Goal: Task Accomplishment & Management: Manage account settings

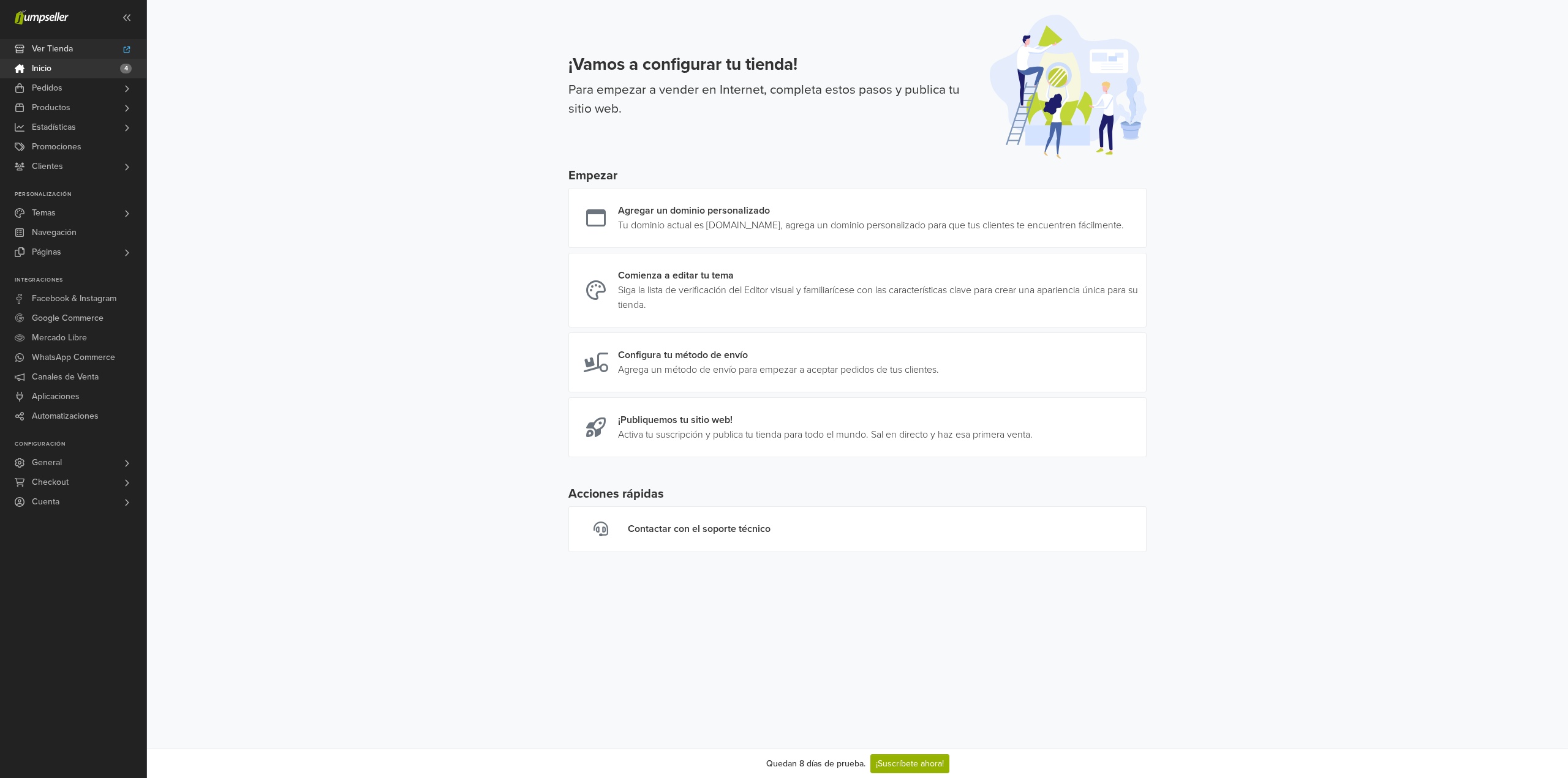
click at [84, 50] on link "Ver Tienda" at bounding box center [73, 49] width 146 height 20
click at [60, 246] on span "Páginas" at bounding box center [46, 252] width 29 height 20
click at [75, 271] on span "Todas las Páginas" at bounding box center [68, 269] width 67 height 15
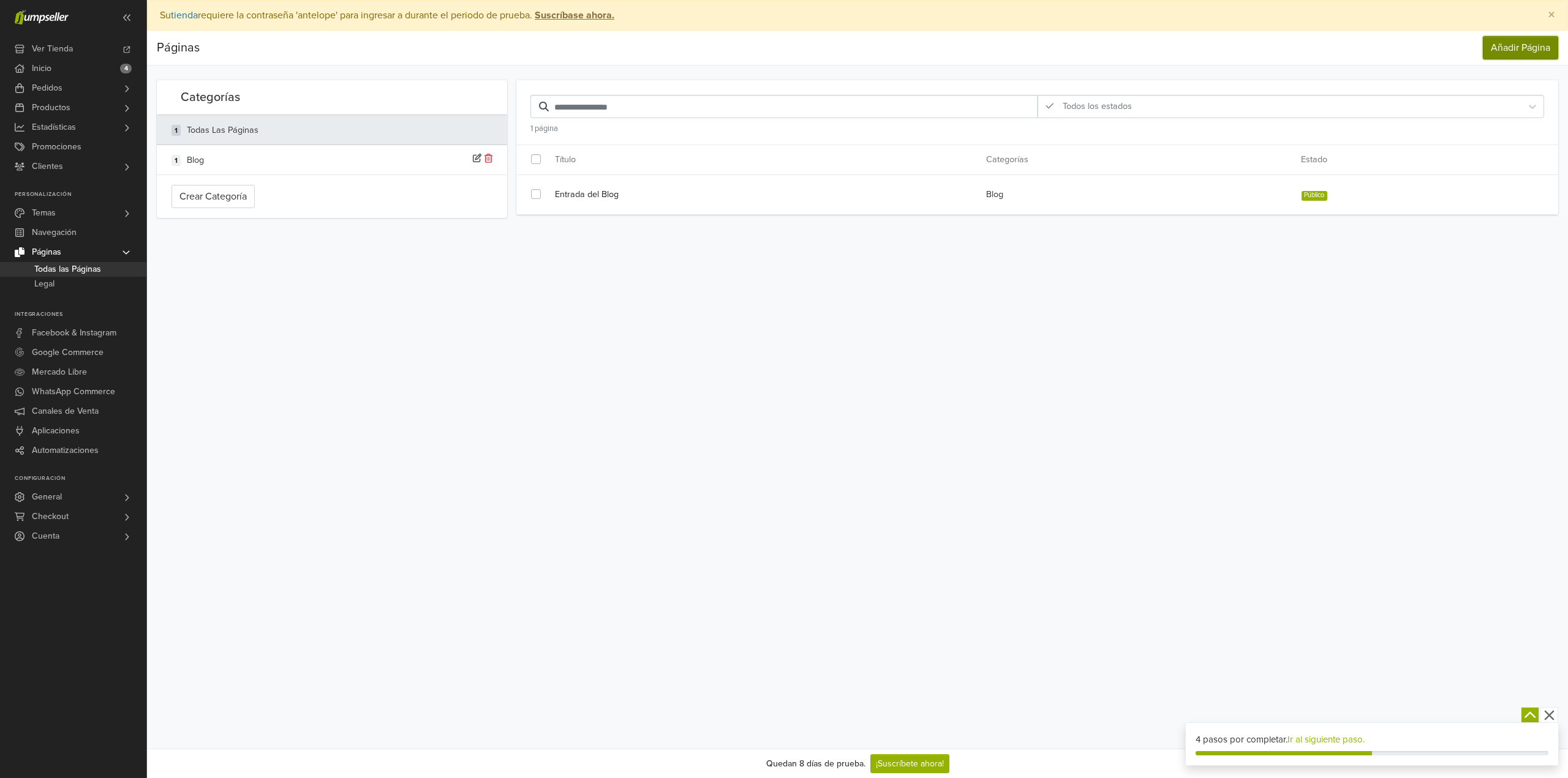
click at [1515, 48] on link "Añadir Página" at bounding box center [1520, 48] width 76 height 24
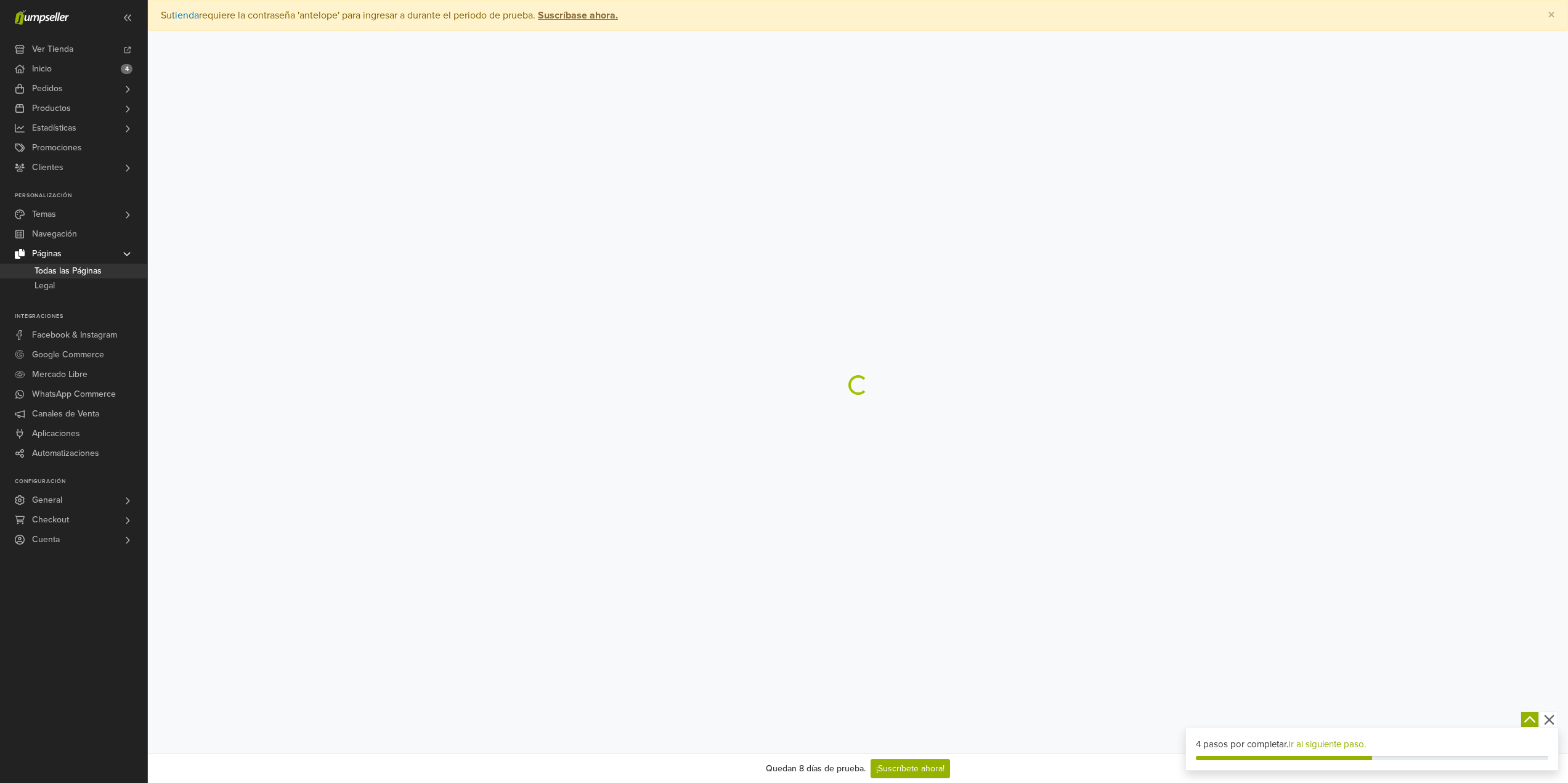
select select "*******"
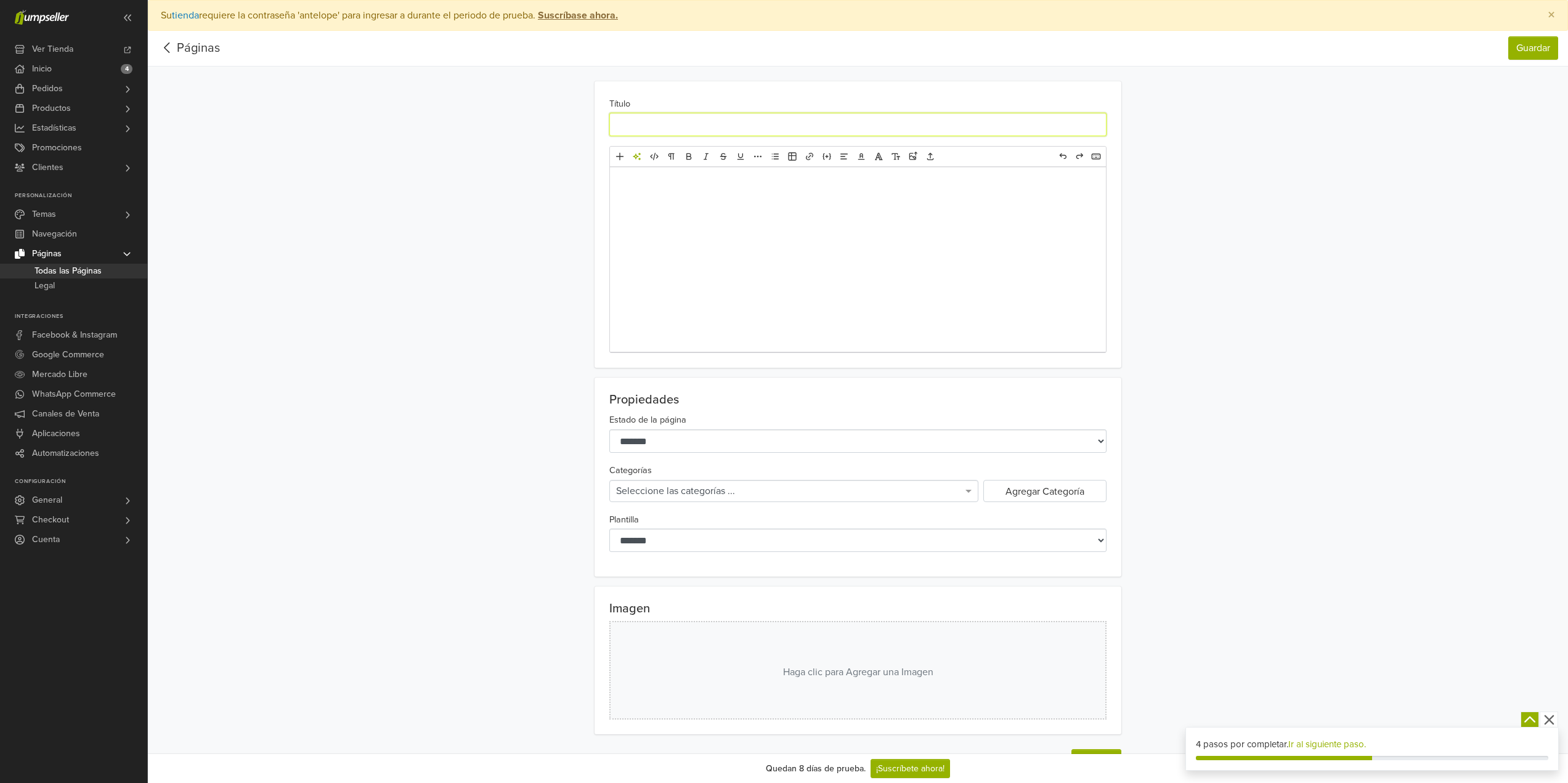
click at [644, 123] on input "Título" at bounding box center [857, 125] width 497 height 24
type input "*"
type input "*******"
click at [866, 276] on div at bounding box center [858, 259] width 496 height 185
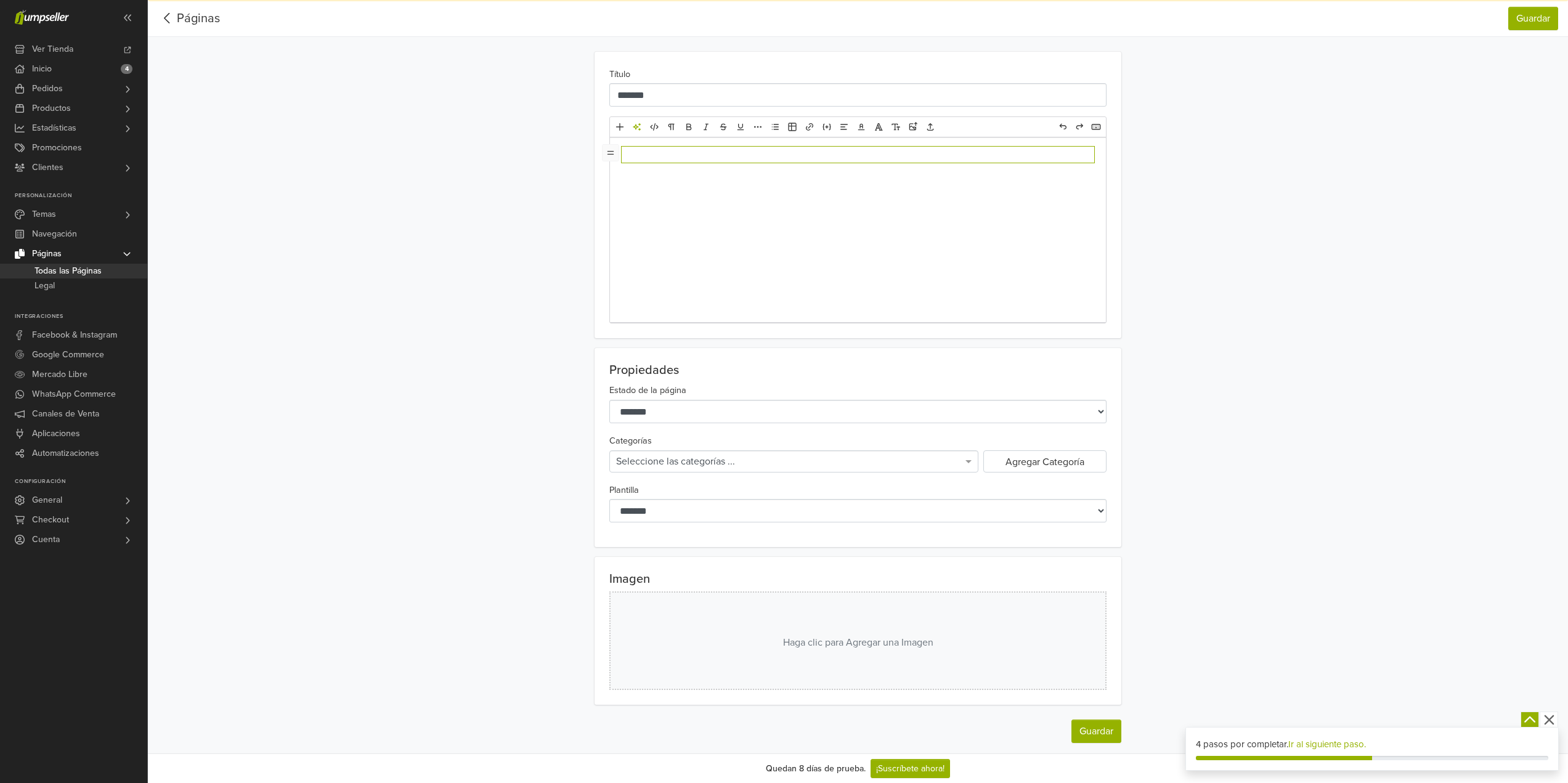
scroll to position [34, 0]
click at [903, 645] on button "Haga clic para Agregar una Imagen" at bounding box center [857, 636] width 497 height 98
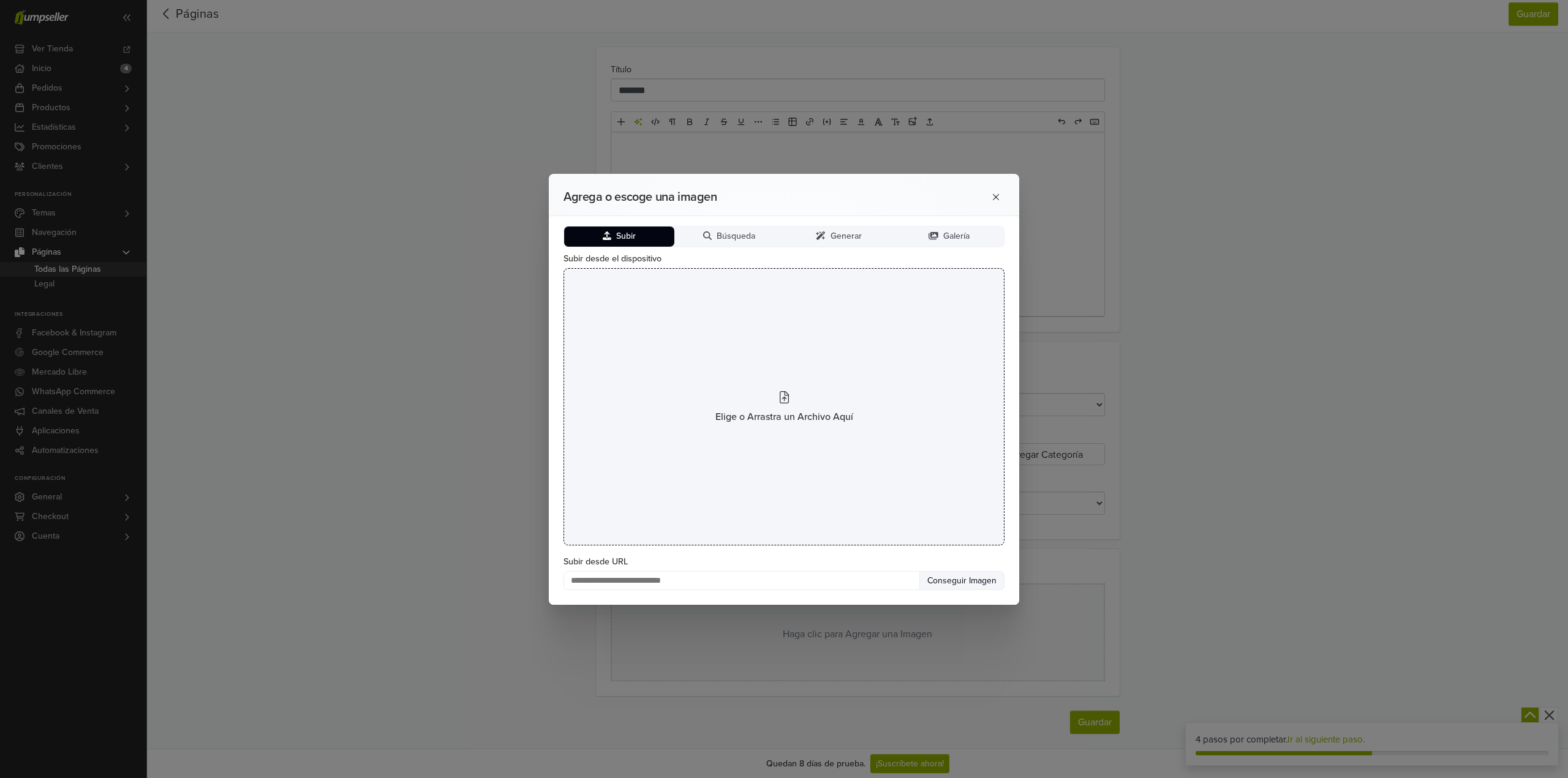
click at [789, 402] on div "Elige o Arrastra un Archivo Aquí" at bounding box center [784, 407] width 441 height 278
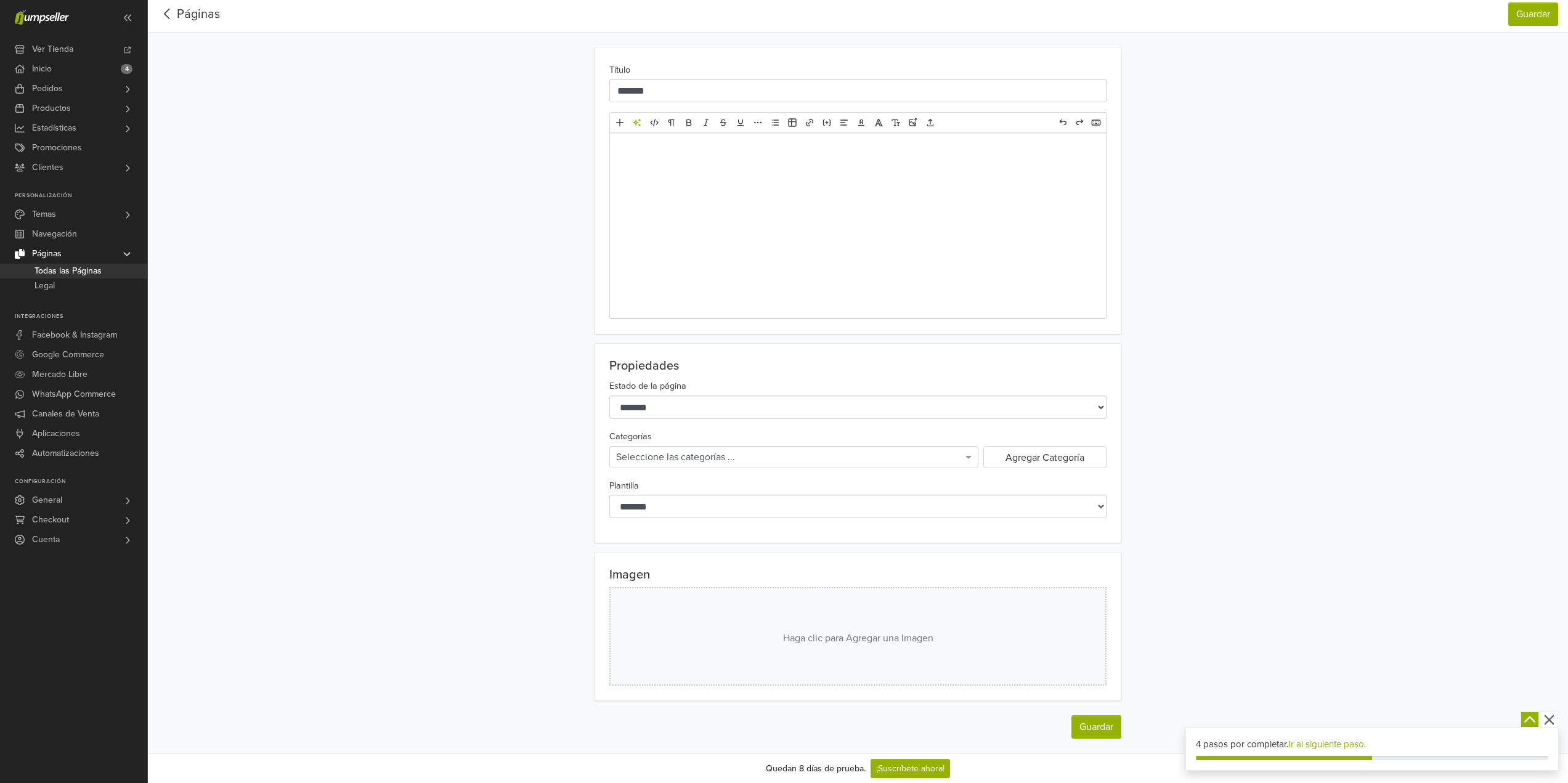
scroll to position [0, 0]
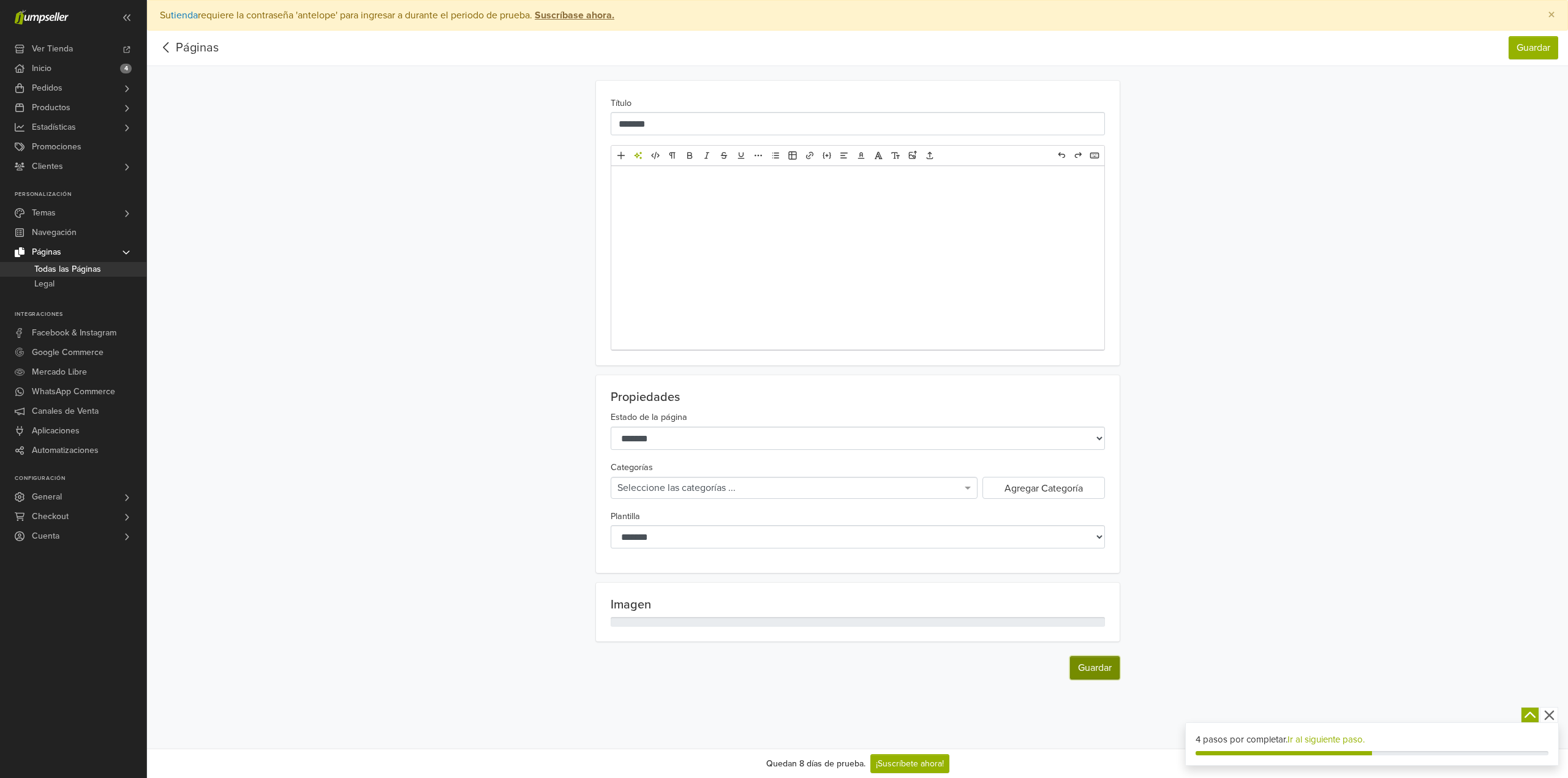
click at [1101, 659] on button "Guardar" at bounding box center [1095, 668] width 50 height 24
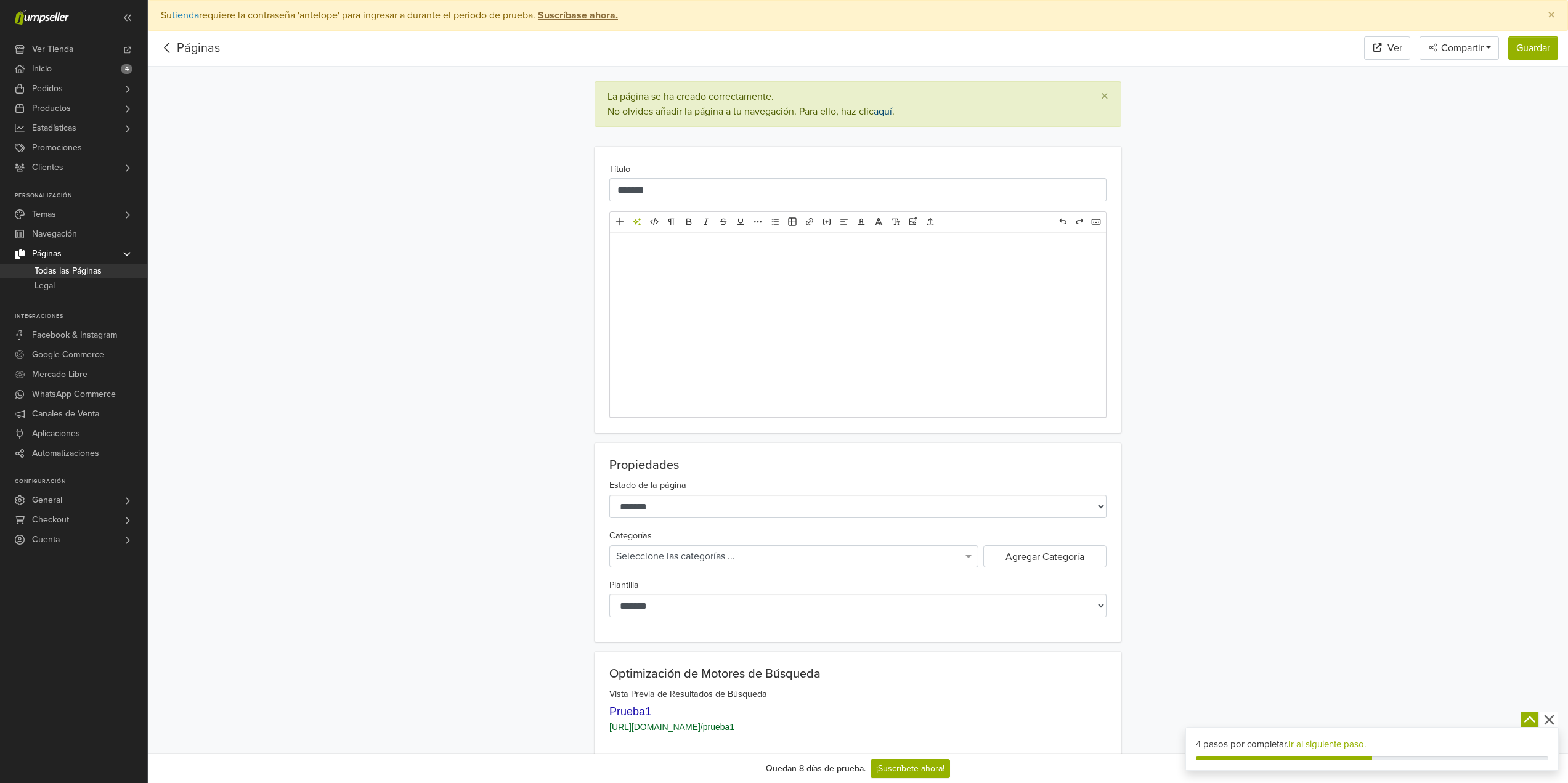
click at [887, 111] on link "aquí" at bounding box center [883, 112] width 19 height 12
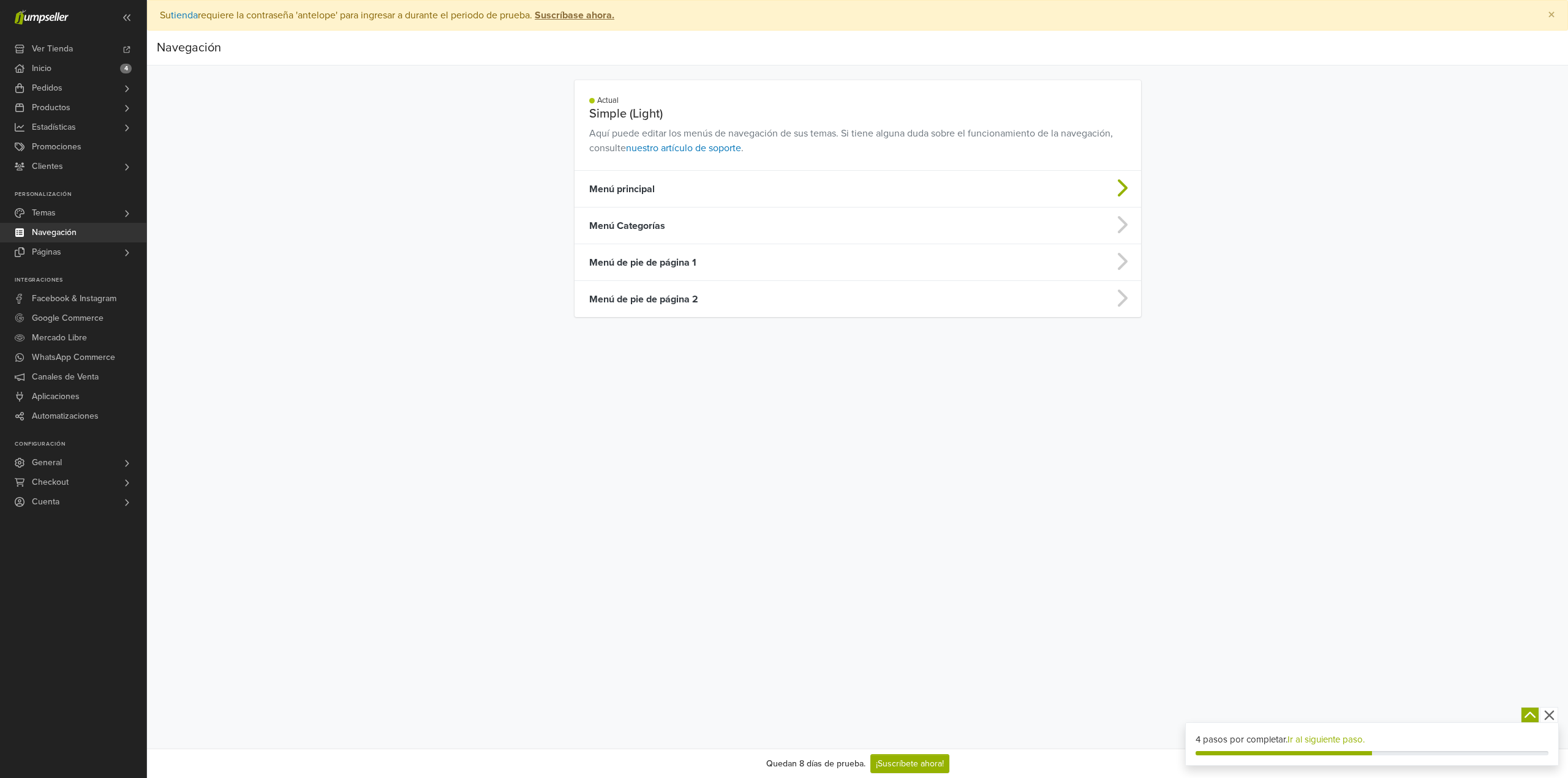
click at [678, 186] on td "Menú principal" at bounding box center [795, 189] width 441 height 37
click at [646, 224] on td "Menú Categorías" at bounding box center [795, 225] width 441 height 37
click at [666, 265] on td "Menú de pie de página 1" at bounding box center [795, 262] width 441 height 37
click at [661, 304] on td "Menú de pie de página 2" at bounding box center [795, 299] width 441 height 37
click at [685, 258] on td "Menú de pie de página 1" at bounding box center [795, 262] width 441 height 37
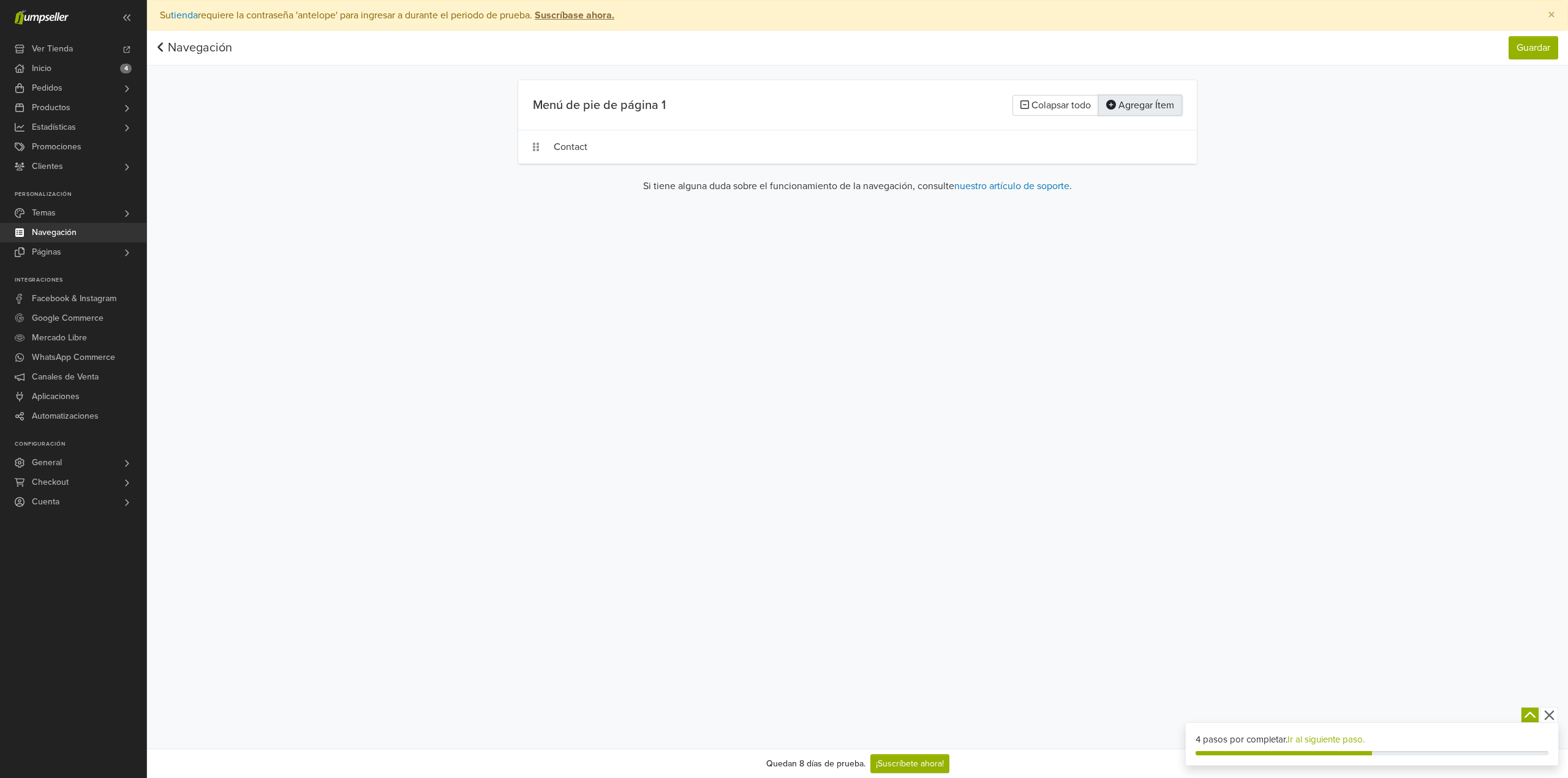
click at [1122, 108] on button "Agregar Ítem" at bounding box center [1140, 105] width 84 height 21
click at [629, 178] on div at bounding box center [637, 181] width 22 height 22
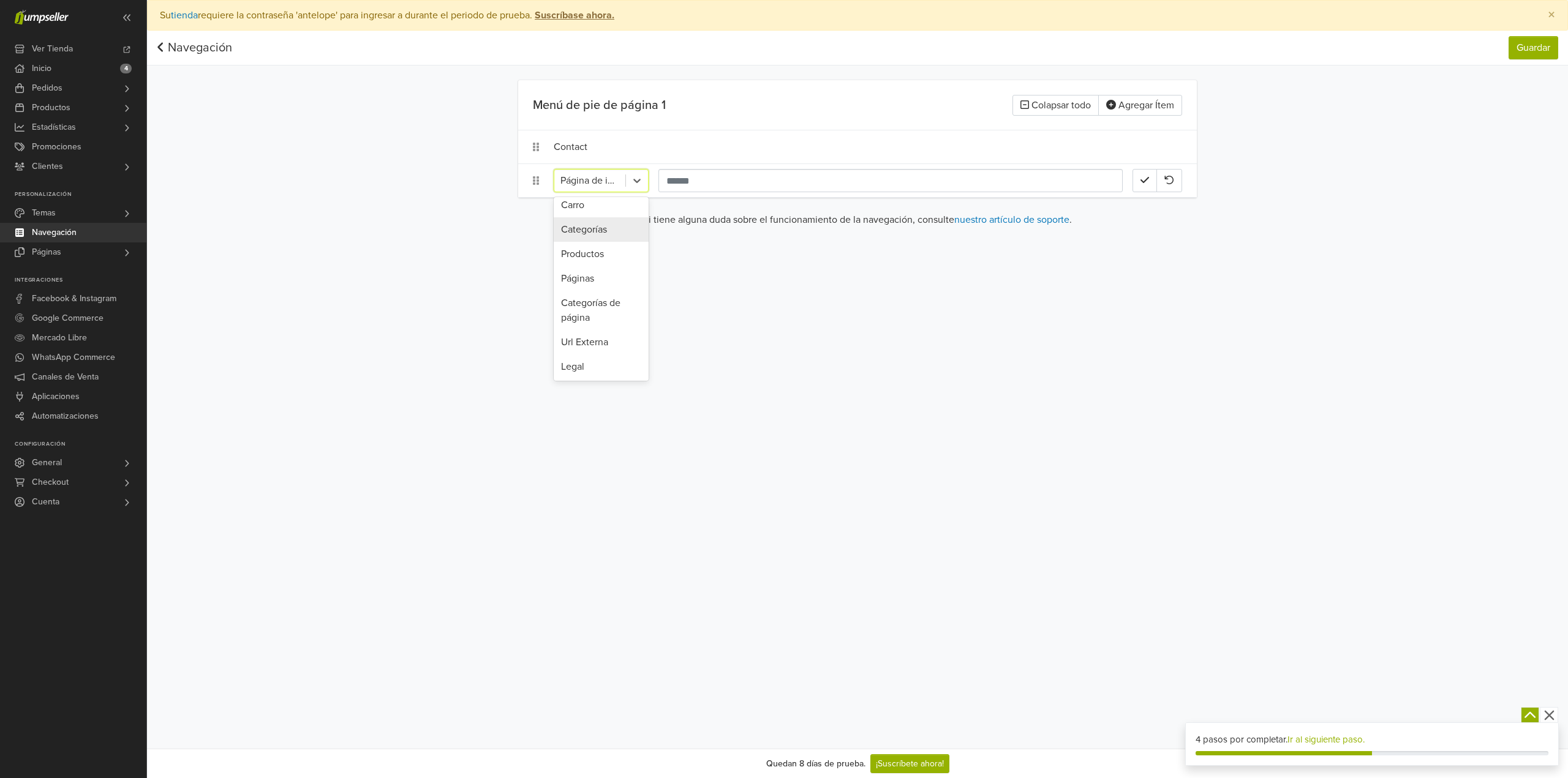
scroll to position [61, 0]
click at [597, 330] on div "Url Externa" at bounding box center [601, 337] width 95 height 25
click at [745, 180] on input "url" at bounding box center [743, 181] width 170 height 24
click at [1027, 182] on label "Abrir en nueva pestaña" at bounding box center [1072, 180] width 90 height 14
click at [909, 181] on input "text" at bounding box center [918, 181] width 170 height 24
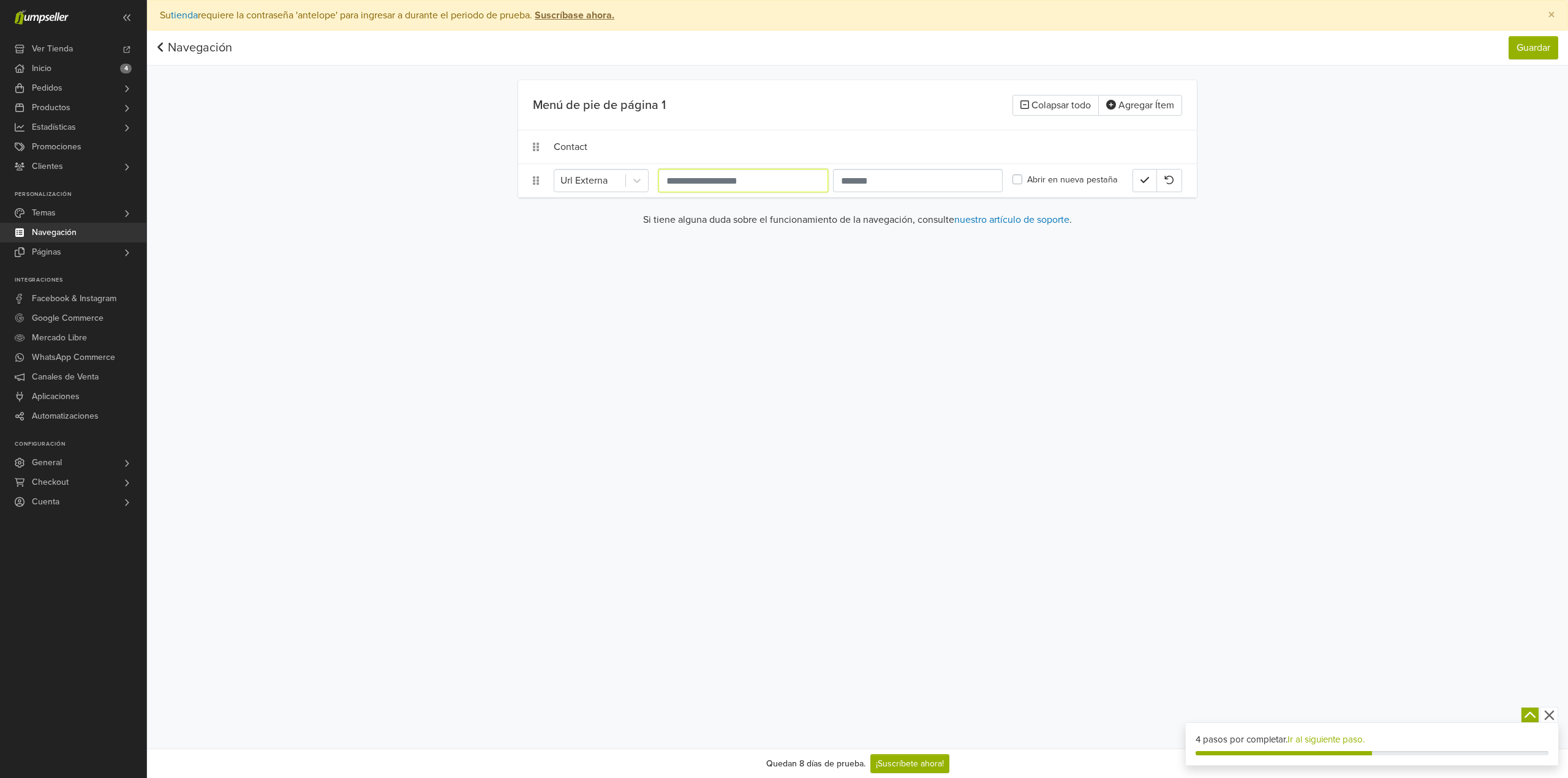
click at [805, 181] on input "url" at bounding box center [743, 181] width 170 height 24
drag, startPoint x: 721, startPoint y: 178, endPoint x: 528, endPoint y: 178, distance: 193.0
click at [537, 175] on li "Url Externa *** Abrir en nueva pestaña" at bounding box center [857, 180] width 679 height 34
paste input "**********"
type input "**********"
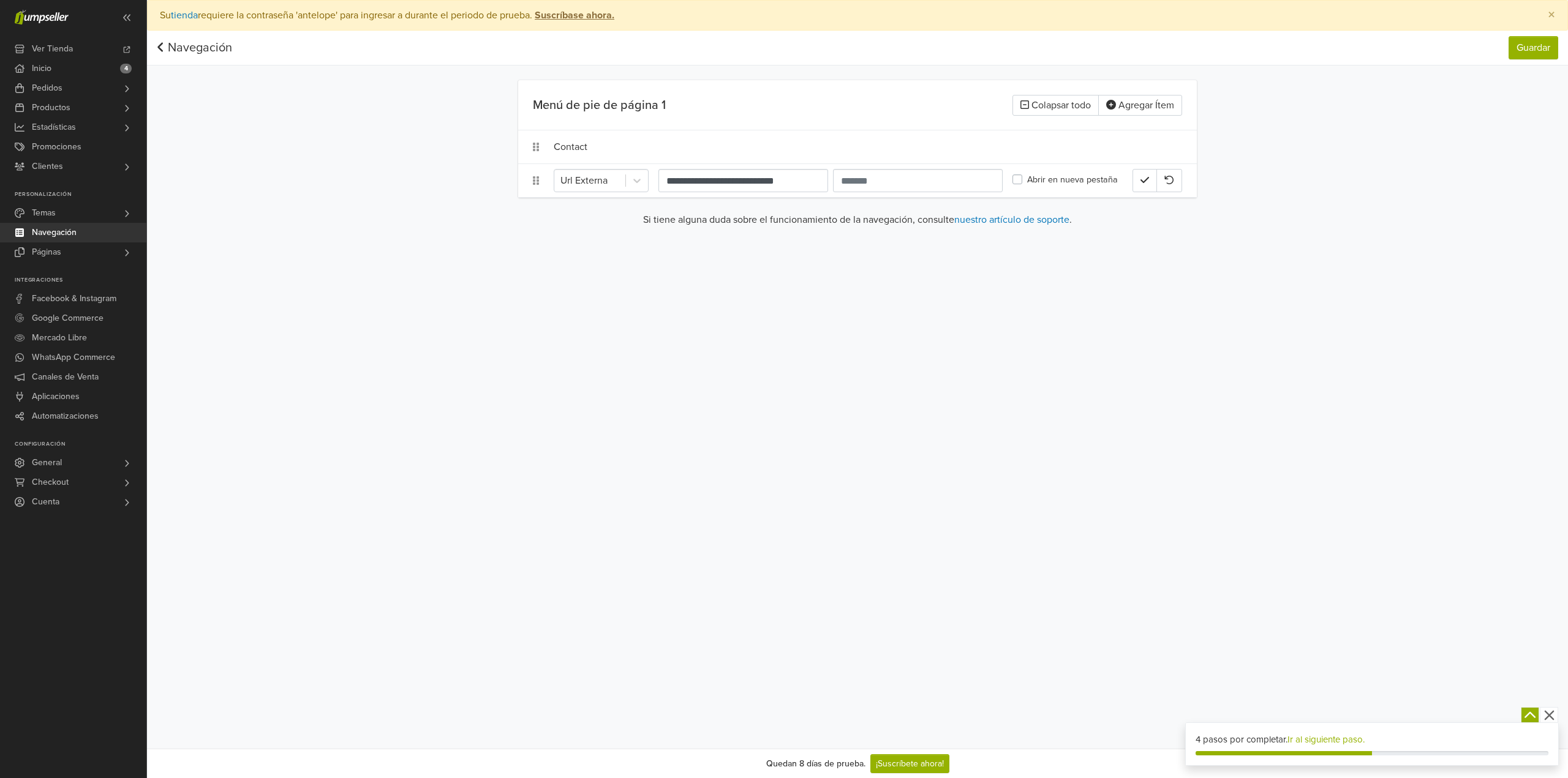
click at [777, 295] on div "**********" at bounding box center [857, 374] width 1421 height 749
click at [1135, 186] on button "button" at bounding box center [1145, 181] width 25 height 24
click at [570, 179] on div "Externo" at bounding box center [843, 181] width 579 height 24
click at [588, 187] on div at bounding box center [589, 181] width 59 height 17
click at [873, 181] on input "*******" at bounding box center [918, 181] width 170 height 24
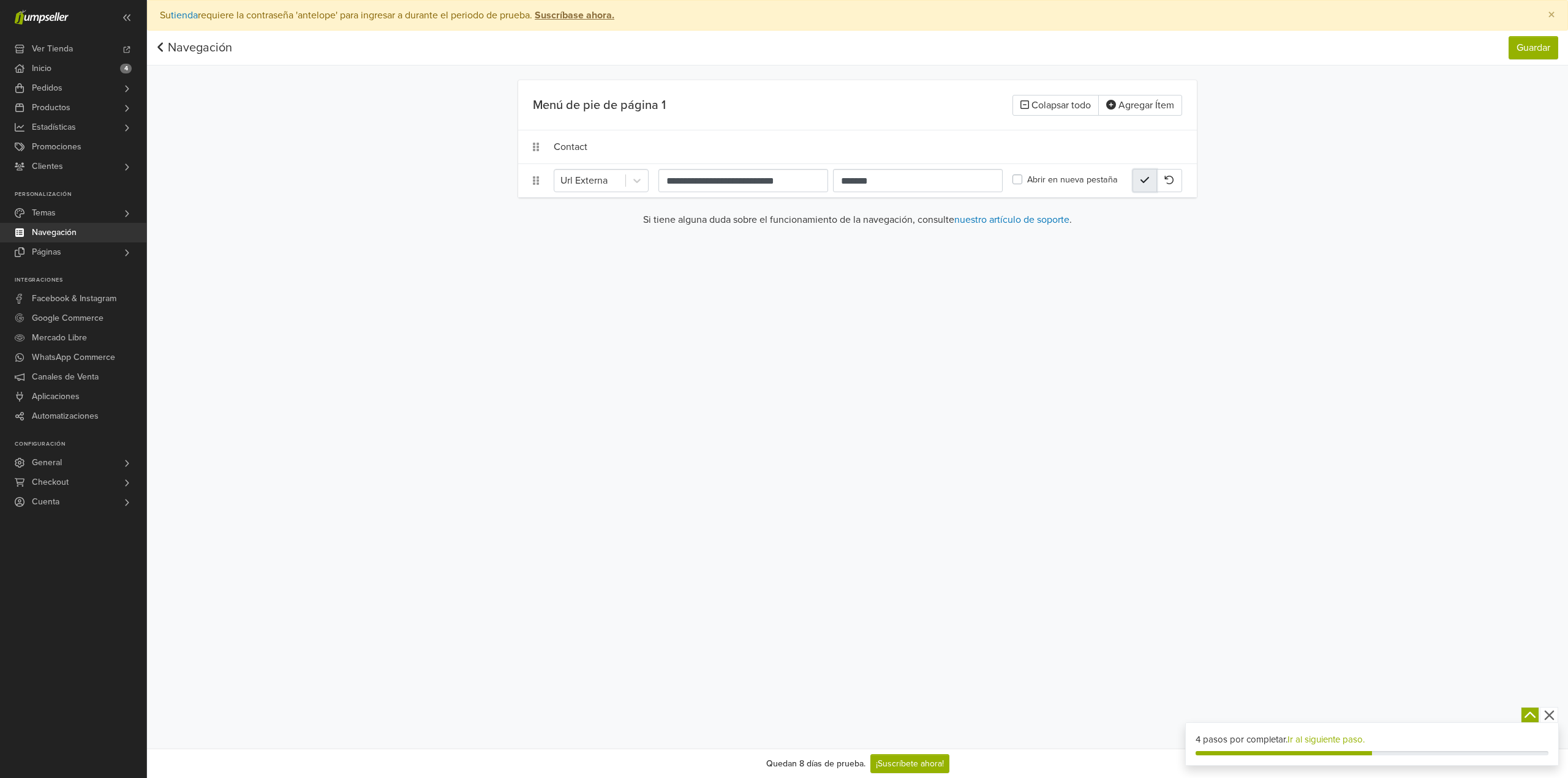
click at [1137, 177] on button "button" at bounding box center [1145, 181] width 25 height 24
click at [1518, 46] on button "Guardar" at bounding box center [1533, 48] width 50 height 24
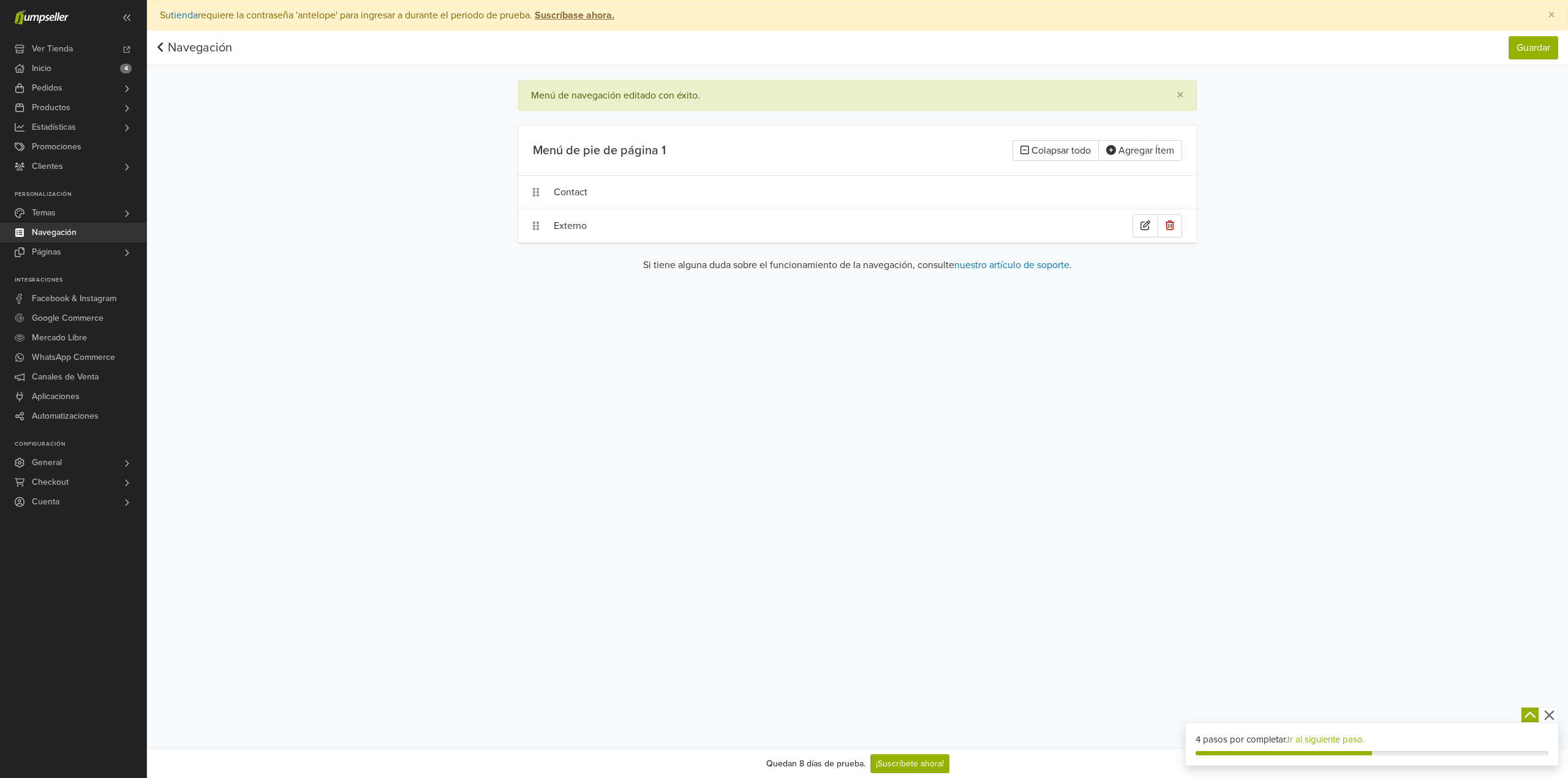
click at [586, 230] on div "Externo" at bounding box center [843, 226] width 579 height 24
click at [913, 226] on input "*******" at bounding box center [918, 226] width 170 height 24
drag, startPoint x: 906, startPoint y: 227, endPoint x: 768, endPoint y: 225, distance: 138.0
click at [773, 225] on div "**********" at bounding box center [783, 226] width 459 height 24
type input "**********"
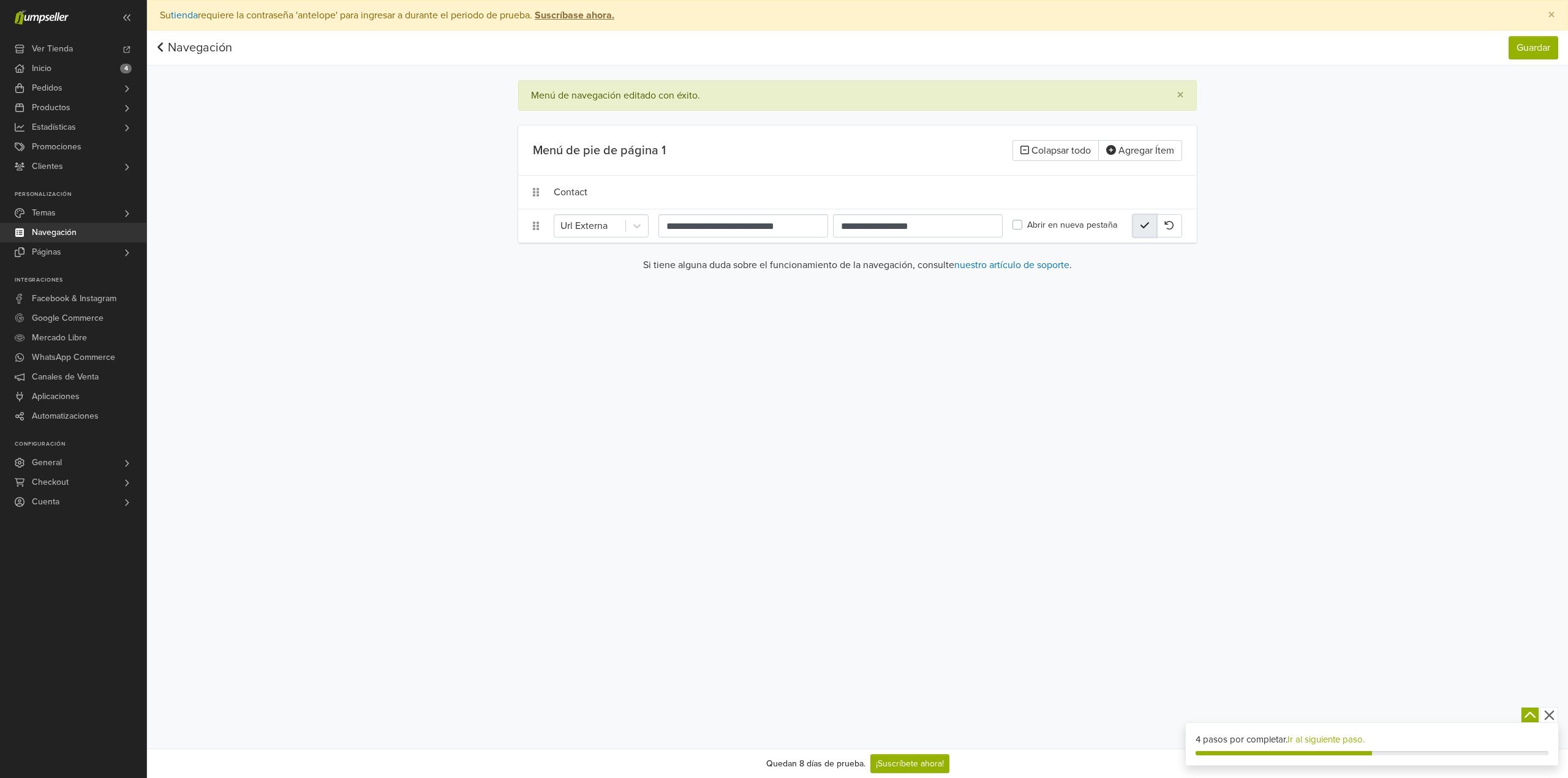
click at [1139, 223] on button "button" at bounding box center [1145, 226] width 25 height 24
click at [1075, 386] on div "Preferencias Suscripción Salir × Su tienda requiere la contraseña 'antelope' pa…" at bounding box center [857, 374] width 1421 height 749
click at [631, 227] on div "Sitio Corportativo" at bounding box center [843, 226] width 579 height 24
click at [801, 229] on input "**********" at bounding box center [743, 226] width 170 height 24
click at [961, 226] on input "**********" at bounding box center [918, 226] width 170 height 24
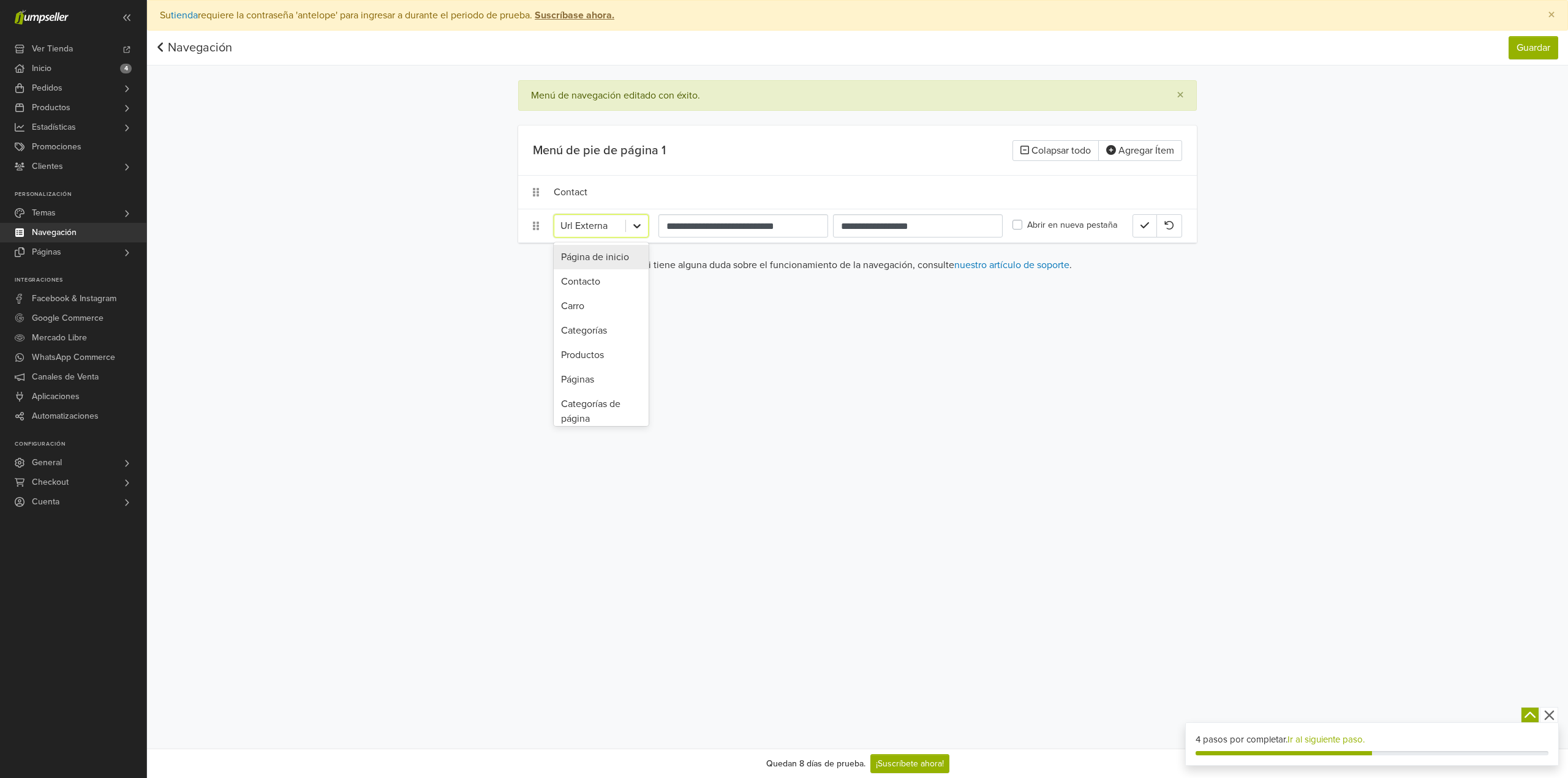
click at [635, 227] on icon at bounding box center [637, 226] width 12 height 12
click at [605, 361] on div "Url Externa" at bounding box center [601, 362] width 95 height 25
click at [688, 285] on div "Preferencias Suscripción Salir × Su tienda requiere la contraseña 'antelope' pa…" at bounding box center [857, 374] width 1421 height 749
click at [1549, 710] on icon "button" at bounding box center [1549, 715] width 15 height 15
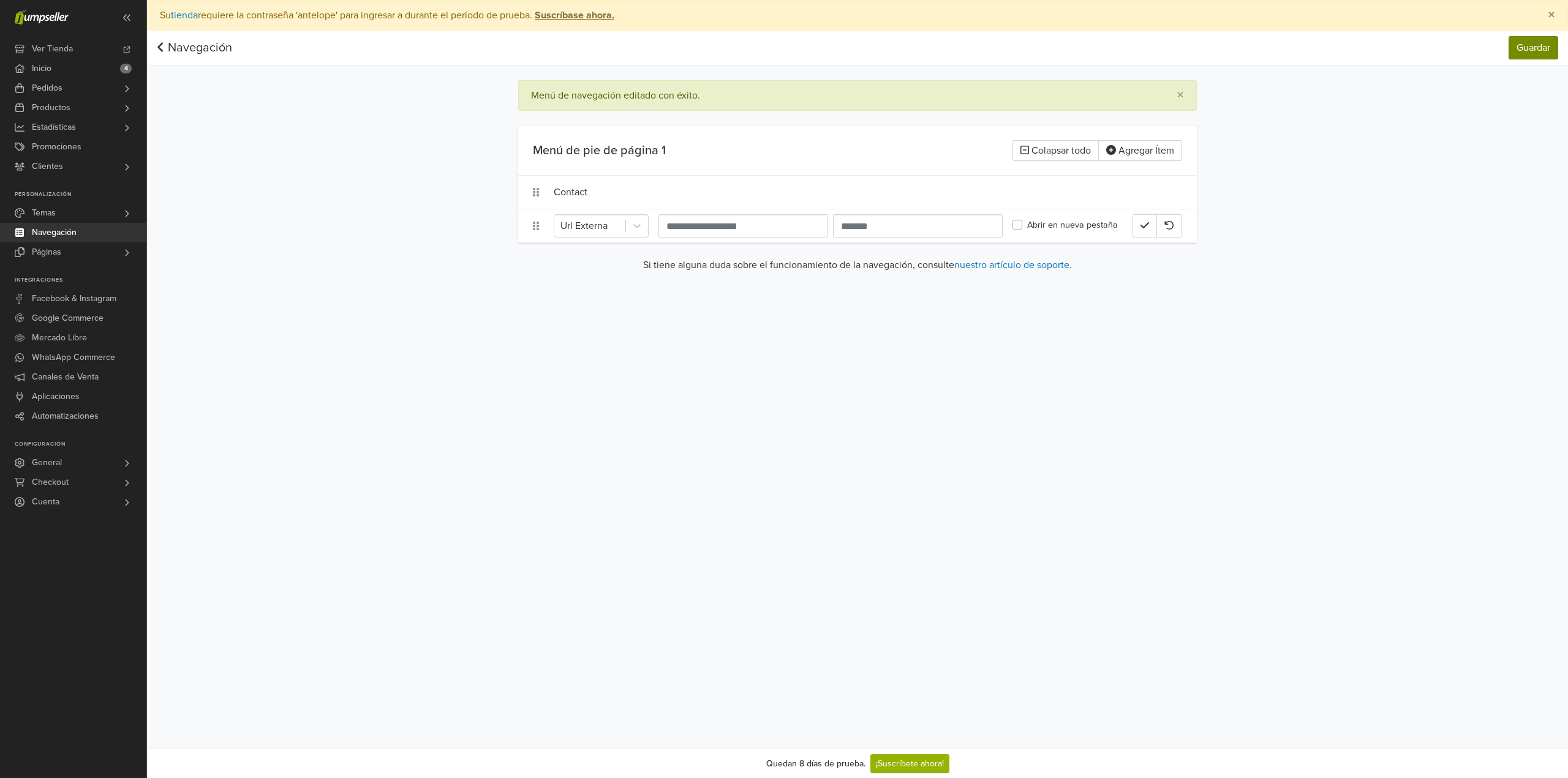
click at [1557, 11] on button "×" at bounding box center [1551, 15] width 32 height 29
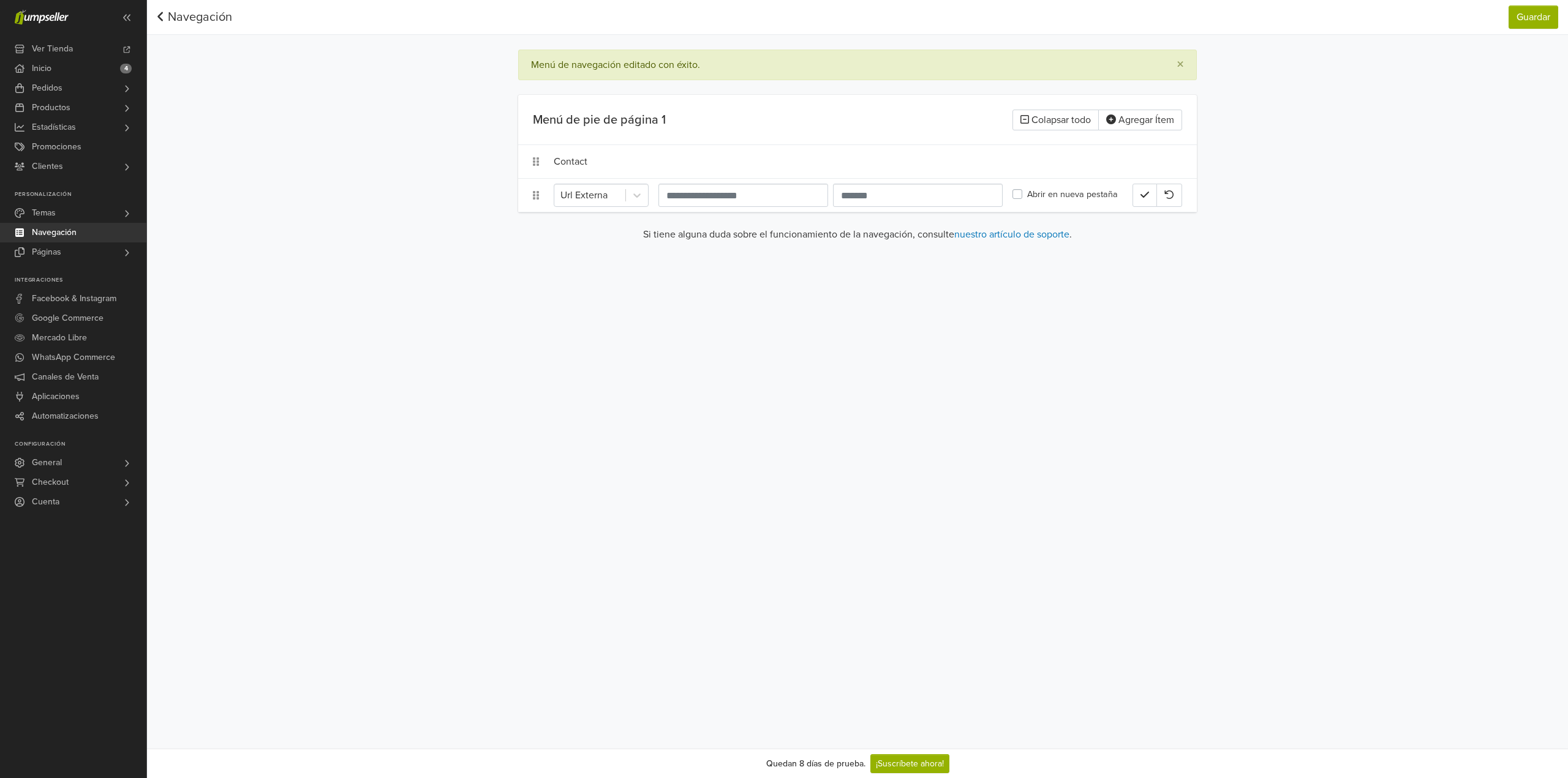
click at [198, 14] on link "Navegación" at bounding box center [195, 17] width 76 height 15
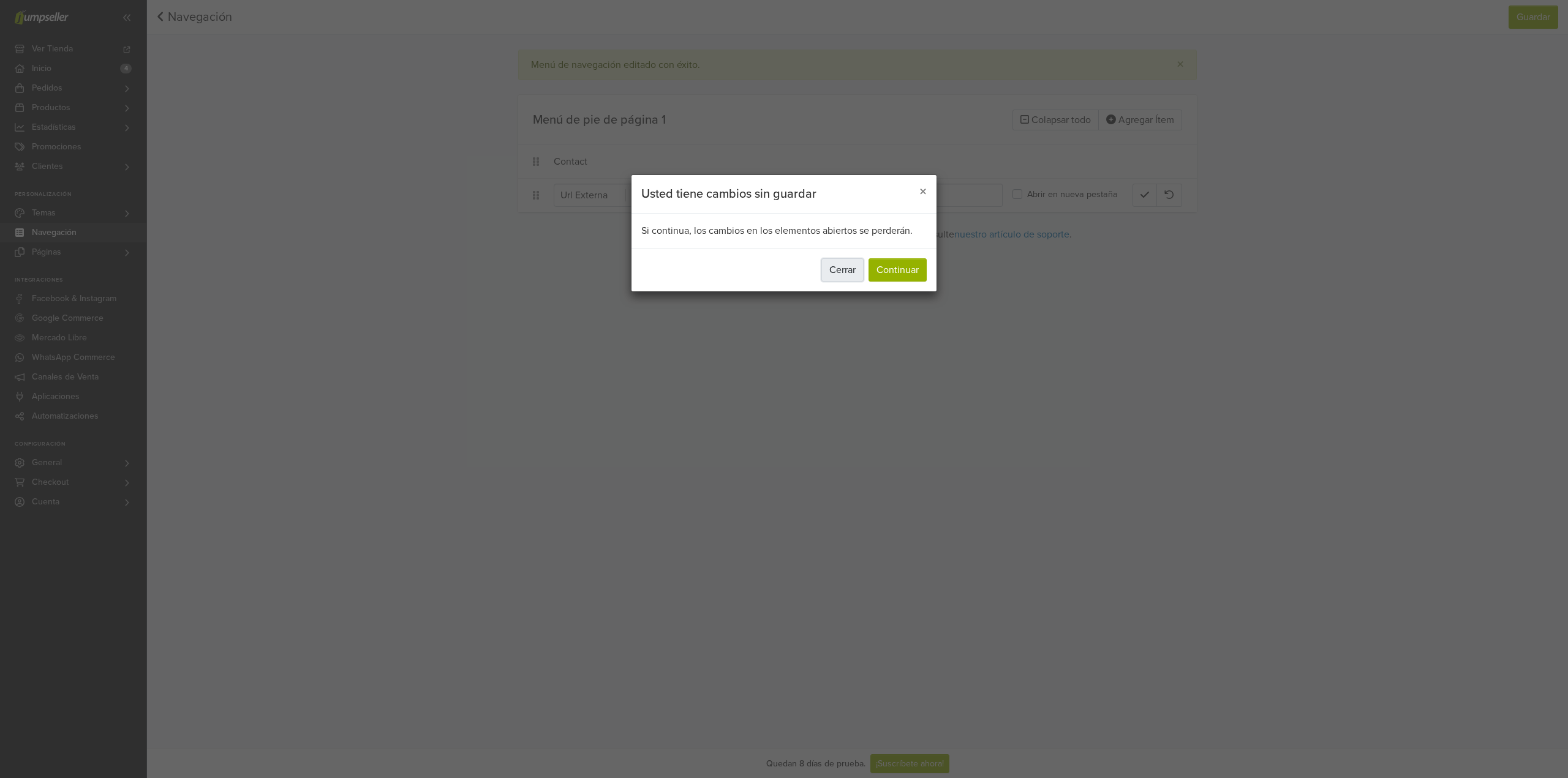
click at [842, 273] on button "Cerrar" at bounding box center [842, 270] width 42 height 24
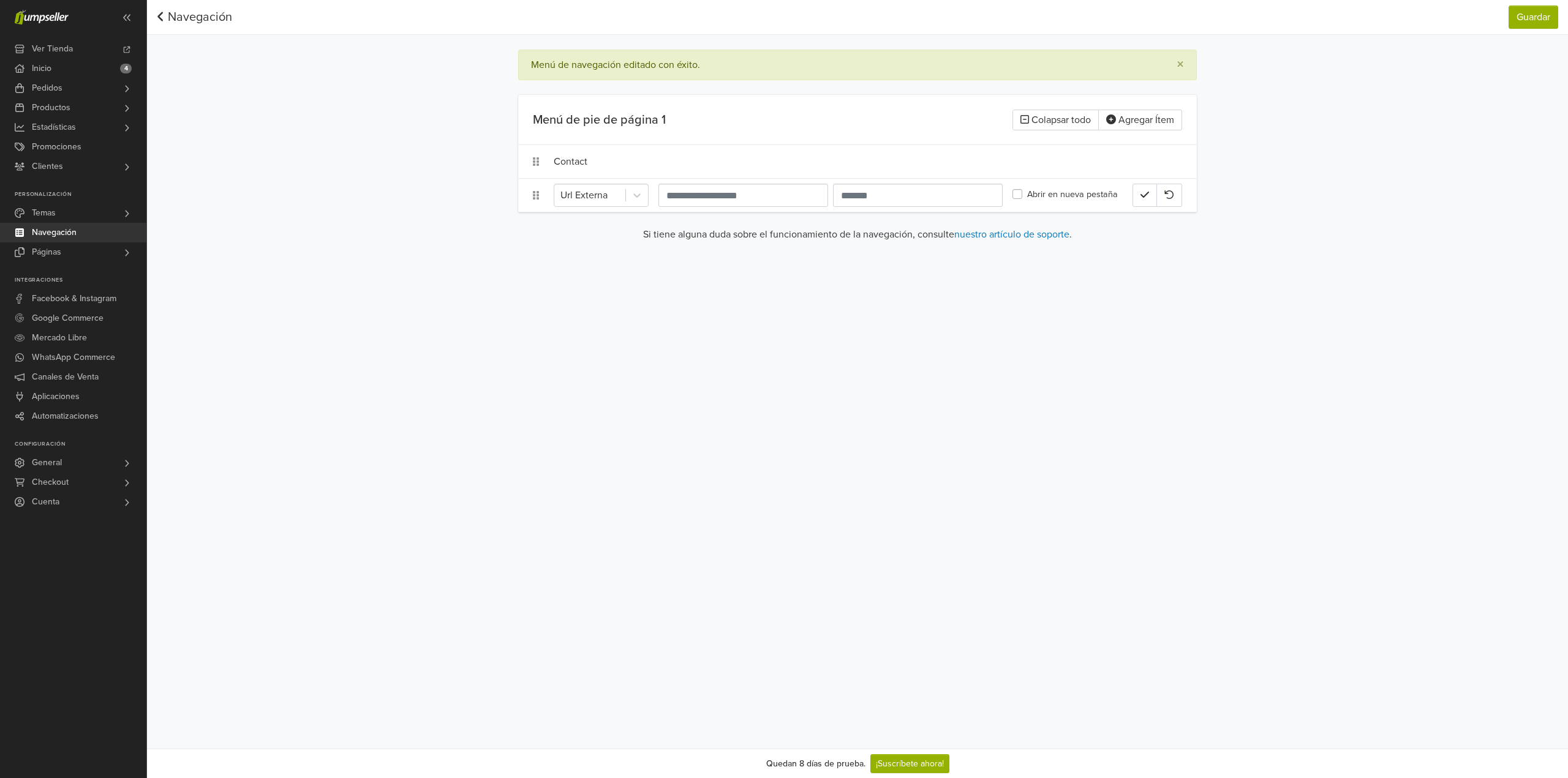
click at [233, 25] on nav "Navegación Guardar Navegación Guardar" at bounding box center [857, 17] width 1421 height 35
click at [218, 17] on link "Navegación" at bounding box center [195, 17] width 76 height 15
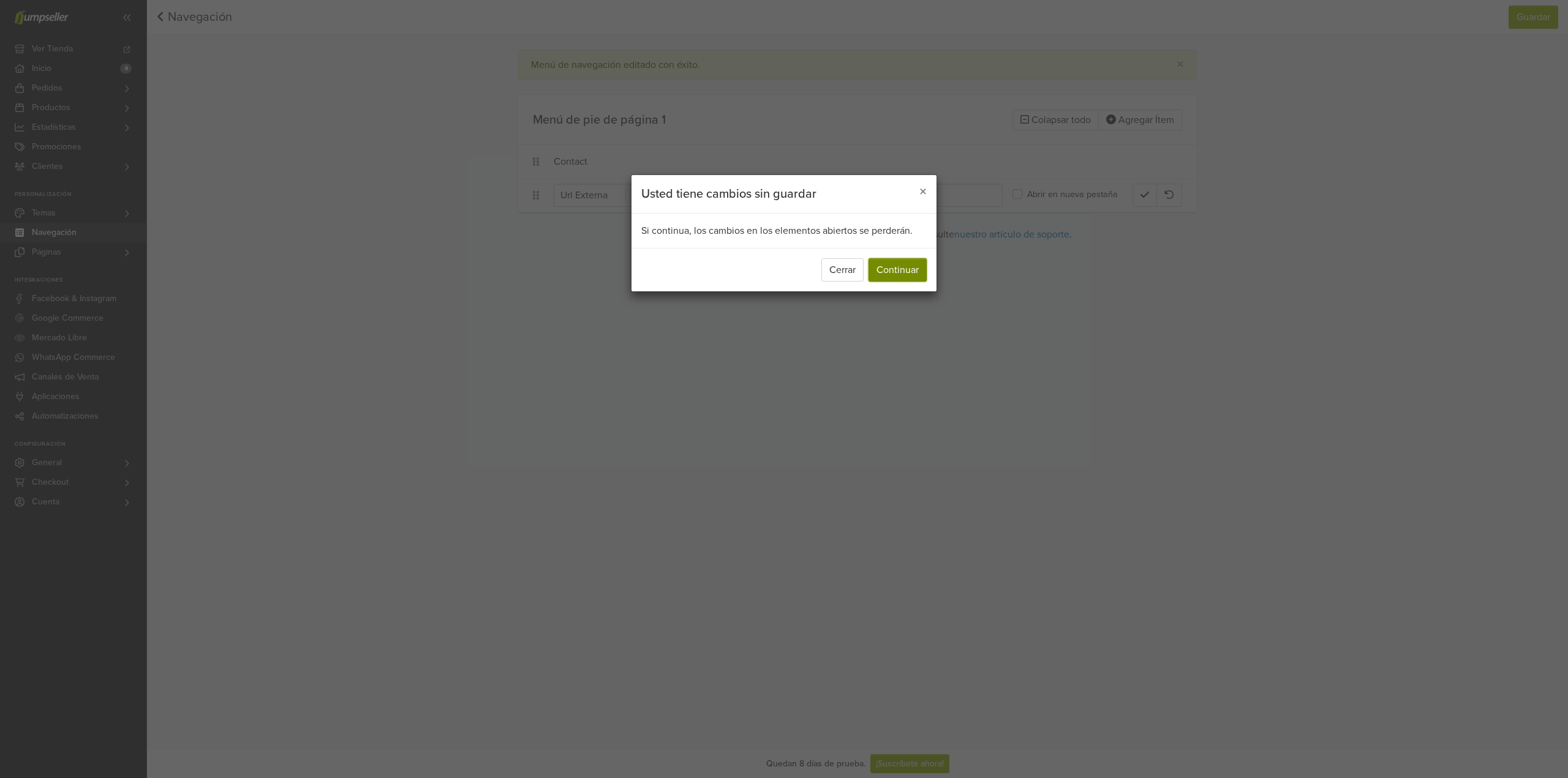
click at [894, 268] on button "Continuar" at bounding box center [897, 270] width 58 height 24
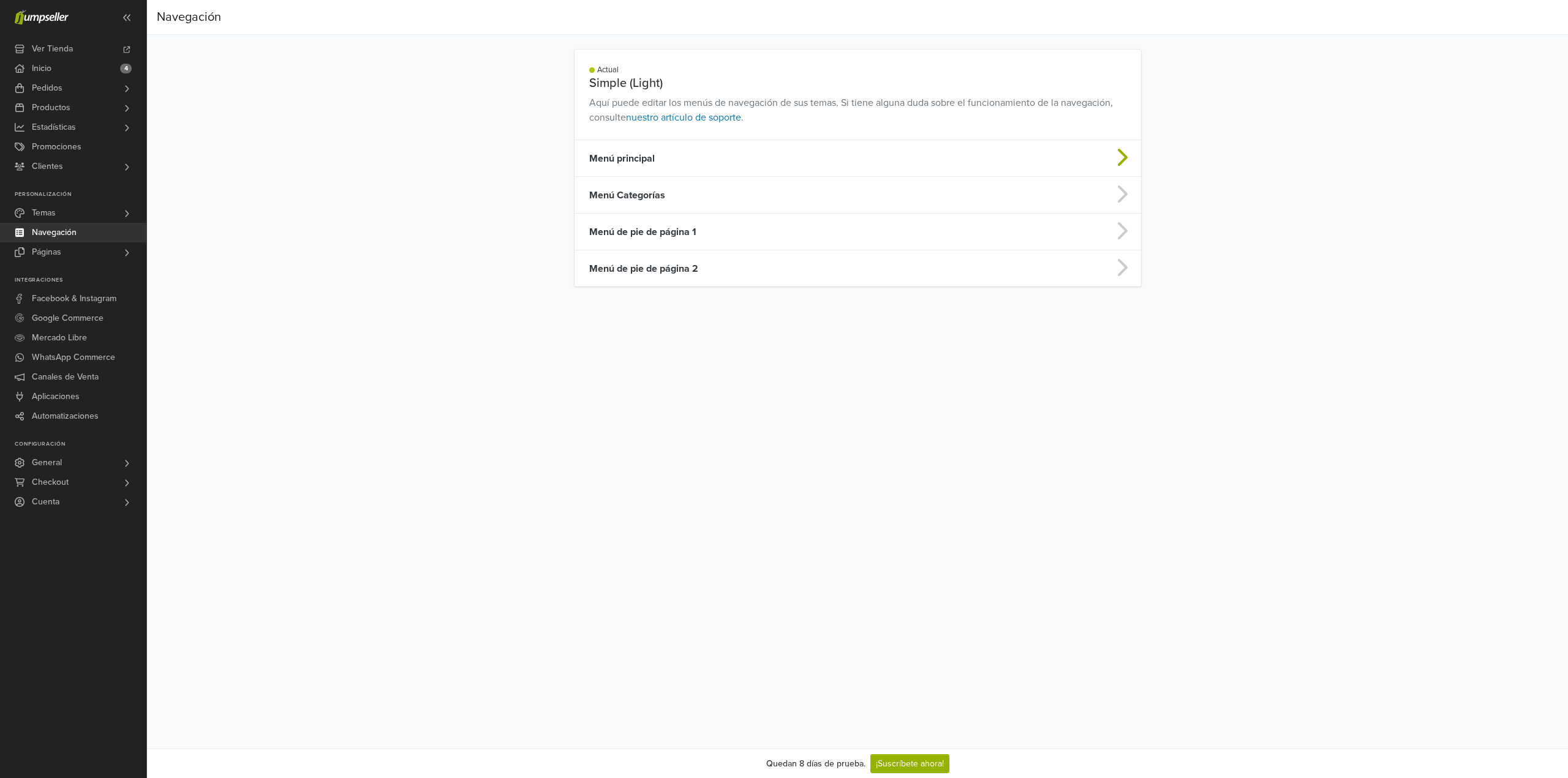
click at [641, 164] on td "Menú principal" at bounding box center [795, 158] width 441 height 37
click at [643, 197] on td "Menú Categorías" at bounding box center [795, 195] width 441 height 37
click at [654, 238] on td "Menú de pie de página 1" at bounding box center [795, 232] width 441 height 37
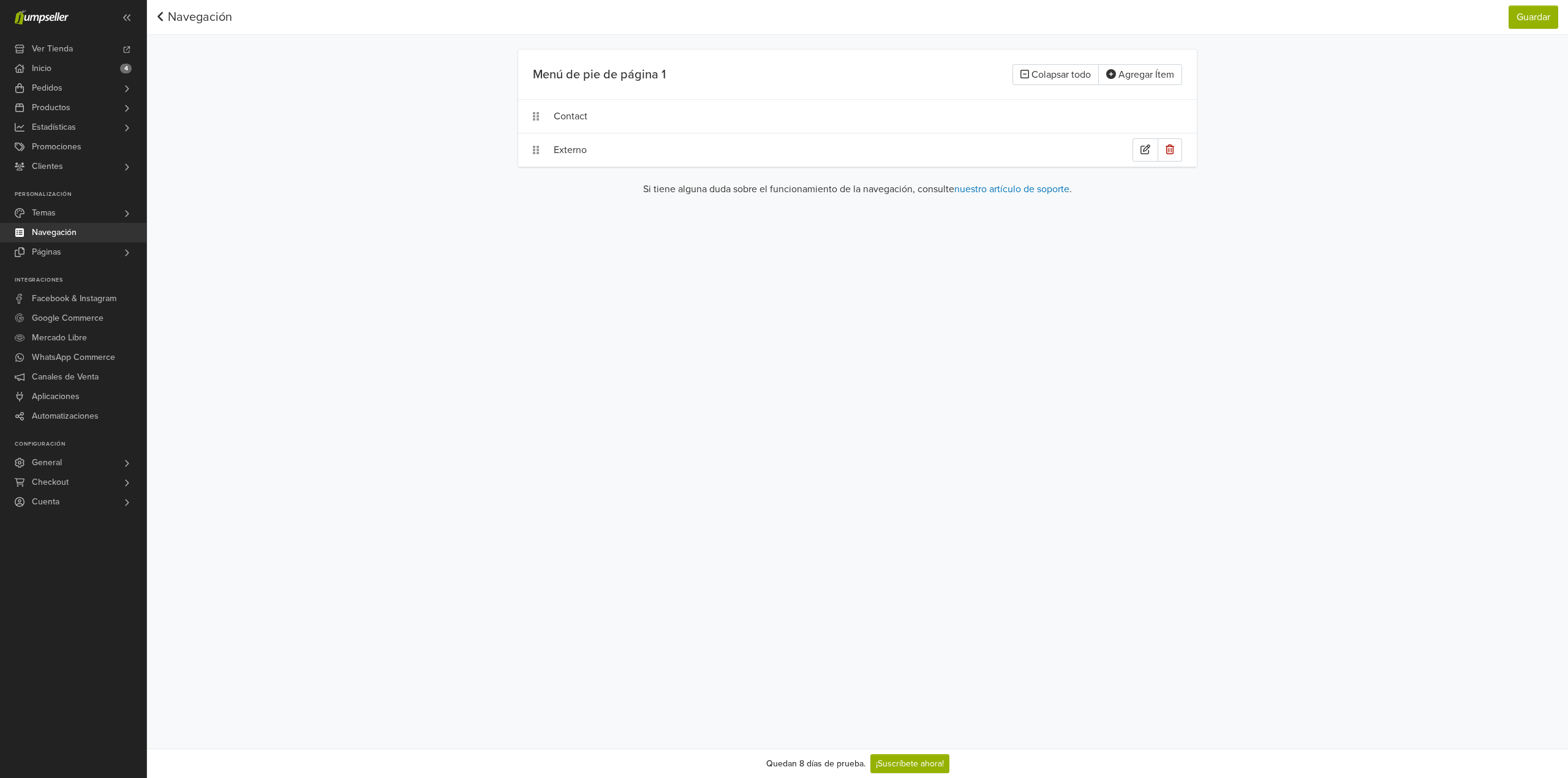
click at [580, 149] on div "Externo" at bounding box center [843, 150] width 579 height 24
click at [578, 151] on div at bounding box center [589, 150] width 59 height 17
click at [832, 283] on div "**********" at bounding box center [857, 374] width 1421 height 749
click at [873, 148] on input "*******" at bounding box center [918, 150] width 170 height 24
drag, startPoint x: 896, startPoint y: 149, endPoint x: 721, endPoint y: 145, distance: 175.0
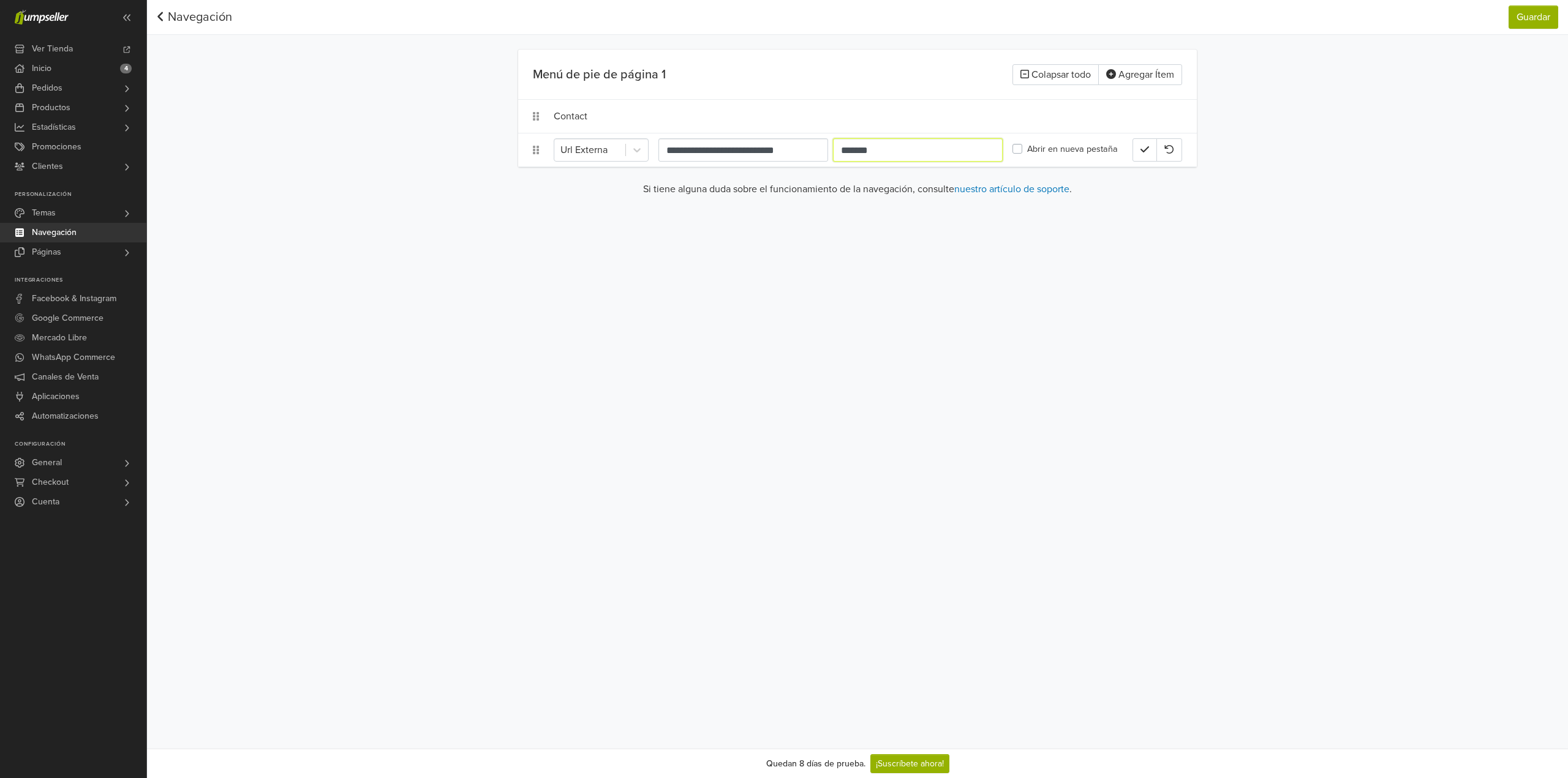
click at [721, 145] on div "**********" at bounding box center [783, 150] width 459 height 24
type input "**********"
click at [1134, 147] on button "button" at bounding box center [1145, 150] width 25 height 24
click at [1531, 15] on button "Guardar" at bounding box center [1533, 17] width 50 height 24
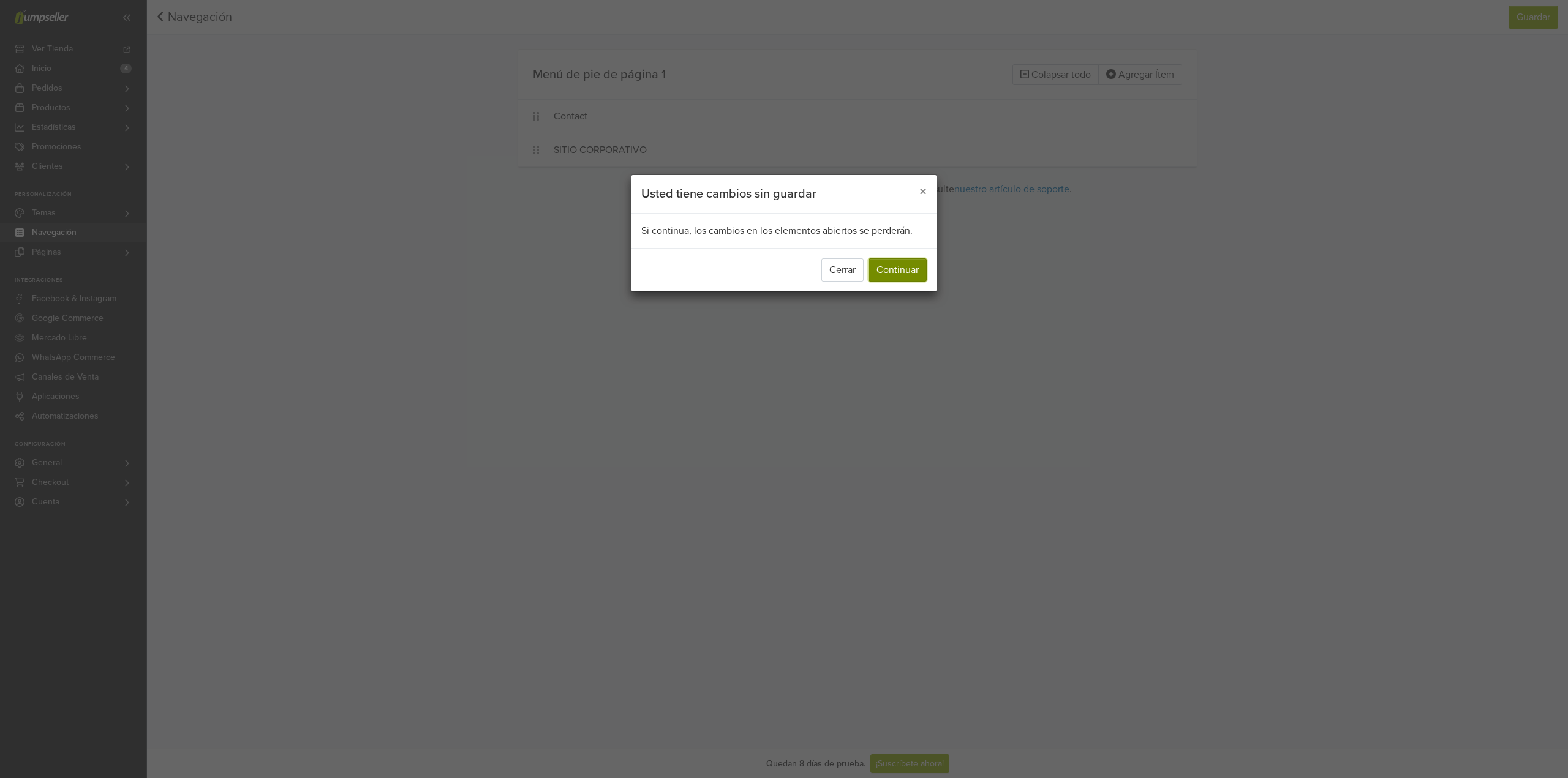
click at [911, 263] on button "Continuar" at bounding box center [897, 270] width 58 height 24
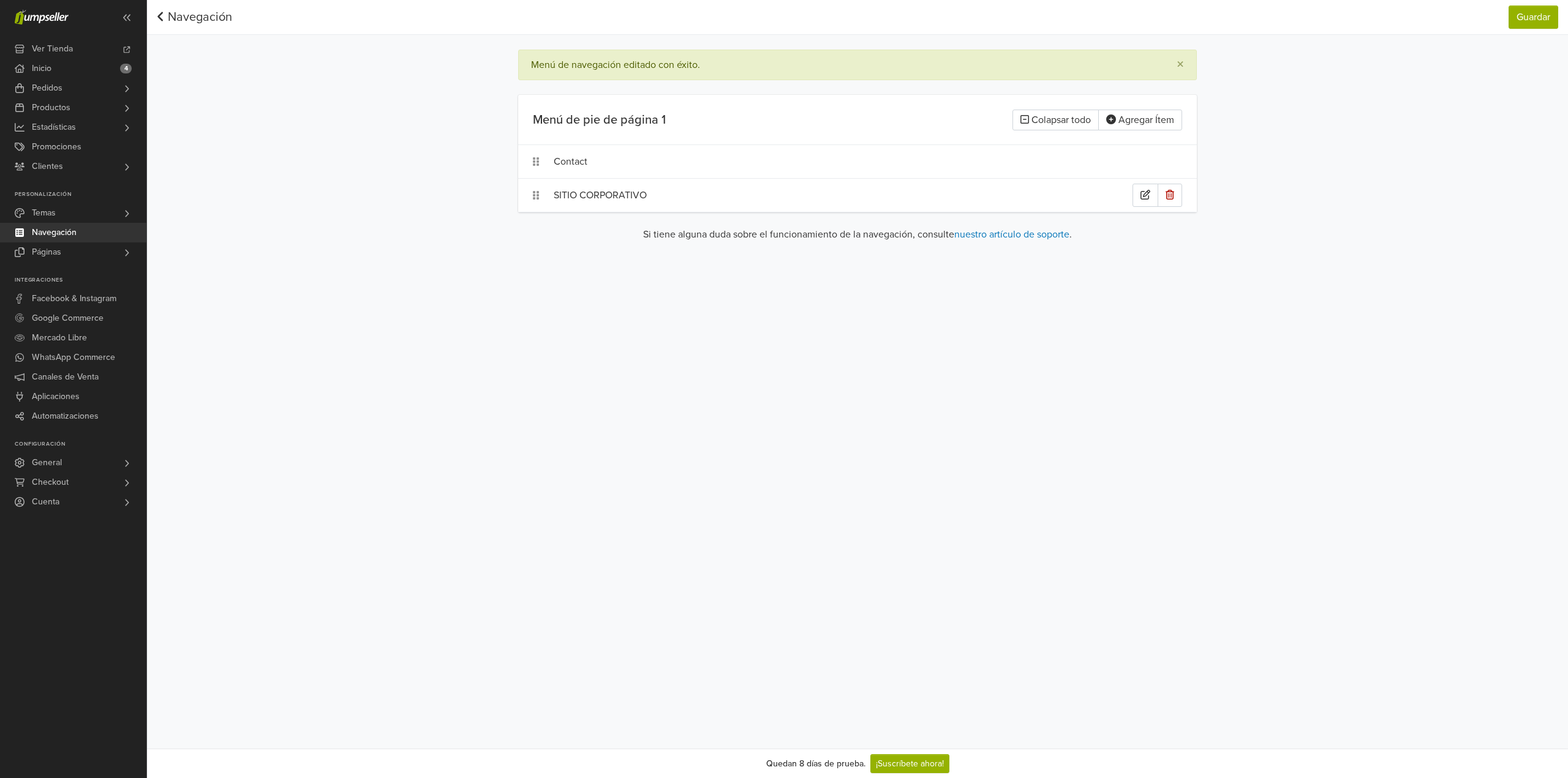
click at [618, 194] on div "SITIO CORPORATIVO" at bounding box center [843, 195] width 579 height 24
click at [694, 318] on div "**********" at bounding box center [857, 374] width 1421 height 749
click at [575, 273] on div "**********" at bounding box center [857, 374] width 1421 height 749
click at [556, 268] on div "**********" at bounding box center [857, 374] width 1421 height 749
click at [82, 251] on link "Páginas" at bounding box center [73, 252] width 146 height 20
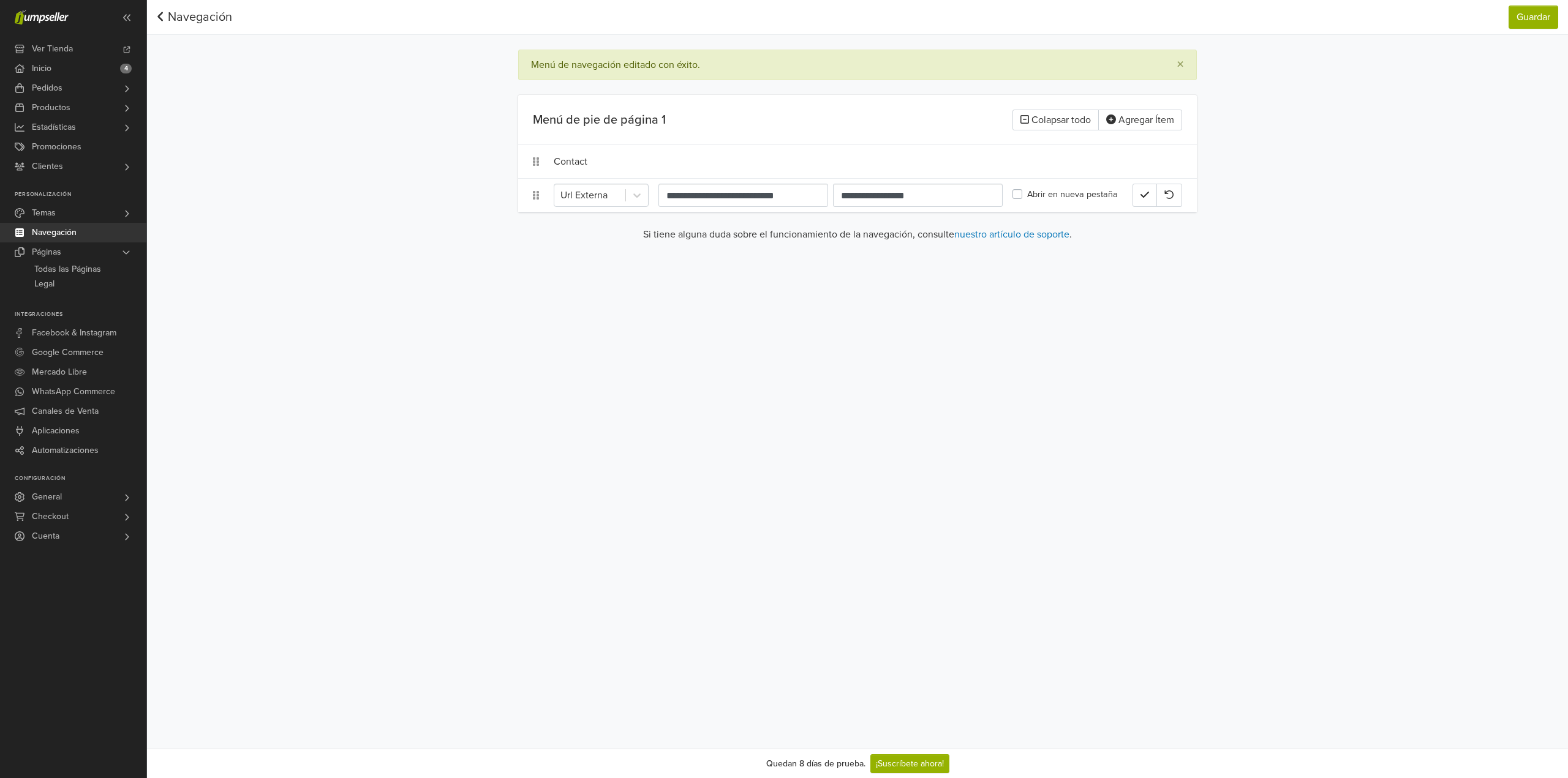
click at [88, 232] on link "Navegación" at bounding box center [73, 233] width 146 height 20
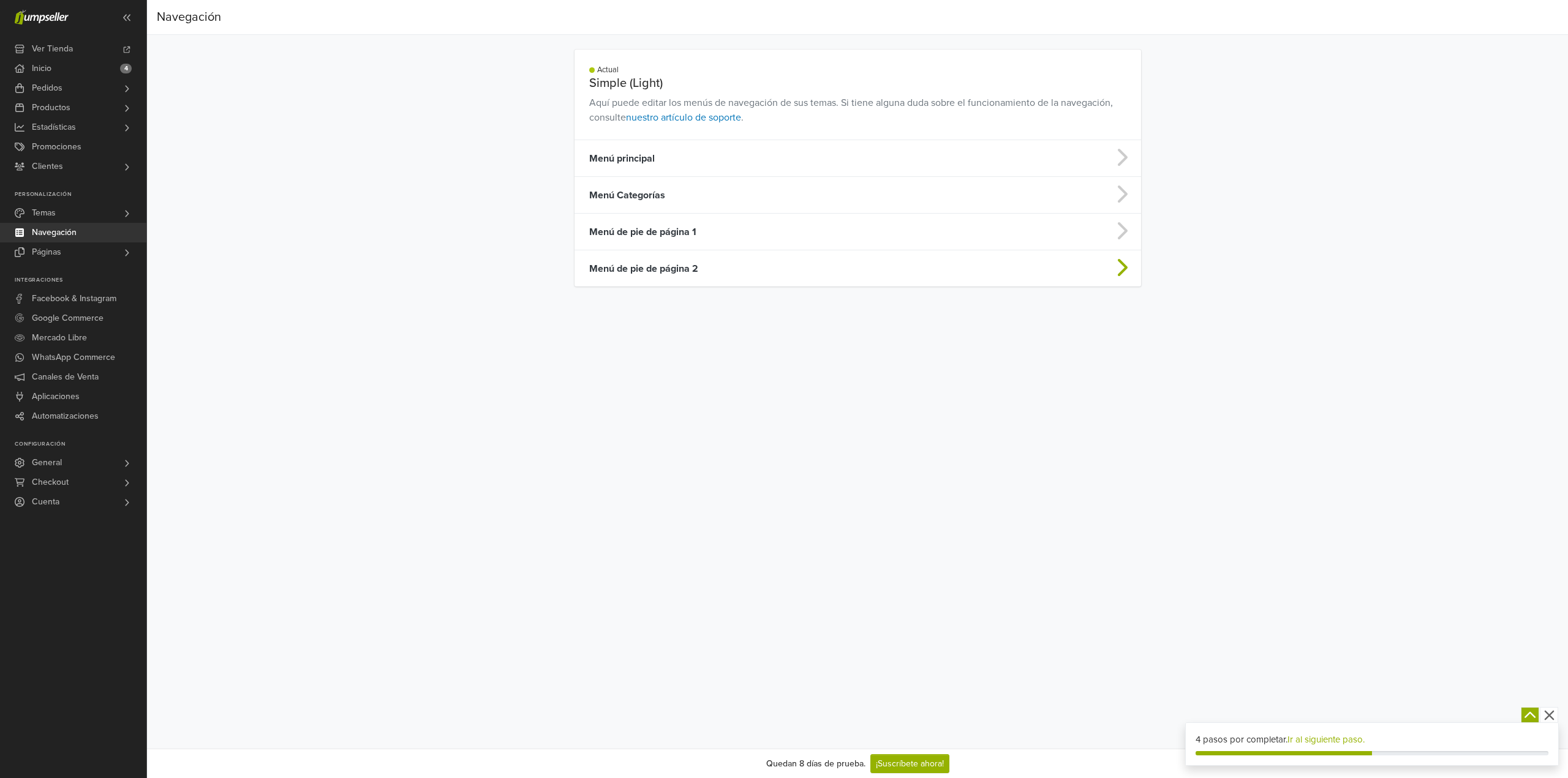
click at [669, 266] on td "Menú de pie de página 2" at bounding box center [795, 268] width 441 height 37
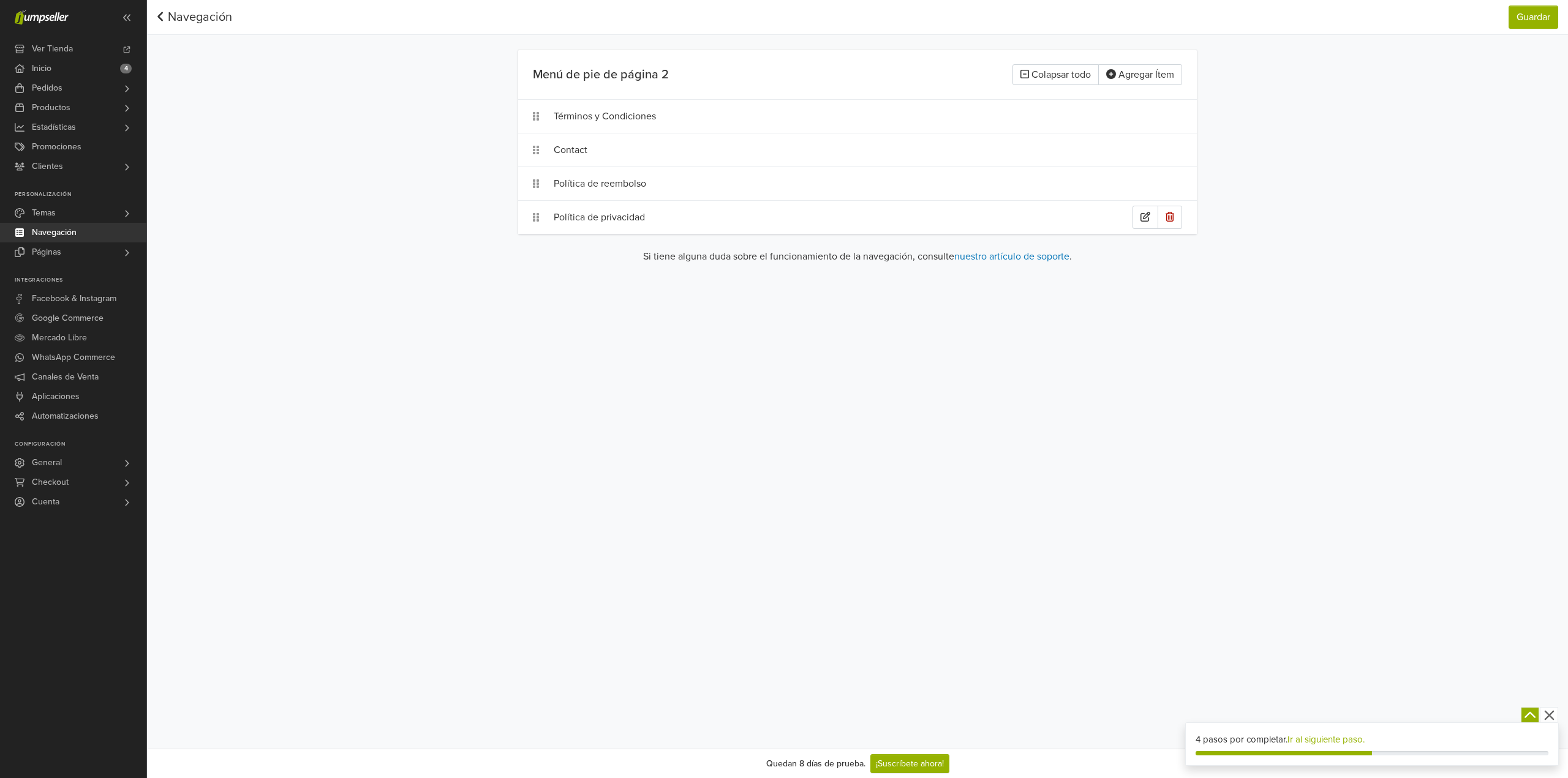
click at [602, 213] on div "Política de privacidad" at bounding box center [843, 217] width 579 height 24
click at [599, 186] on div "Política de reembolso" at bounding box center [843, 184] width 579 height 24
click at [597, 155] on div "Contact" at bounding box center [843, 150] width 579 height 24
click at [592, 123] on div "Términos y Condiciones" at bounding box center [843, 116] width 579 height 24
click at [596, 268] on div "Si tiene alguna duda sobre el funcionamiento de la navegación, consulte nuestro…" at bounding box center [857, 261] width 679 height 25
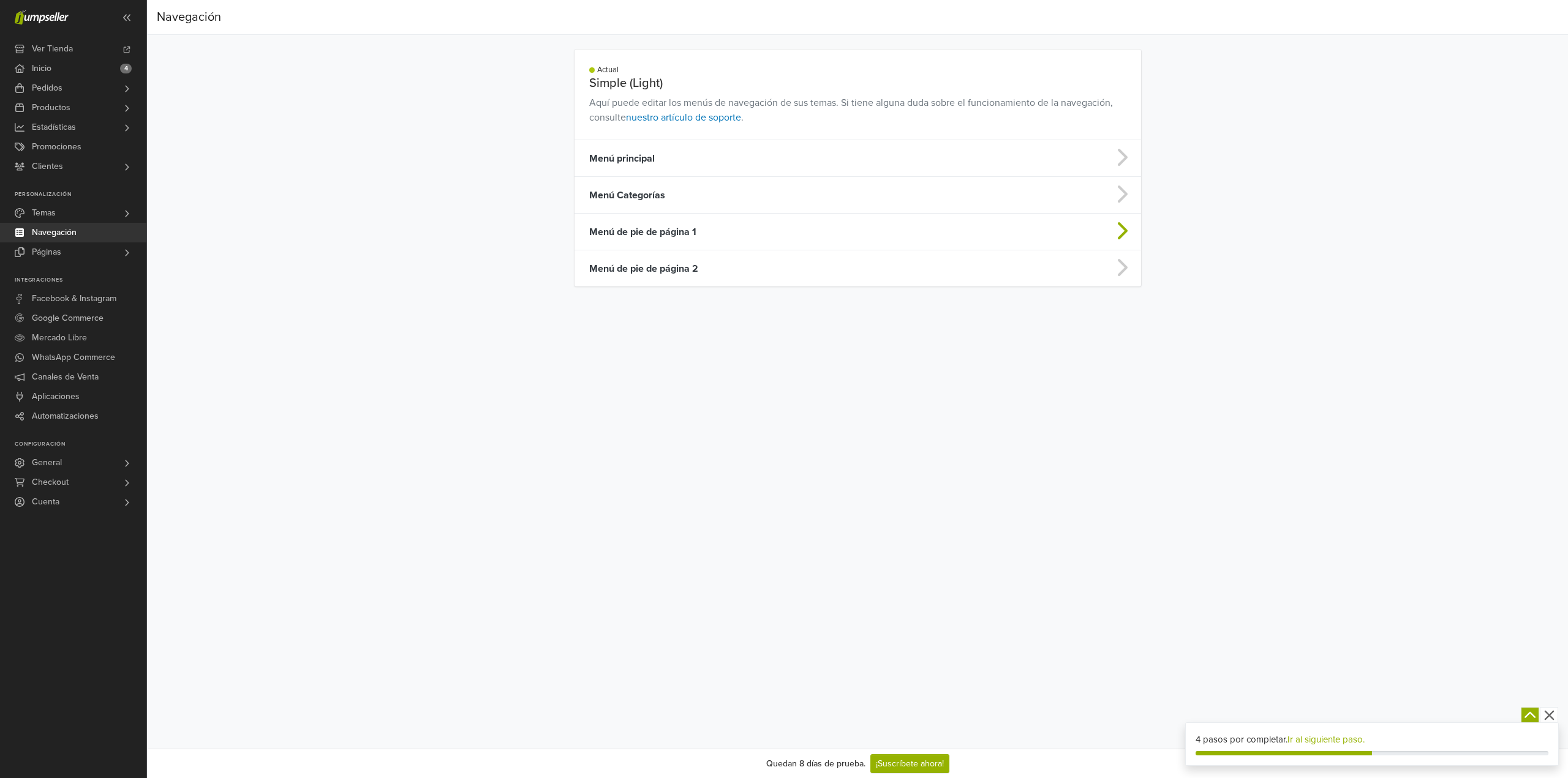
click at [648, 233] on td "Menú de pie de página 1" at bounding box center [795, 232] width 441 height 37
click at [662, 199] on td "Menú Categorías" at bounding box center [795, 195] width 441 height 37
click at [648, 227] on td "Menú de pie de página 1" at bounding box center [795, 232] width 441 height 37
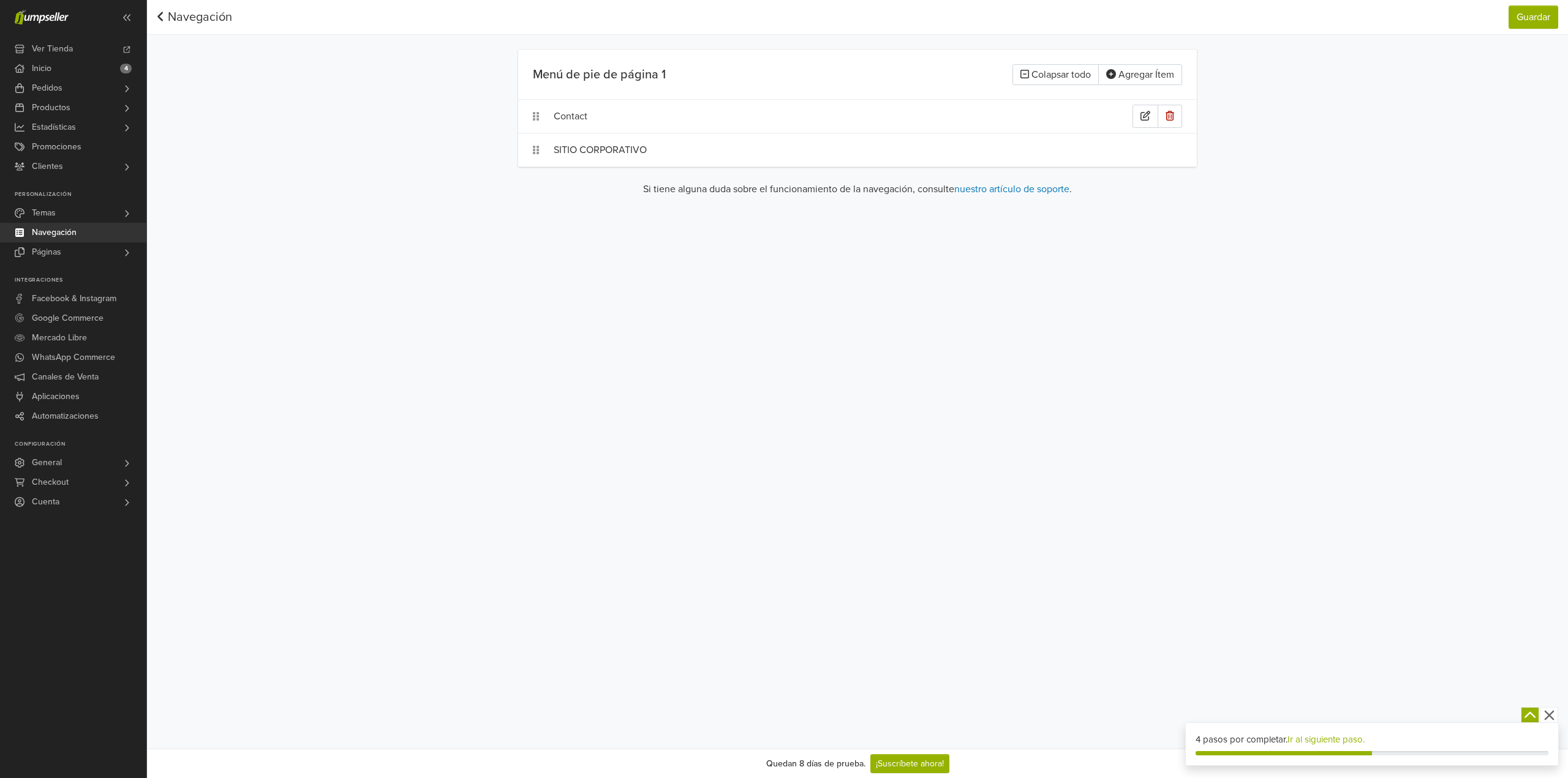
click at [577, 116] on div "Contact" at bounding box center [843, 116] width 579 height 24
click at [633, 114] on icon at bounding box center [637, 116] width 12 height 12
click at [625, 152] on div "Página de inicio" at bounding box center [601, 147] width 95 height 25
click at [669, 118] on input "text" at bounding box center [890, 116] width 464 height 24
click at [642, 116] on icon at bounding box center [637, 116] width 12 height 12
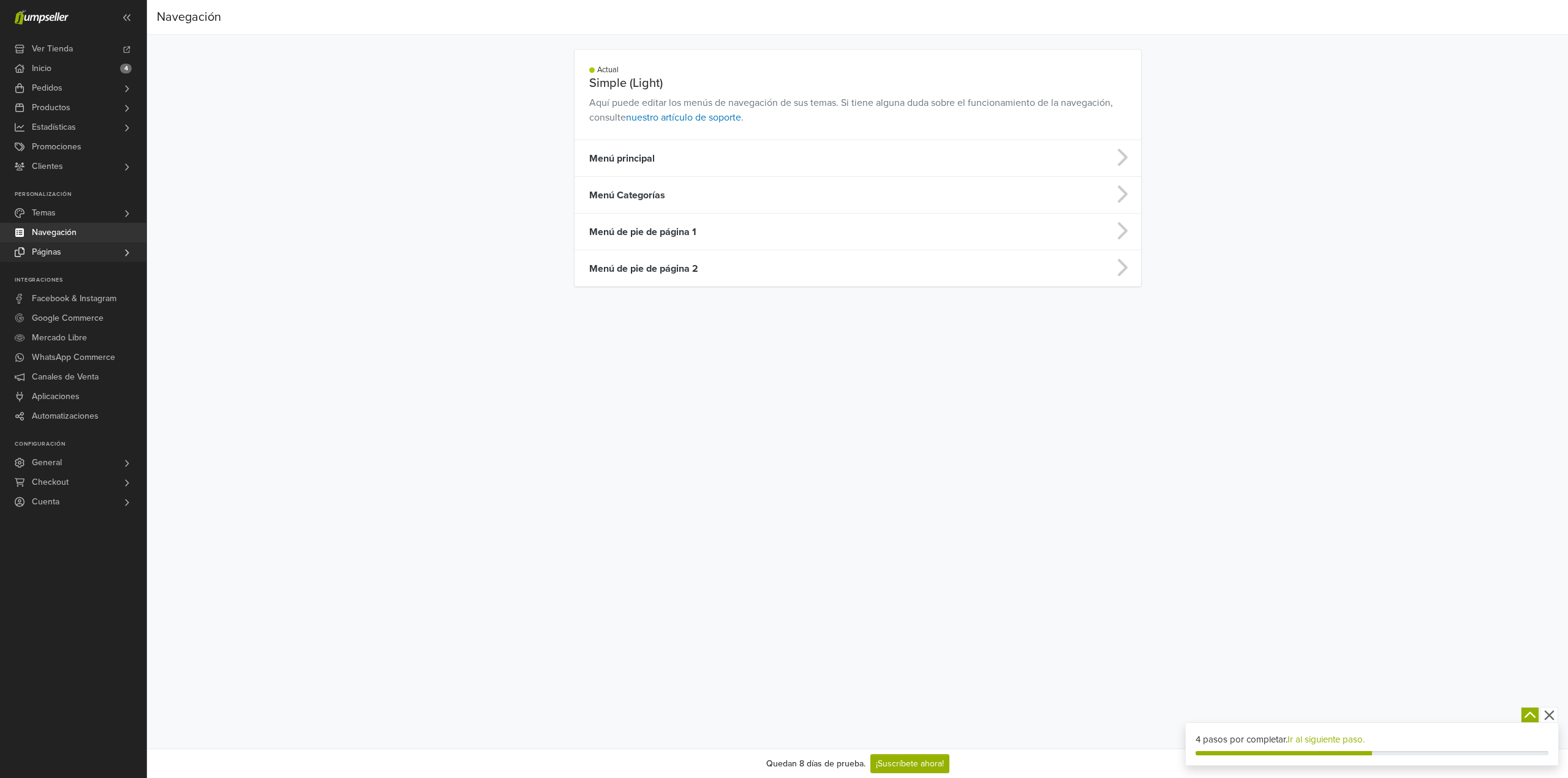
click at [61, 248] on span "Páginas" at bounding box center [46, 252] width 29 height 20
click at [61, 263] on span "Todas las Páginas" at bounding box center [68, 269] width 67 height 15
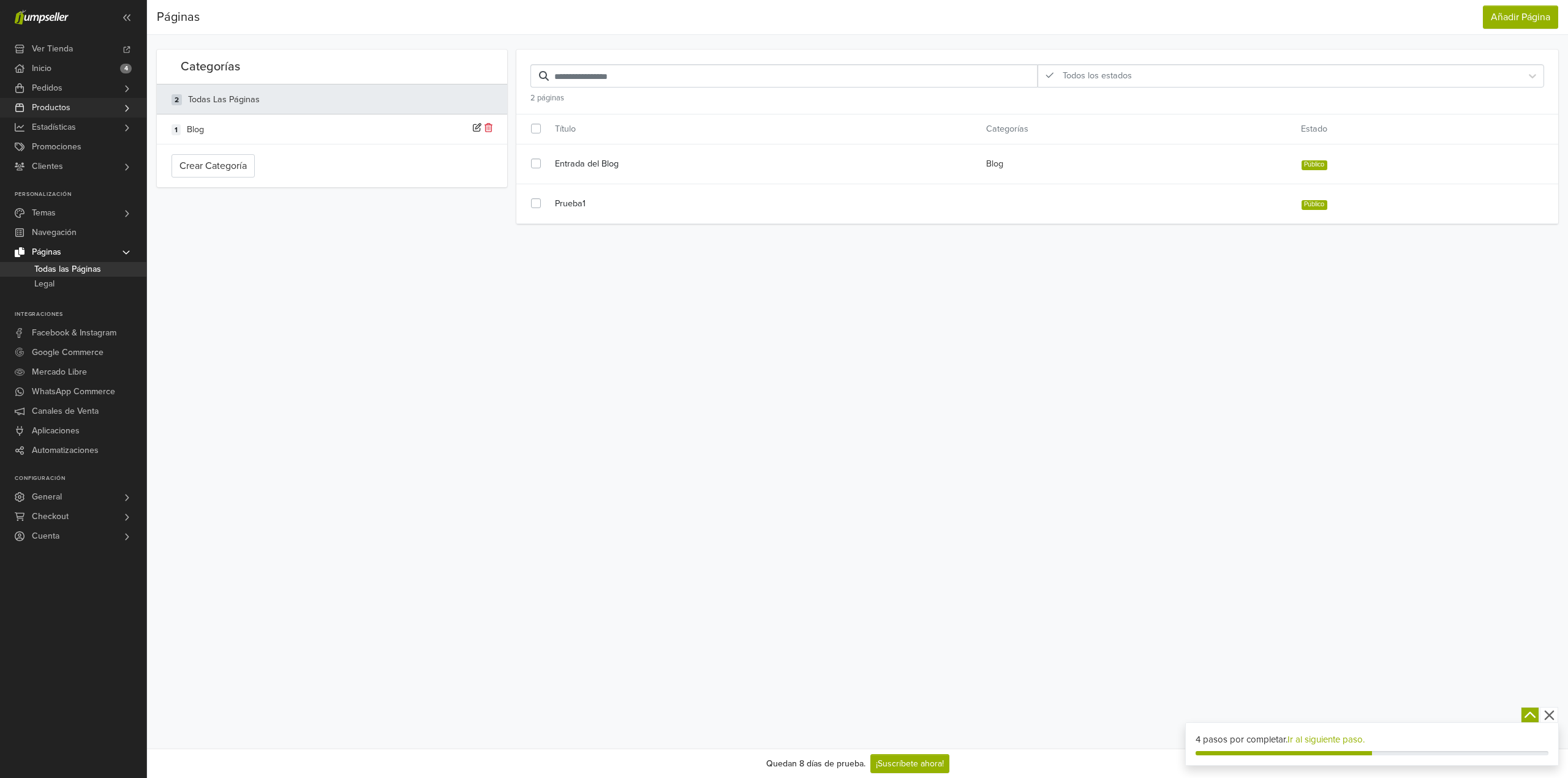
click at [66, 109] on span "Productos" at bounding box center [51, 108] width 38 height 20
click at [81, 128] on span "Todos los Productos" at bounding box center [73, 125] width 77 height 15
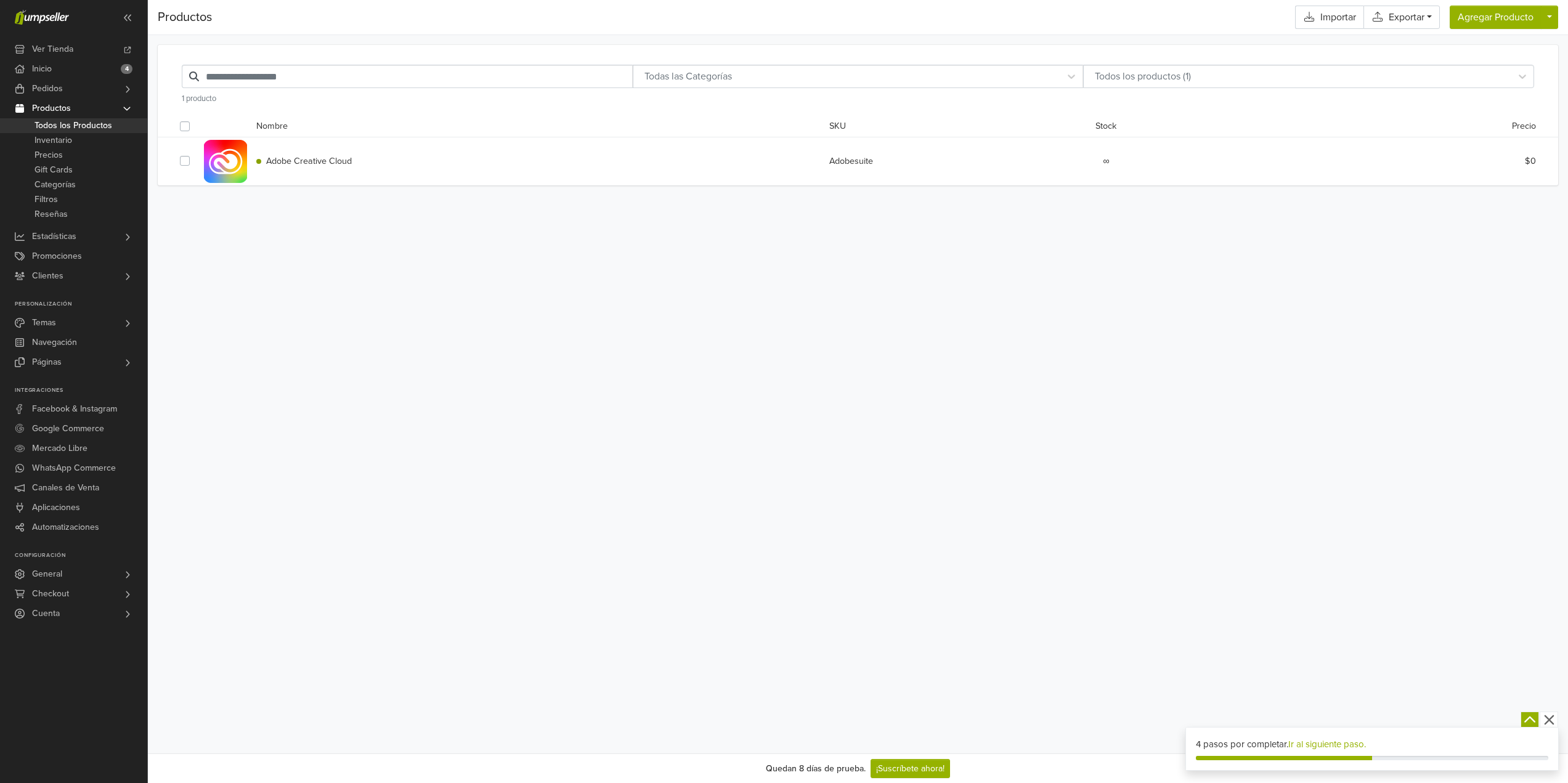
click at [322, 170] on div "Adobe Creative Cloud Adobesuite ∞ $0" at bounding box center [858, 161] width 1375 height 48
click at [850, 166] on div "Adobesuite" at bounding box center [935, 161] width 229 height 14
click at [241, 171] on div at bounding box center [225, 161] width 43 height 43
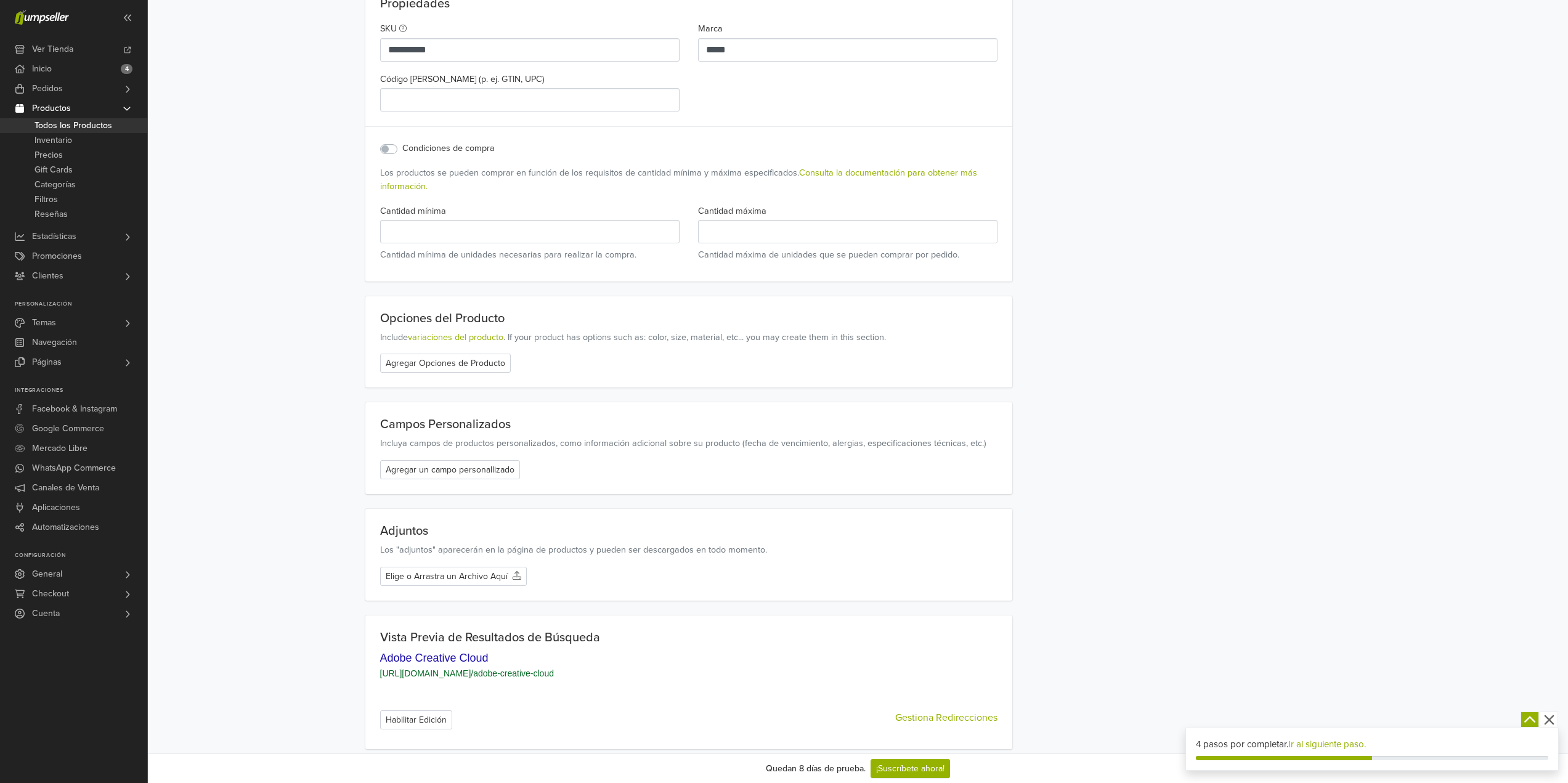
scroll to position [1166, 0]
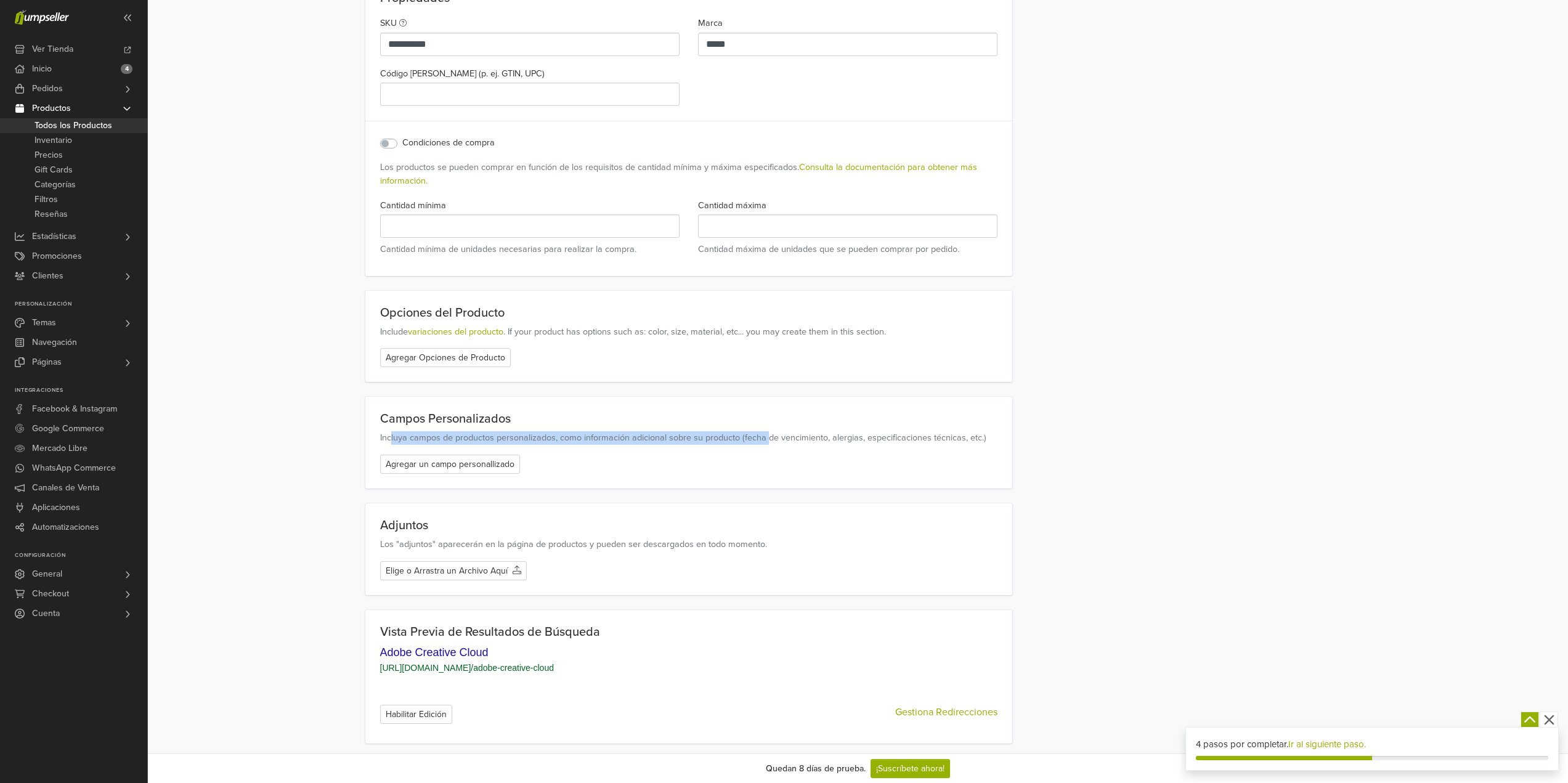
drag, startPoint x: 390, startPoint y: 435, endPoint x: 815, endPoint y: 420, distance: 425.3
click at [810, 421] on div "Campos Personalizados Incluya campos de productos personalizados, como informac…" at bounding box center [689, 428] width 618 height 33
click at [768, 423] on p "Campos Personalizados" at bounding box center [689, 419] width 618 height 15
drag, startPoint x: 586, startPoint y: 435, endPoint x: 942, endPoint y: 433, distance: 356.0
click at [942, 434] on p "Incluya campos de productos personalizados, como información adicional sobre su…" at bounding box center [689, 438] width 618 height 14
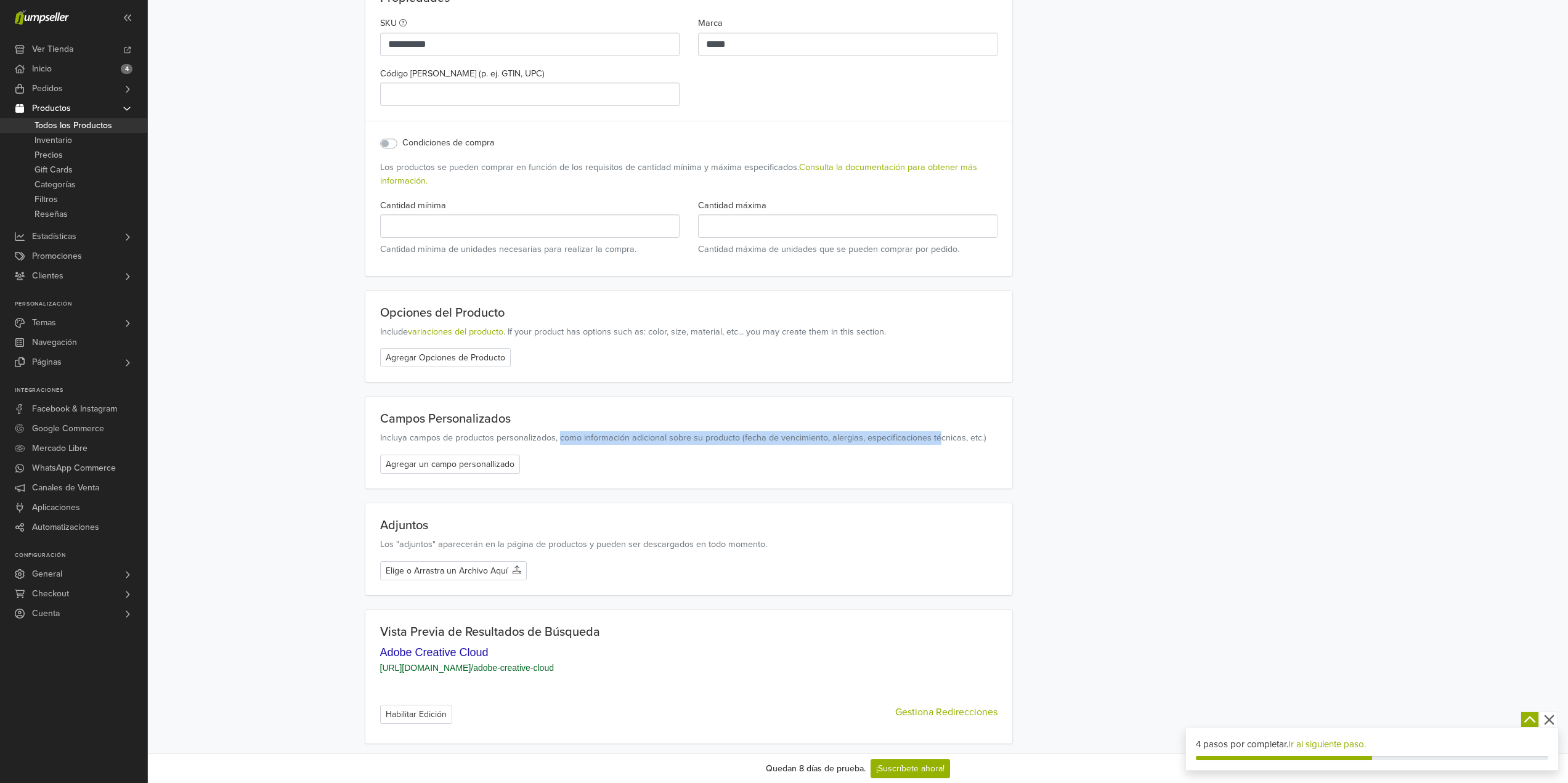
click at [926, 435] on p "Incluya campos de productos personalizados, como información adicional sobre su…" at bounding box center [689, 438] width 618 height 14
drag, startPoint x: 744, startPoint y: 435, endPoint x: 907, endPoint y: 435, distance: 163.0
click at [900, 435] on p "Incluya campos de productos personalizados, como información adicional sobre su…" at bounding box center [689, 438] width 618 height 14
click at [907, 435] on p "Incluya campos de productos personalizados, como información adicional sobre su…" at bounding box center [689, 438] width 618 height 14
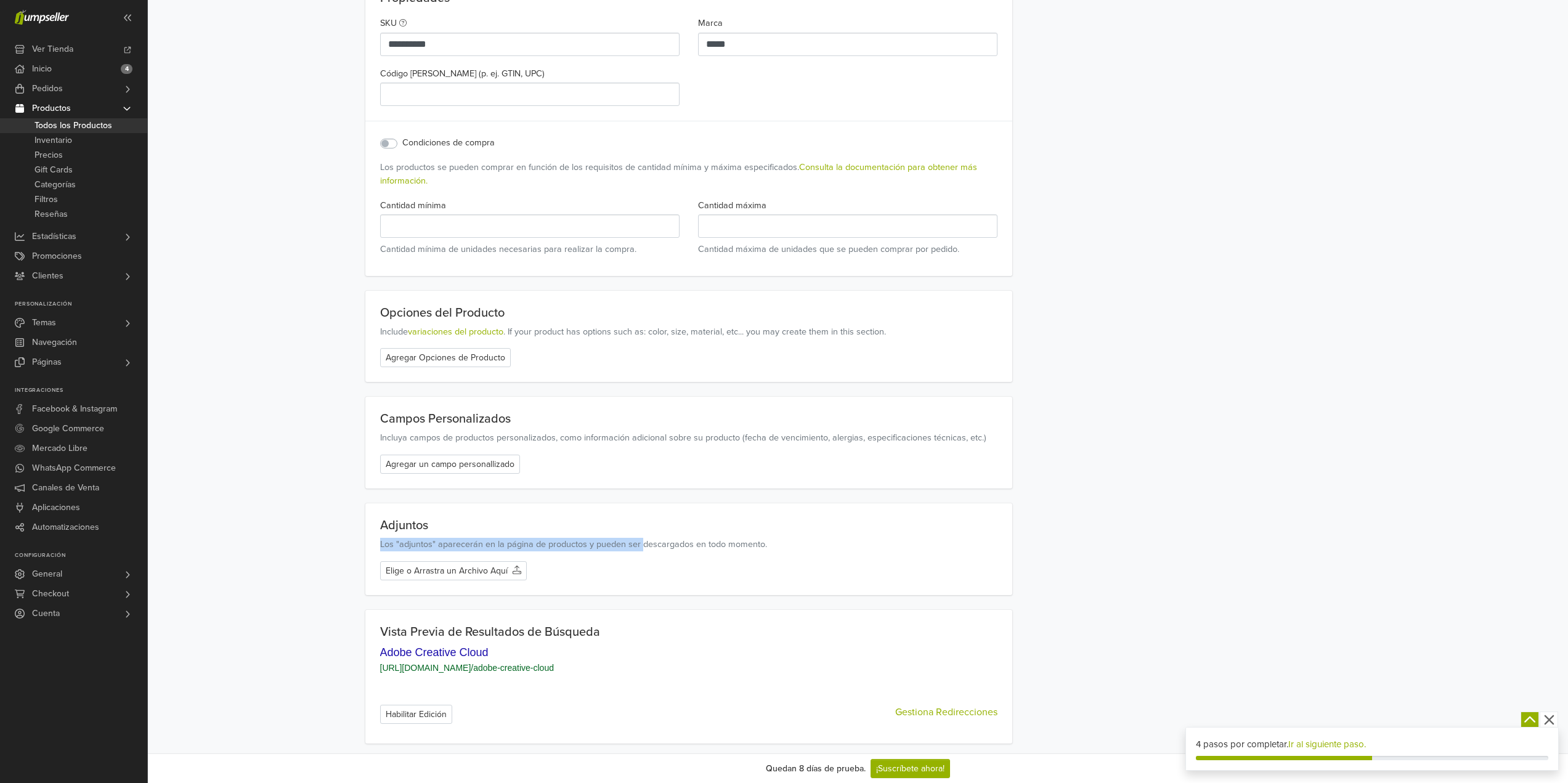
drag, startPoint x: 379, startPoint y: 539, endPoint x: 680, endPoint y: 538, distance: 301.0
click at [668, 539] on div "Adjuntos Los "adjuntos" aparecerán en la página de productos y pueden ser desca…" at bounding box center [689, 549] width 648 height 92
click at [680, 538] on p "Los "adjuntos" aparecerán en la página de productos y pueden ser descargados en…" at bounding box center [689, 545] width 618 height 14
drag, startPoint x: 565, startPoint y: 545, endPoint x: 684, endPoint y: 540, distance: 119.1
click at [677, 540] on p "Los "adjuntos" aparecerán en la página de productos y pueden ser descargados en…" at bounding box center [689, 545] width 618 height 14
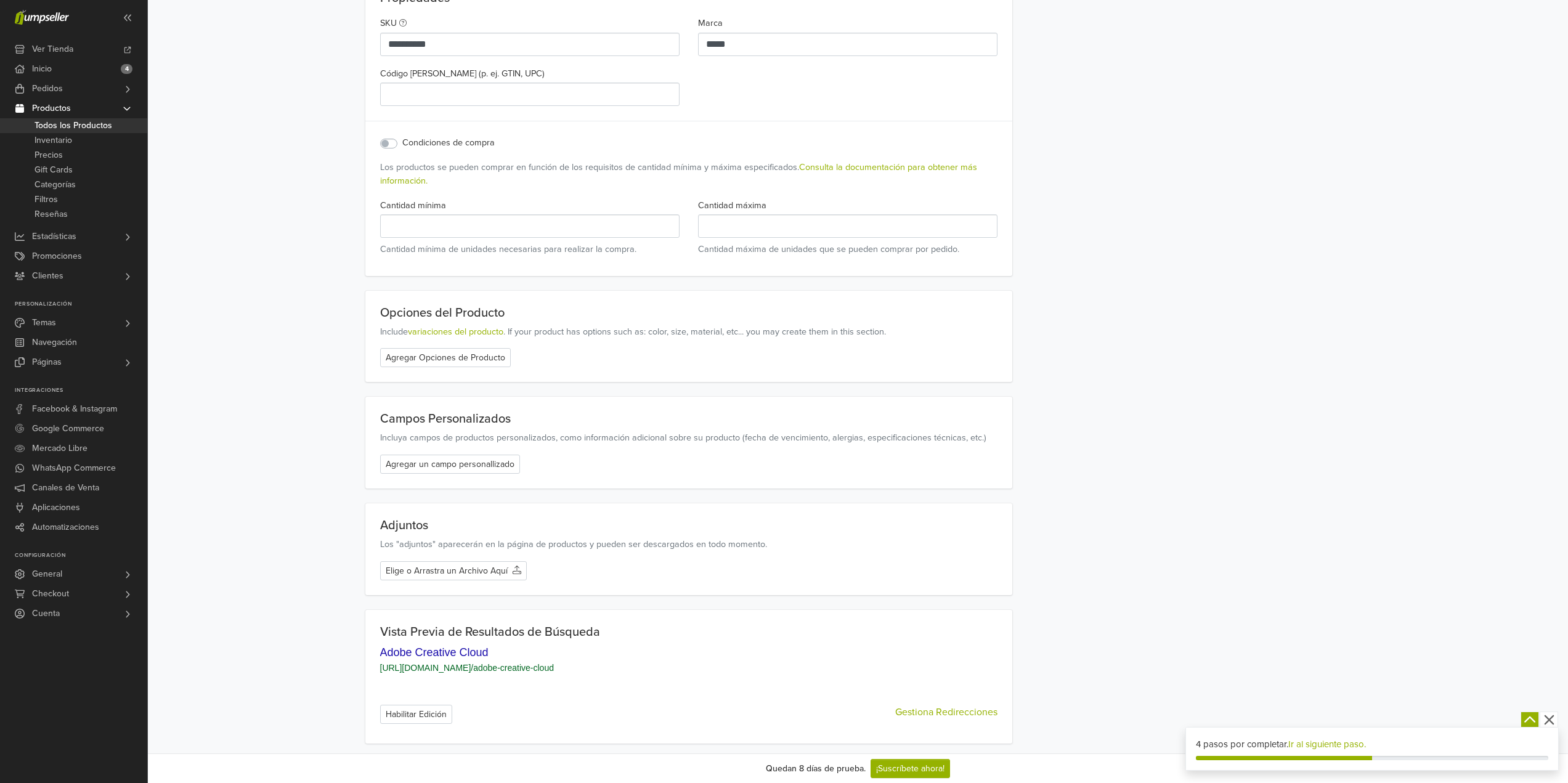
click at [697, 539] on p "Los "adjuntos" aparecerán en la página de productos y pueden ser descargados en…" at bounding box center [689, 545] width 618 height 14
drag, startPoint x: 762, startPoint y: 546, endPoint x: 441, endPoint y: 547, distance: 321.0
click at [451, 545] on p "Los "adjuntos" aparecerán en la página de productos y pueden ser descargados en…" at bounding box center [689, 545] width 618 height 14
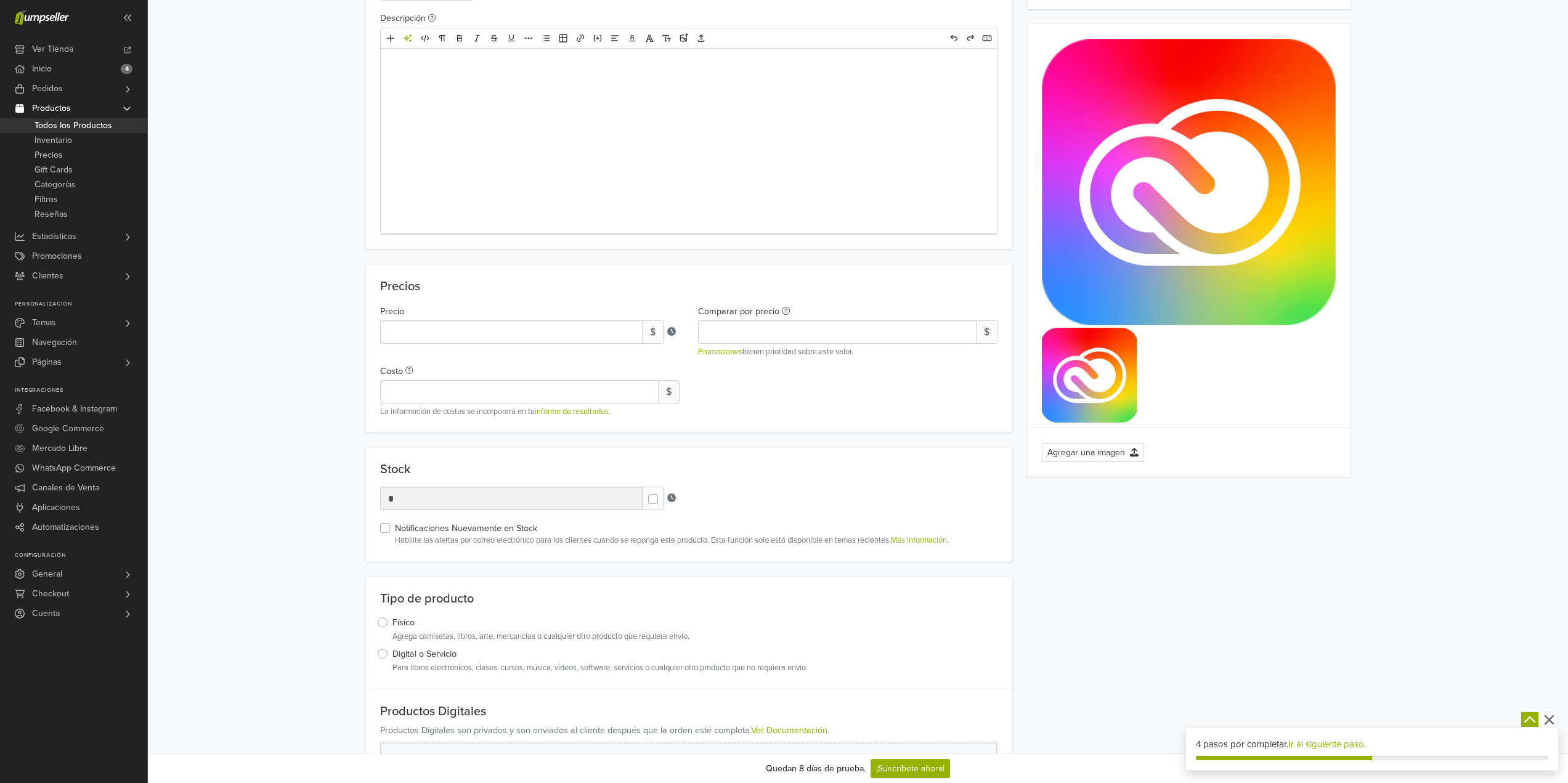
scroll to position [0, 0]
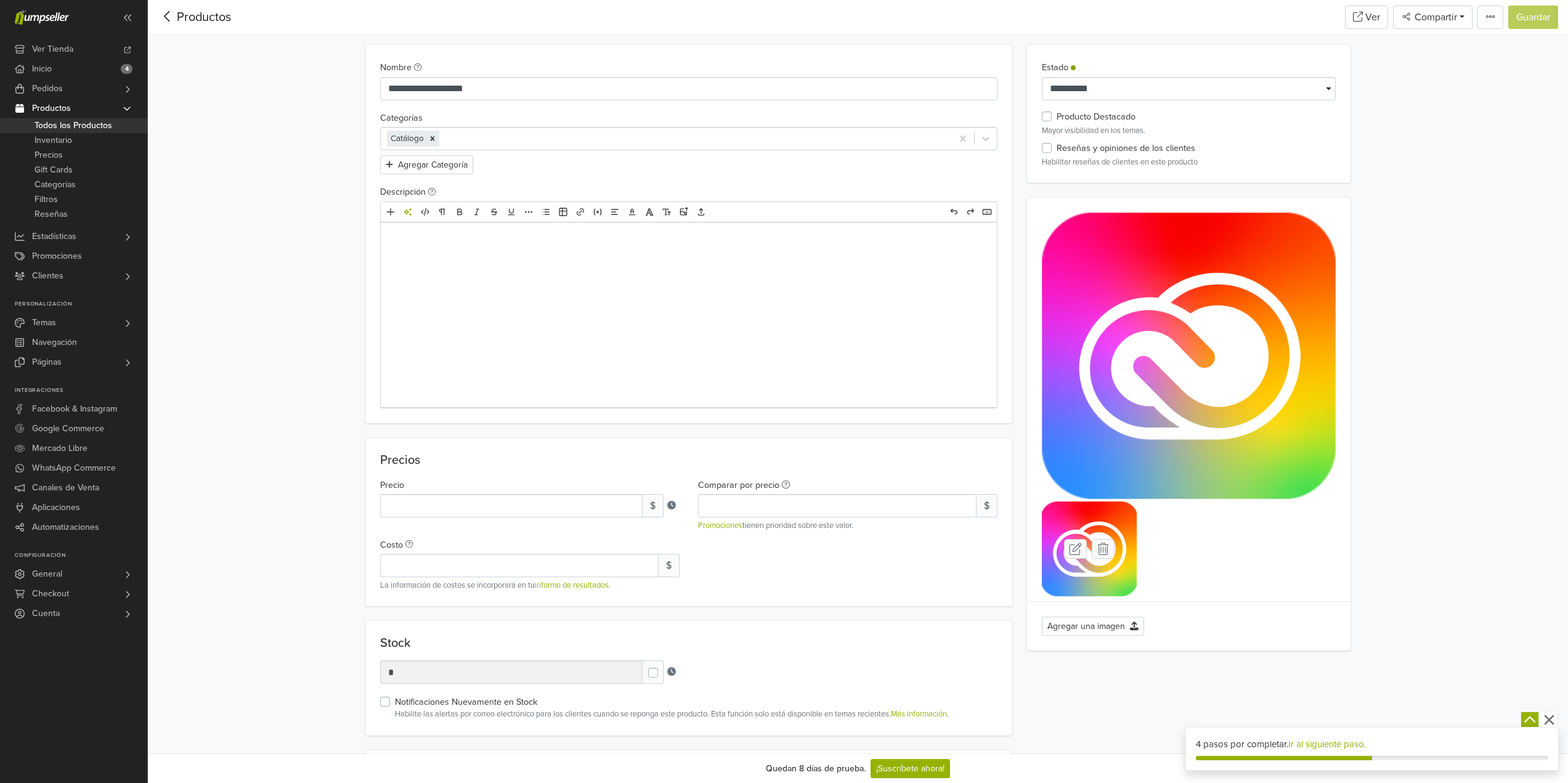
click at [1078, 550] on icon at bounding box center [1075, 549] width 23 height 20
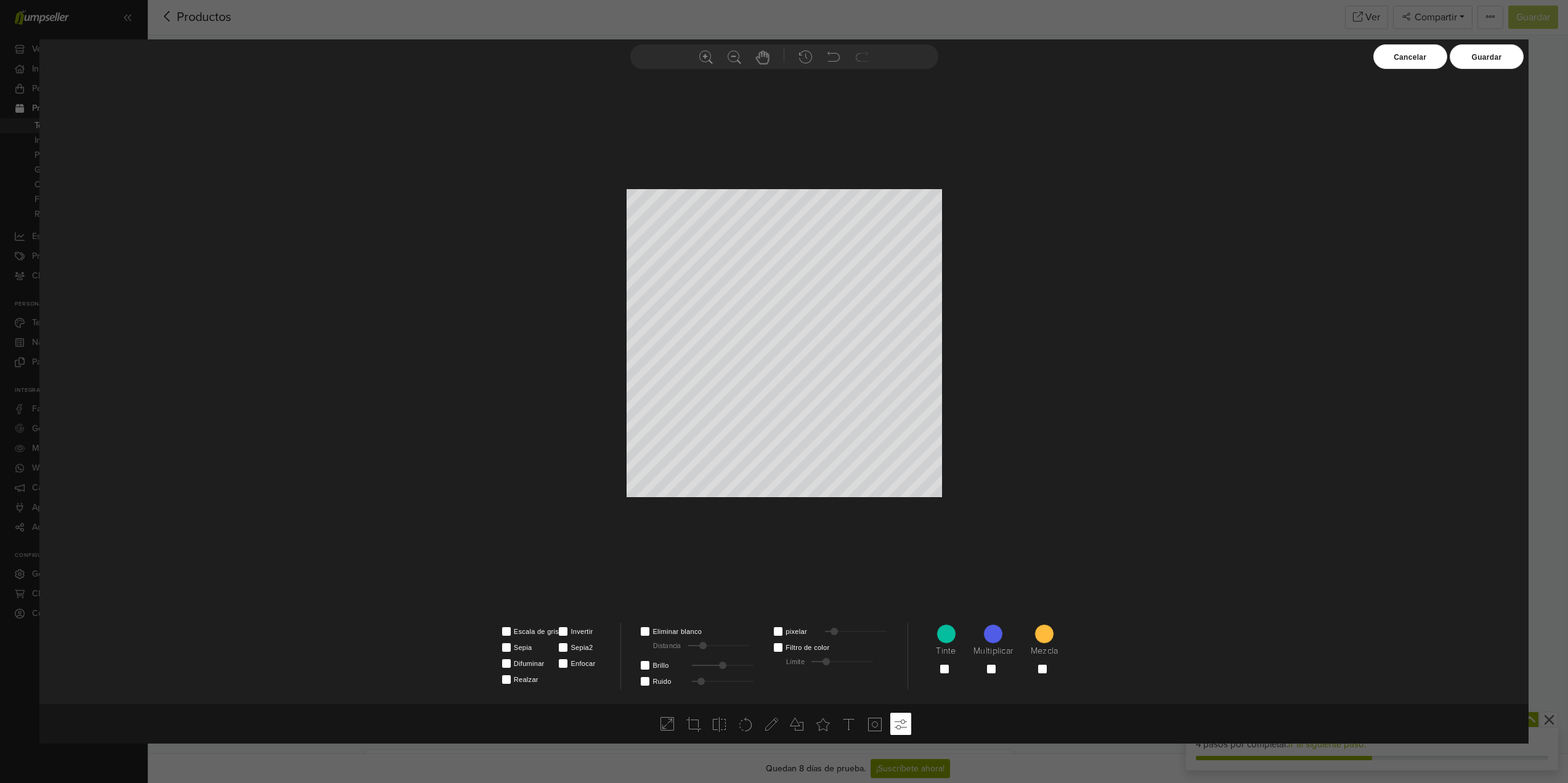
click at [1416, 61] on div "Cancelar" at bounding box center [1410, 57] width 74 height 25
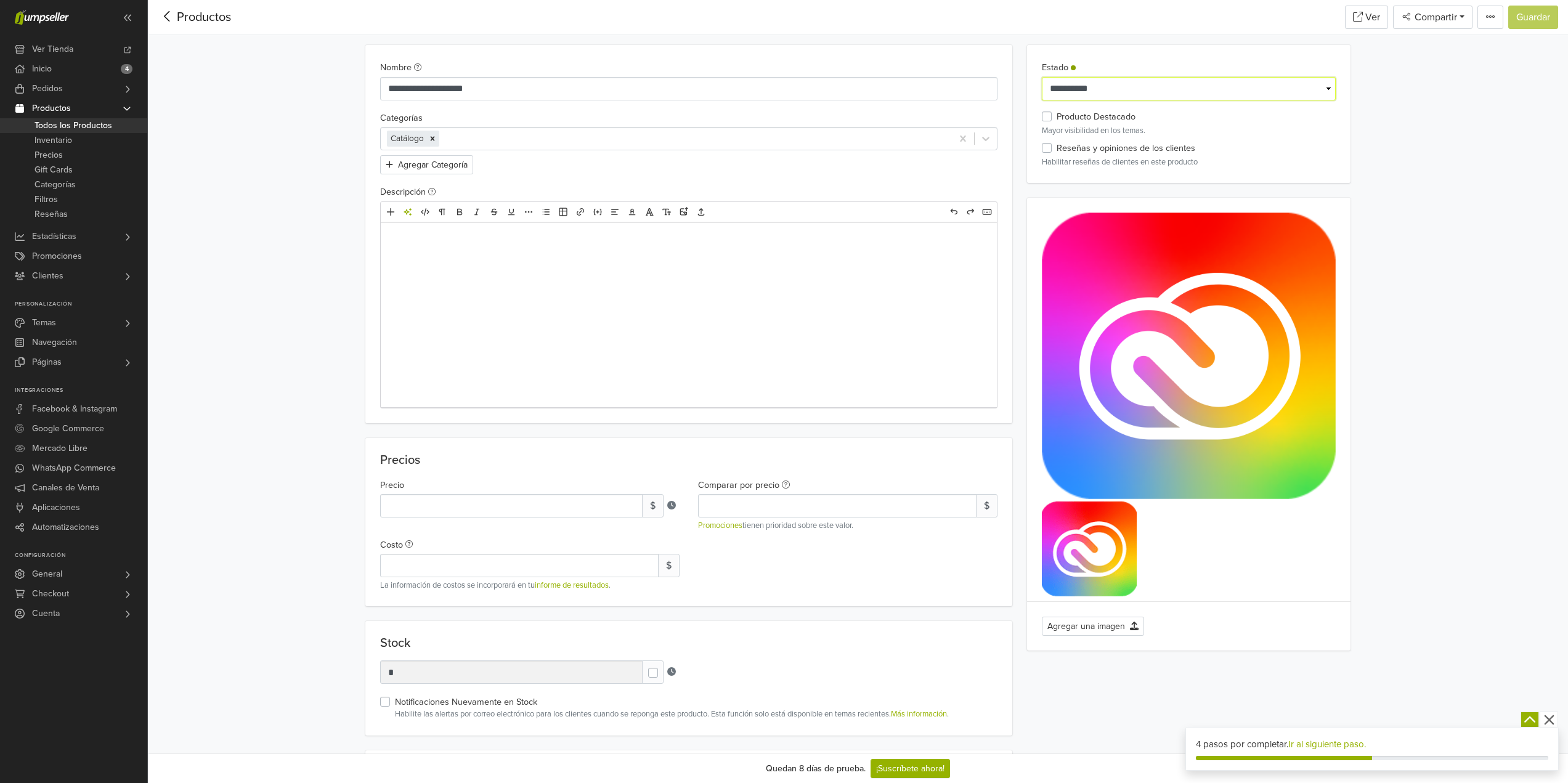
click at [1102, 82] on select "**********" at bounding box center [1188, 89] width 294 height 24
click at [67, 313] on link "Temas" at bounding box center [74, 323] width 147 height 20
click at [67, 228] on link "Galería" at bounding box center [74, 232] width 147 height 15
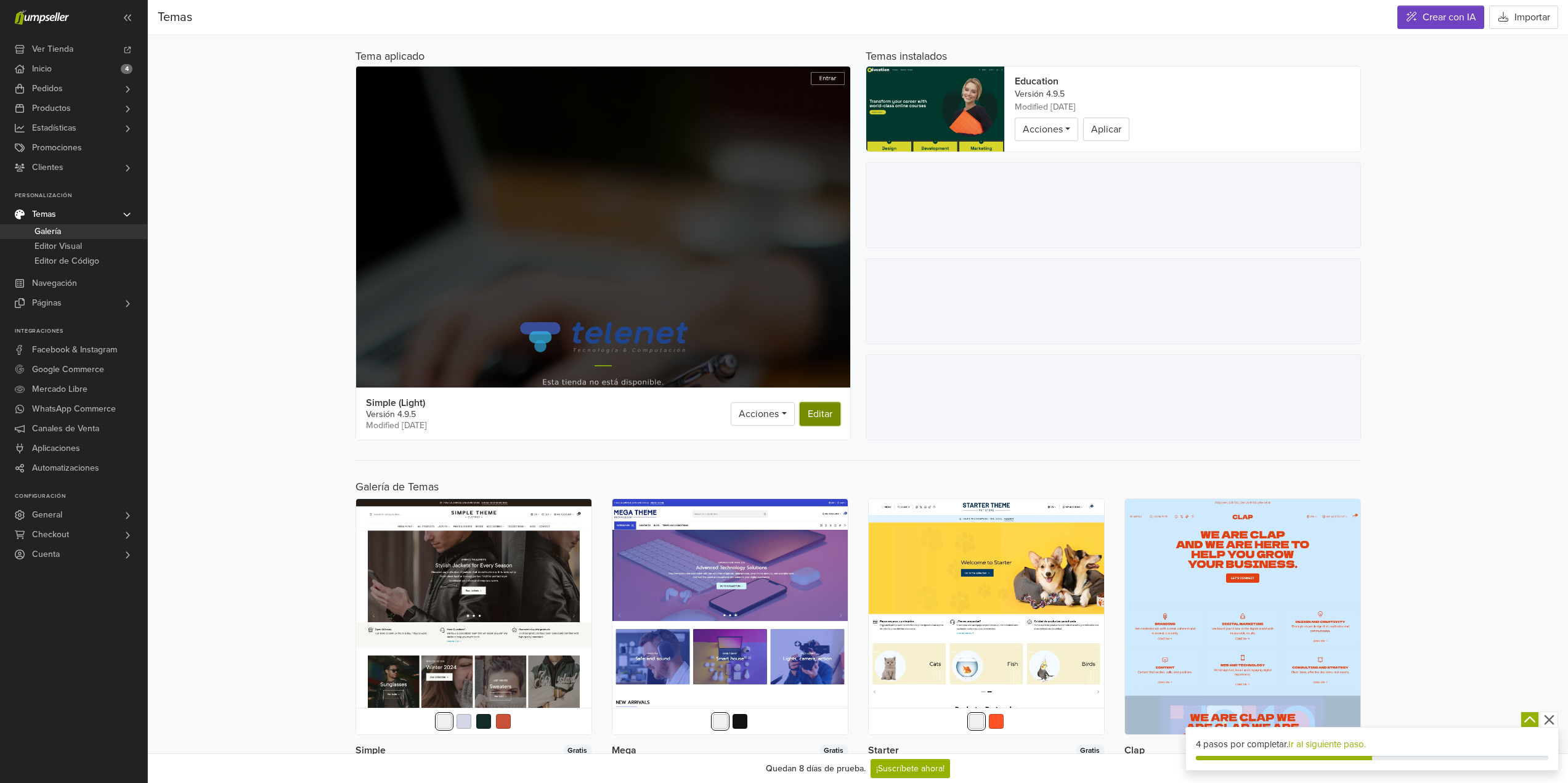
click at [827, 420] on link "Editar" at bounding box center [820, 414] width 41 height 24
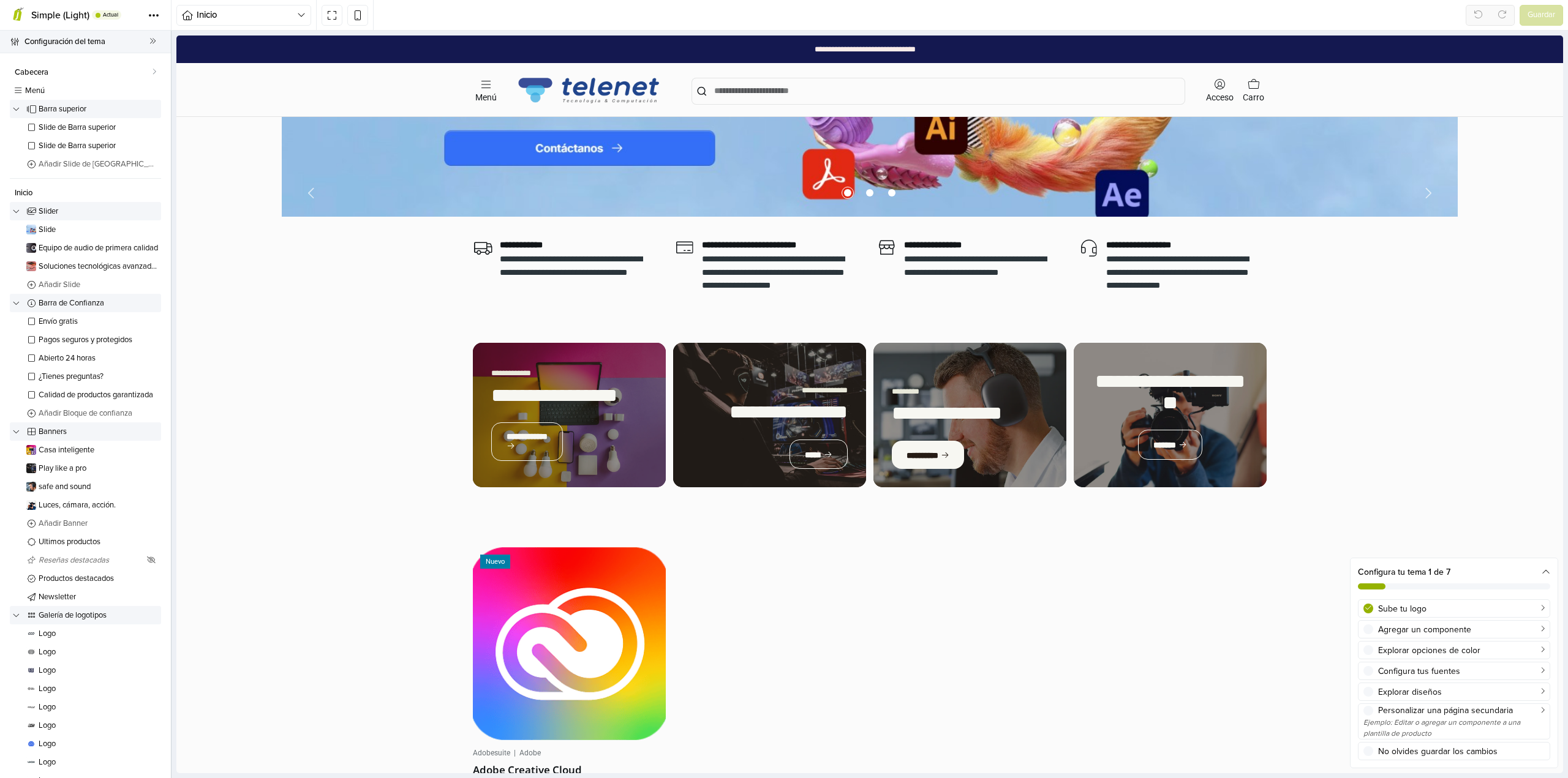
click at [76, 44] on span "Configuración del tema" at bounding box center [87, 42] width 125 height 17
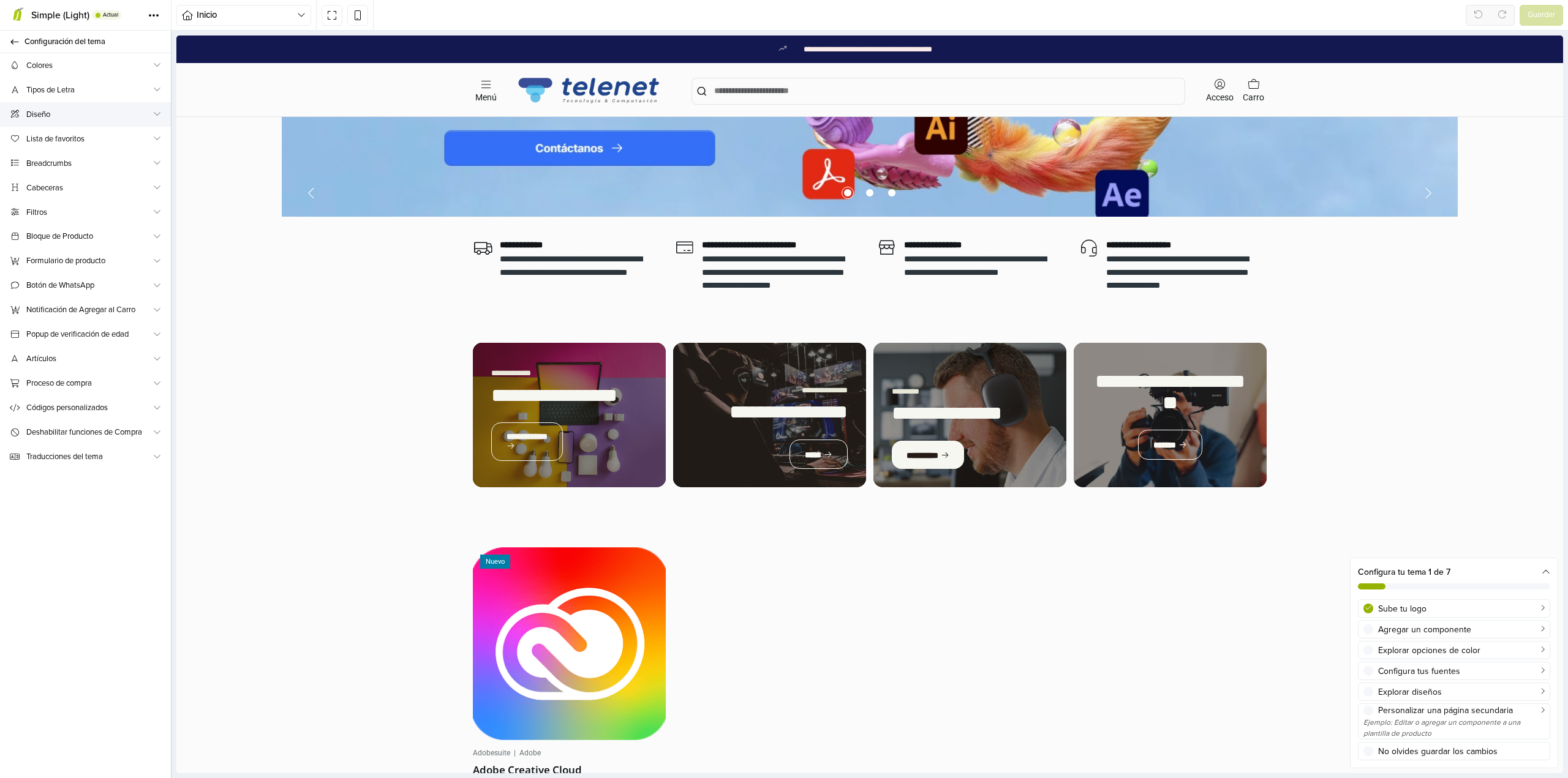
click at [77, 113] on span "Diseño" at bounding box center [89, 115] width 126 height 13
select select "**********"
select select "*****"
select select "**********"
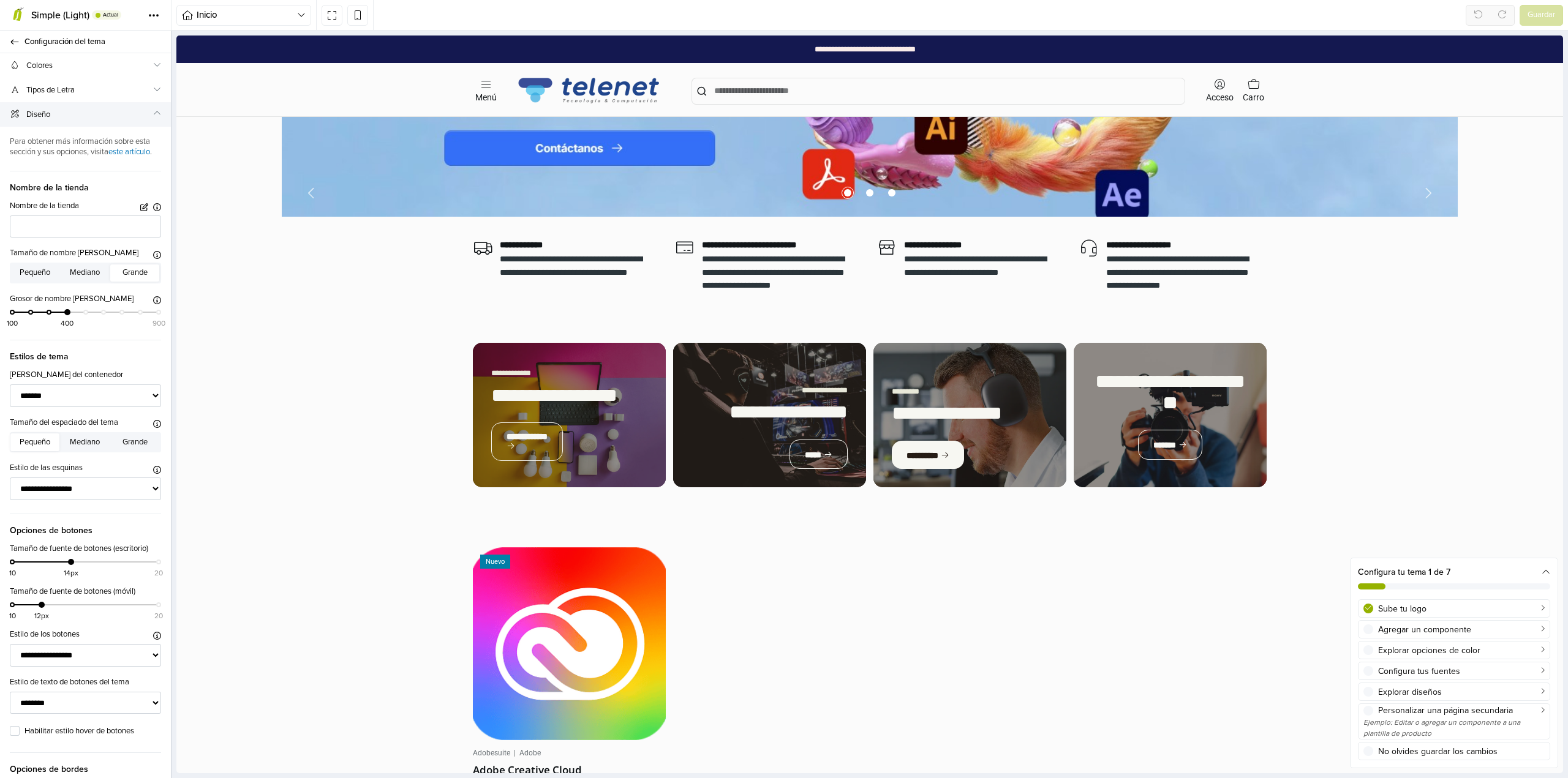
click at [59, 113] on span "Diseño" at bounding box center [89, 115] width 126 height 13
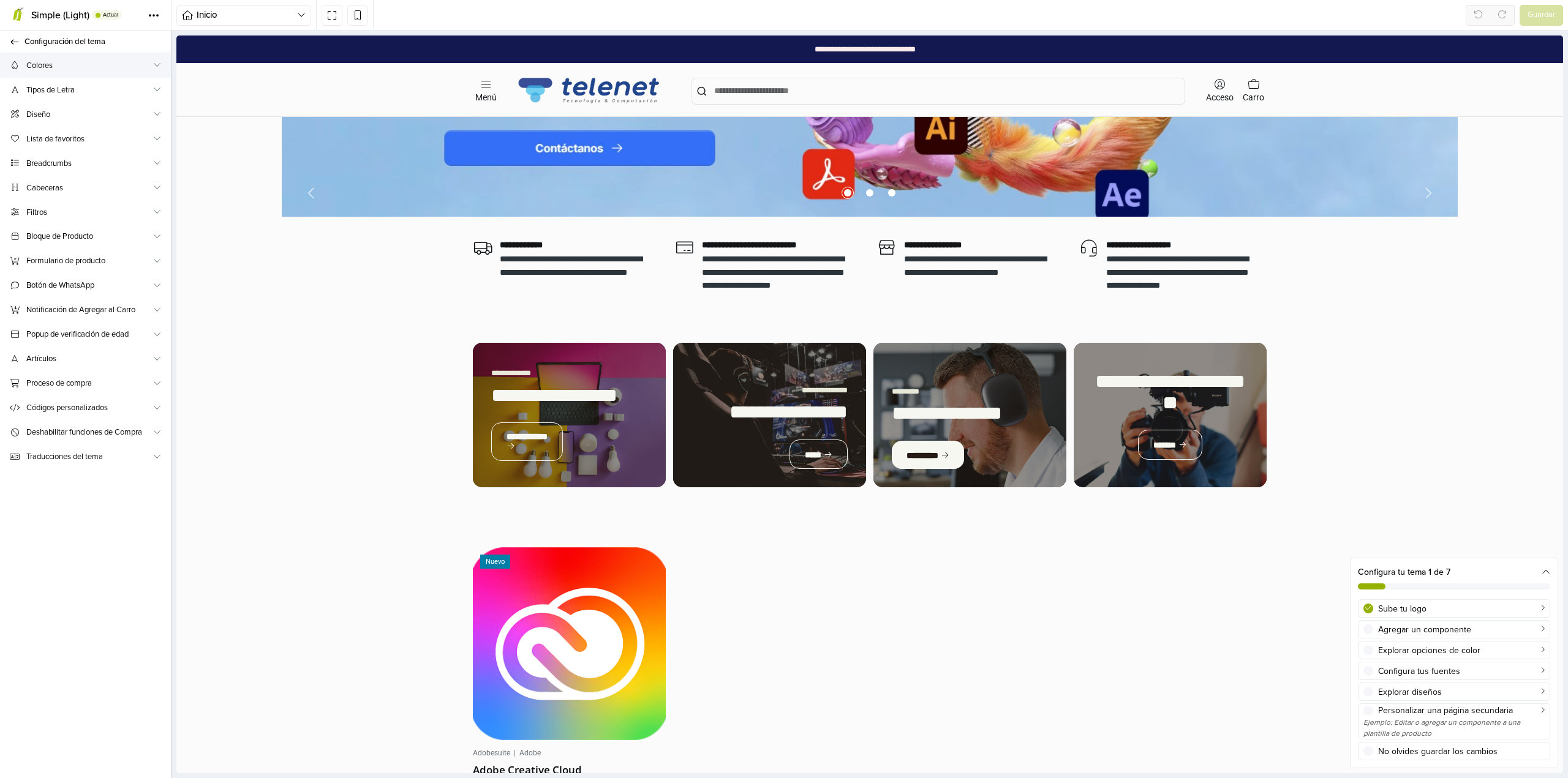
click at [61, 61] on span "Colores" at bounding box center [89, 66] width 126 height 13
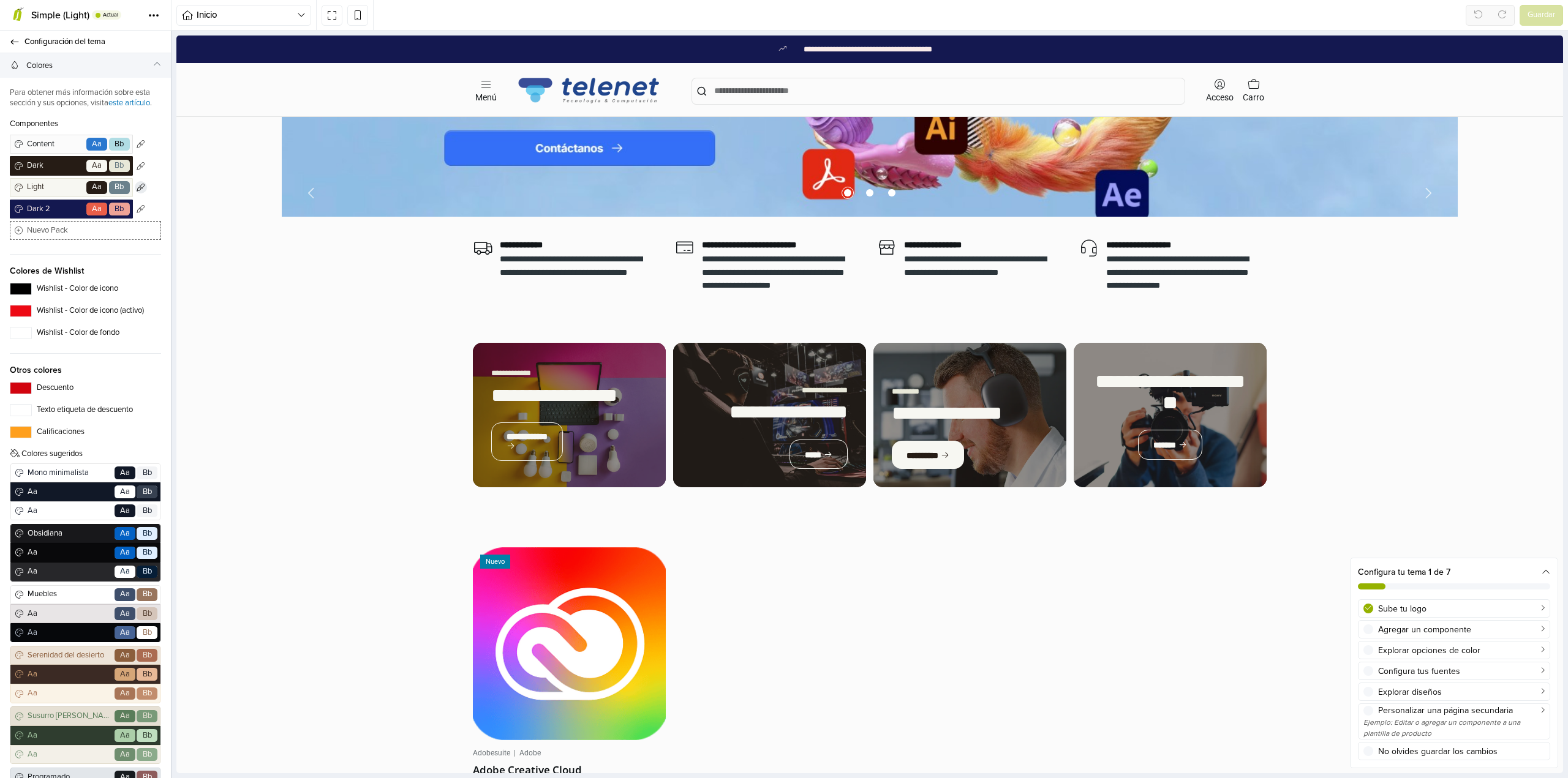
click at [136, 191] on icon "button" at bounding box center [140, 187] width 8 height 8
click at [37, 193] on span "Light" at bounding box center [55, 188] width 60 height 12
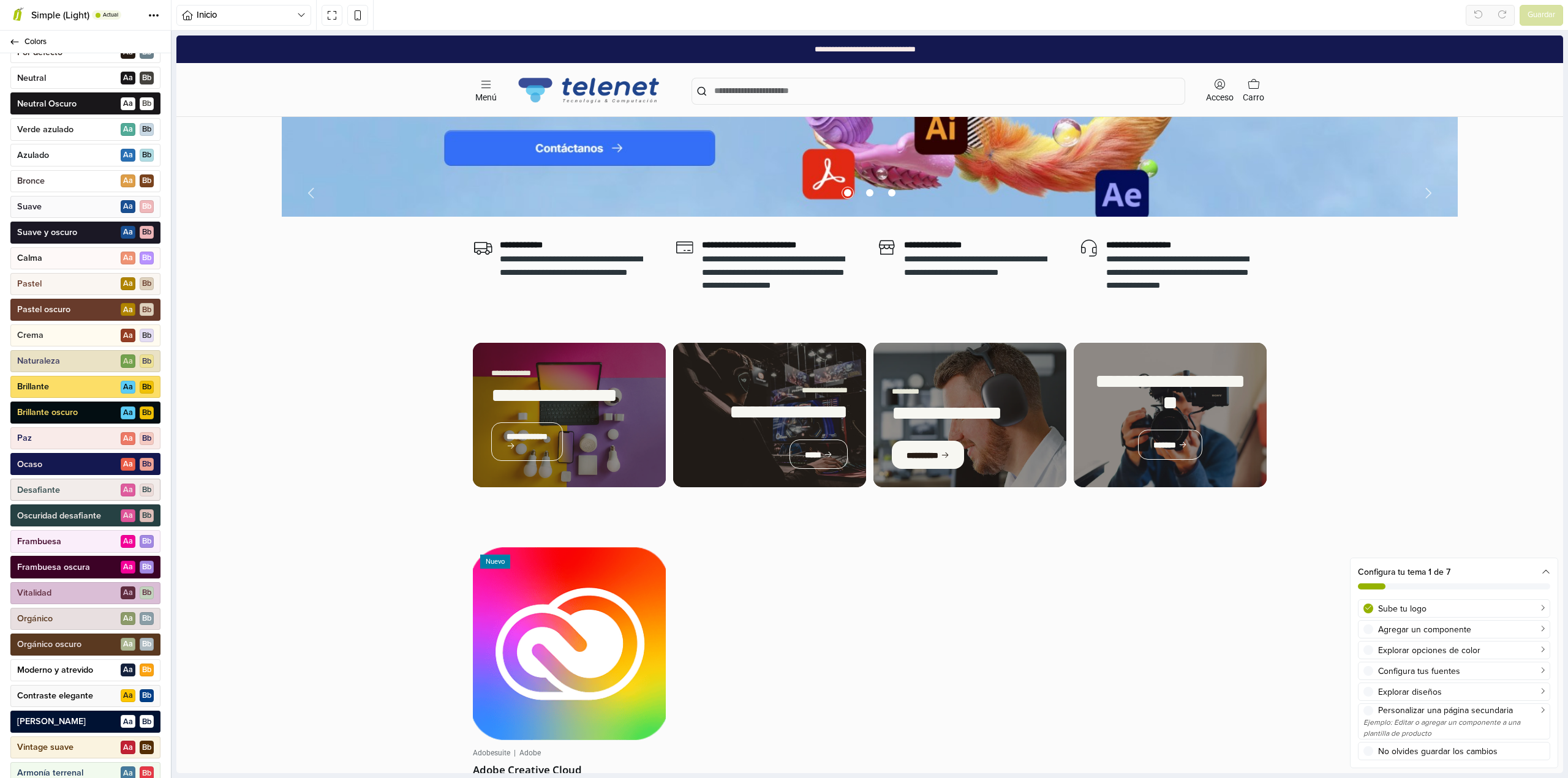
scroll to position [276, 0]
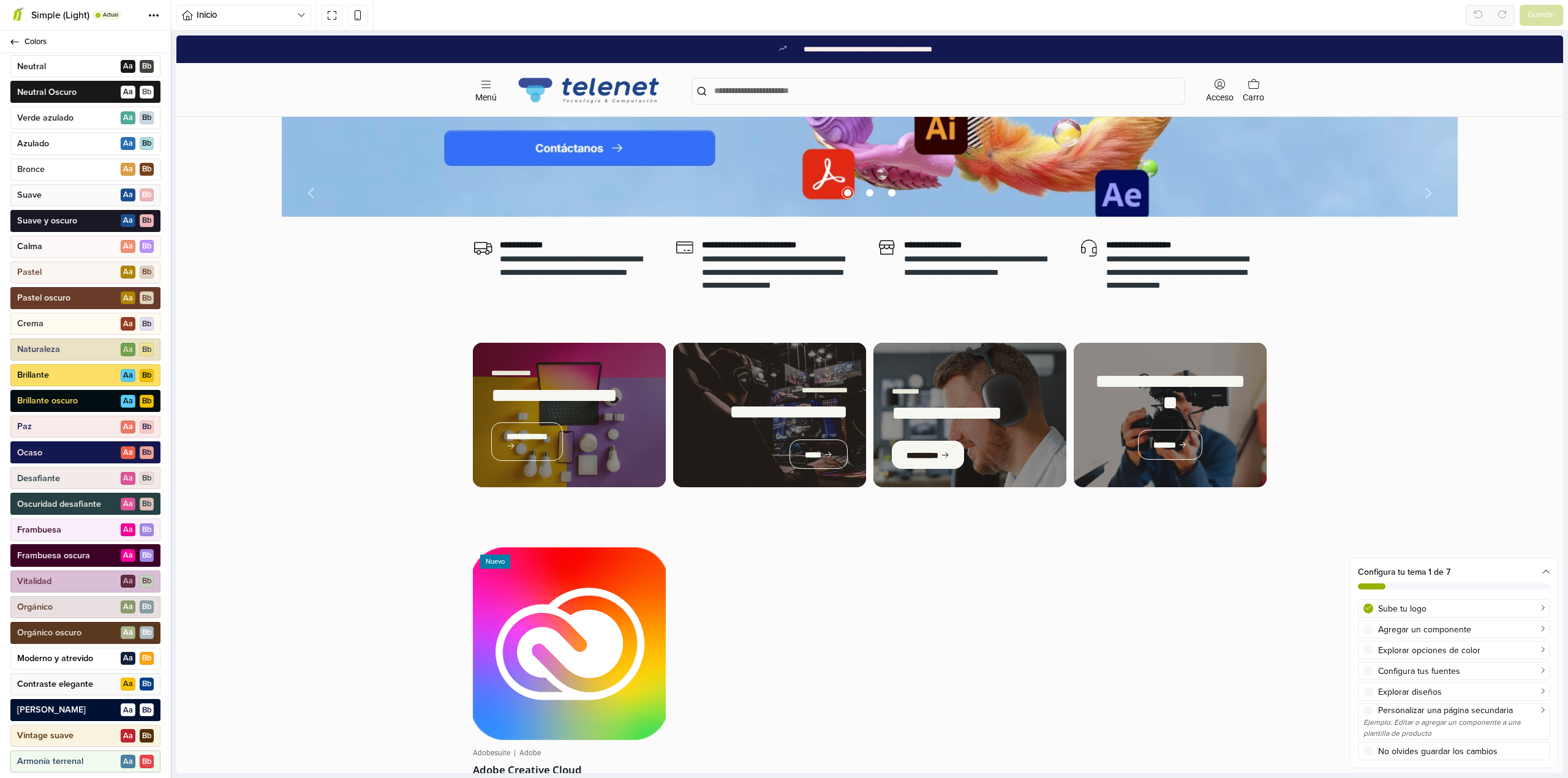
click at [71, 758] on p "Armonía terrenal" at bounding box center [50, 761] width 66 height 12
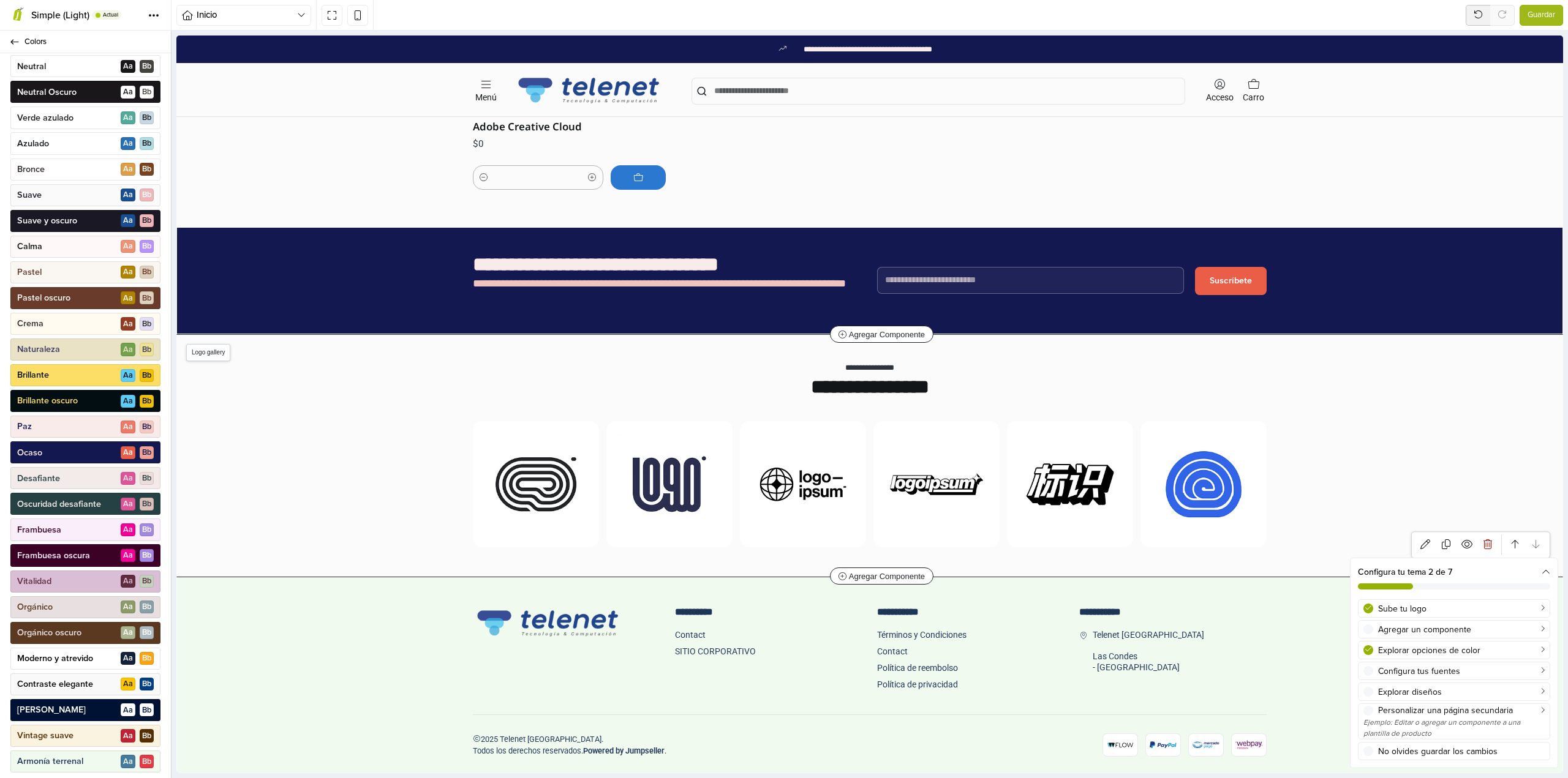
scroll to position [1286, 0]
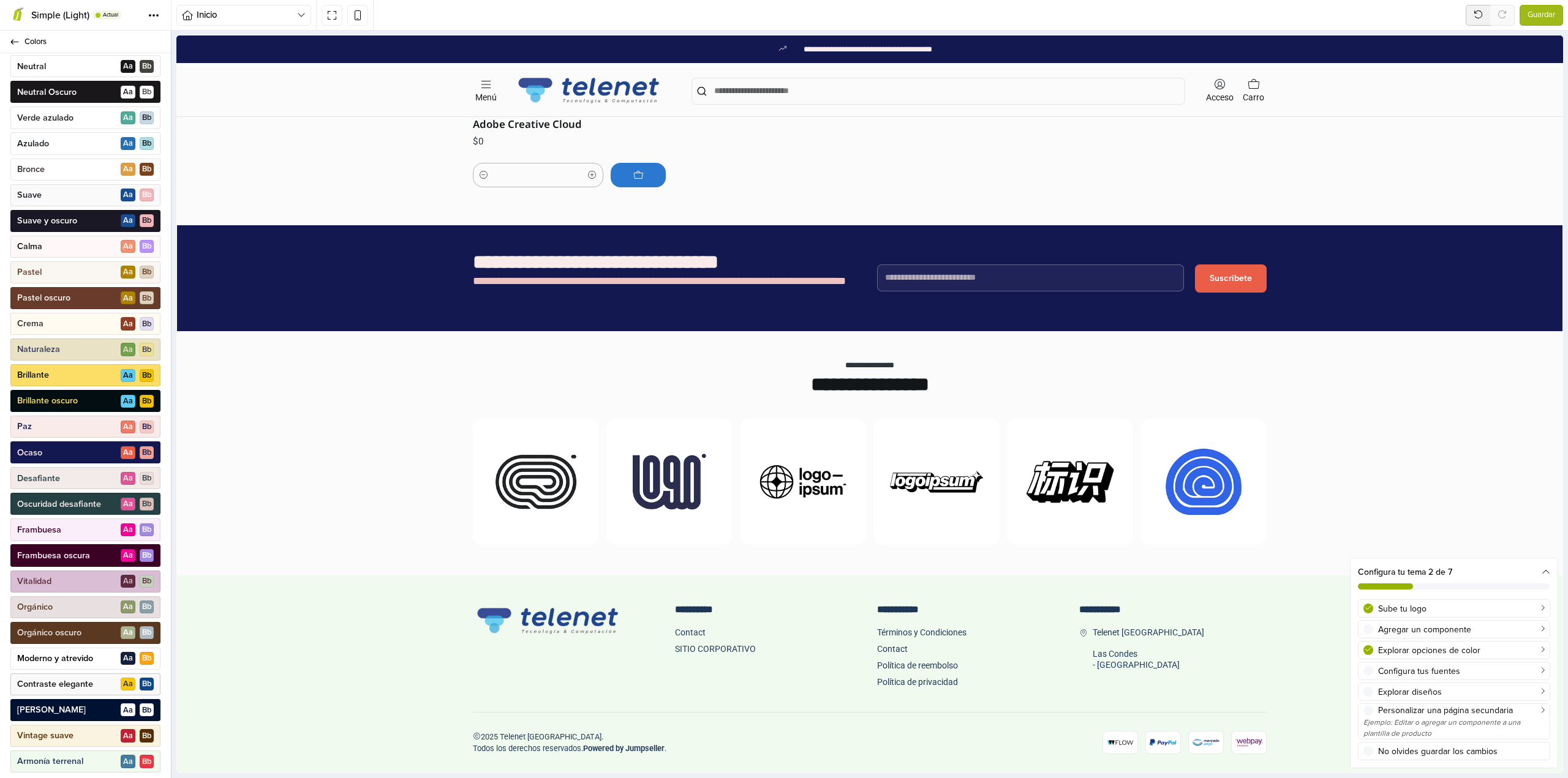
click at [94, 686] on div "Contraste elegante A a B b" at bounding box center [86, 684] width 150 height 22
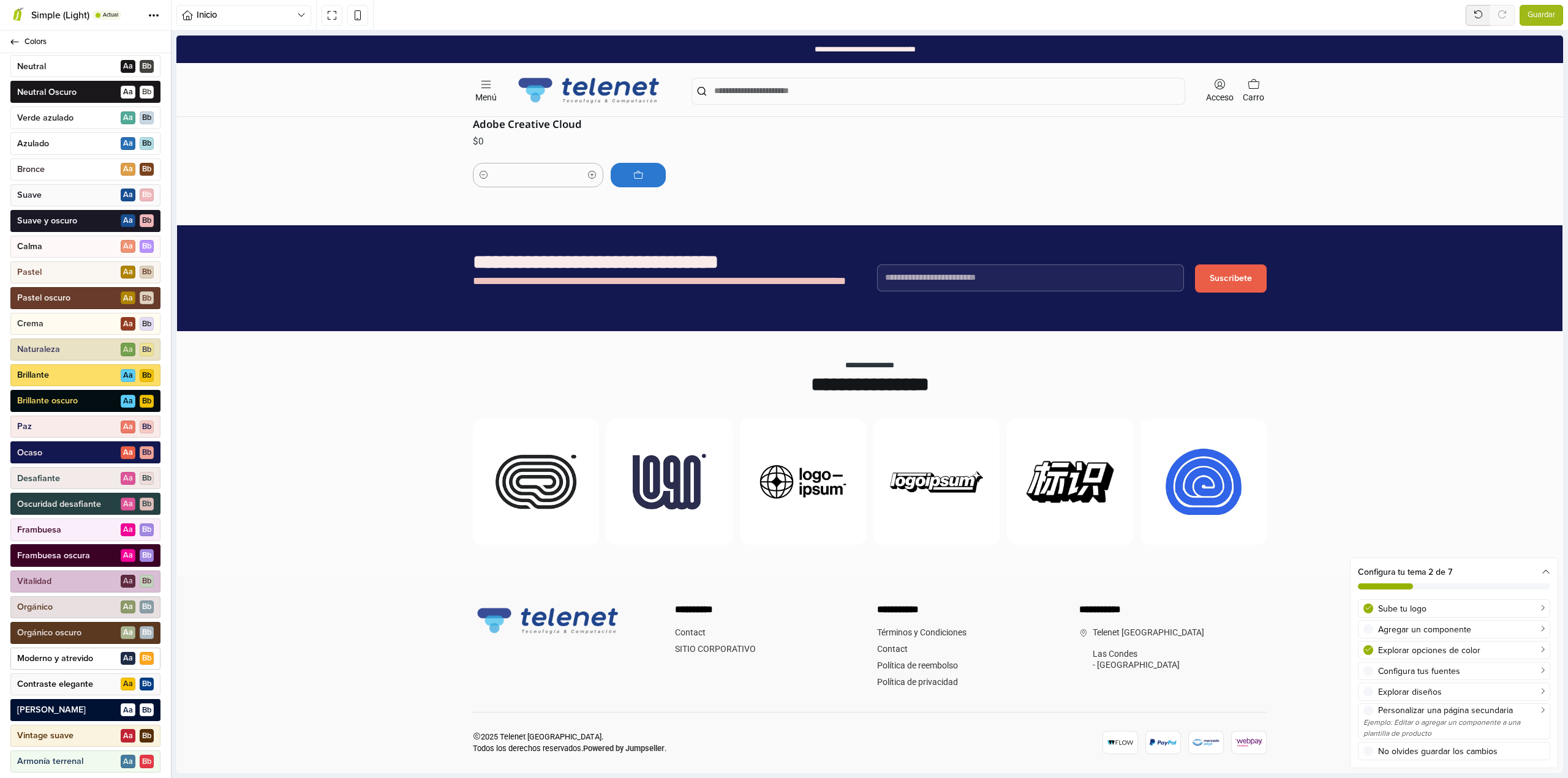
click at [86, 662] on p "Moderno y atrevido" at bounding box center [55, 658] width 76 height 12
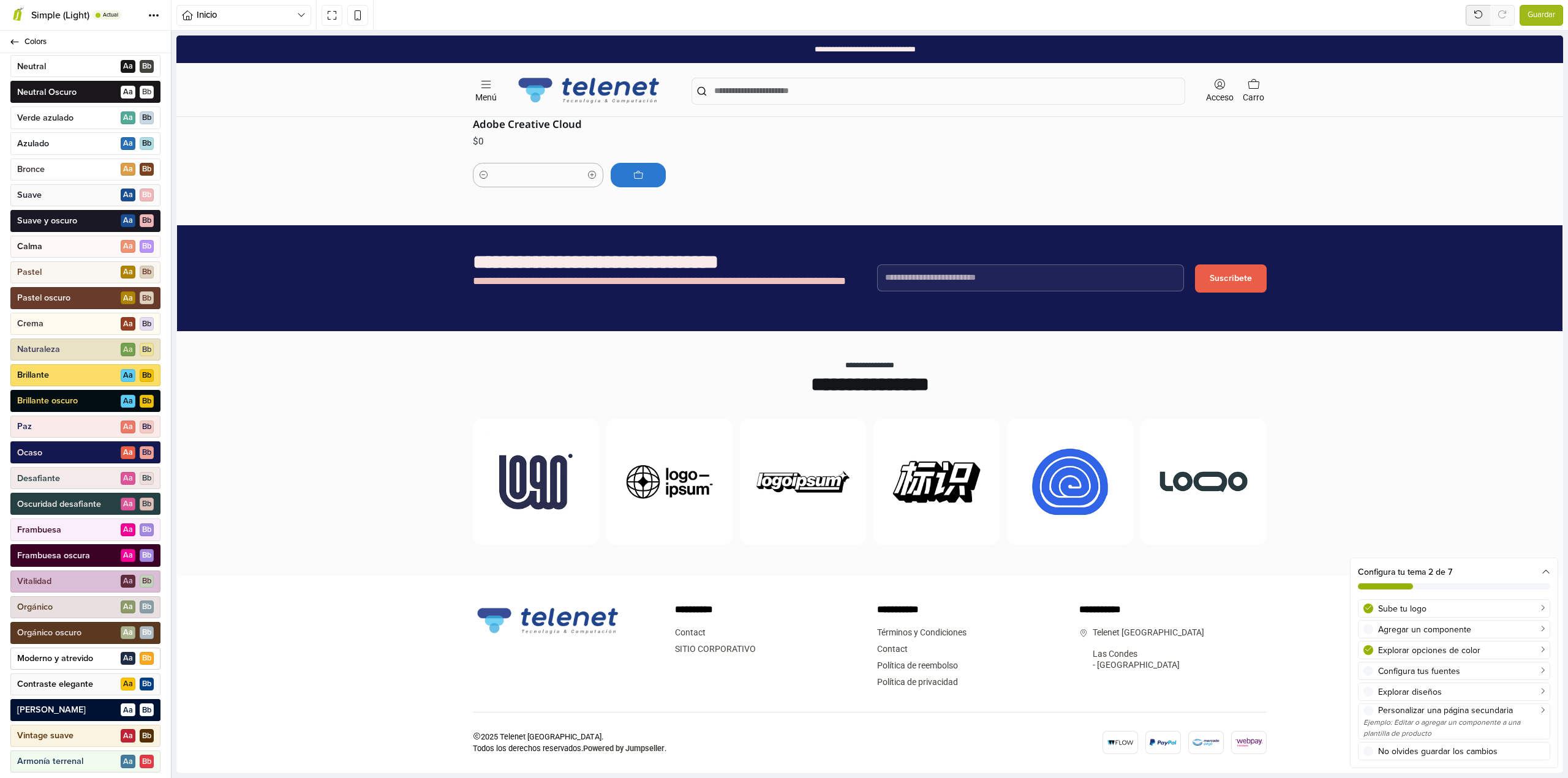
click at [86, 662] on p "Moderno y atrevido" at bounding box center [55, 658] width 76 height 12
click at [90, 684] on p "Contraste elegante" at bounding box center [55, 684] width 76 height 12
click at [84, 707] on div "[PERSON_NAME] A a B b" at bounding box center [86, 710] width 150 height 22
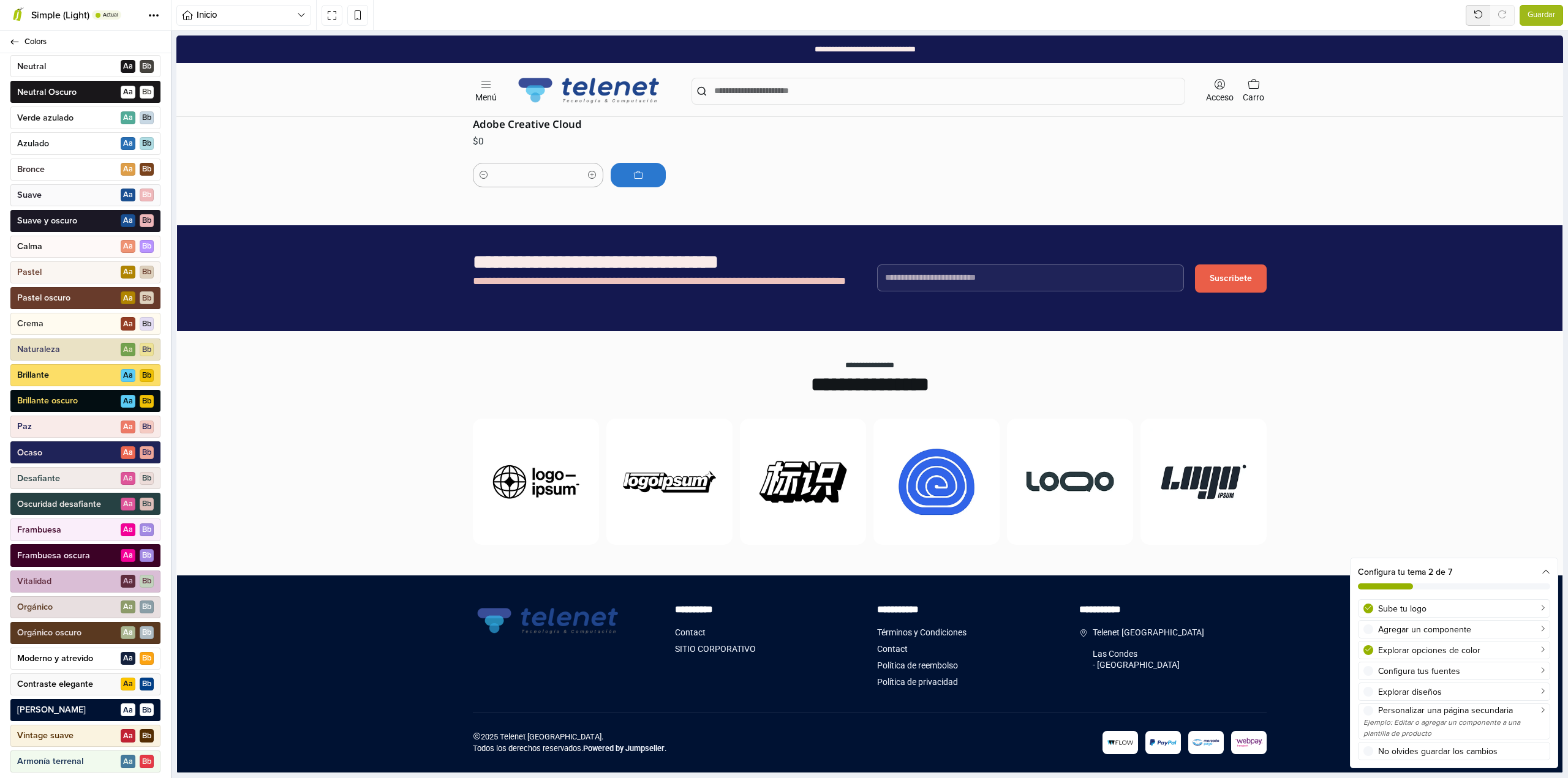
click at [75, 451] on div "Ocaso A a B b" at bounding box center [86, 452] width 150 height 22
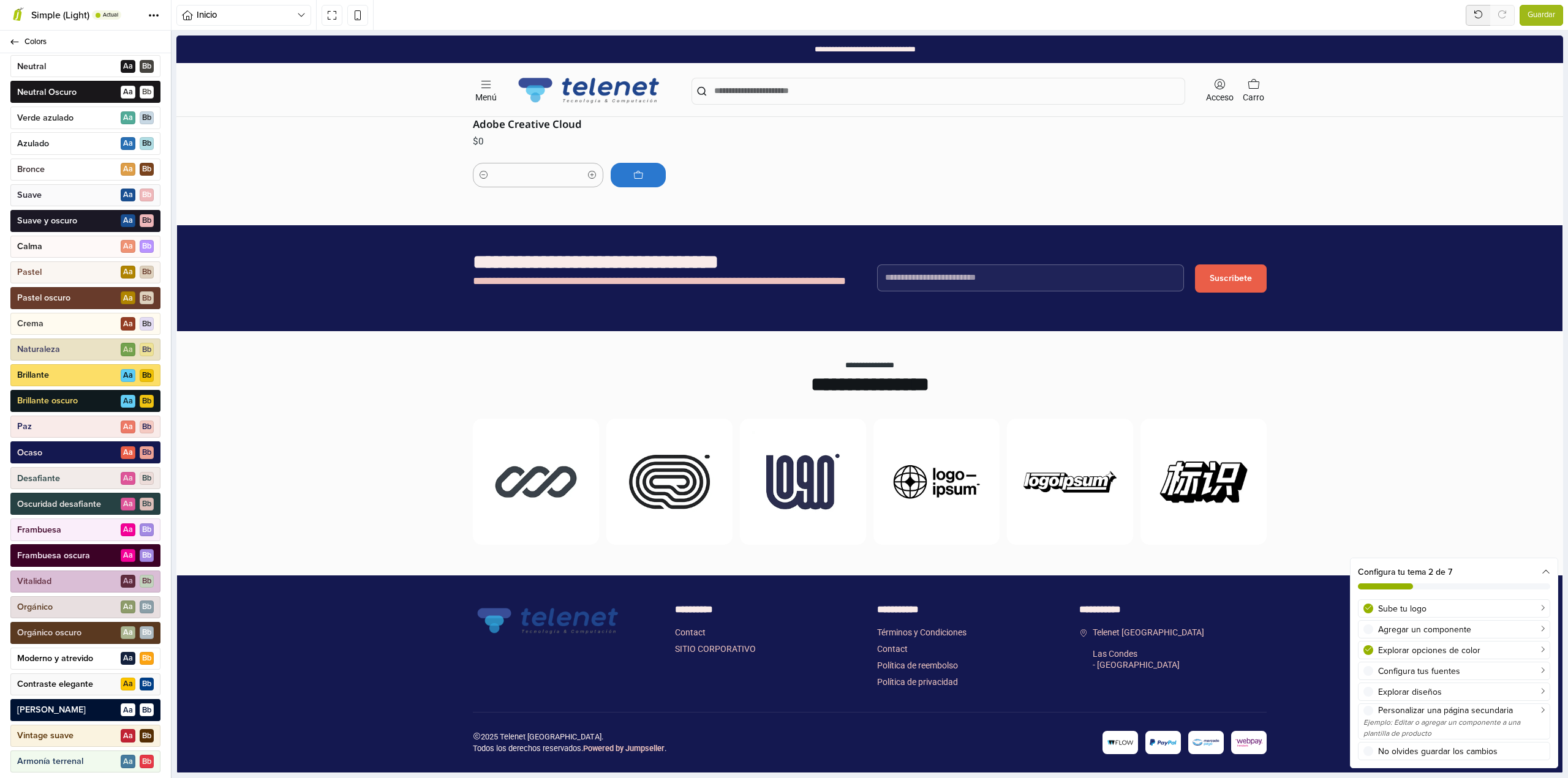
click at [91, 404] on div "Brillante oscuro A a B b" at bounding box center [86, 401] width 150 height 22
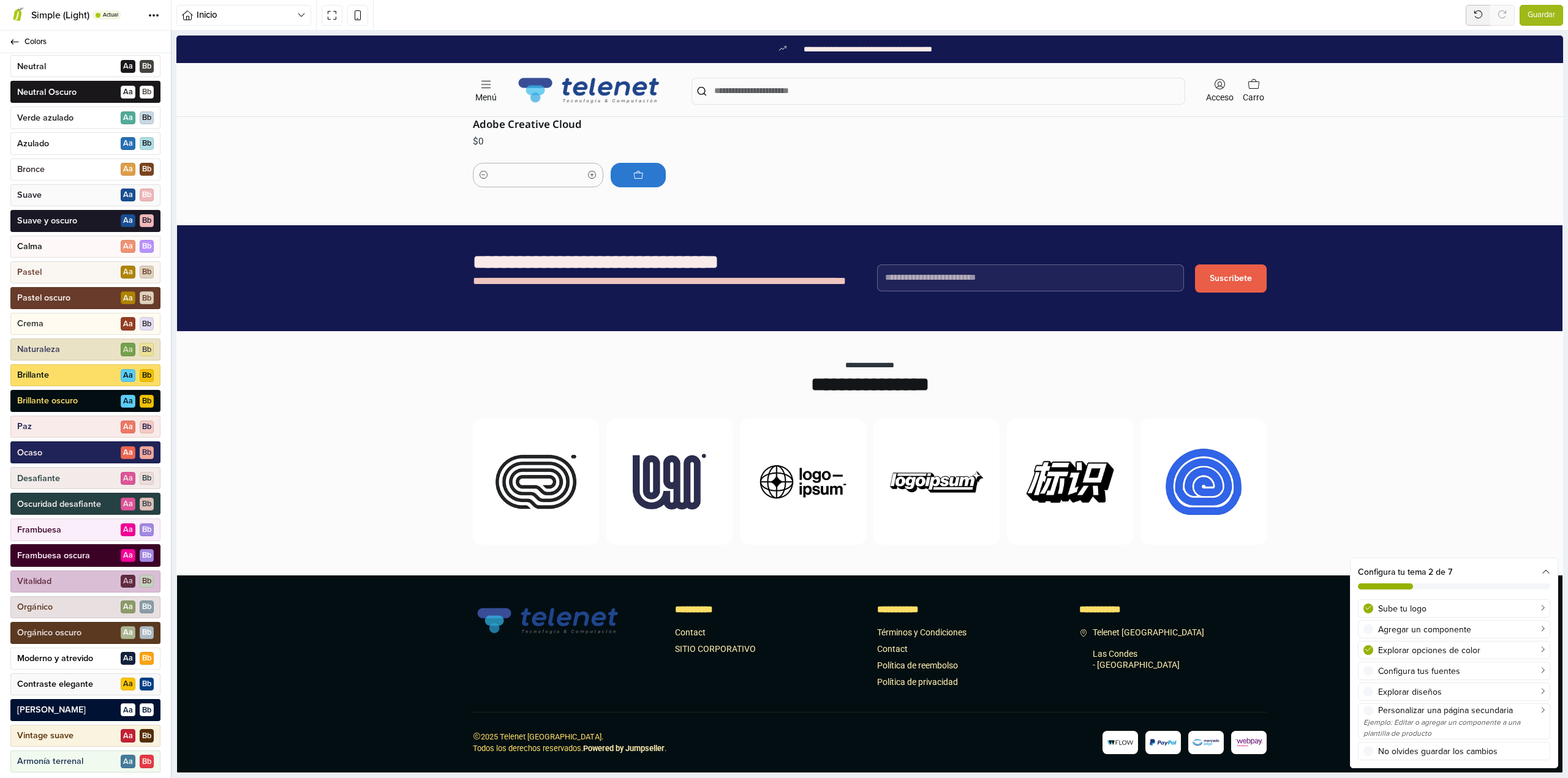
click at [71, 444] on div "Ocaso A a B b" at bounding box center [86, 452] width 150 height 22
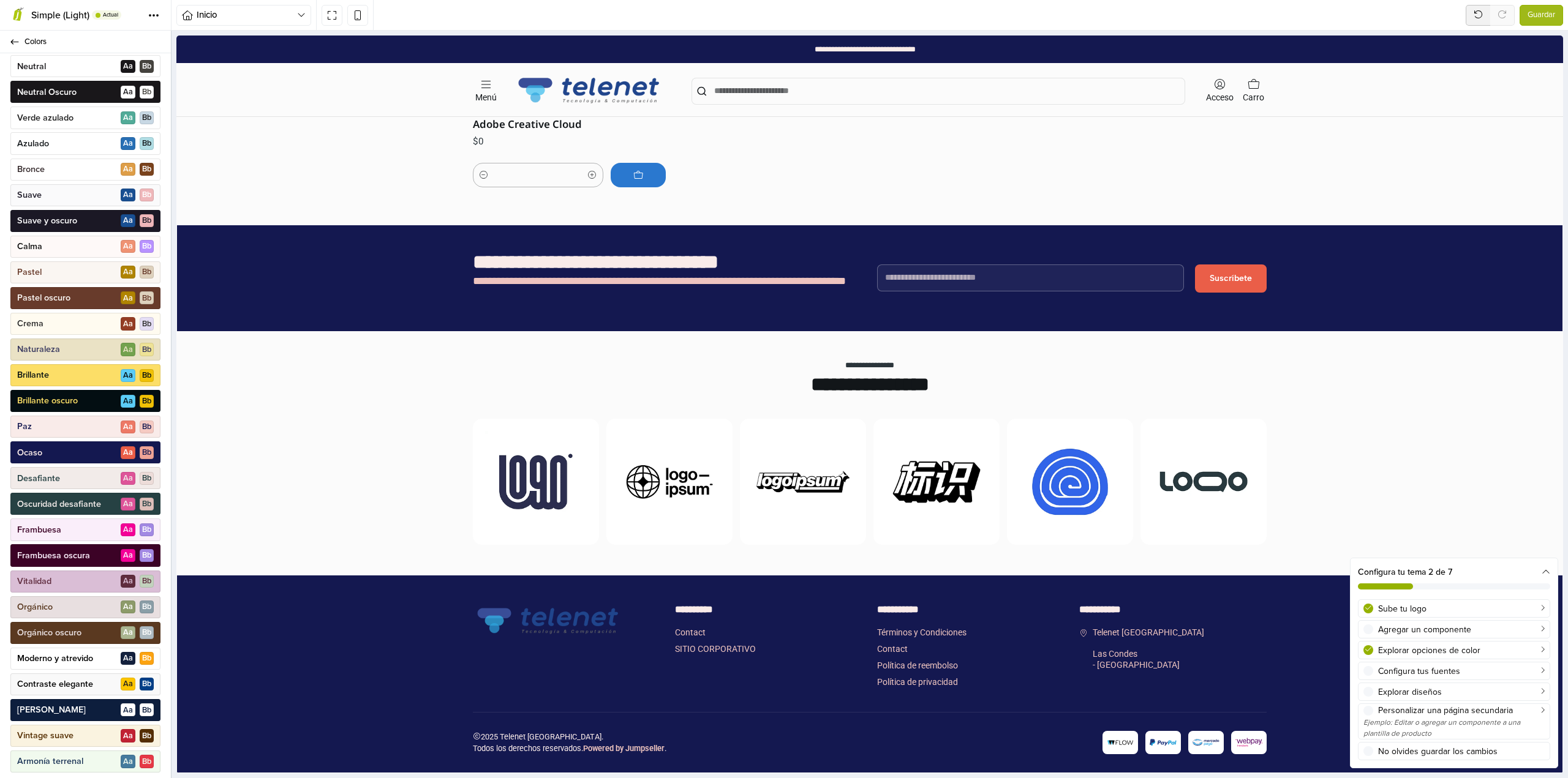
click at [86, 706] on div "[PERSON_NAME] A a B b" at bounding box center [86, 710] width 150 height 22
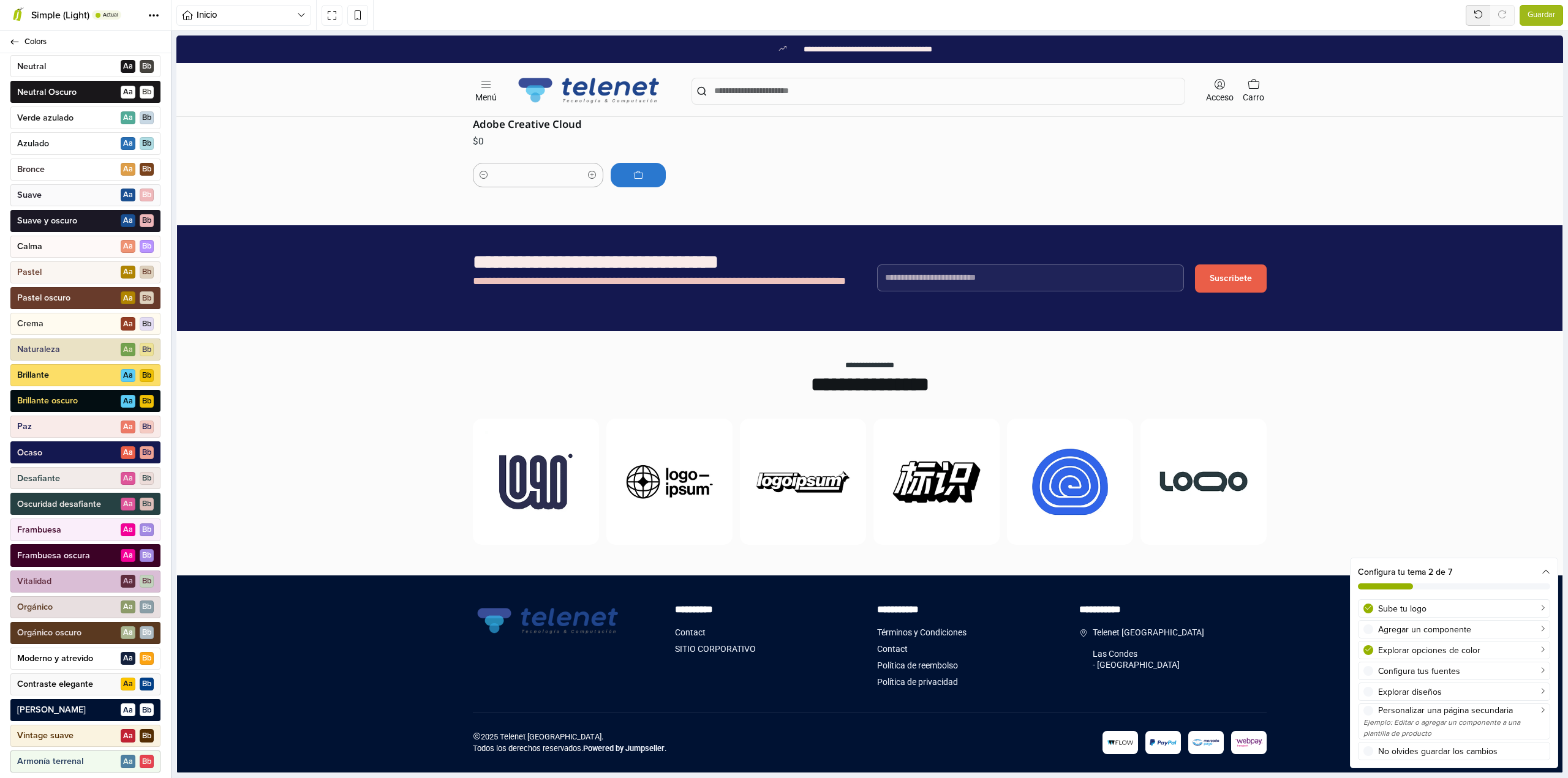
click at [81, 760] on p "Armonía terrenal" at bounding box center [50, 761] width 66 height 12
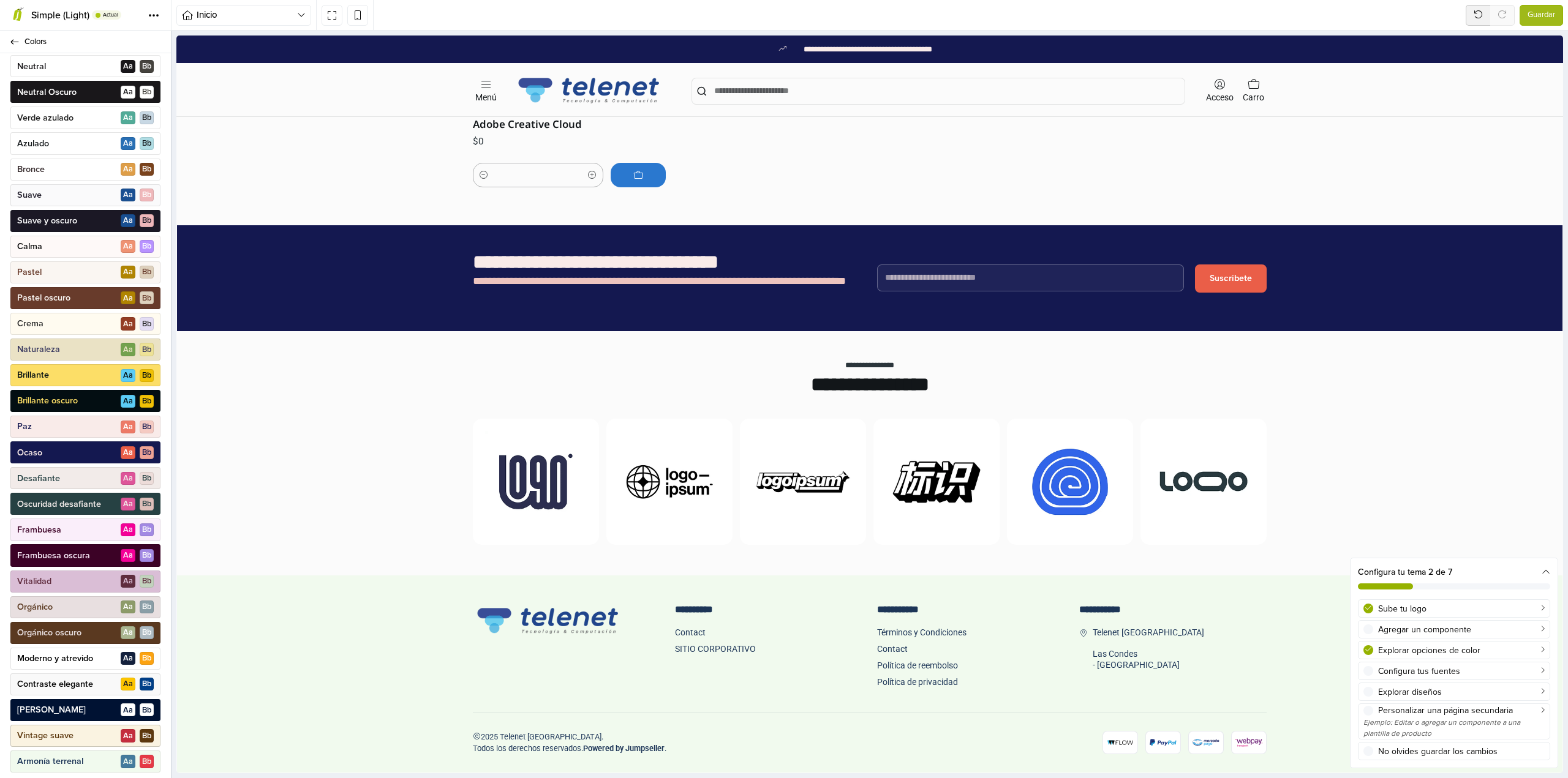
click at [68, 730] on p "Vintage suave" at bounding box center [45, 736] width 56 height 12
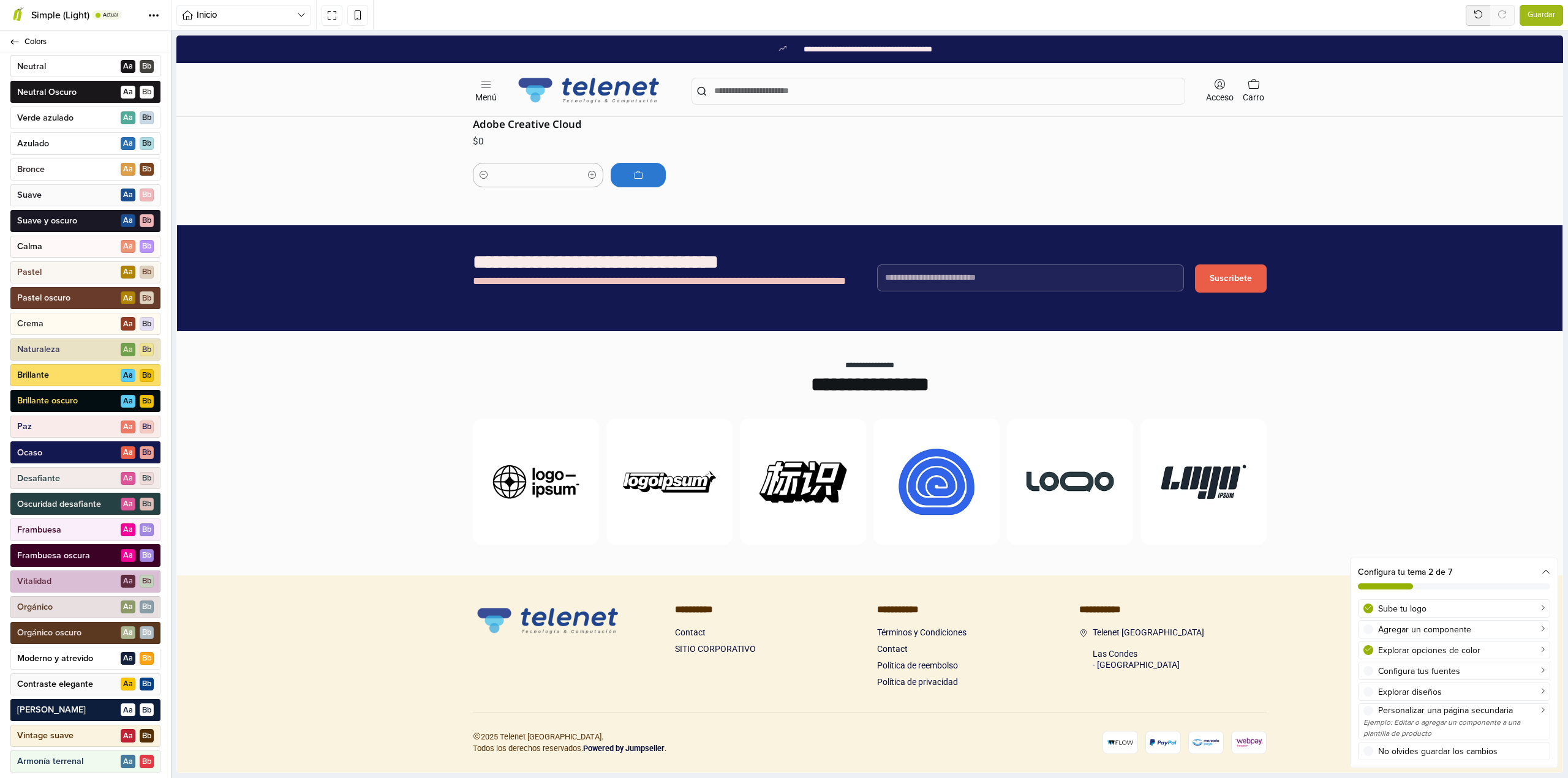
click at [65, 715] on div "[PERSON_NAME] A a B b" at bounding box center [86, 710] width 150 height 22
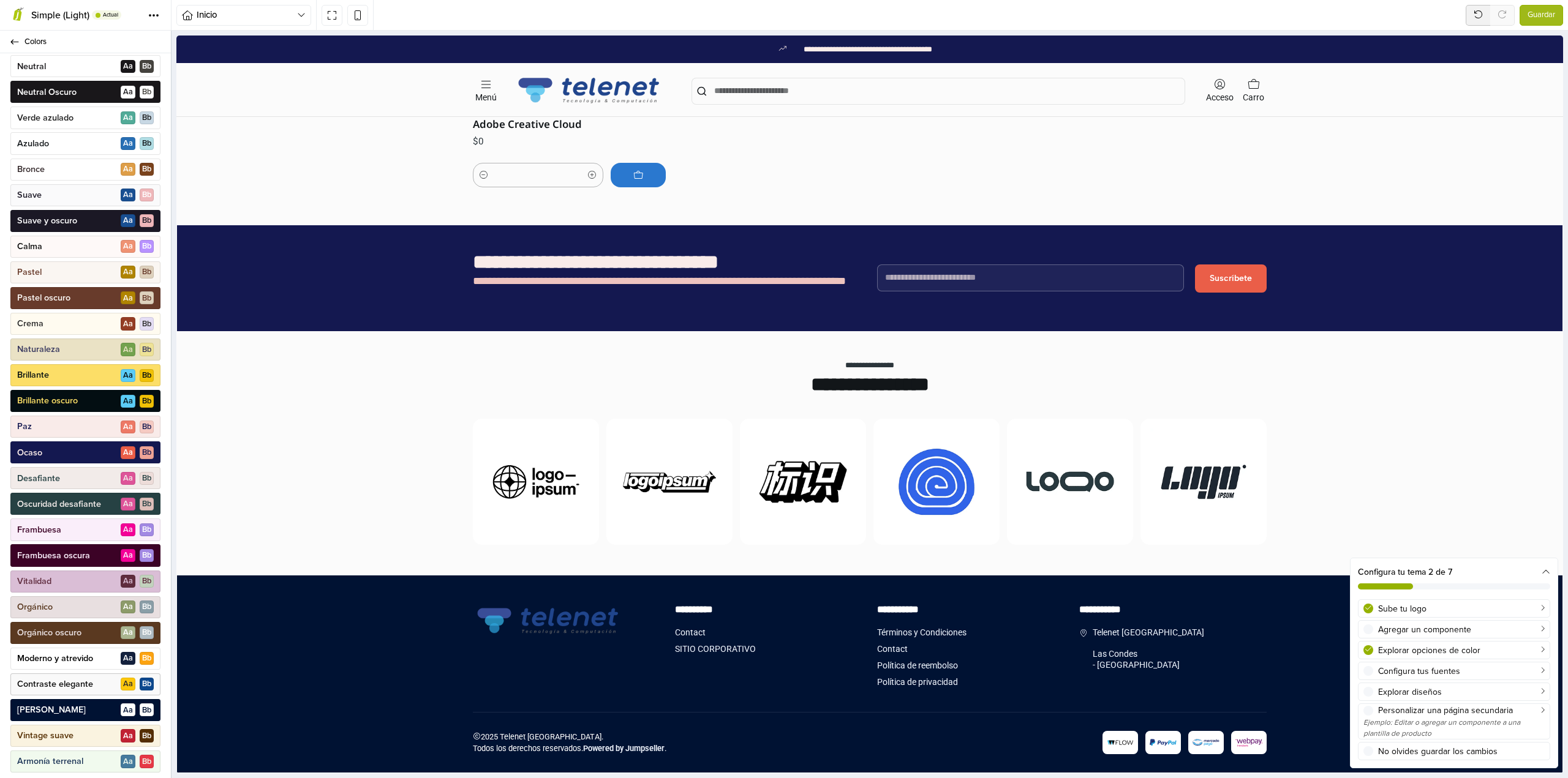
click at [73, 691] on div "Contraste elegante A a B b" at bounding box center [86, 684] width 150 height 22
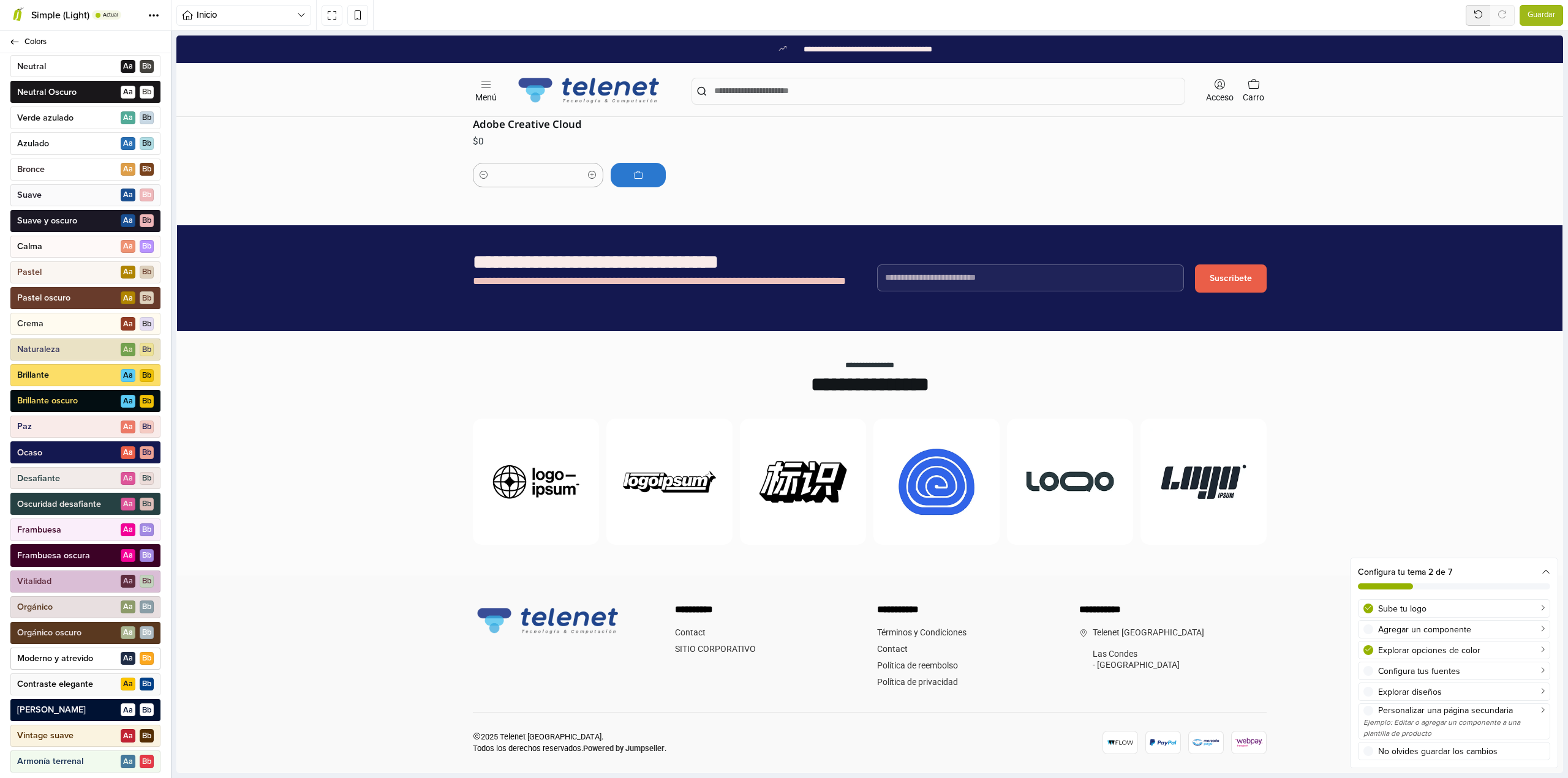
click at [73, 662] on p "Moderno y atrevido" at bounding box center [55, 658] width 76 height 12
click at [73, 685] on p "Contraste elegante" at bounding box center [55, 684] width 76 height 12
click at [78, 665] on div "Moderno y atrevido A a B b" at bounding box center [86, 659] width 150 height 22
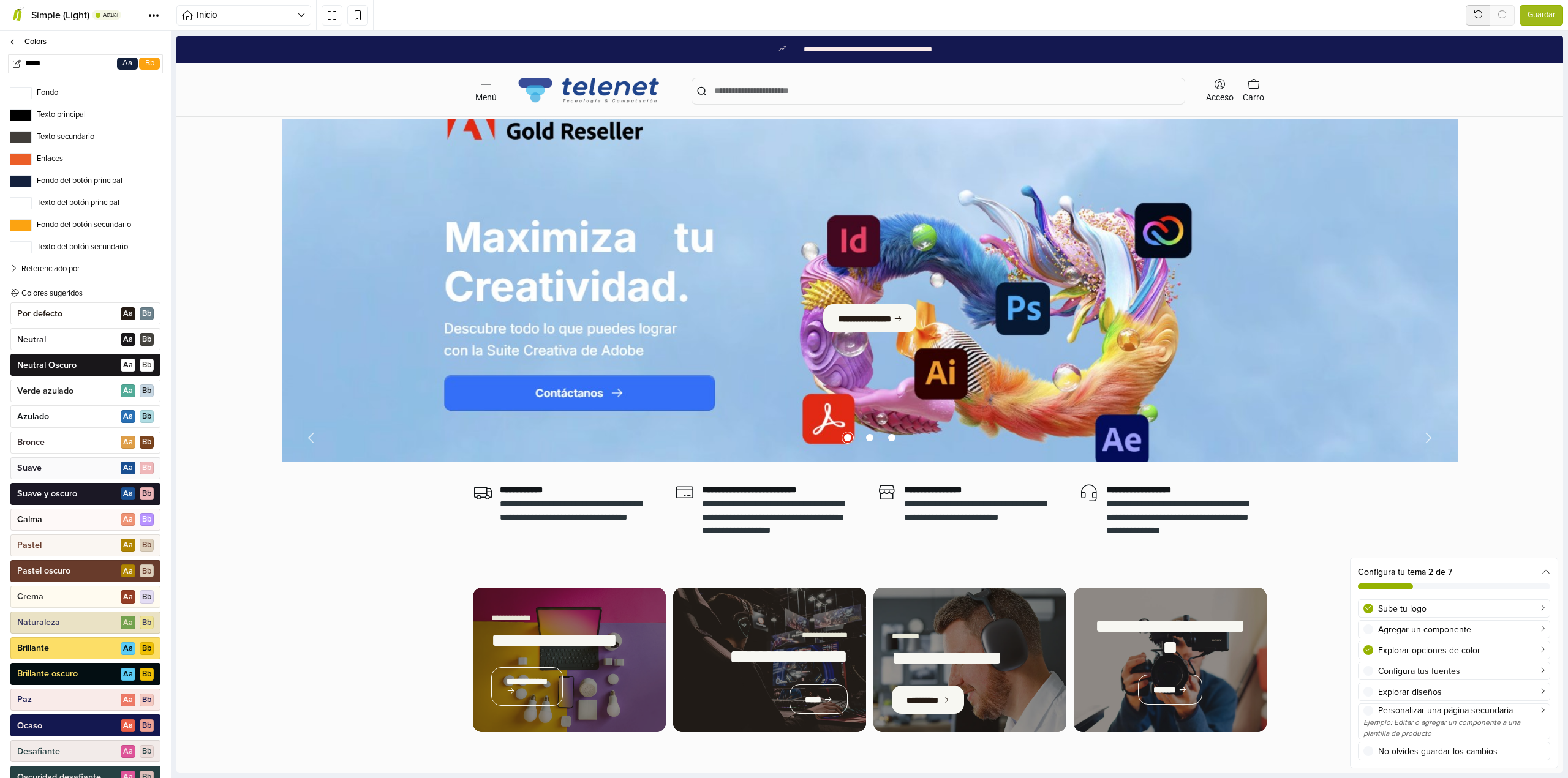
scroll to position [0, 0]
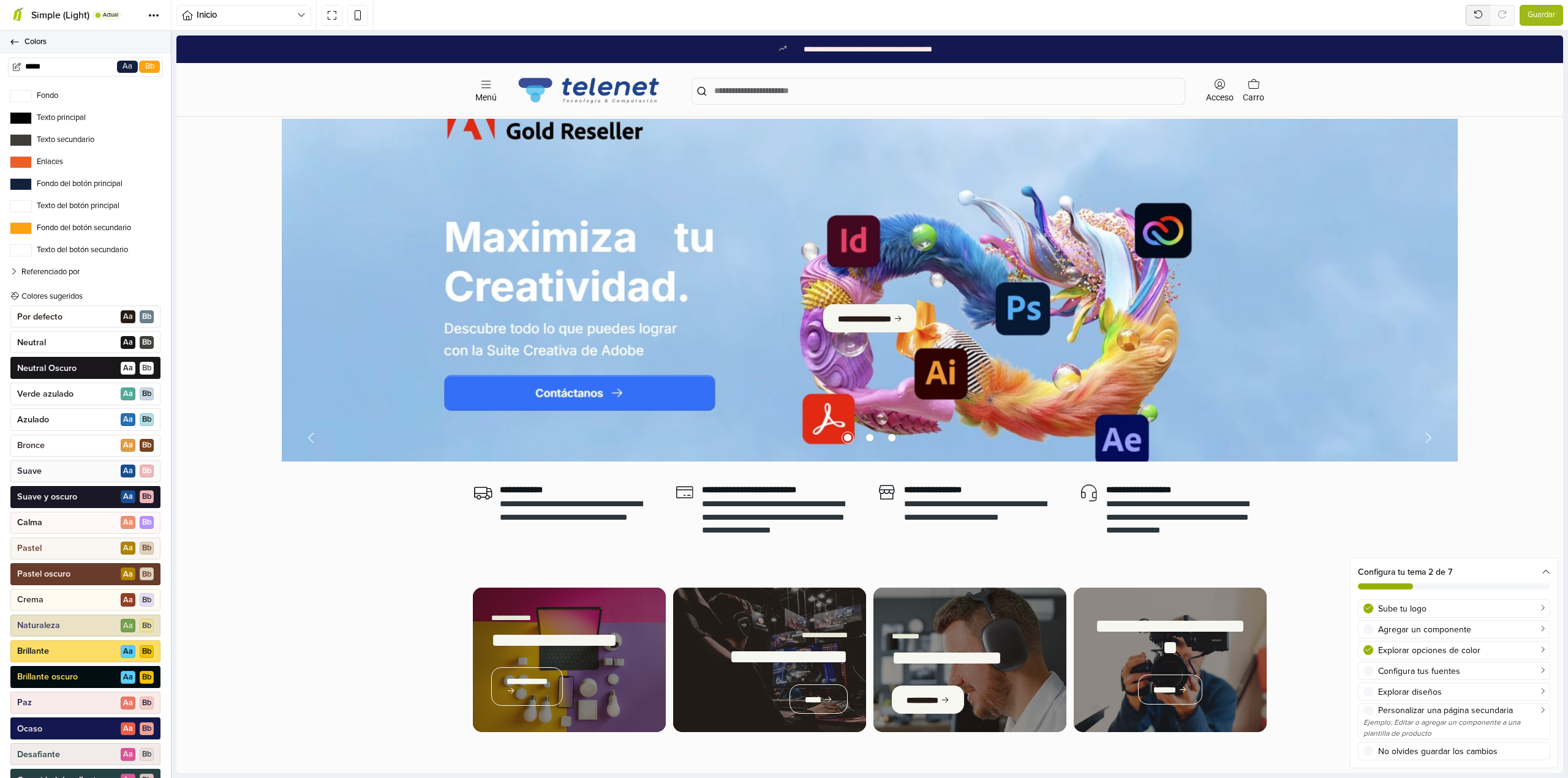
click at [30, 39] on span "Colors" at bounding box center [90, 42] width 131 height 17
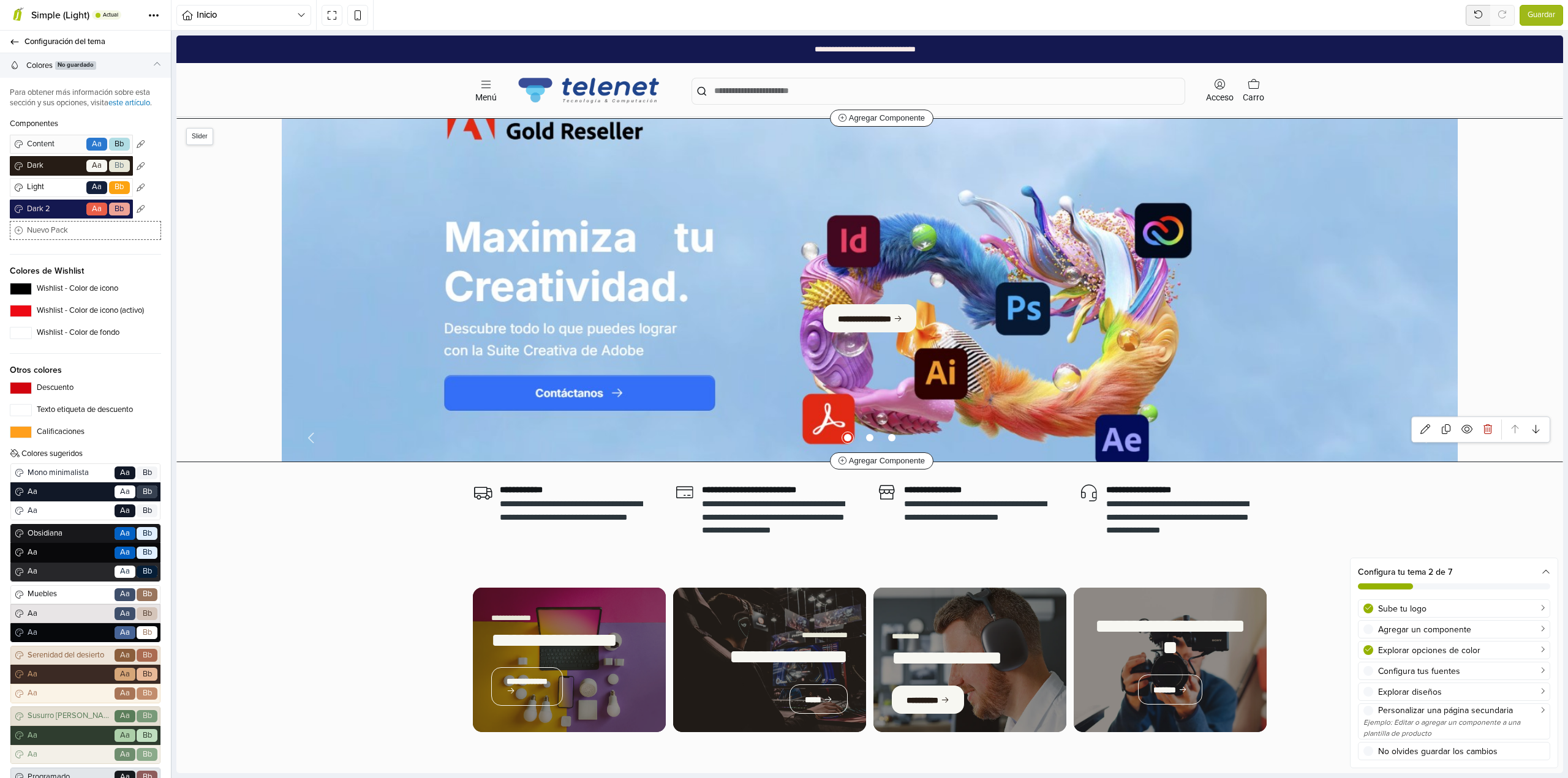
click at [1494, 313] on section "**********" at bounding box center [870, 290] width 1385 height 343
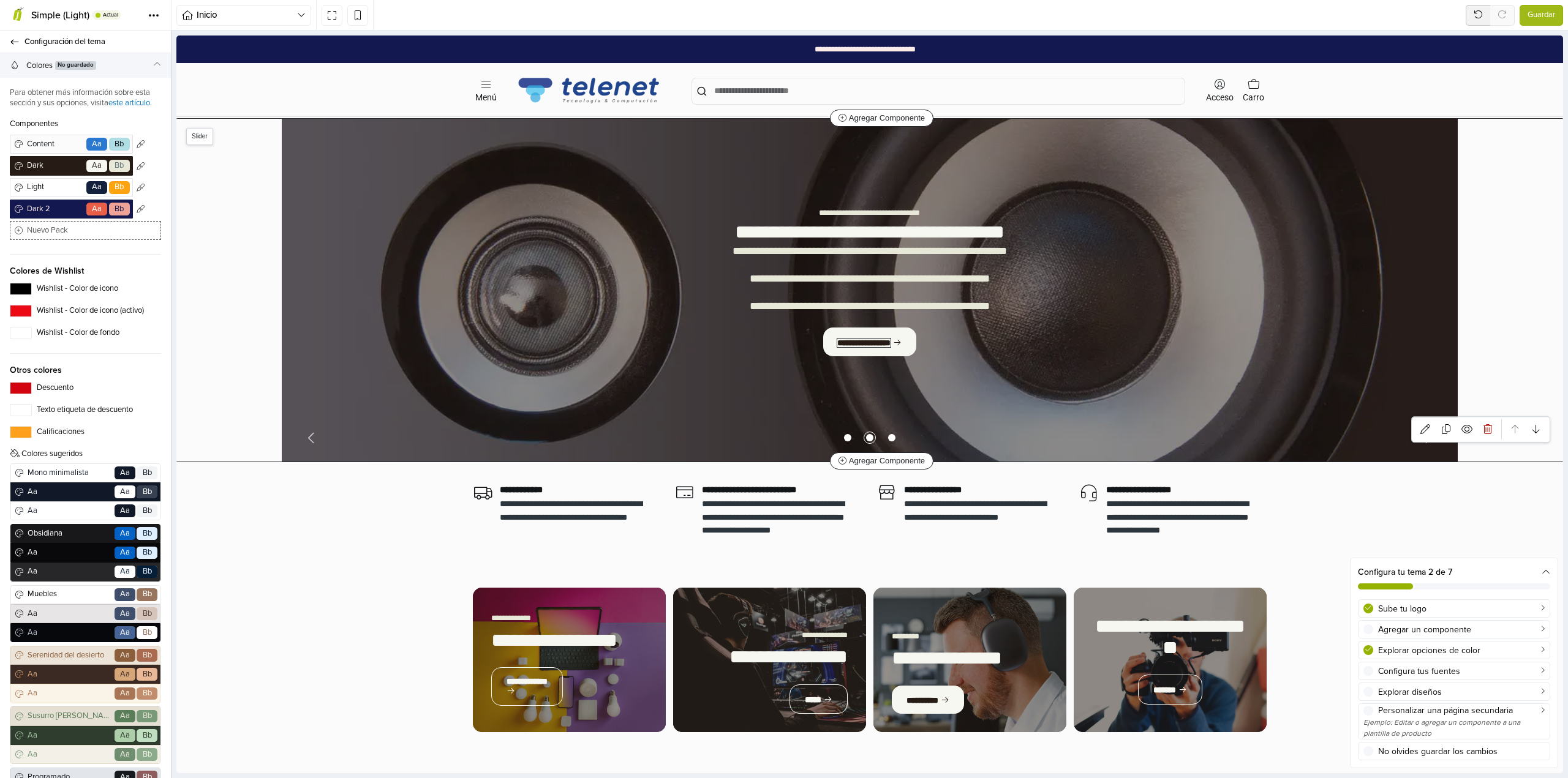
select select "******"
select select "*****"
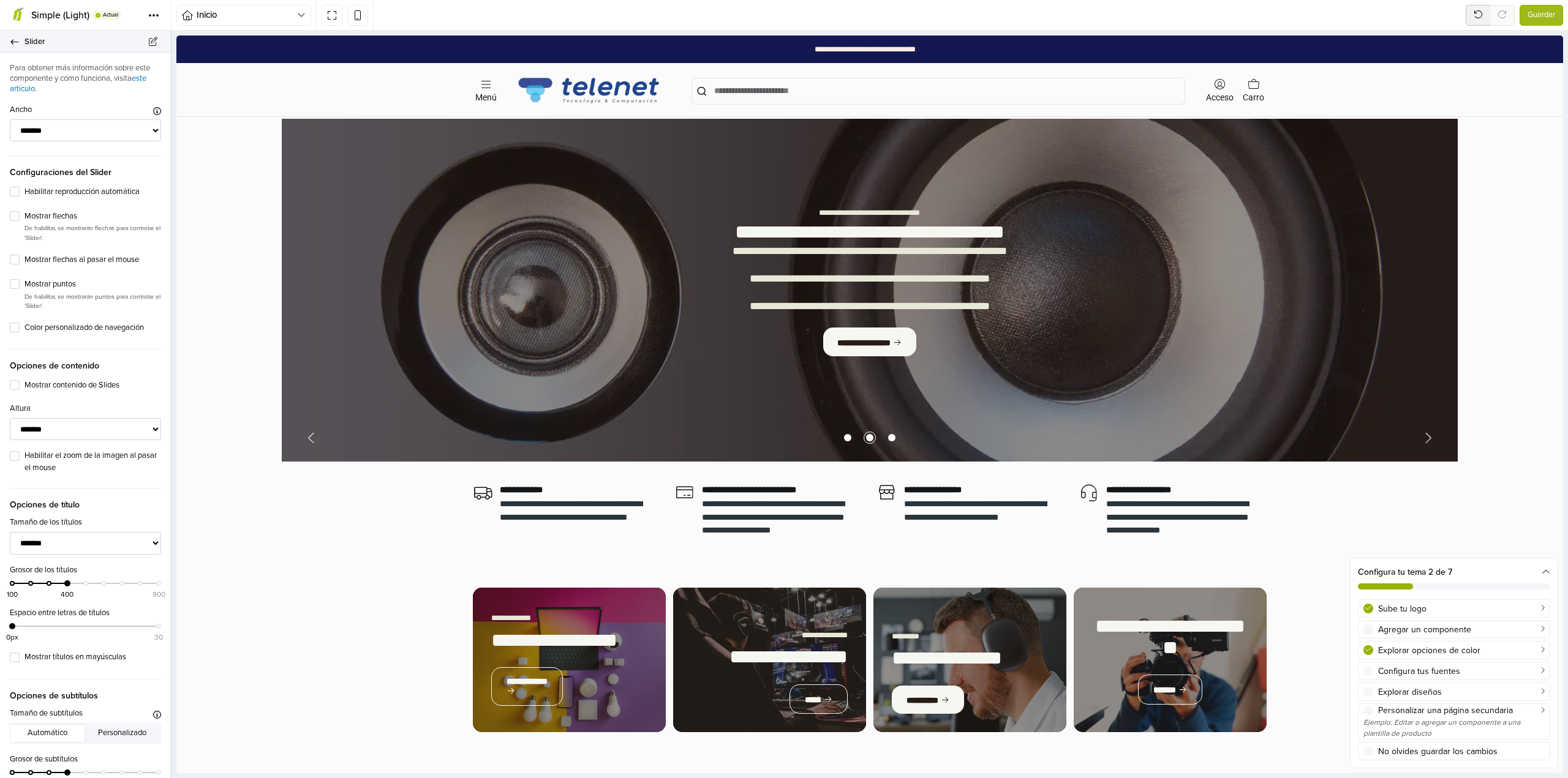
click at [14, 43] on icon at bounding box center [15, 42] width 10 height 8
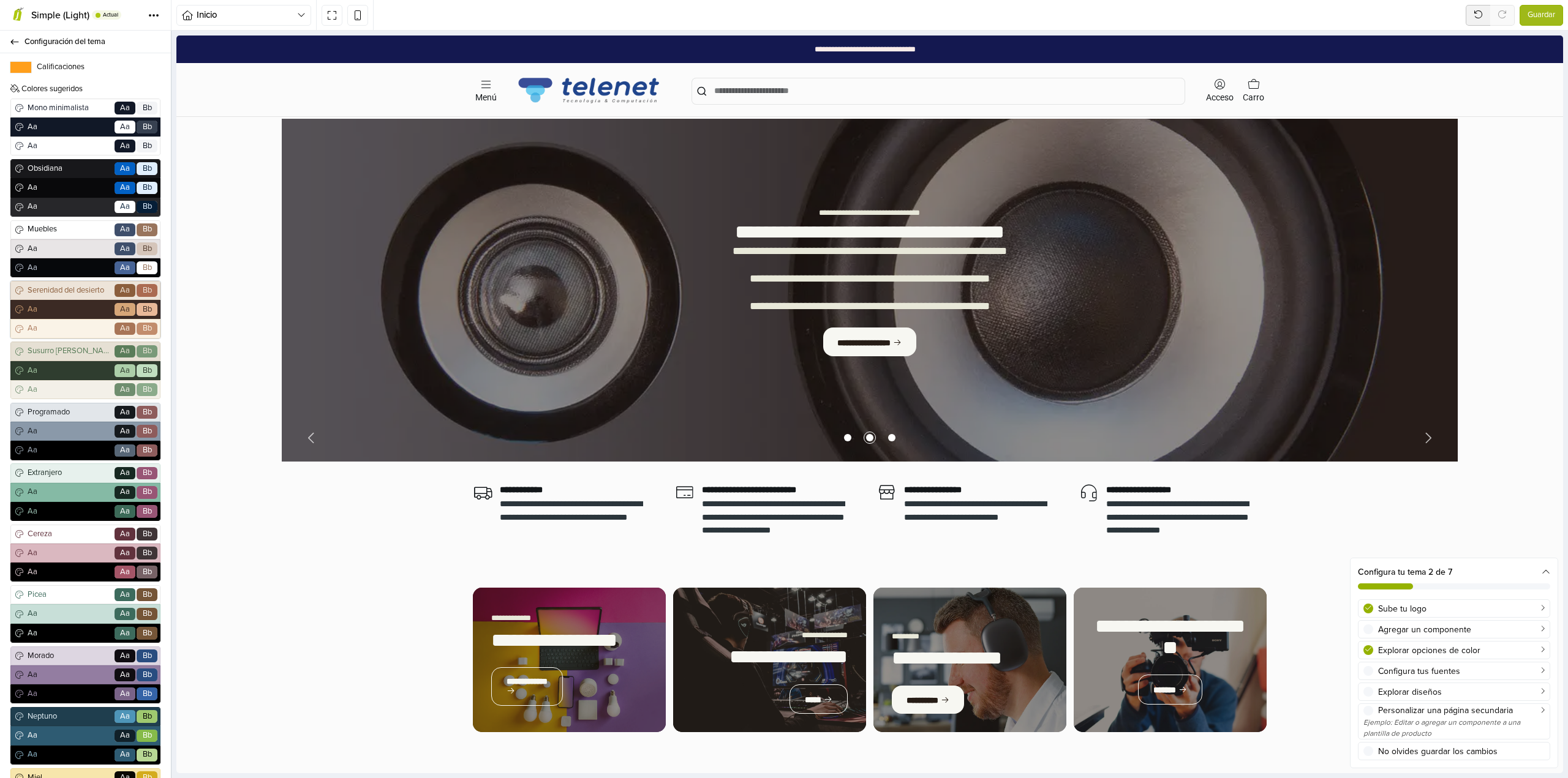
scroll to position [367, 0]
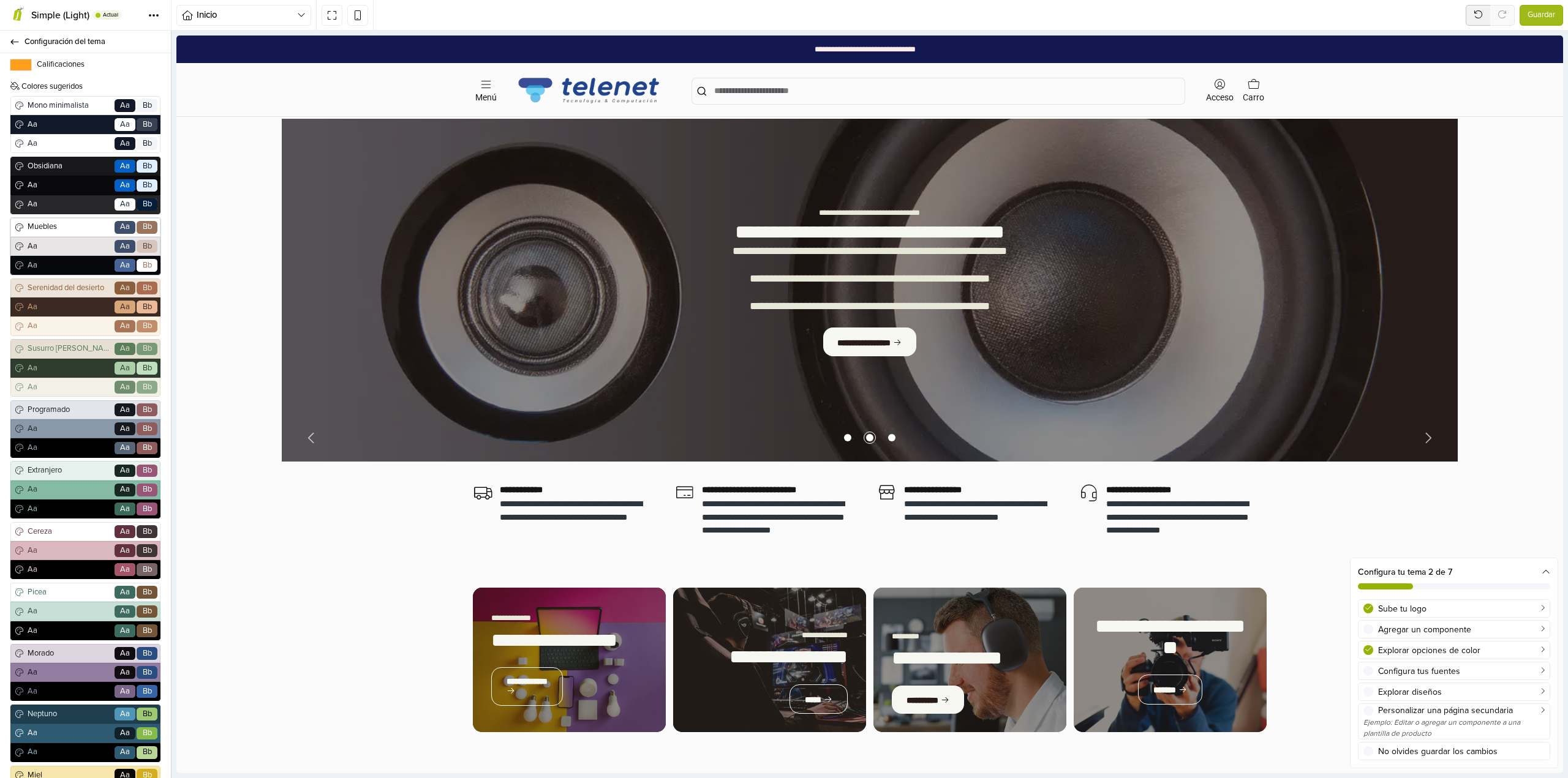
click at [68, 272] on span "Aa" at bounding box center [69, 266] width 87 height 12
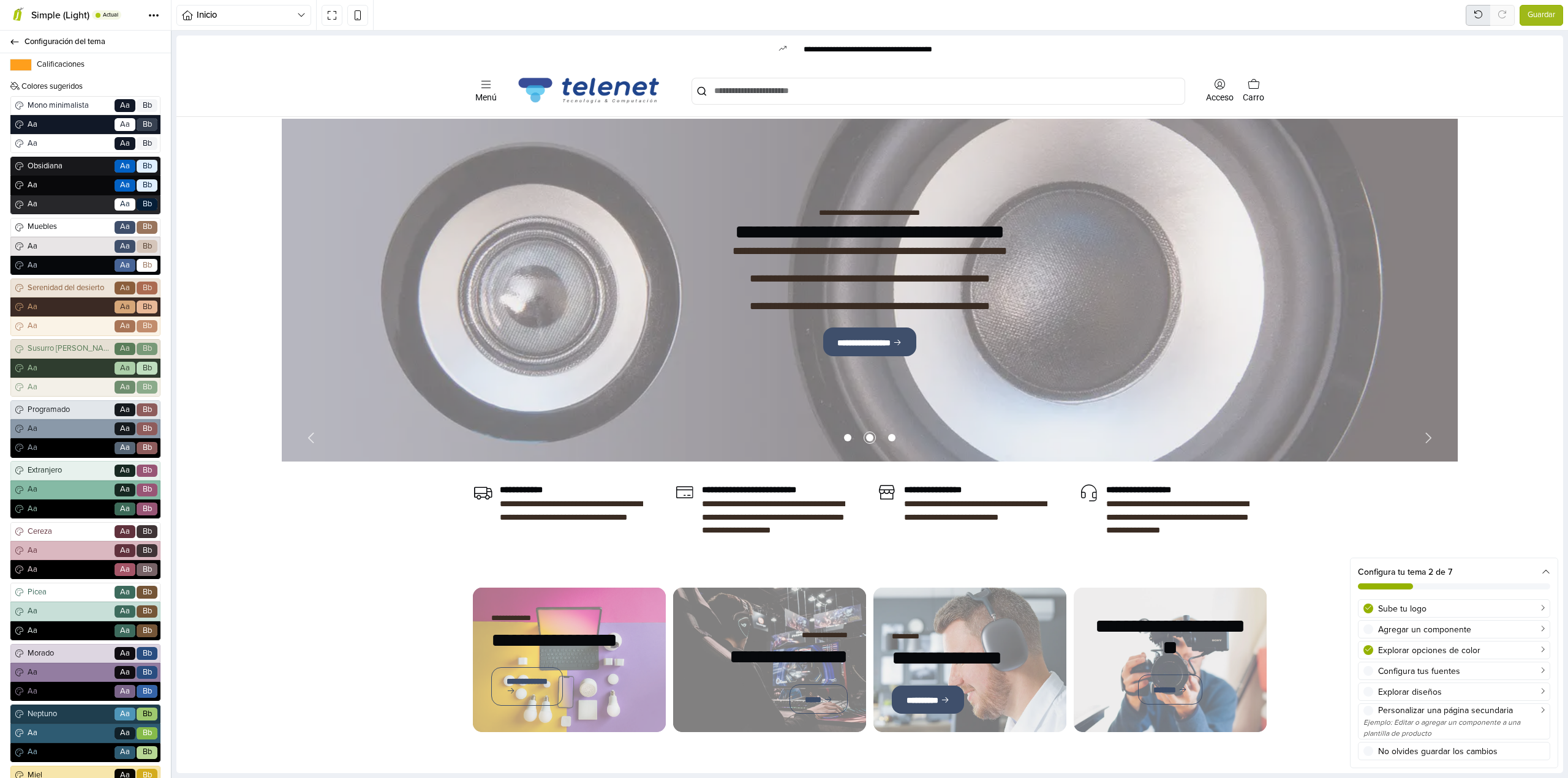
click at [1475, 14] on icon at bounding box center [1479, 15] width 11 height 11
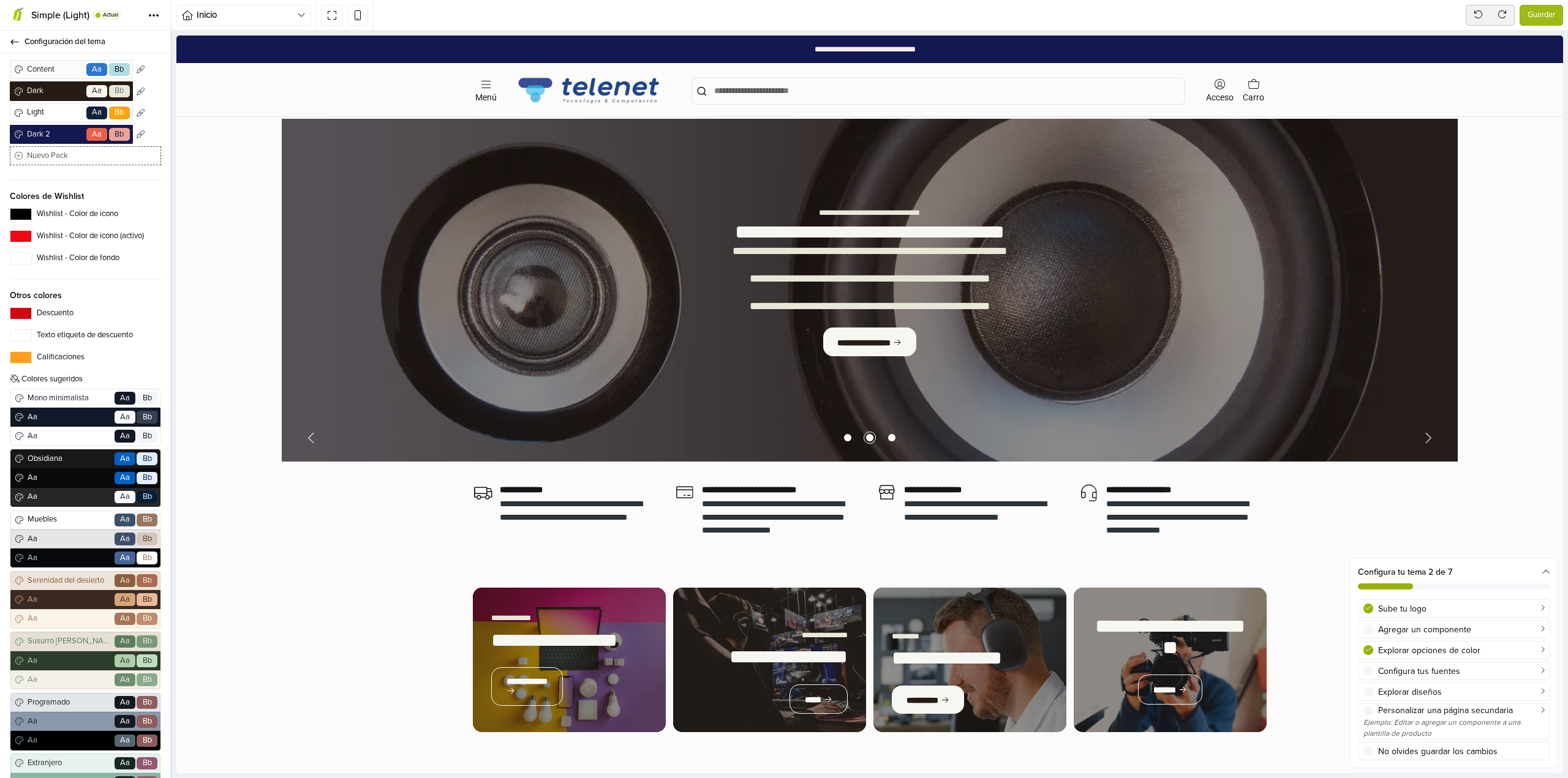
scroll to position [0, 0]
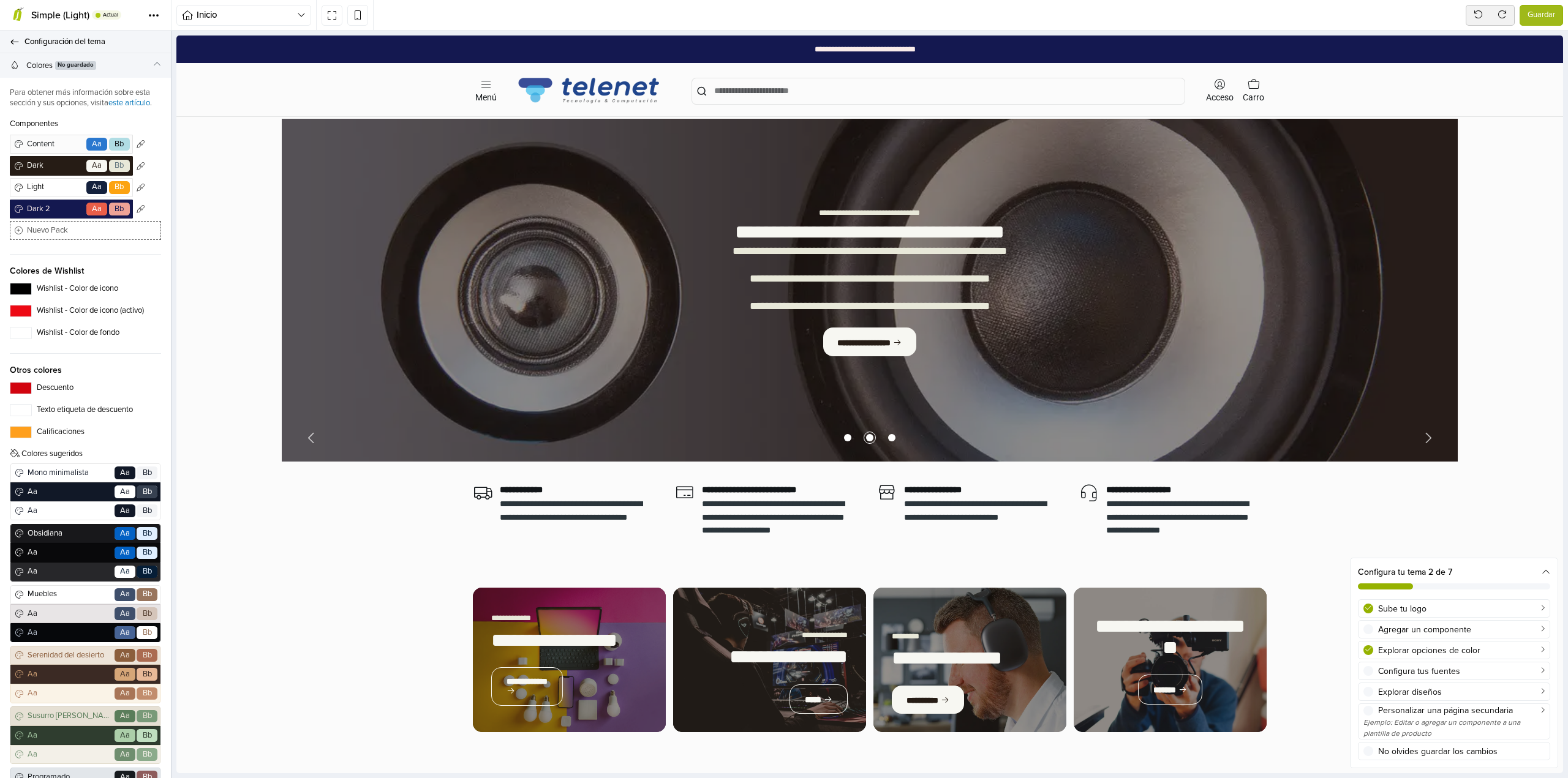
click at [25, 39] on link "Configuración del tema" at bounding box center [86, 42] width 171 height 23
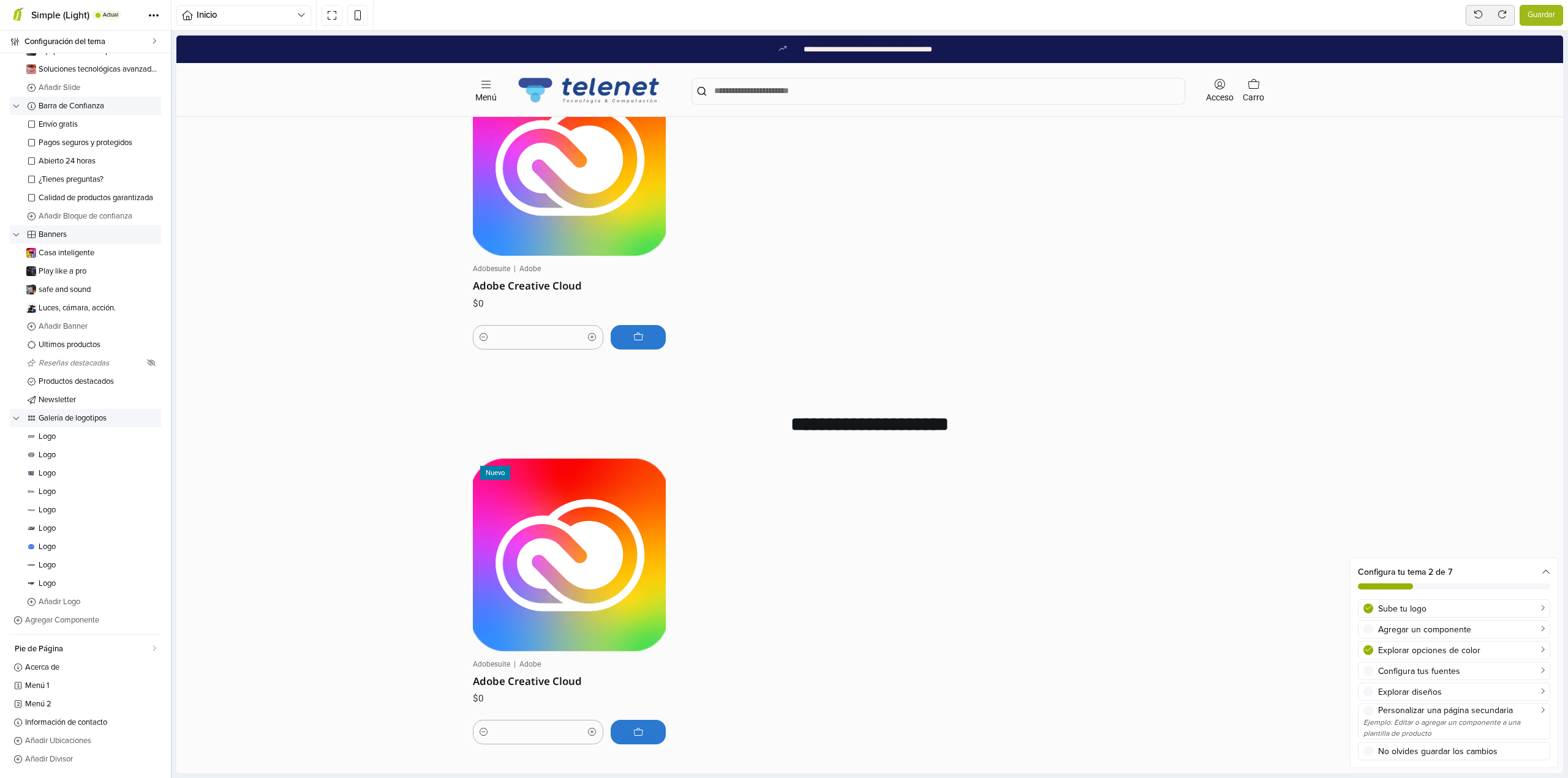
scroll to position [1286, 0]
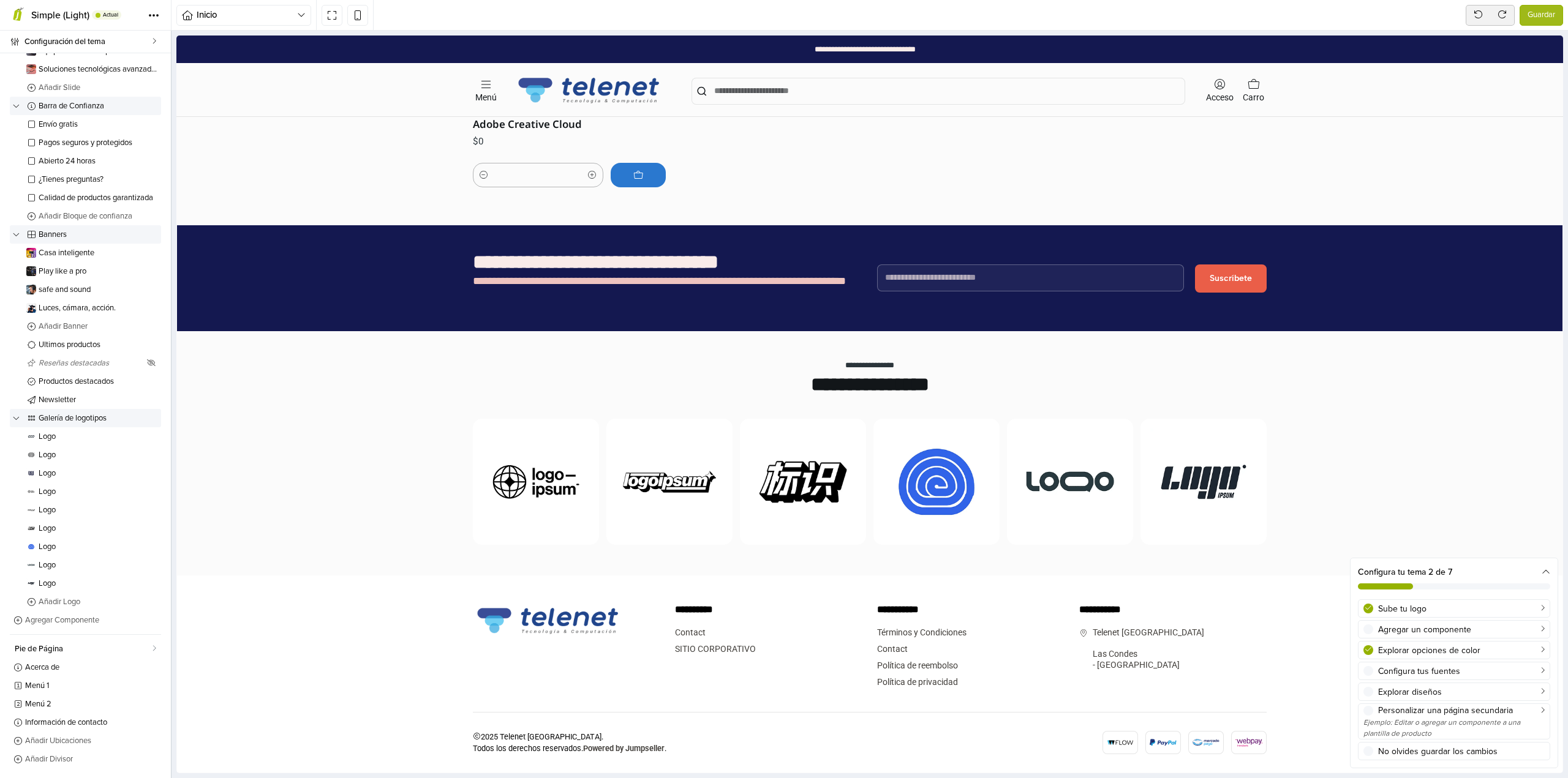
click at [1538, 572] on div "Configura tu tema 2 de 7" at bounding box center [1454, 572] width 192 height 13
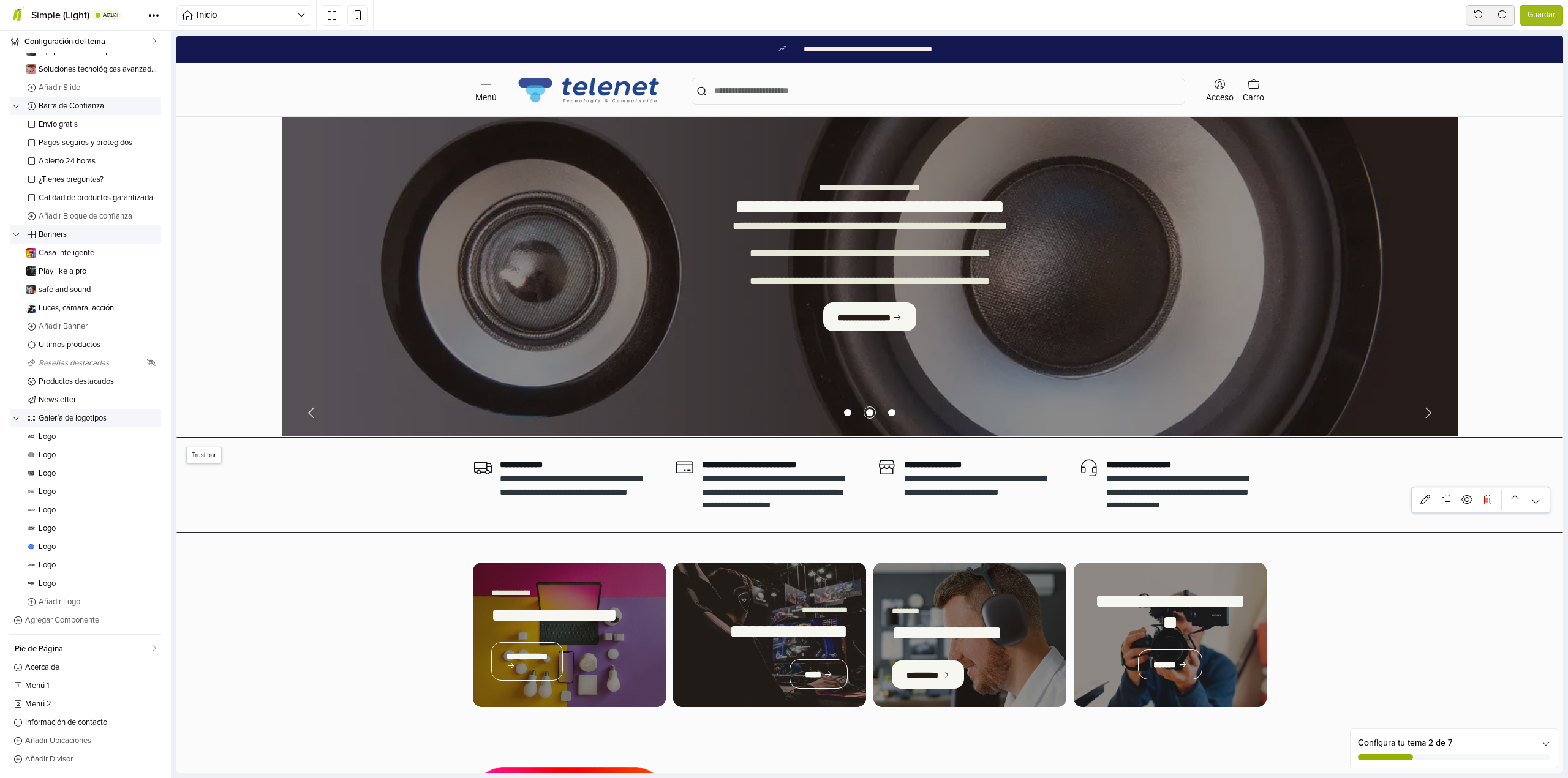
scroll to position [0, 0]
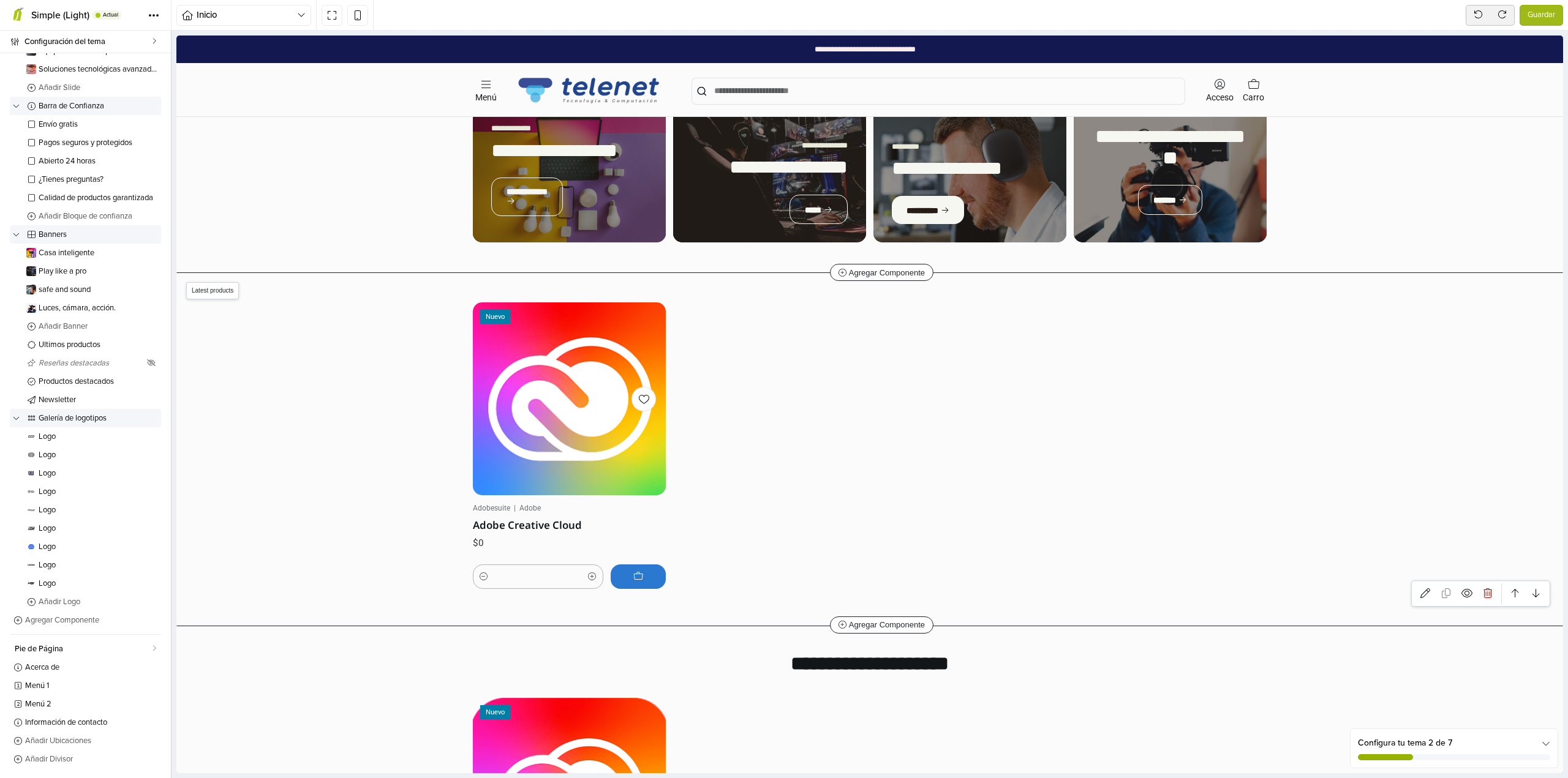
click at [601, 443] on div "Nuevo" at bounding box center [569, 398] width 193 height 193
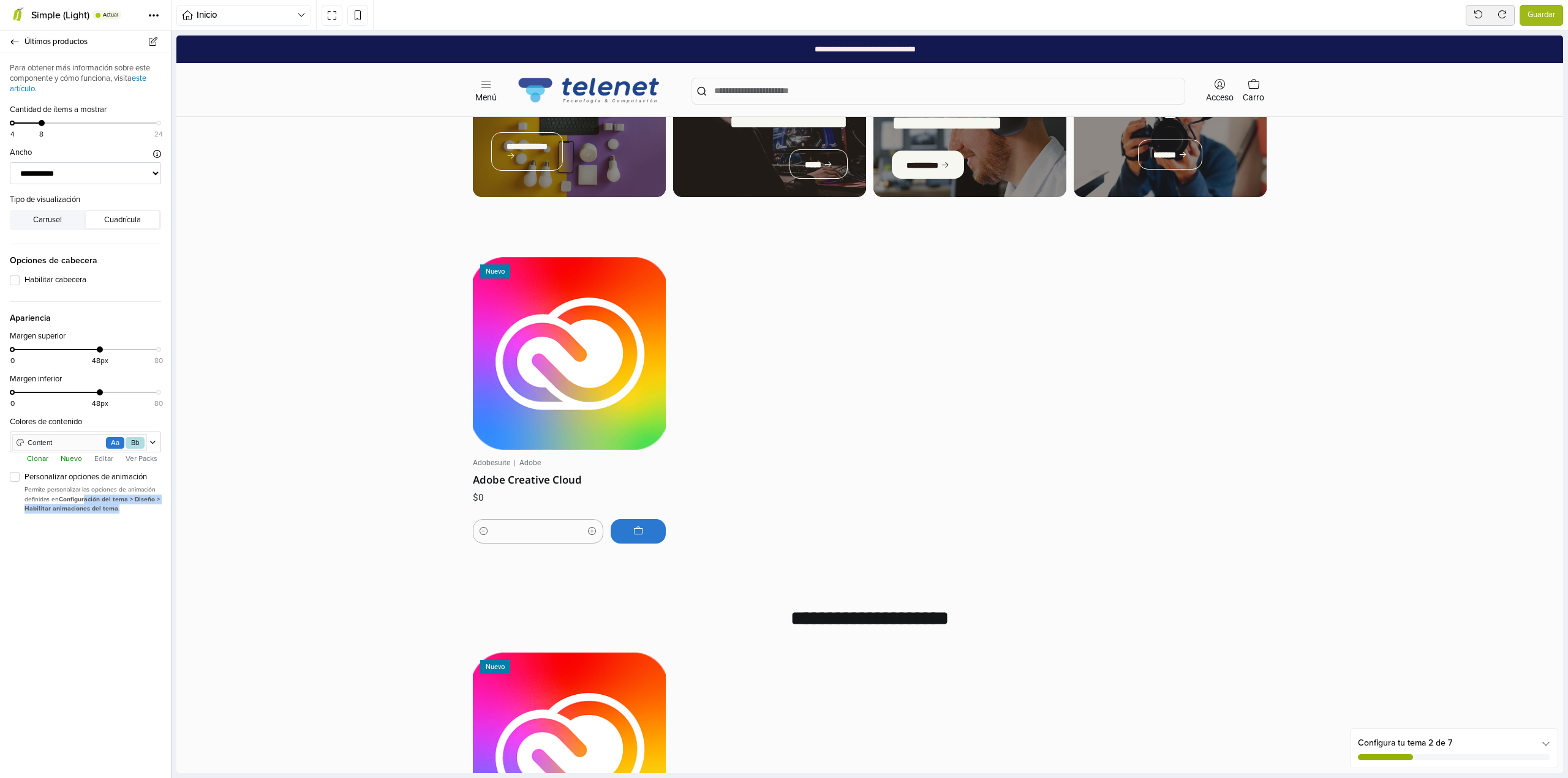
click at [138, 511] on p "Permite personalizar las opciones de animación definidas en Configuración del t…" at bounding box center [93, 499] width 136 height 28
click at [107, 509] on strong "Configuración del tema > Diseño > Habilitar animaciones del tema" at bounding box center [92, 504] width 135 height 18
click at [20, 476] on div "Personalizar opciones de animación" at bounding box center [86, 478] width 151 height 15
click at [25, 478] on label "Personalizar opciones de animación" at bounding box center [93, 478] width 136 height 12
click at [62, 279] on label "Habilitar cabecera" at bounding box center [93, 281] width 136 height 12
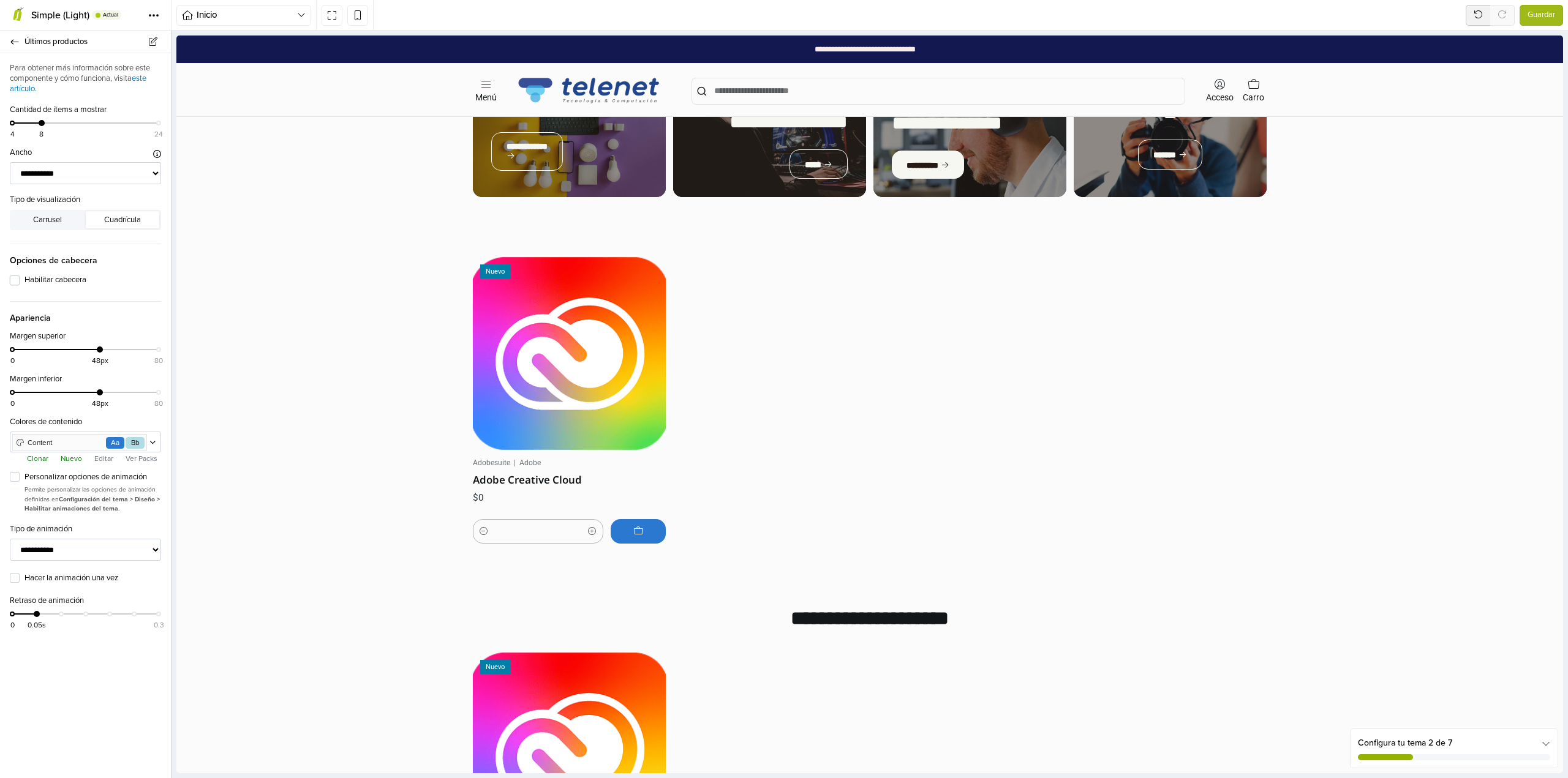
click at [25, 281] on label "Habilitar cabecera" at bounding box center [93, 281] width 136 height 12
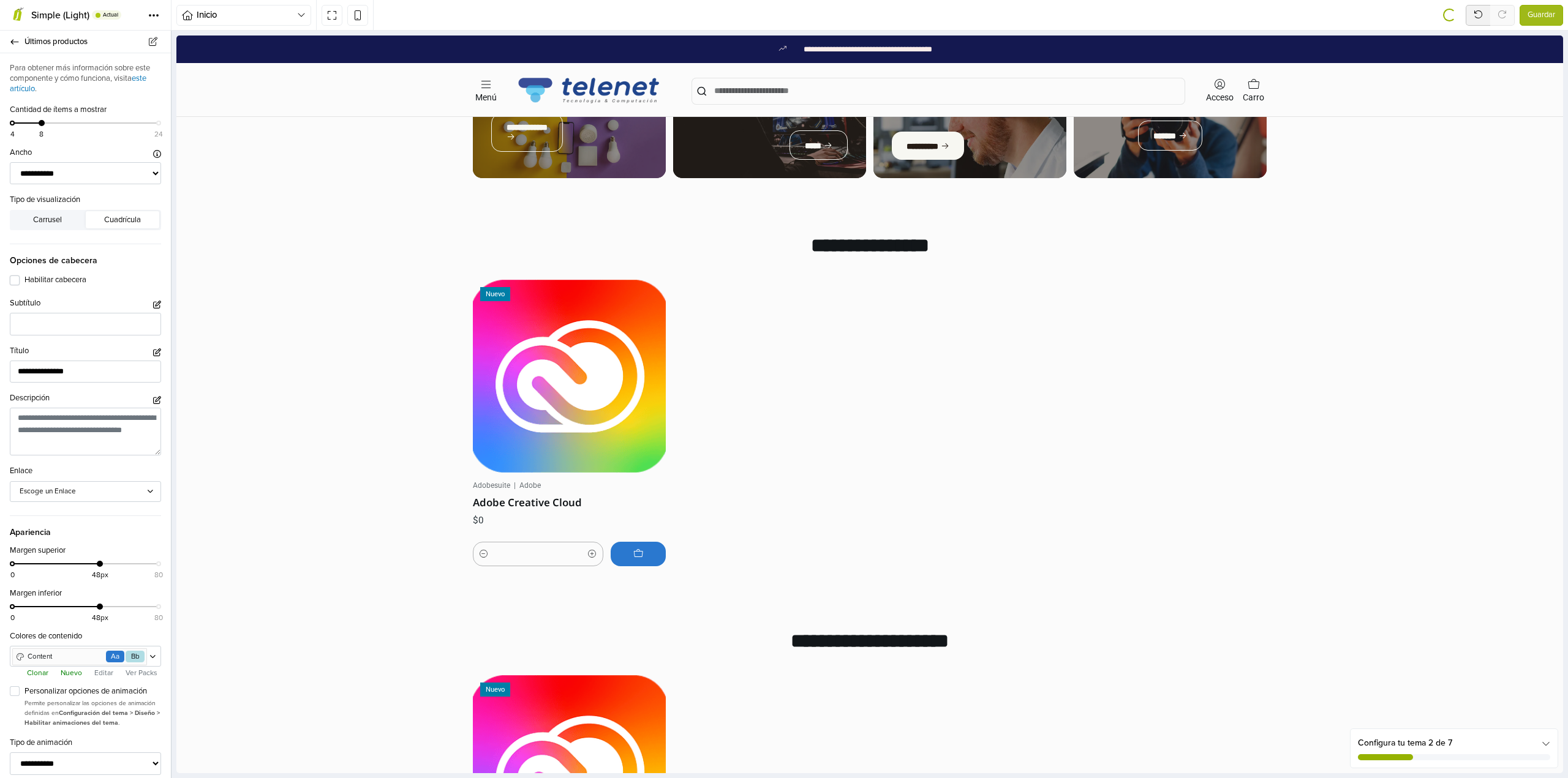
scroll to position [556, 0]
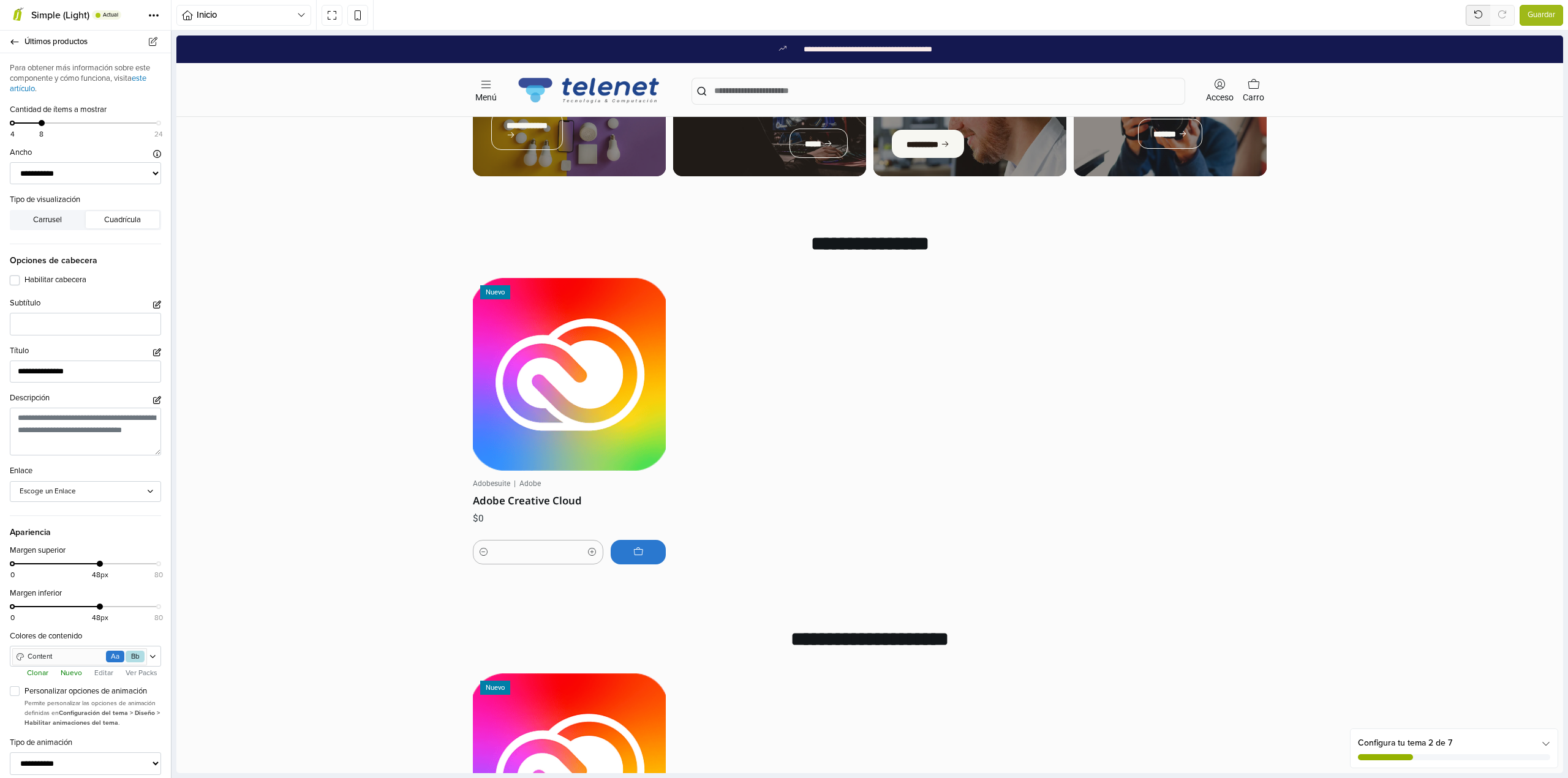
click at [25, 282] on label "Habilitar cabecera" at bounding box center [93, 281] width 136 height 12
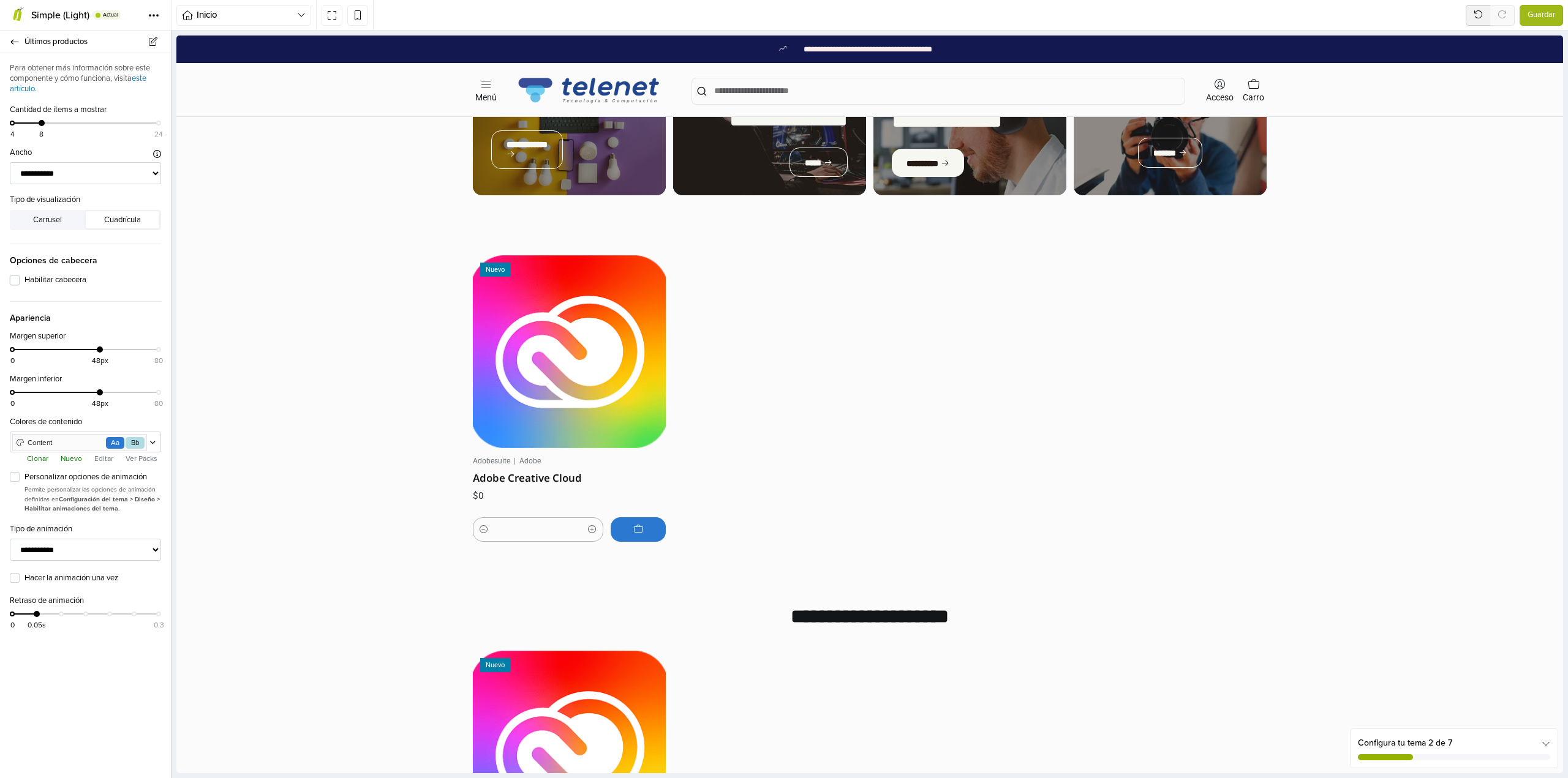
scroll to position [535, 0]
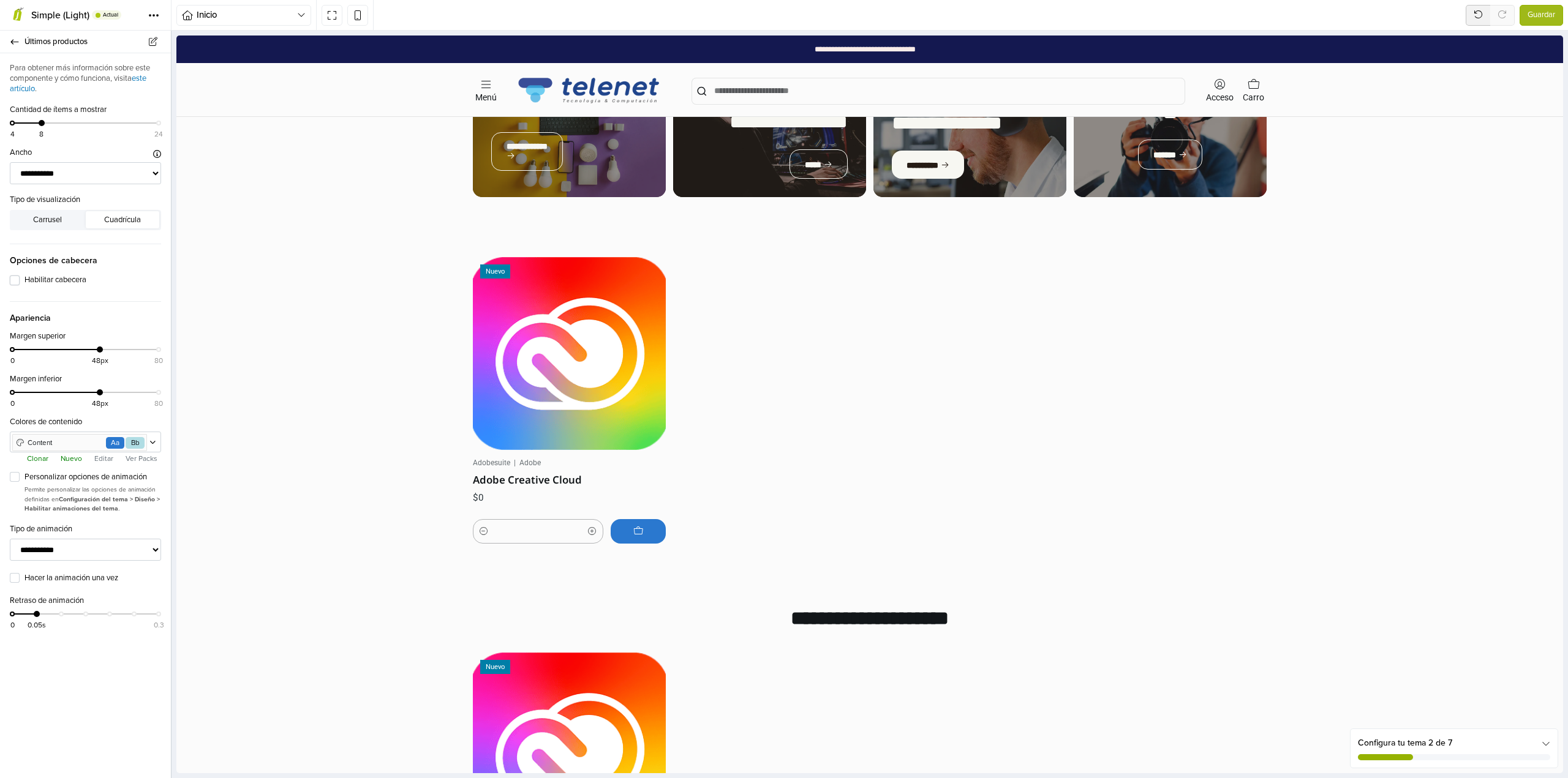
click at [25, 282] on label "Habilitar cabecera" at bounding box center [93, 281] width 136 height 12
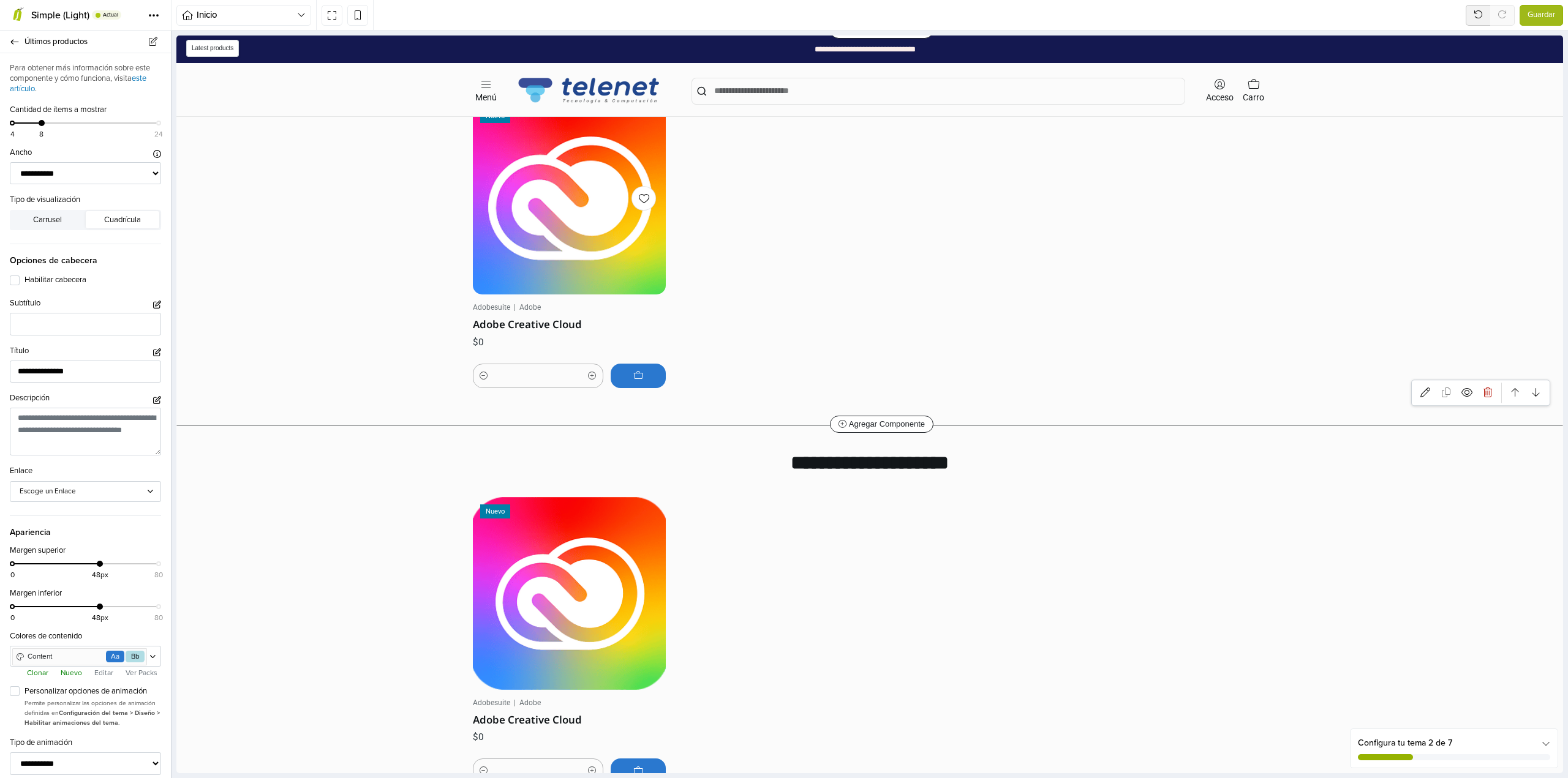
scroll to position [715, 0]
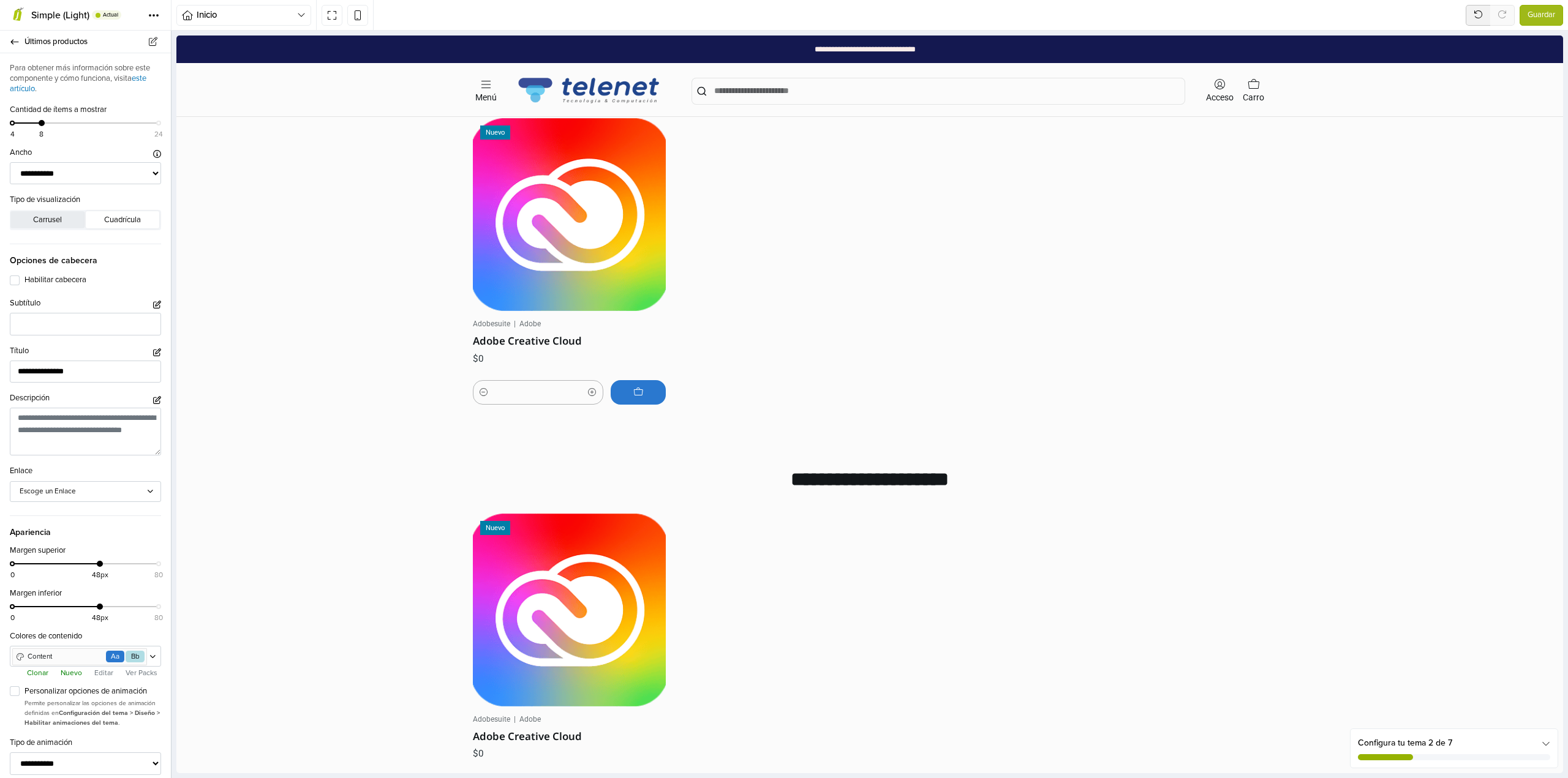
click at [47, 227] on button "Carrusel" at bounding box center [48, 220] width 74 height 17
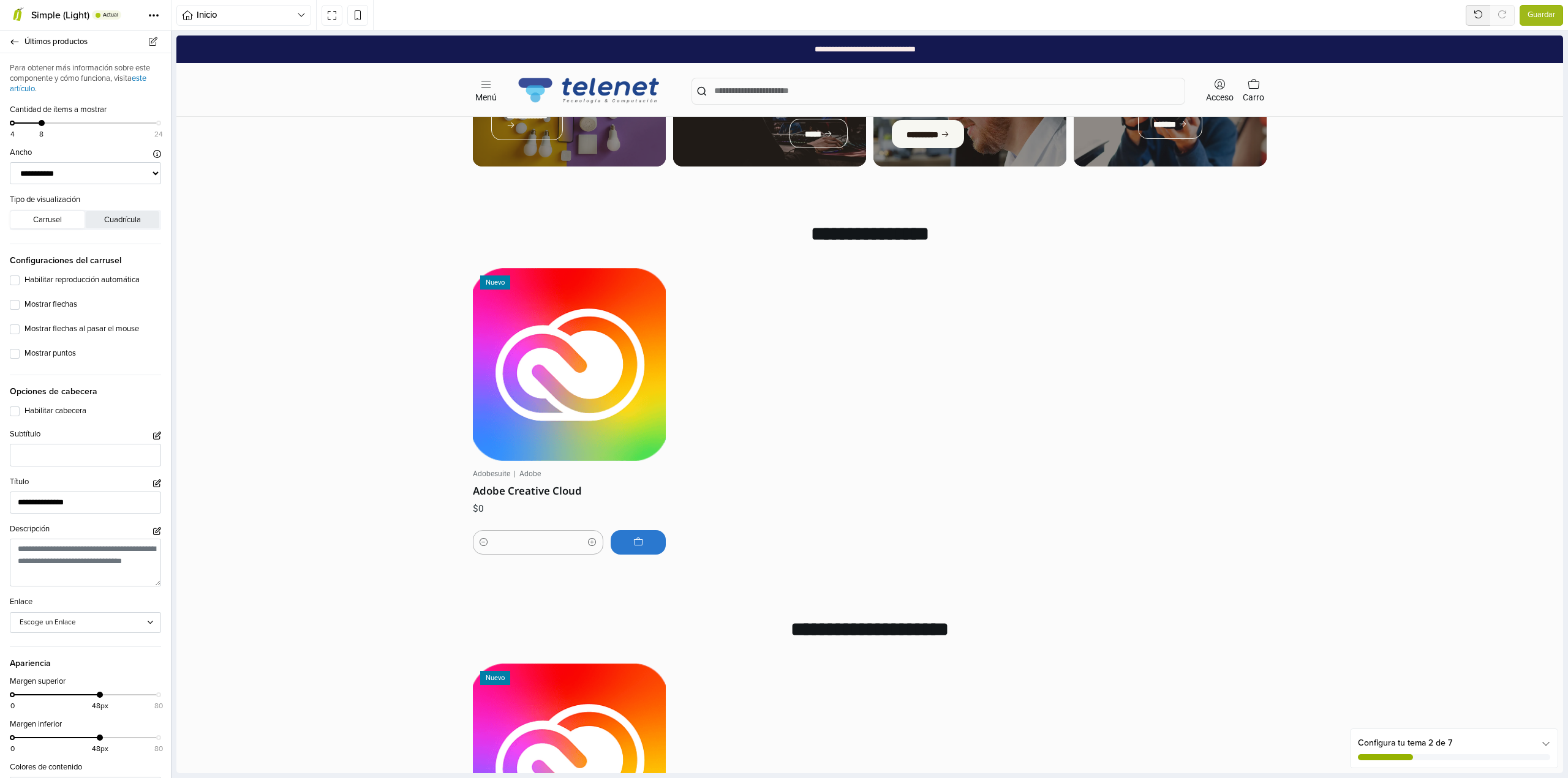
scroll to position [556, 0]
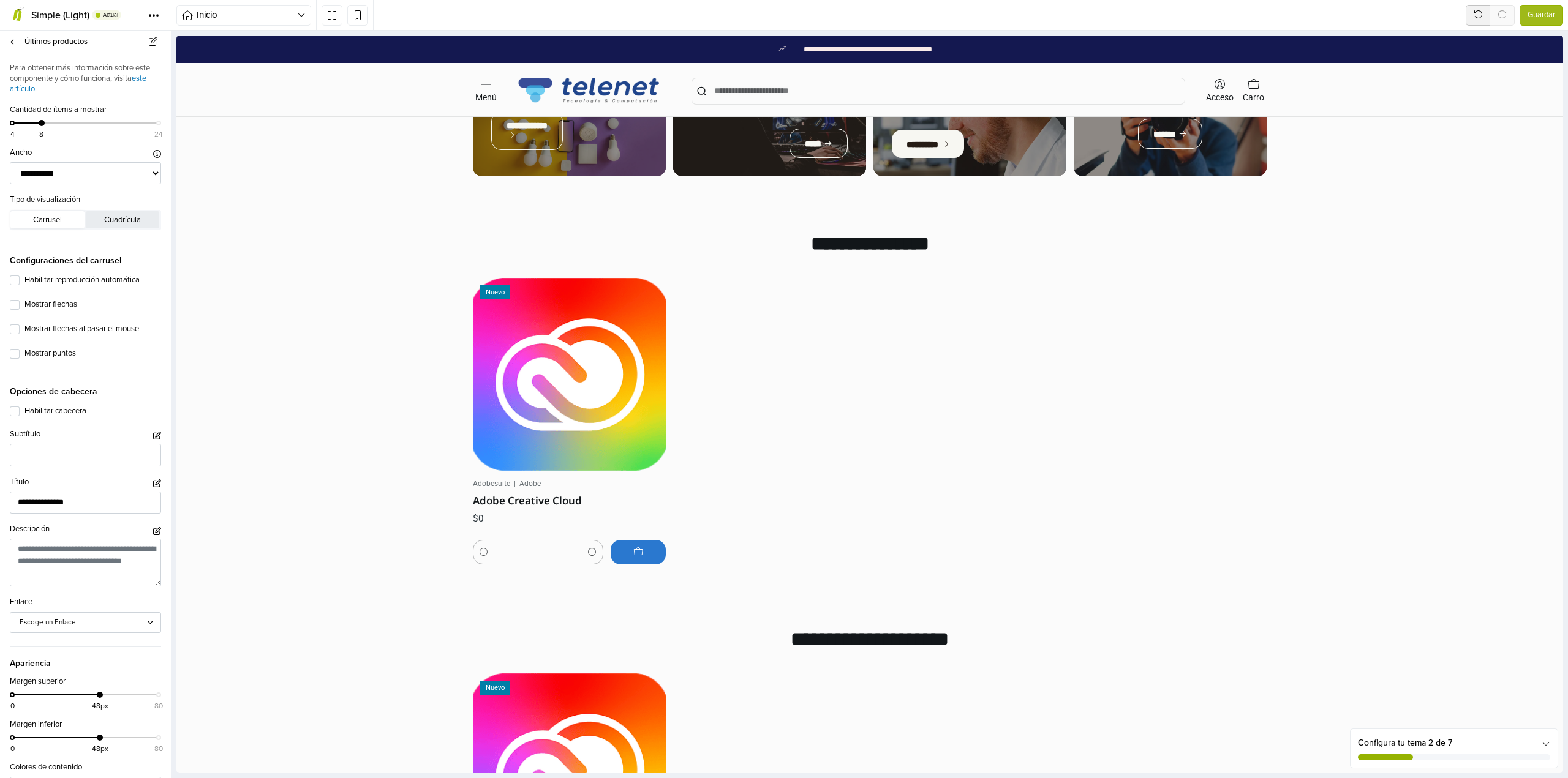
click at [102, 223] on button "Cuadrícula" at bounding box center [123, 220] width 74 height 17
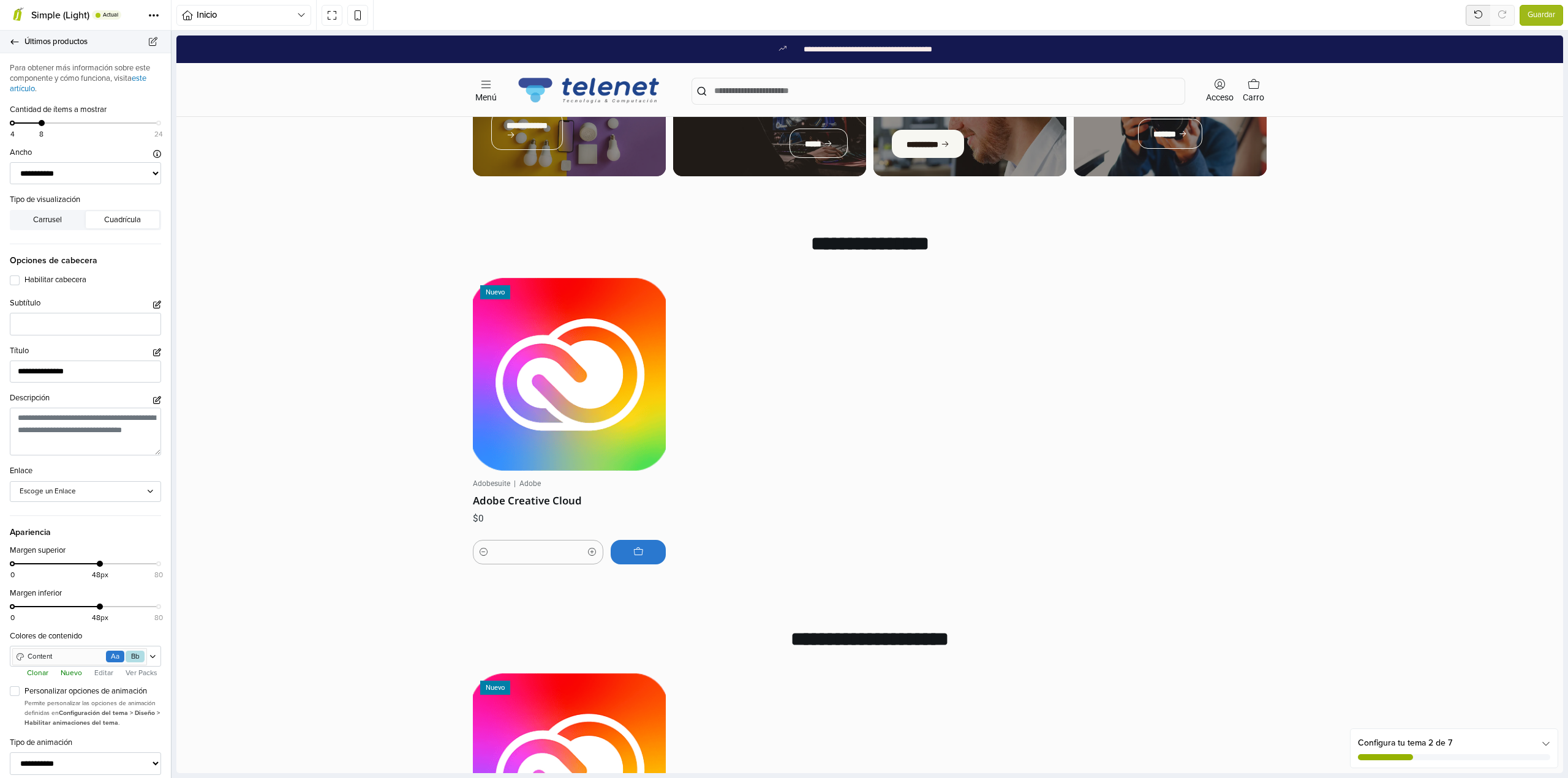
click at [16, 42] on icon at bounding box center [15, 42] width 10 height 8
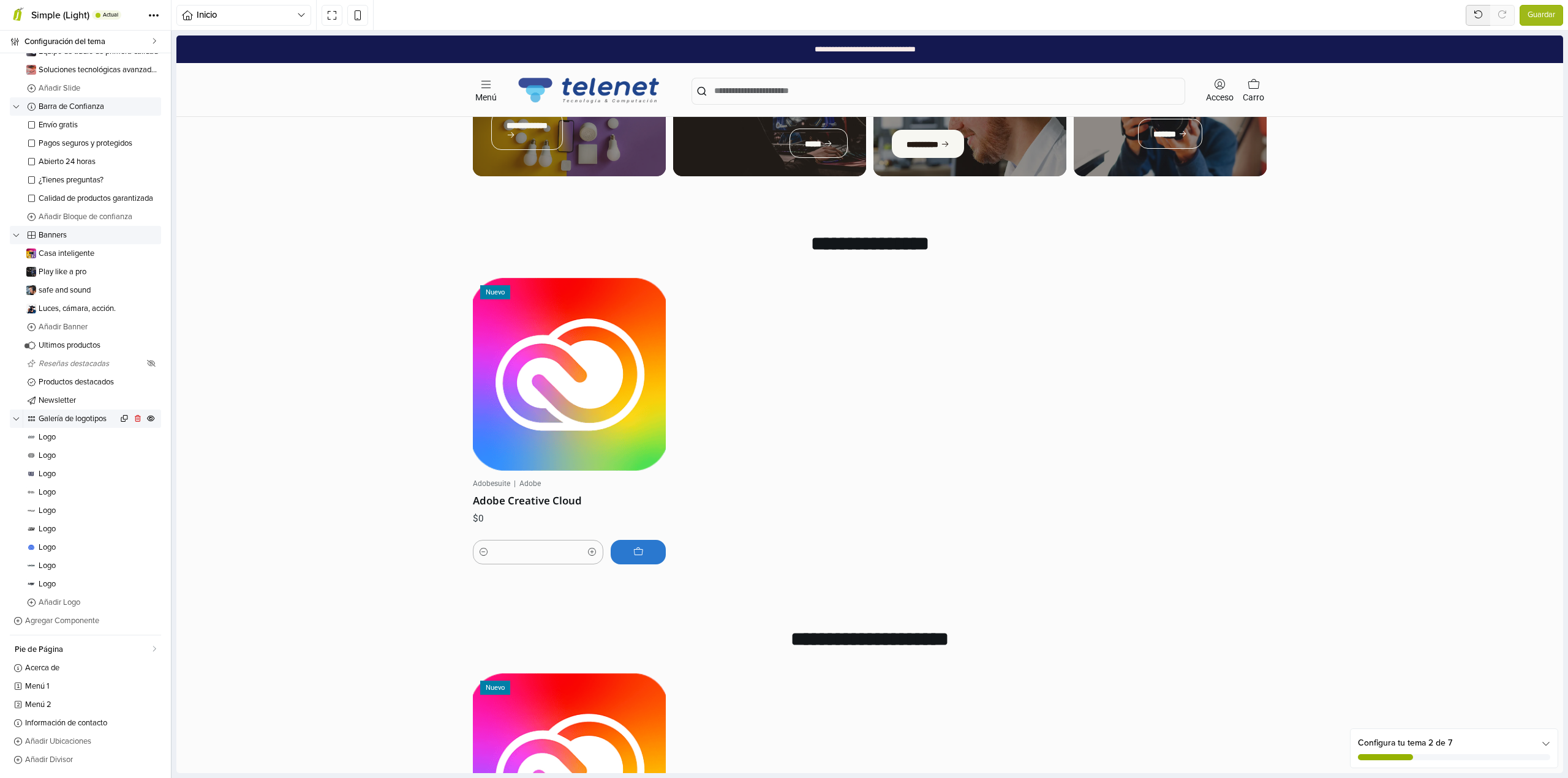
scroll to position [197, 0]
click at [89, 651] on span "Pie de Página" at bounding box center [82, 649] width 134 height 8
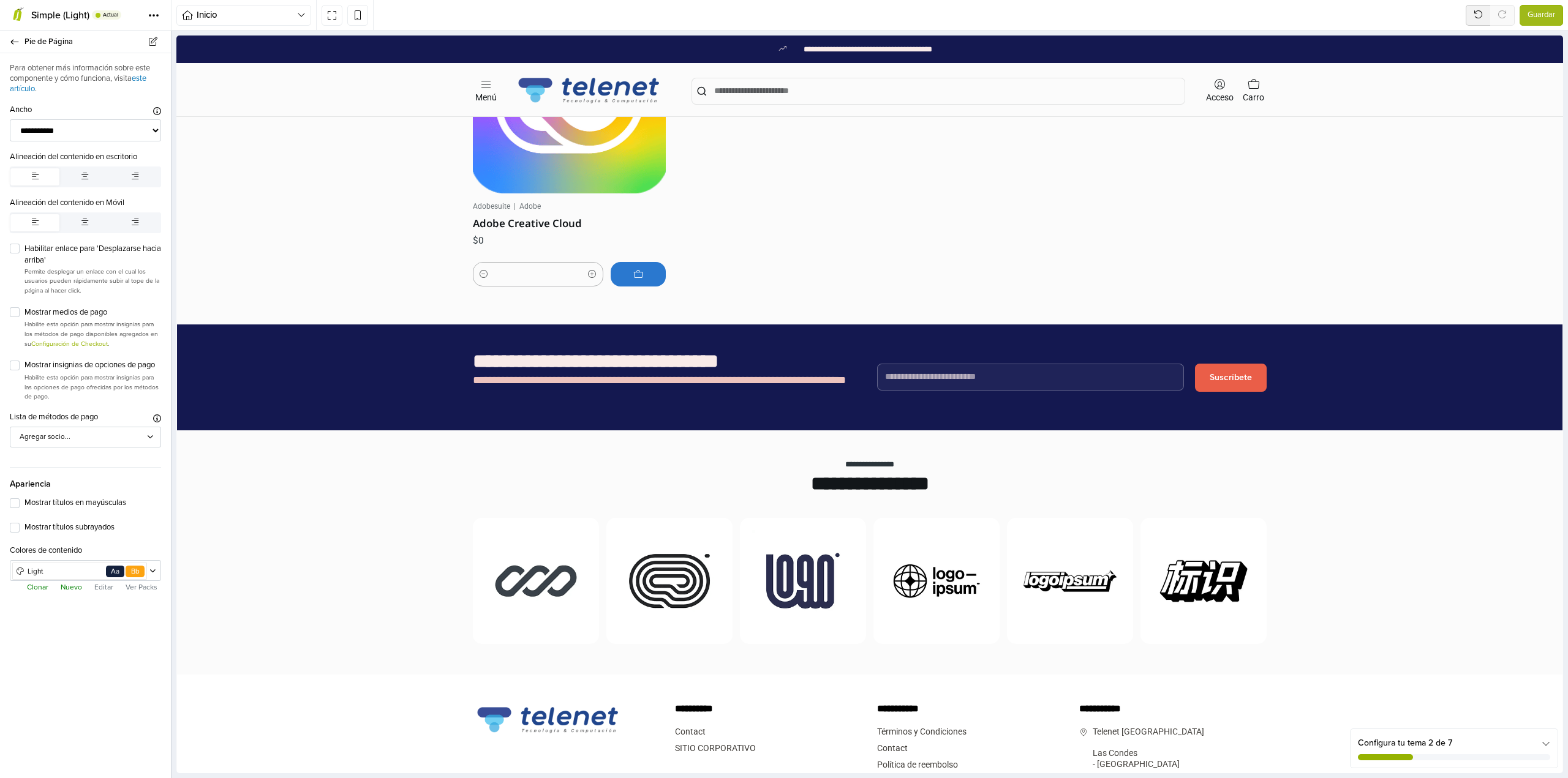
scroll to position [1327, 0]
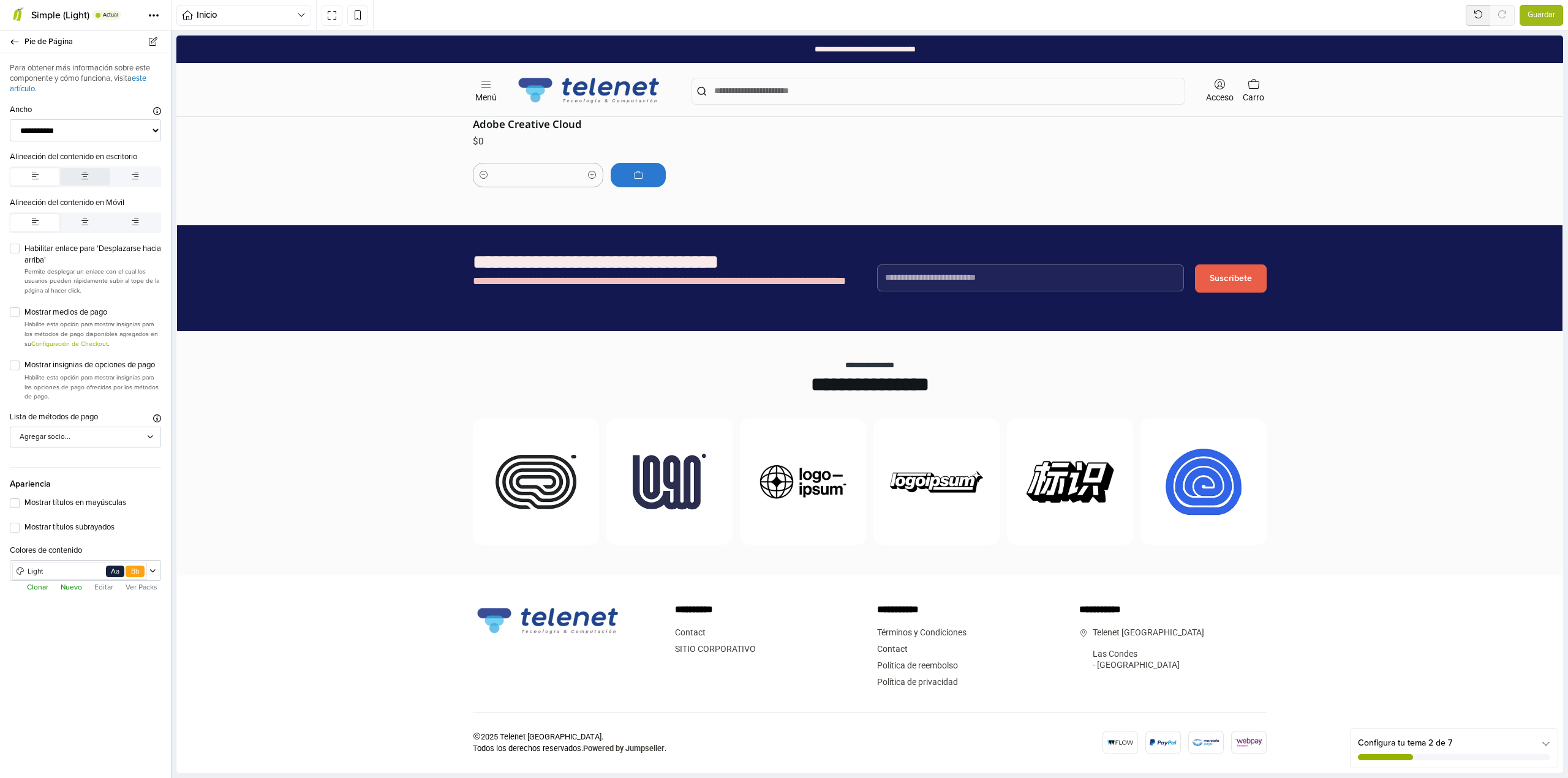
click at [78, 178] on button "button" at bounding box center [85, 177] width 49 height 17
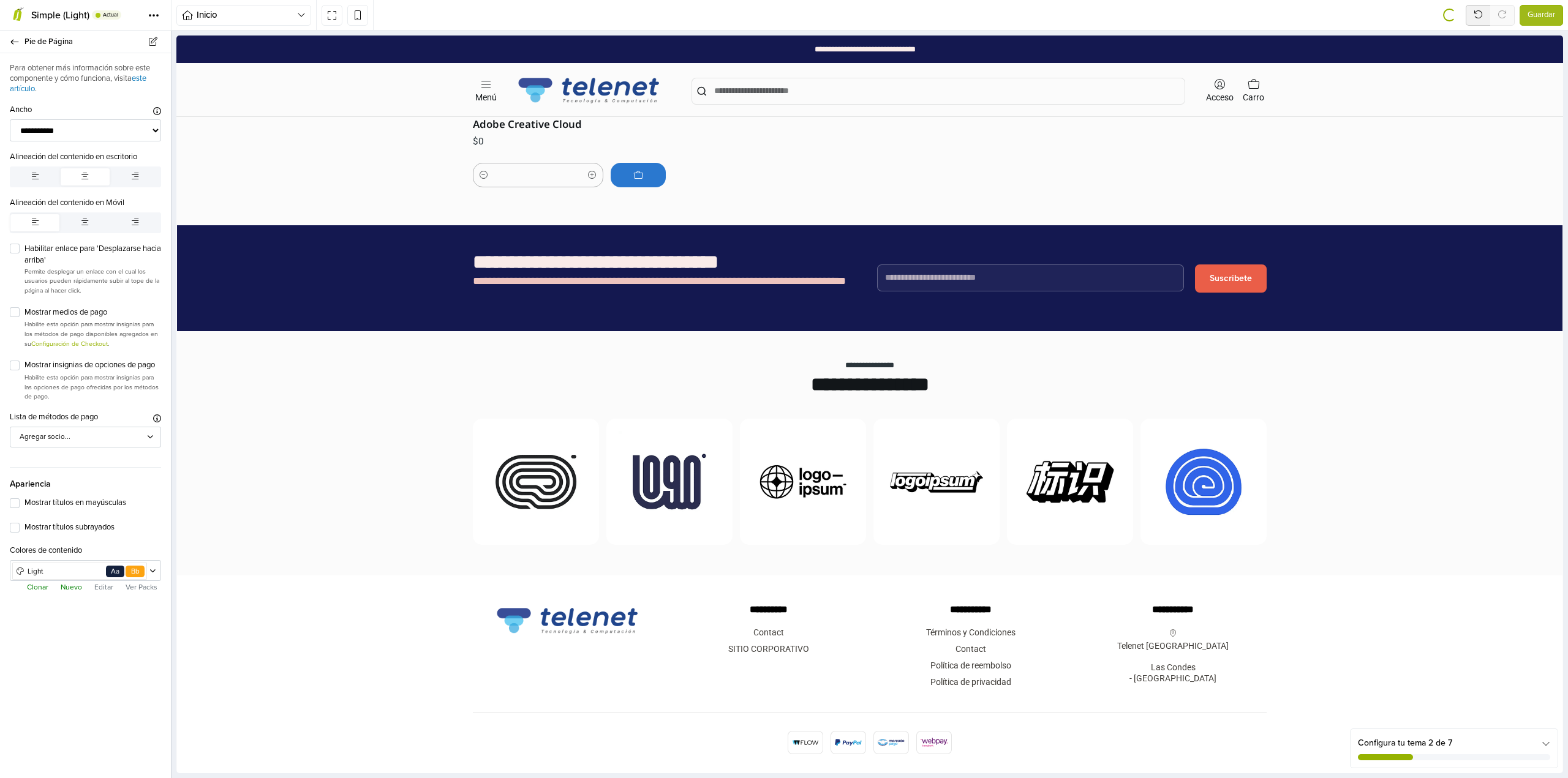
scroll to position [1366, 0]
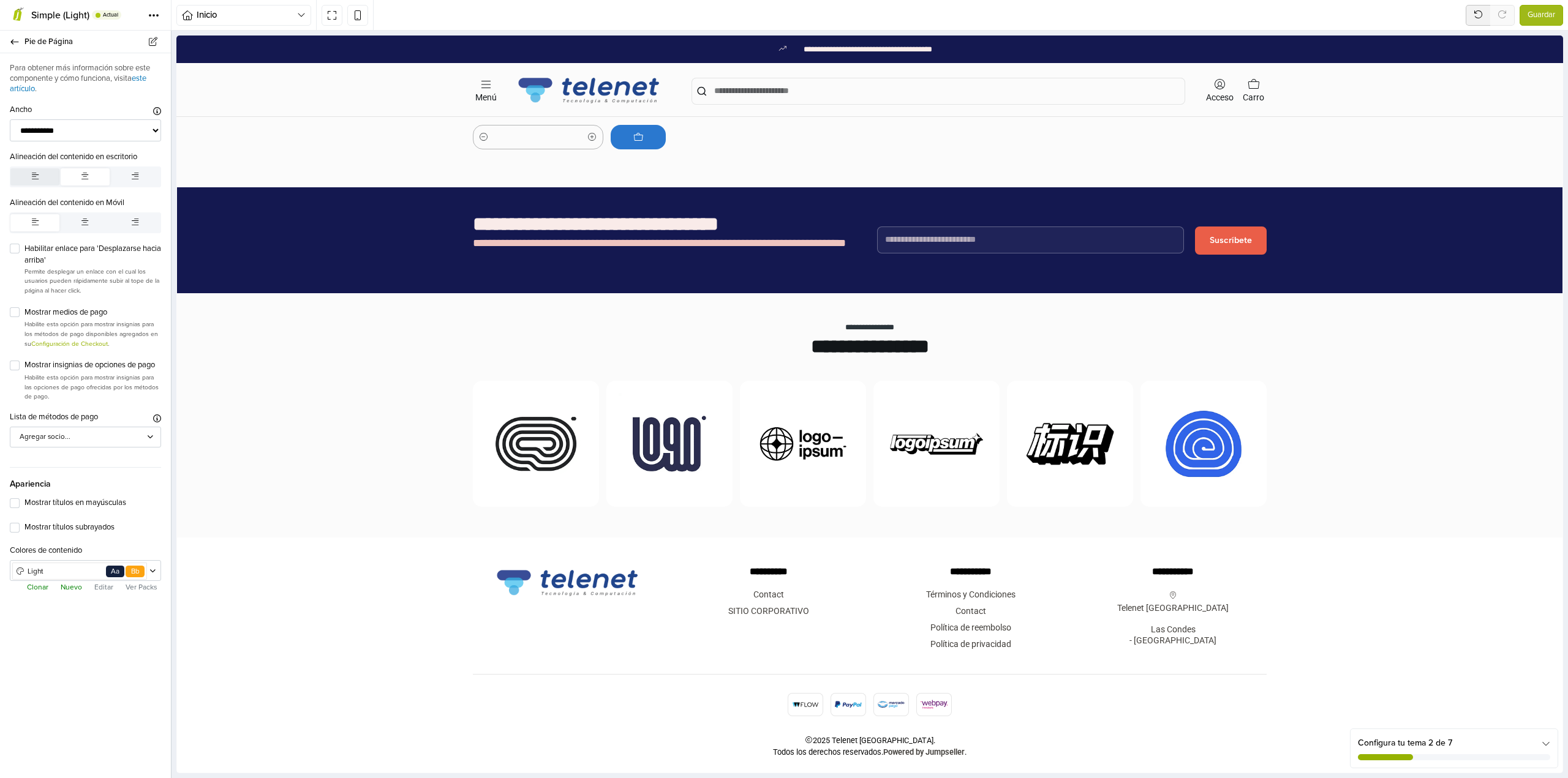
click at [26, 177] on button "button" at bounding box center [35, 177] width 49 height 17
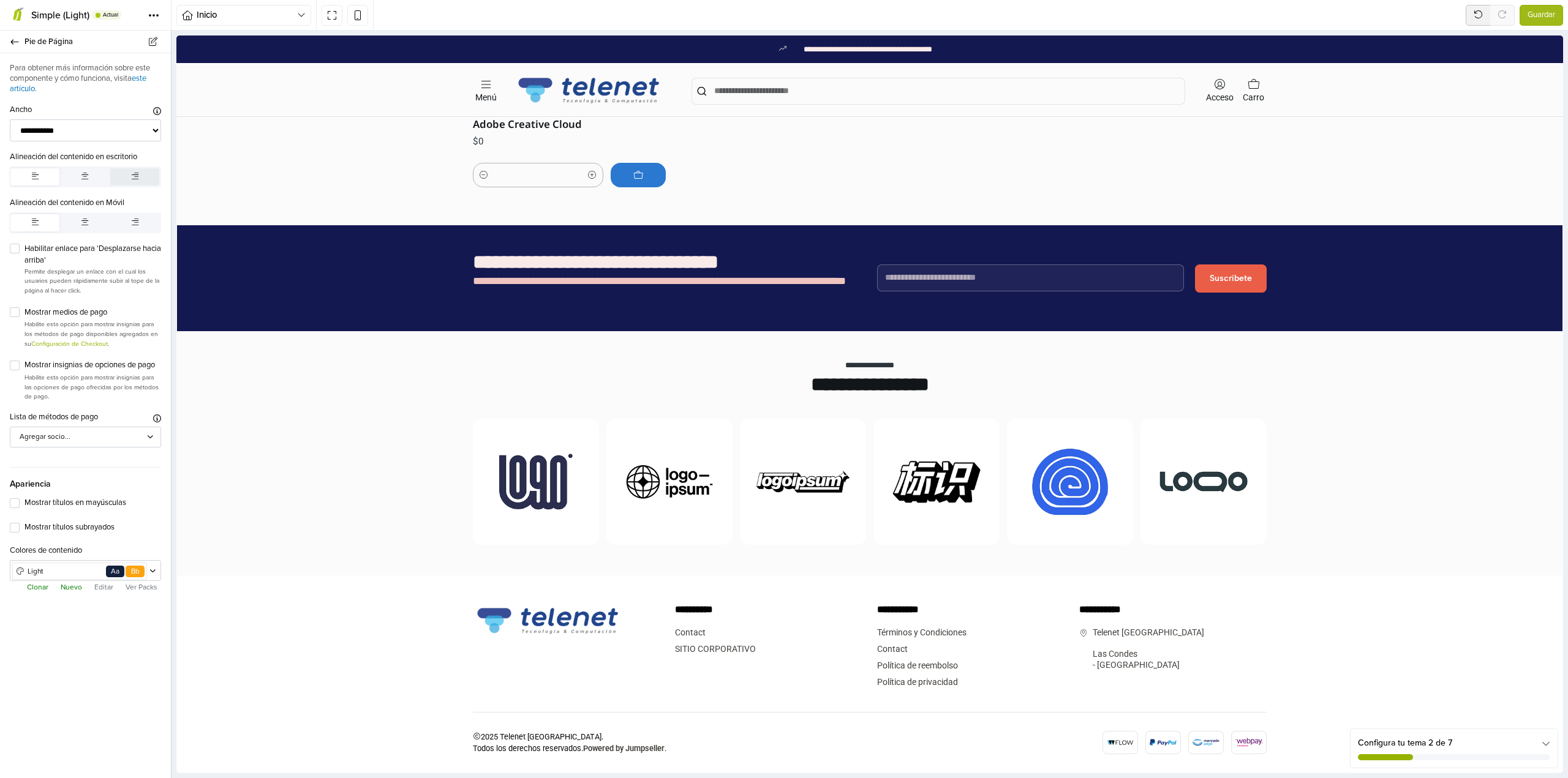
click at [133, 176] on icon "button" at bounding box center [134, 176] width 7 height 8
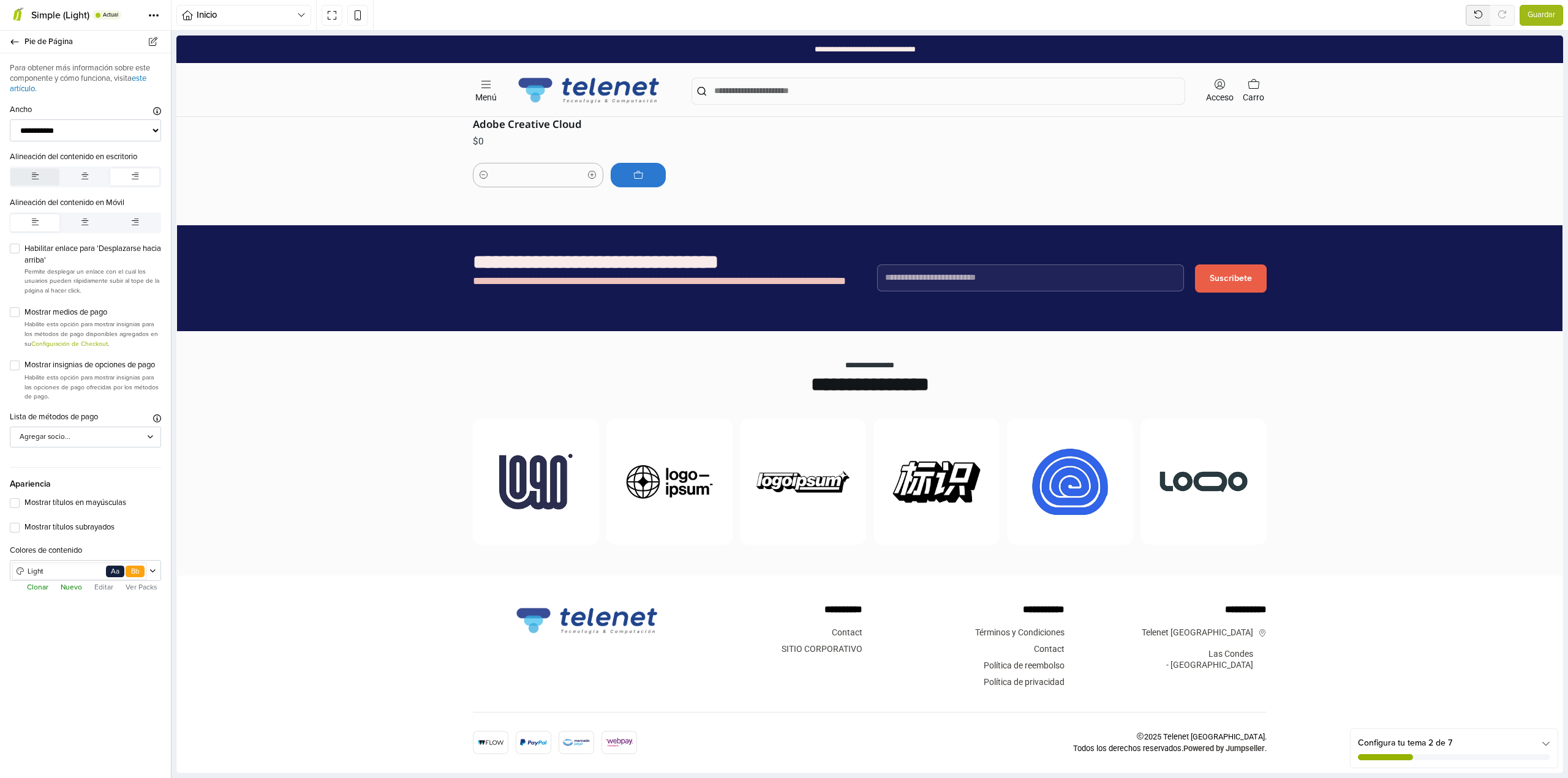
click at [42, 178] on button "button" at bounding box center [35, 177] width 49 height 17
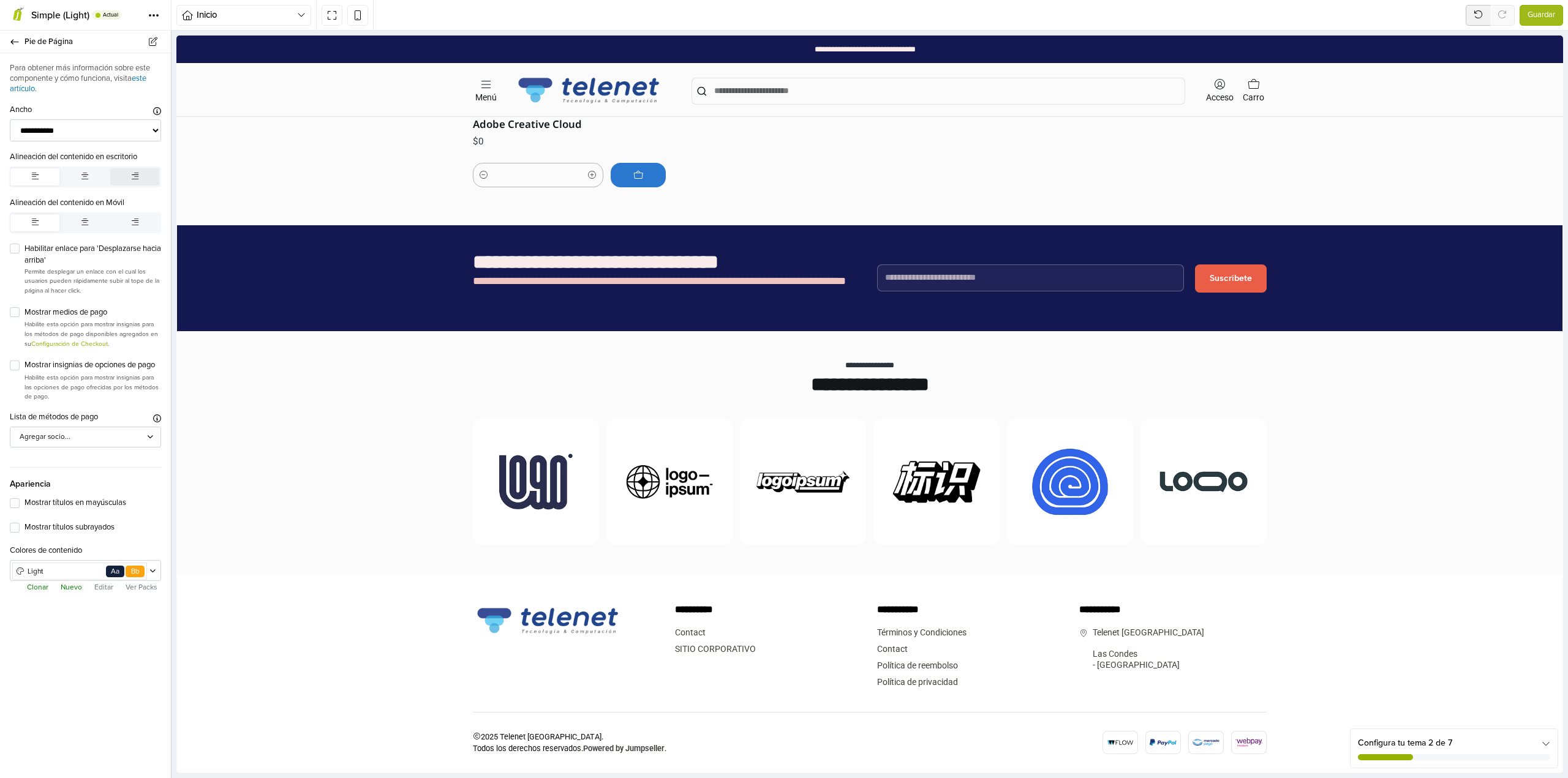
click at [130, 172] on button "button" at bounding box center [134, 177] width 49 height 17
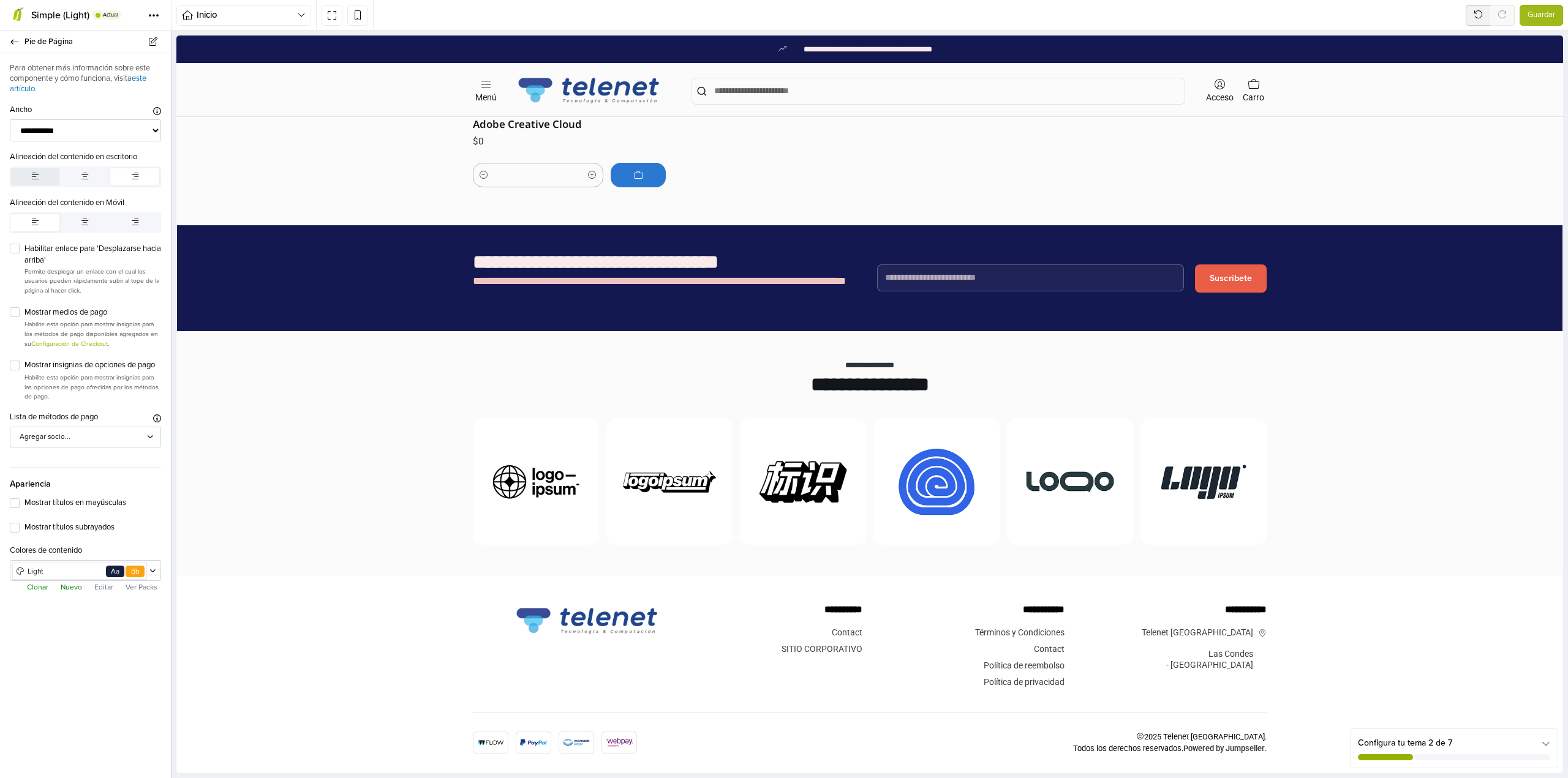
click at [41, 175] on button "button" at bounding box center [35, 177] width 49 height 17
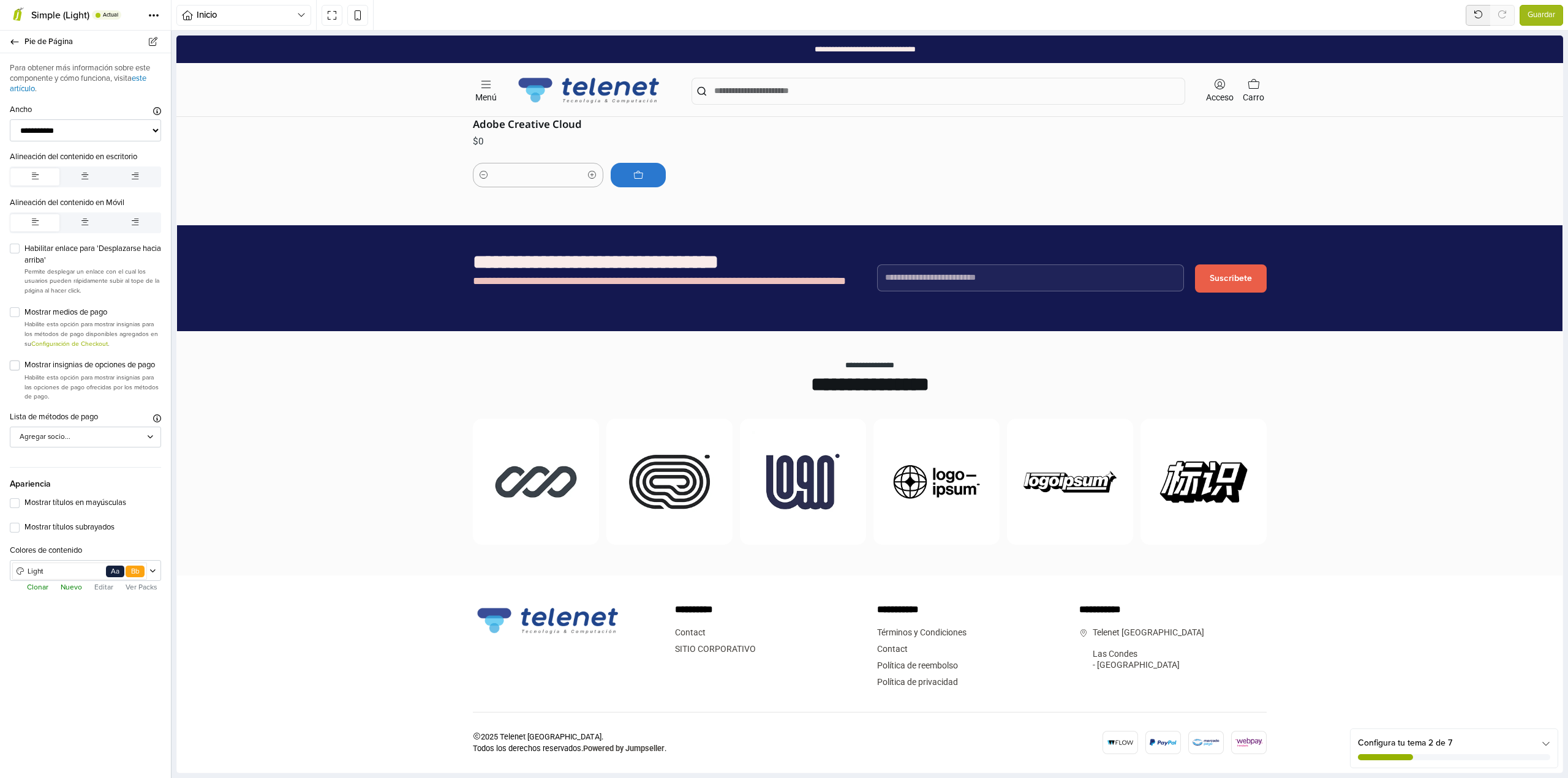
click at [25, 366] on label "Mostrar insignias de opciones de pago" at bounding box center [93, 365] width 136 height 12
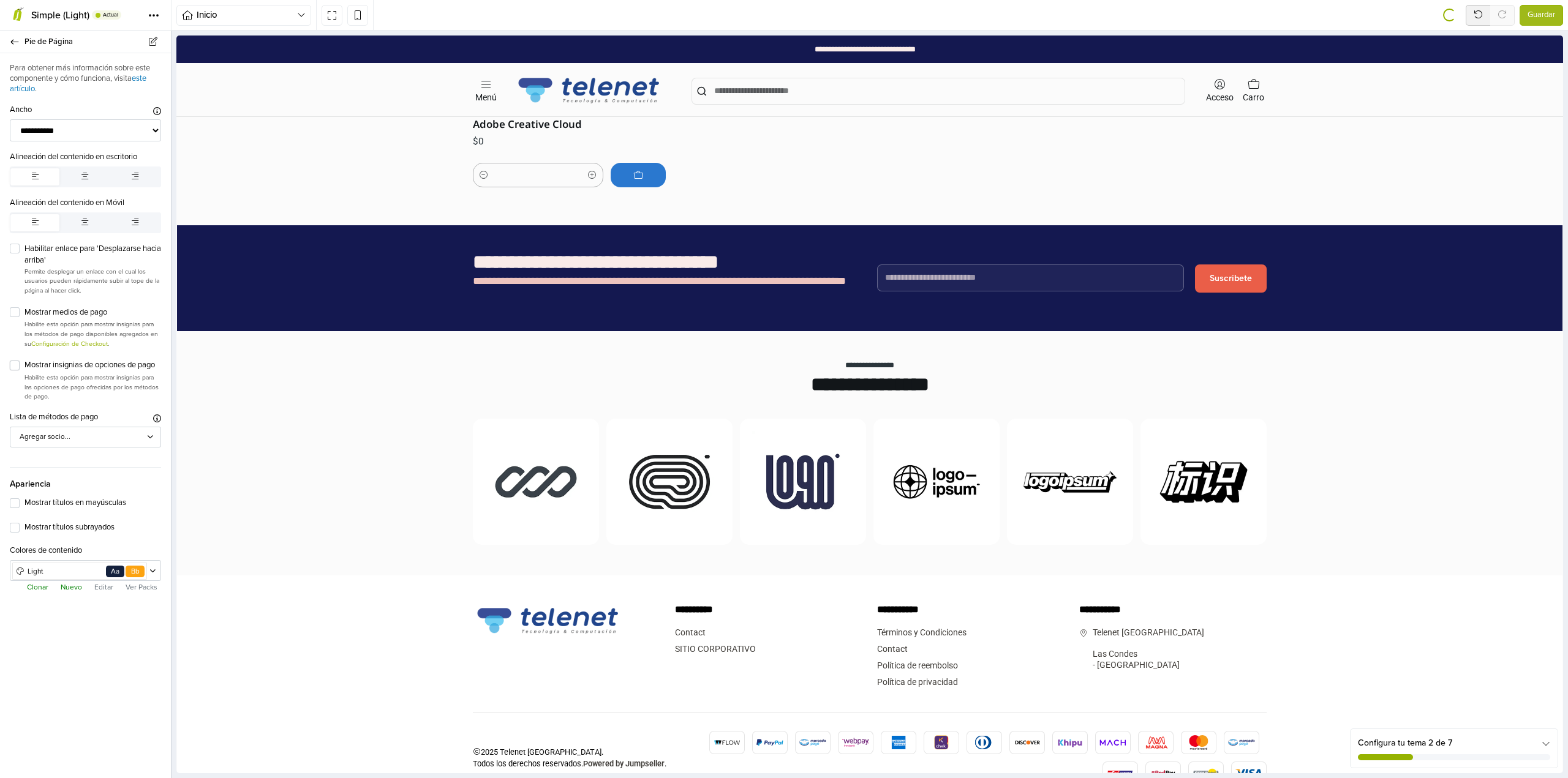
scroll to position [1358, 0]
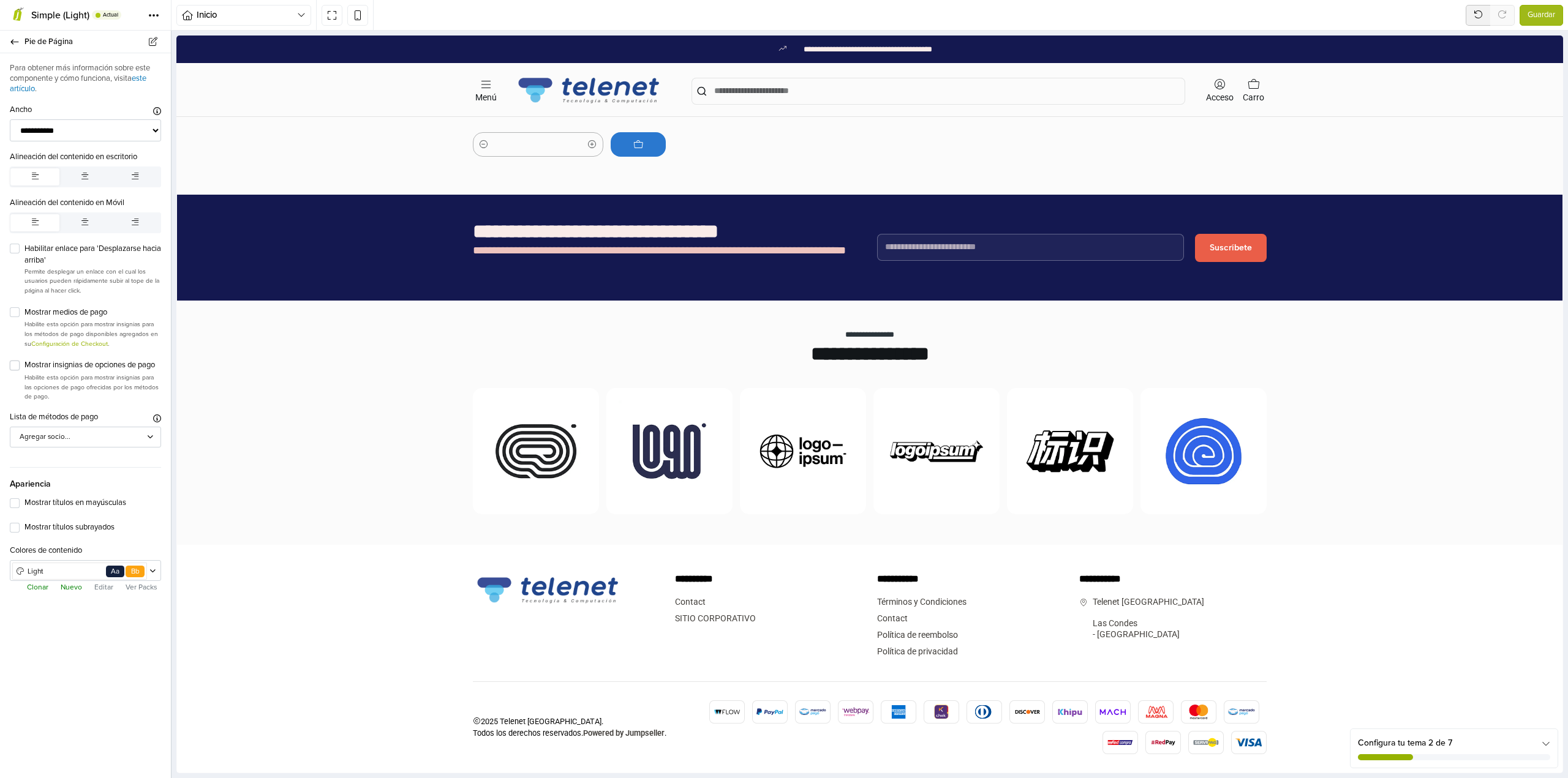
click at [25, 366] on label "Mostrar insignias de opciones de pago" at bounding box center [93, 365] width 136 height 12
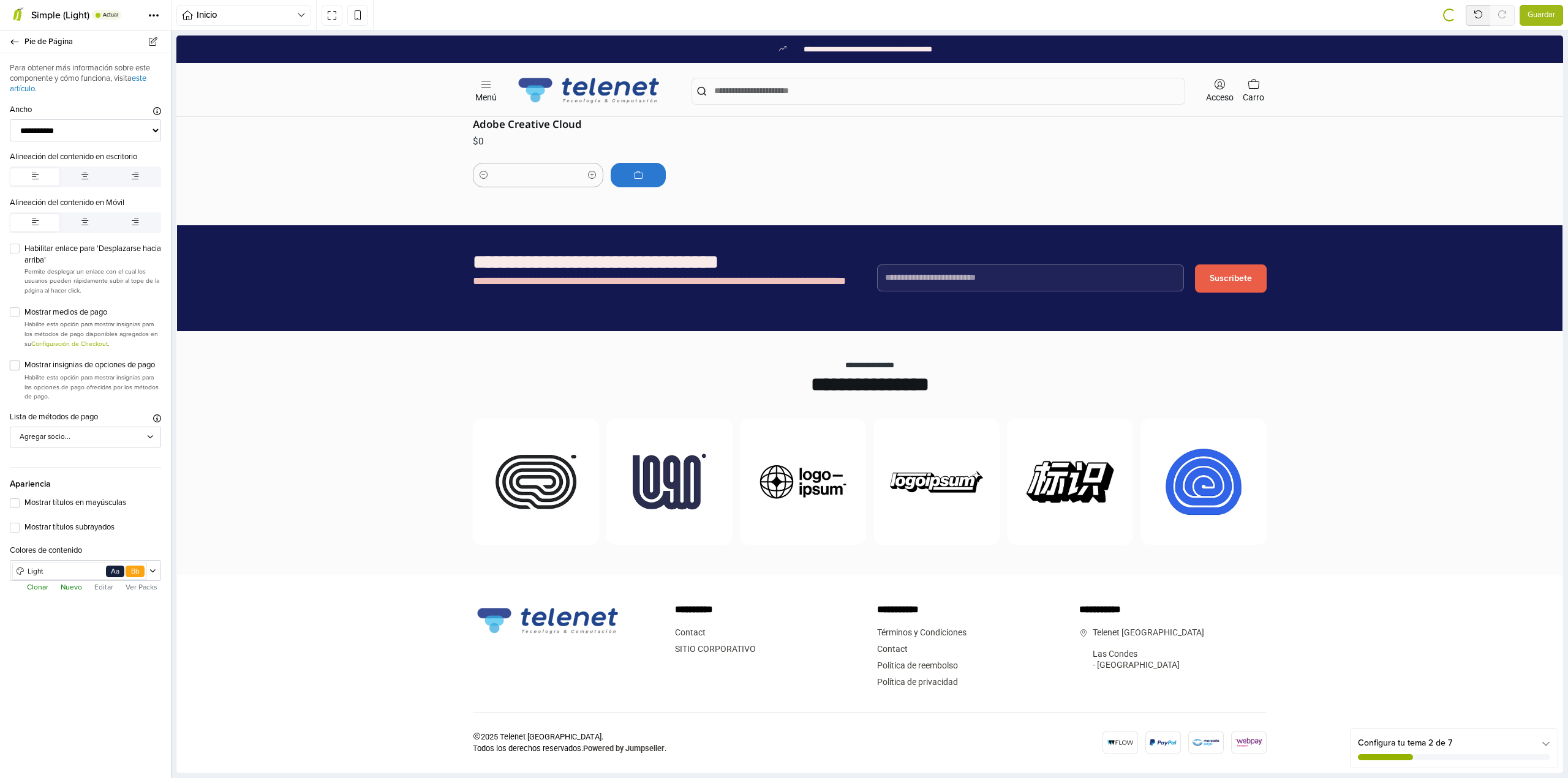
scroll to position [1327, 0]
click at [25, 250] on label "Habilitar enlace para 'Desplazarse hacia arriba'" at bounding box center [93, 255] width 136 height 24
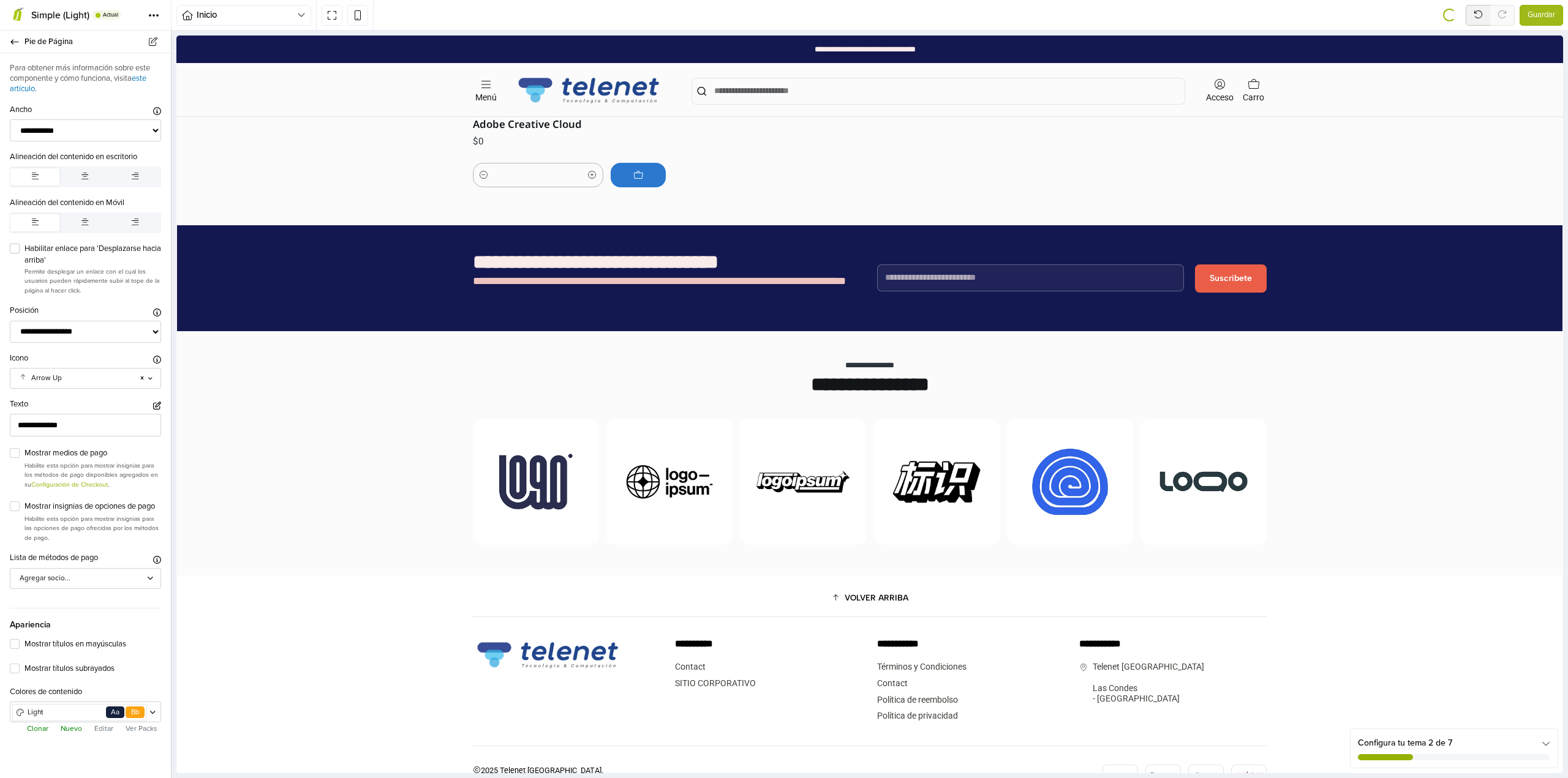
scroll to position [1362, 0]
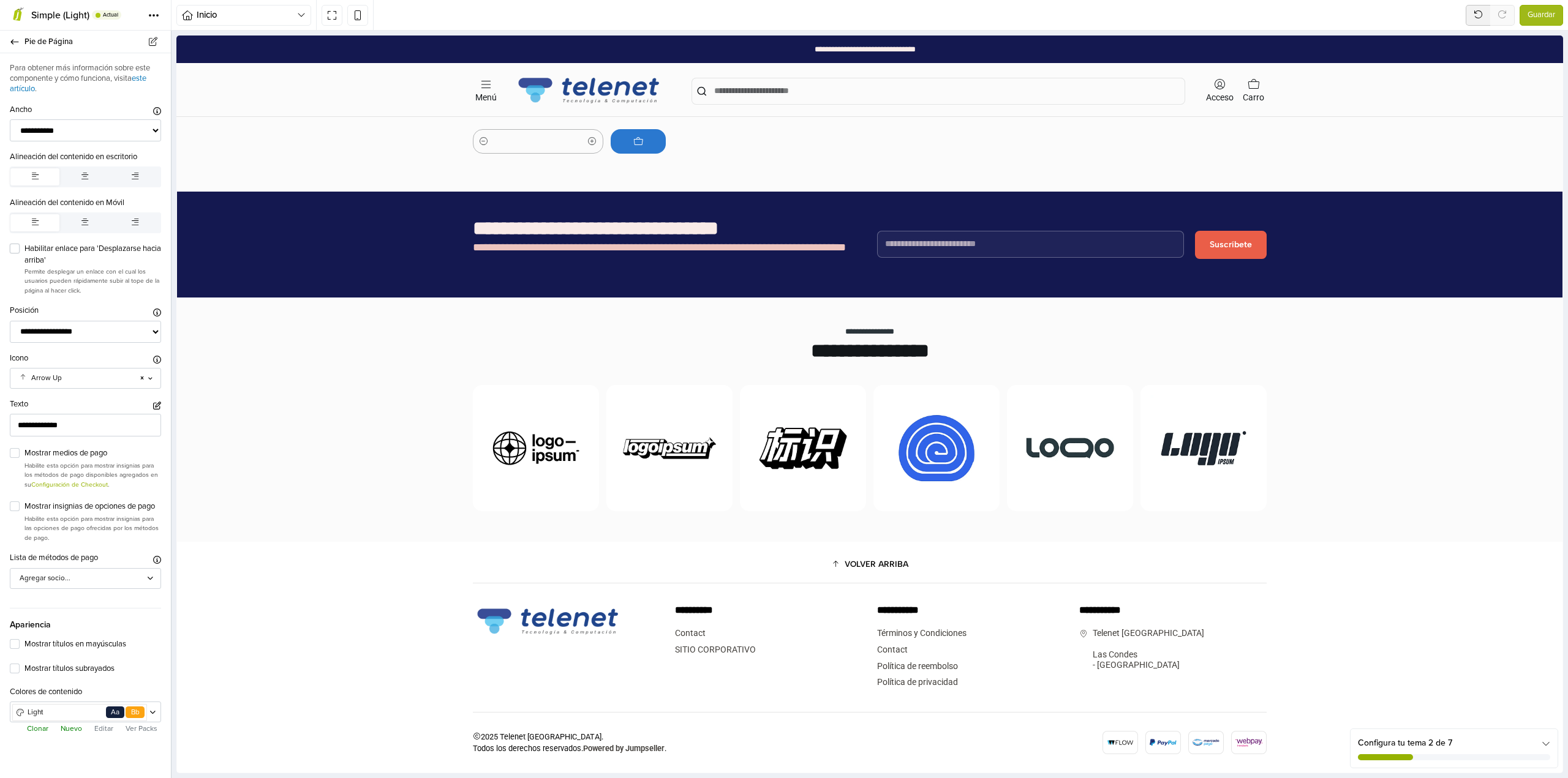
click at [25, 251] on label "Habilitar enlace para 'Desplazarse hacia arriba'" at bounding box center [93, 255] width 136 height 24
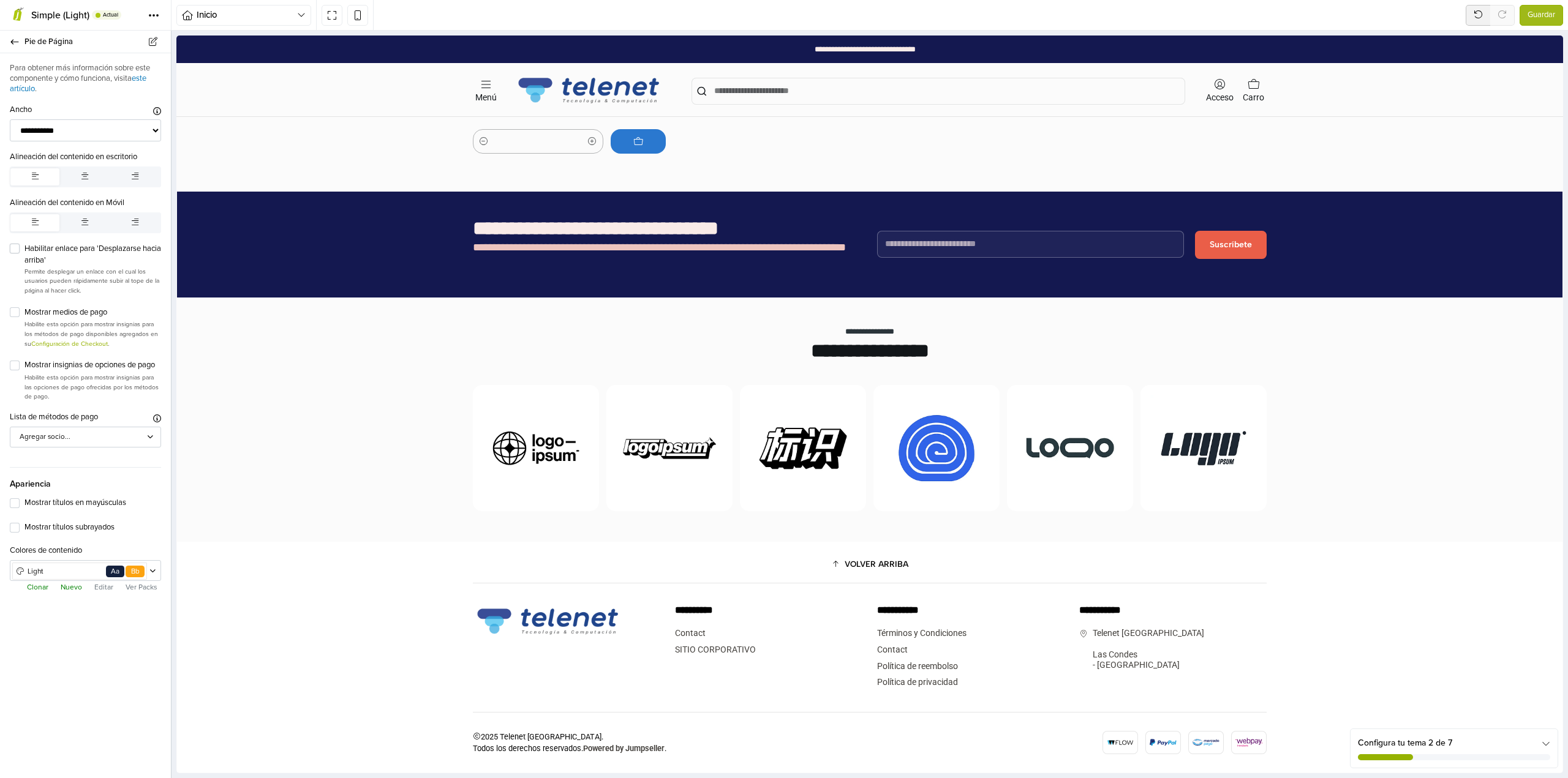
scroll to position [1327, 0]
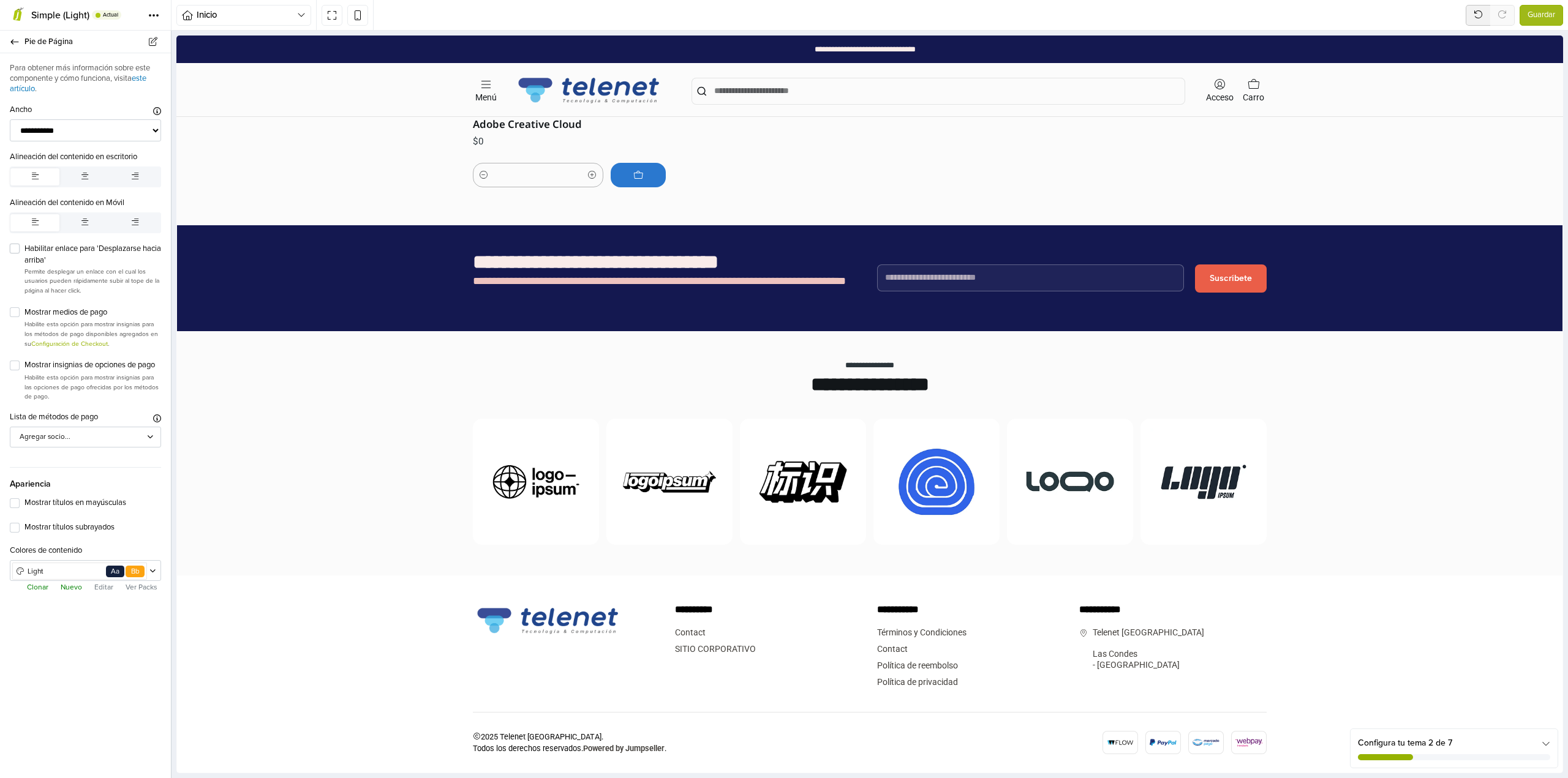
click at [25, 251] on label "Habilitar enlace para 'Desplazarse hacia arriba'" at bounding box center [93, 255] width 136 height 24
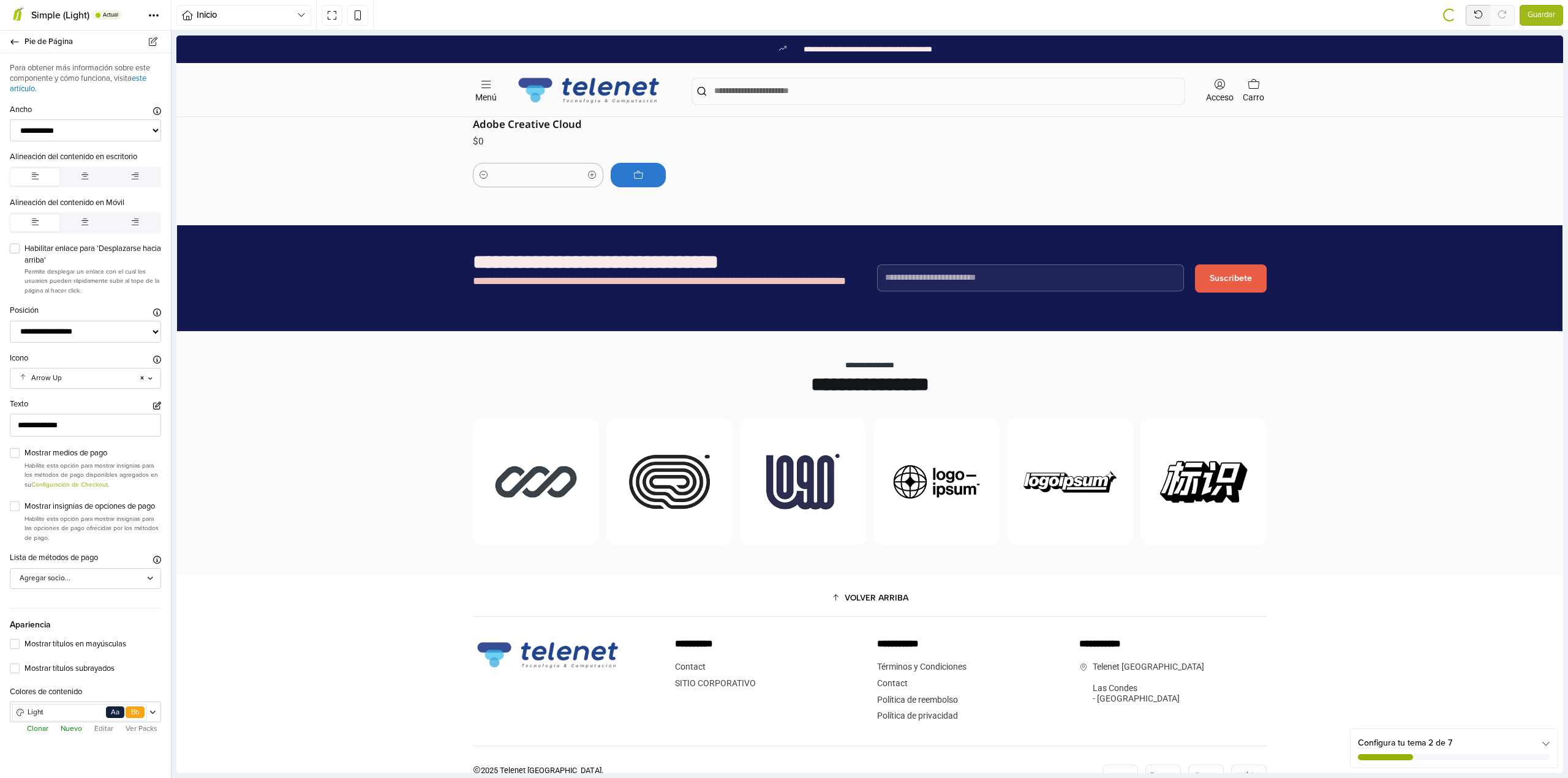
scroll to position [1362, 0]
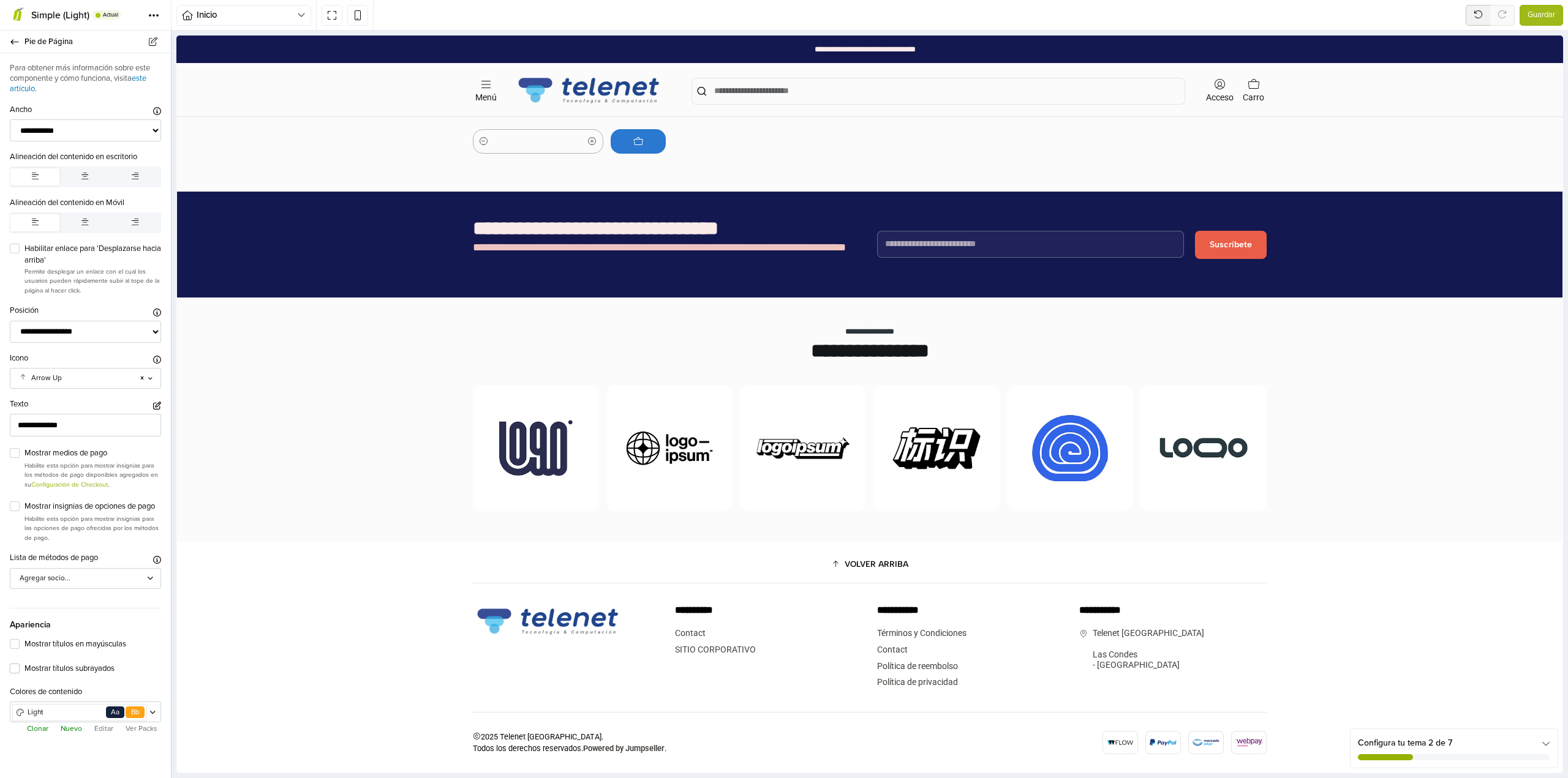
click at [25, 670] on label "Mostrar títulos subrayados" at bounding box center [93, 669] width 136 height 12
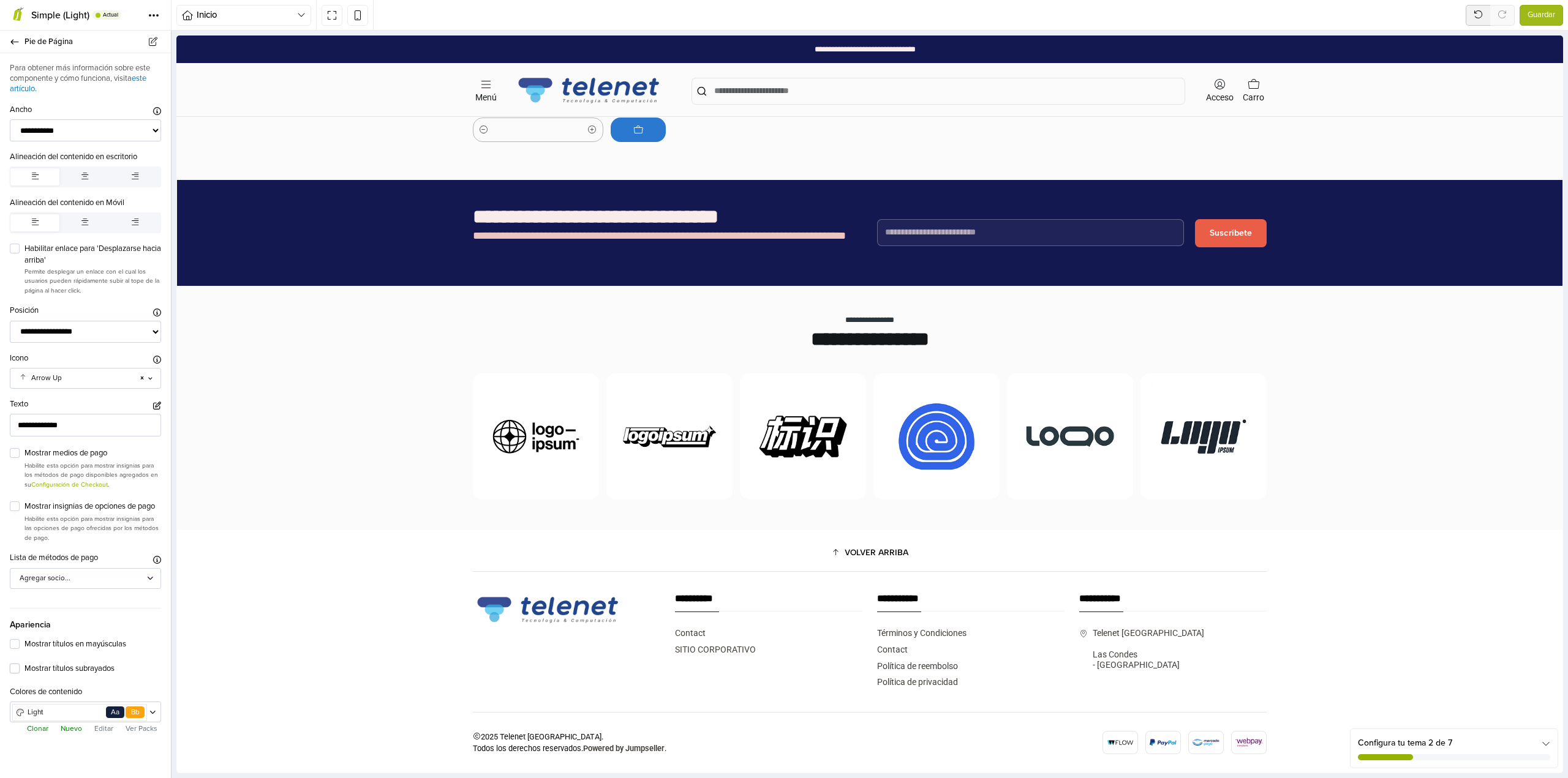
click at [25, 670] on label "Mostrar títulos subrayados" at bounding box center [93, 669] width 136 height 12
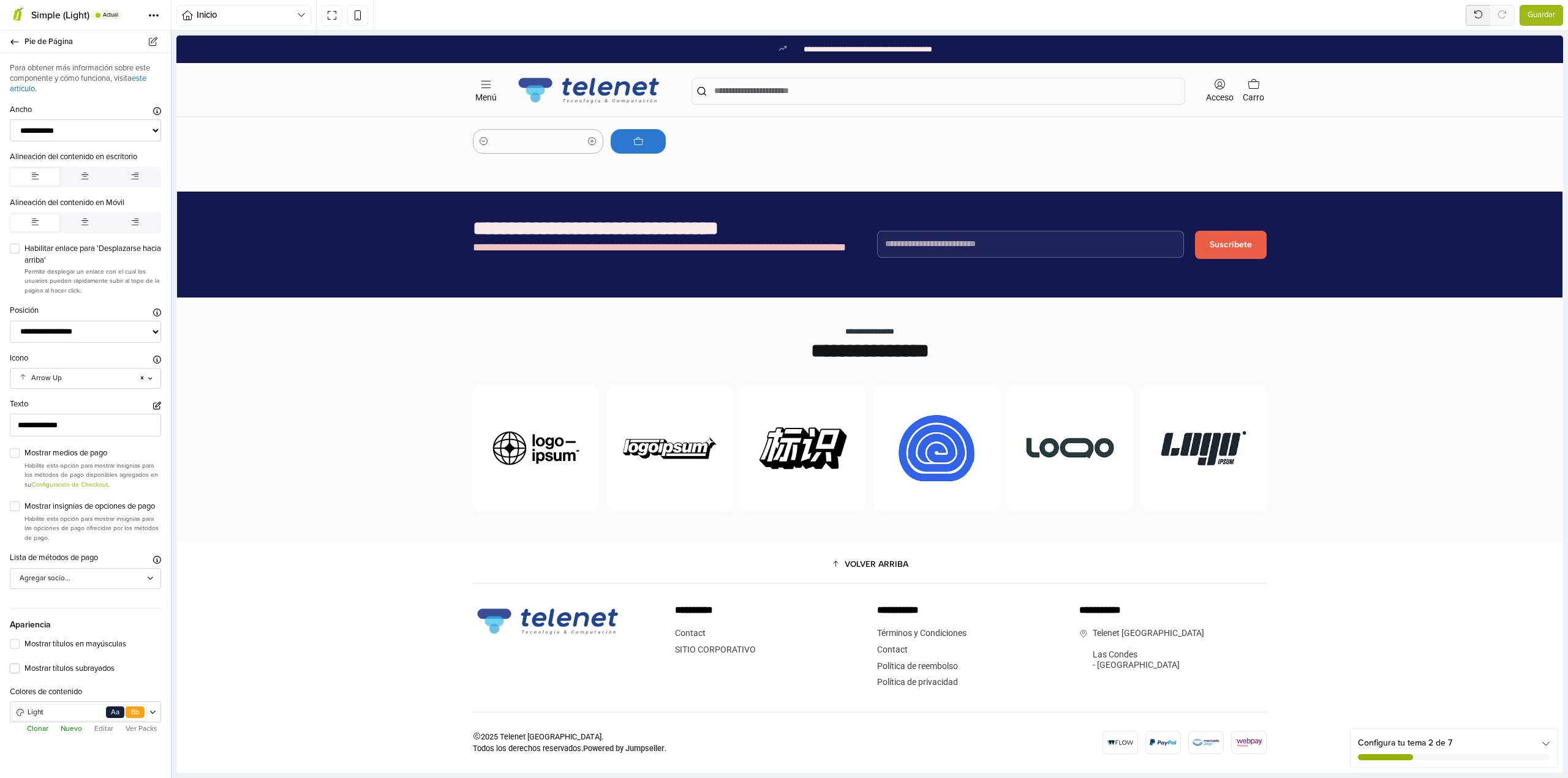
click at [25, 670] on label "Mostrar títulos subrayados" at bounding box center [93, 669] width 136 height 12
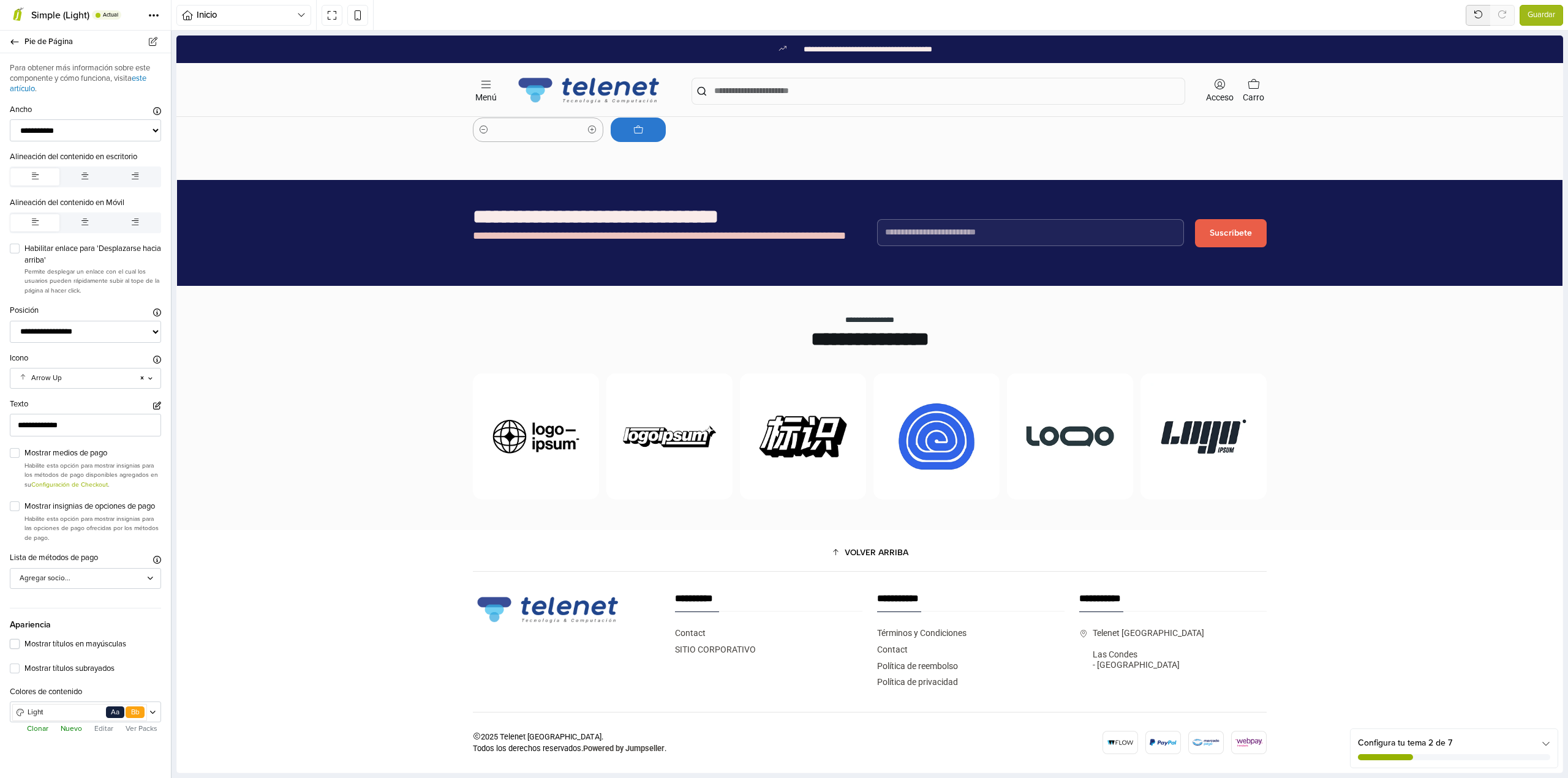
click at [25, 644] on label "Mostrar títulos en mayúsculas" at bounding box center [93, 645] width 136 height 12
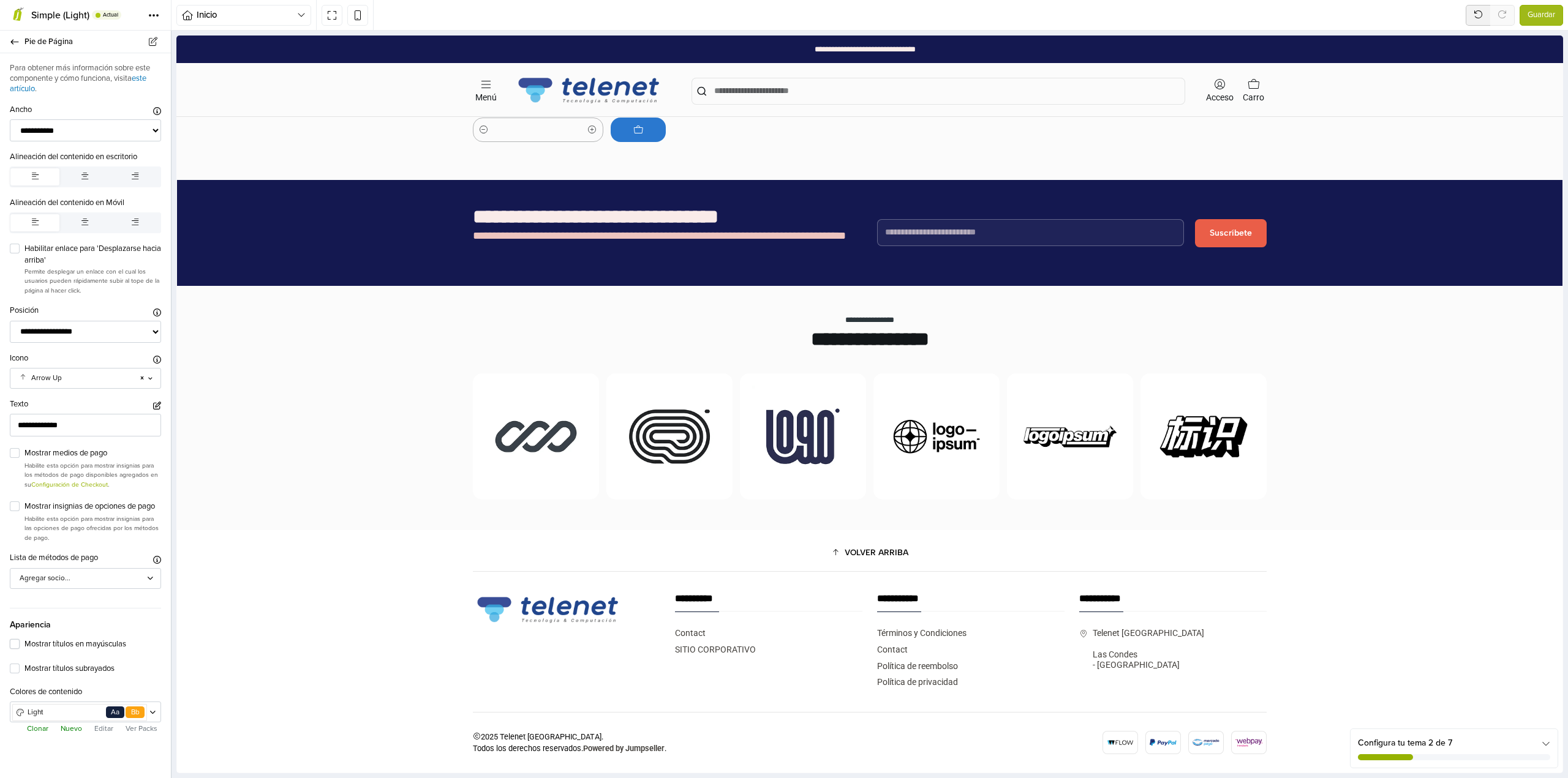
click at [25, 644] on label "Mostrar títulos en mayúsculas" at bounding box center [93, 645] width 136 height 12
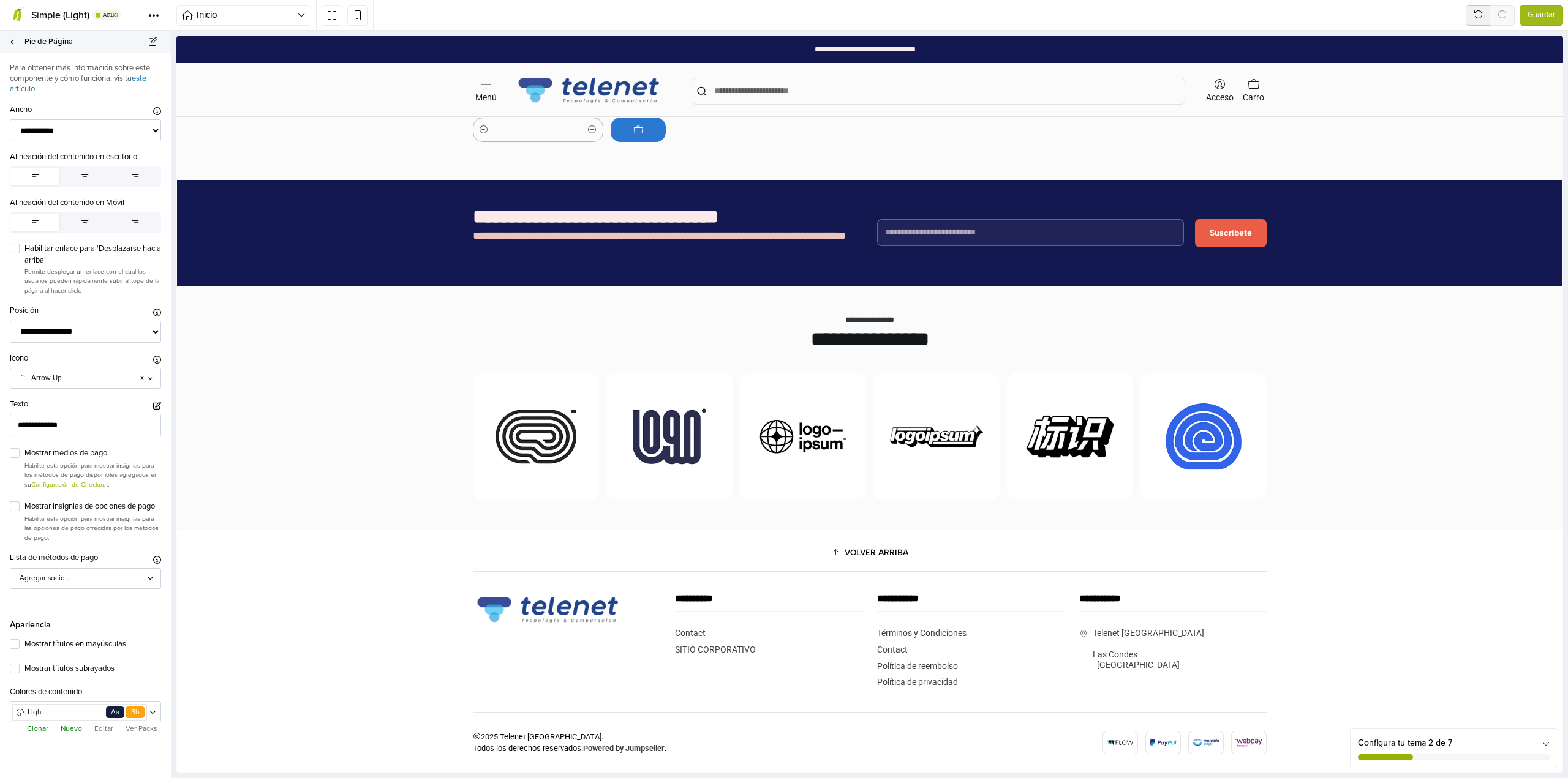
click at [12, 38] on icon at bounding box center [15, 42] width 10 height 8
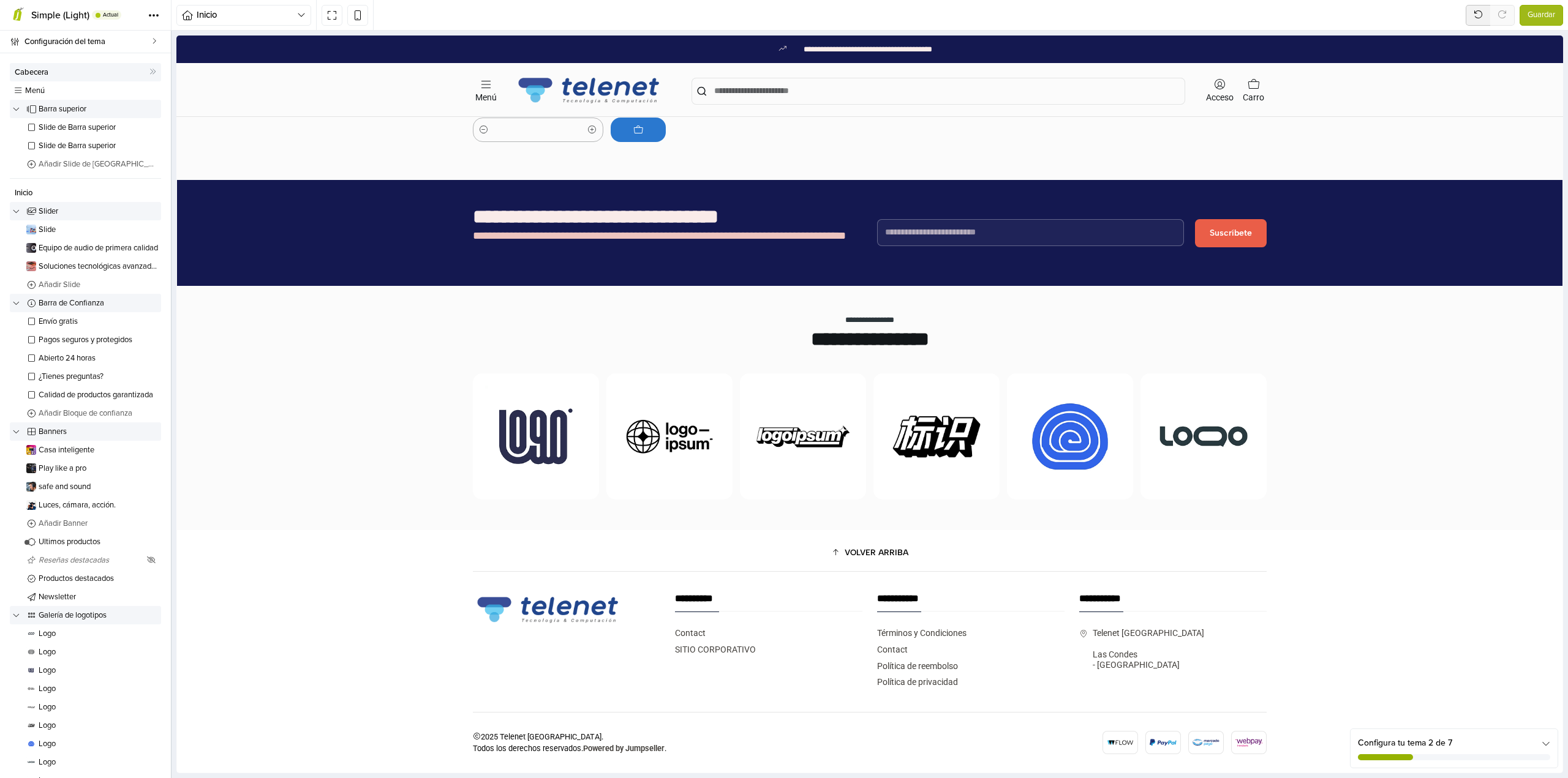
click at [50, 69] on span "Cabecera" at bounding box center [82, 72] width 134 height 8
select select "**"
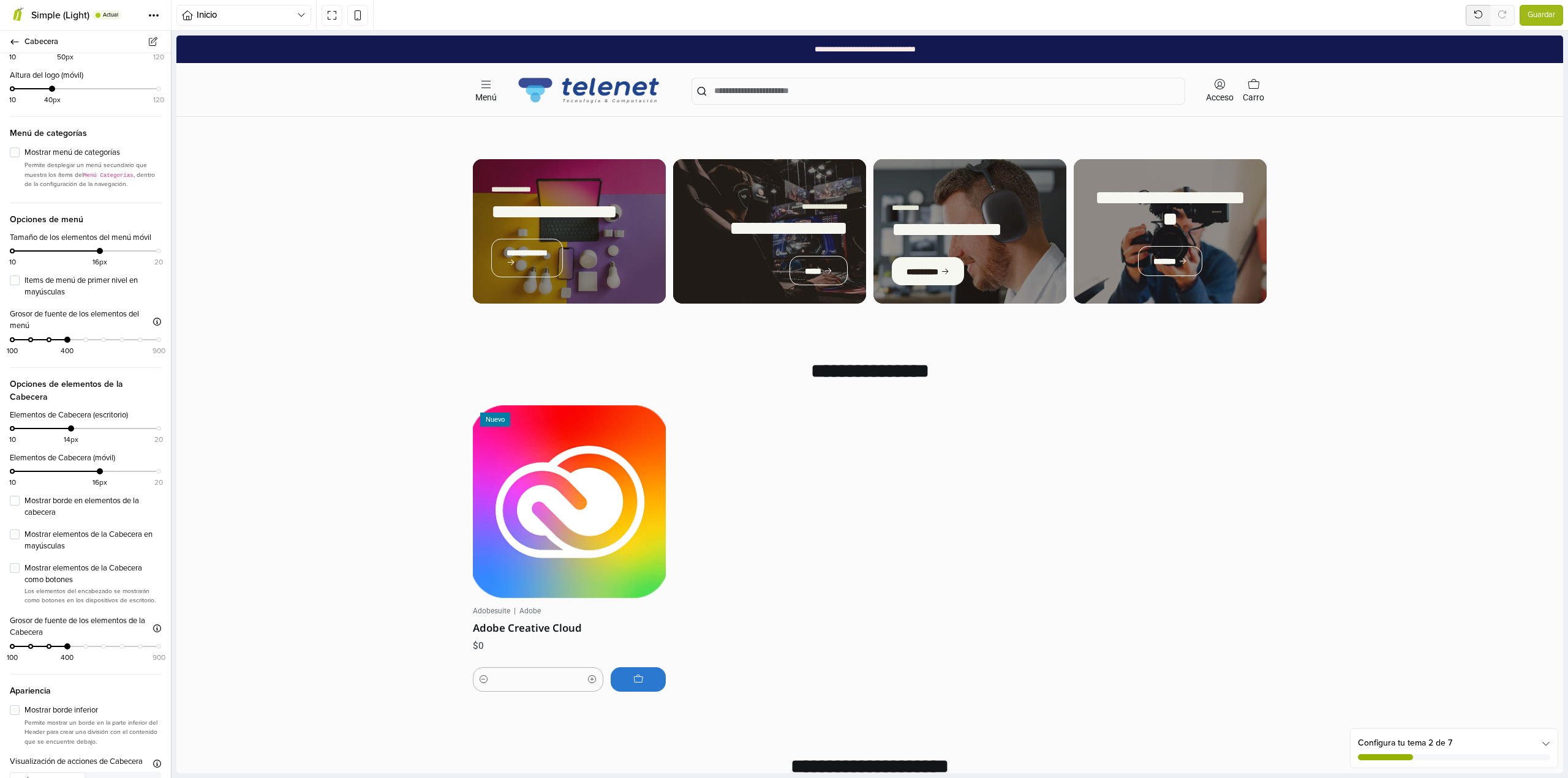
scroll to position [623, 0]
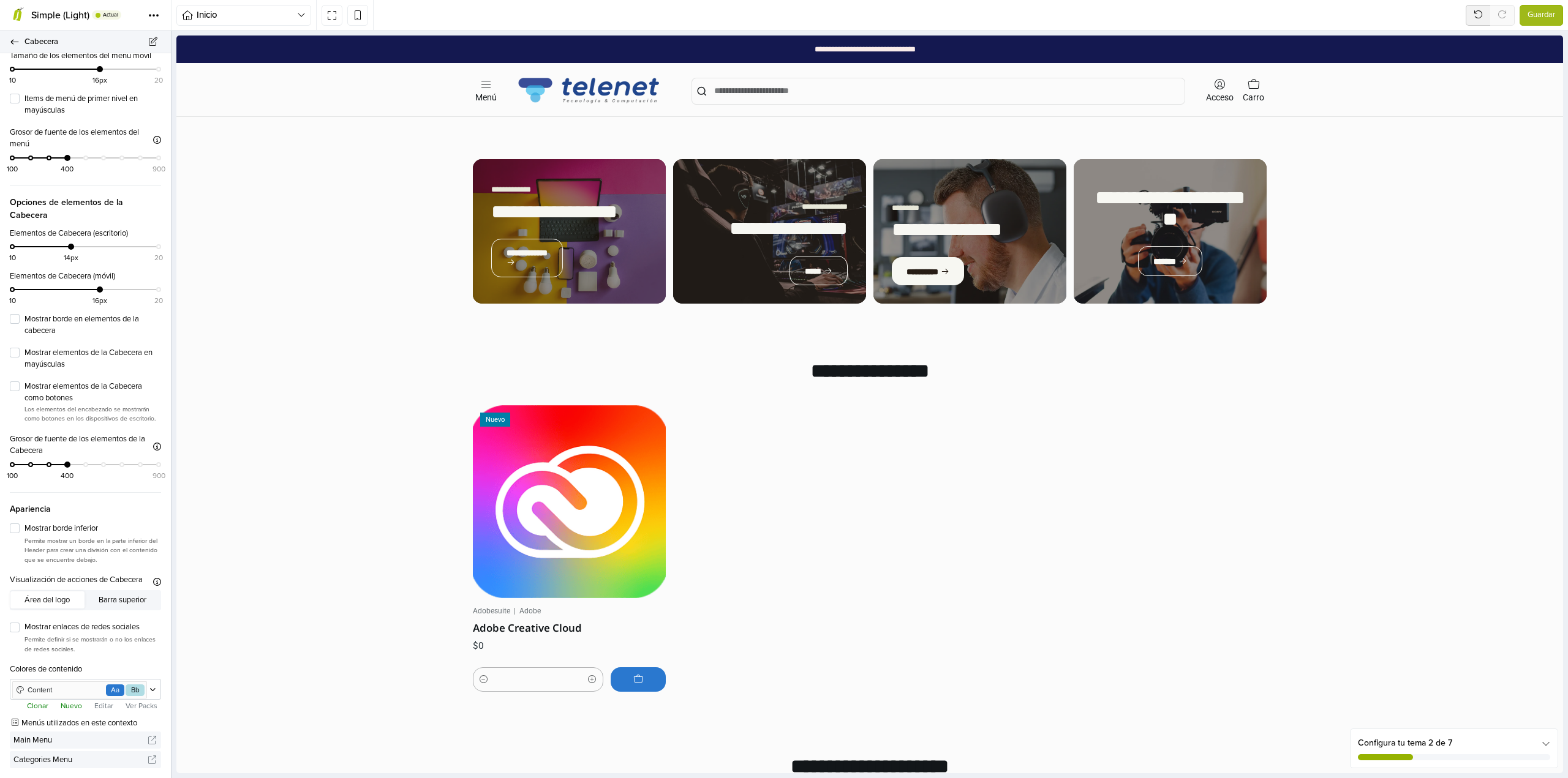
click at [13, 42] on icon at bounding box center [14, 42] width 8 height 5
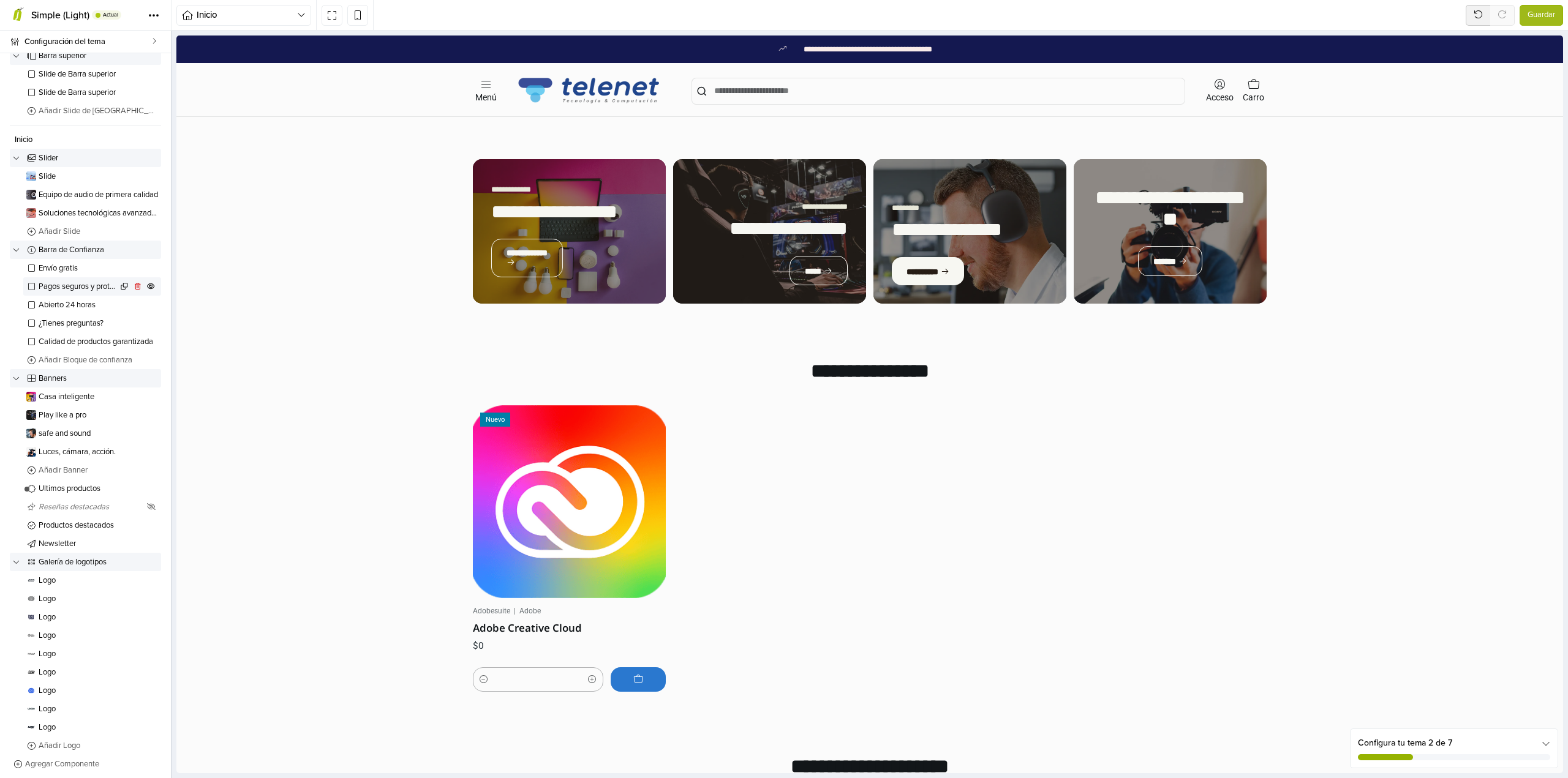
scroll to position [61, 0]
click at [76, 336] on span "Calidad de productos garantizada" at bounding box center [77, 334] width 79 height 8
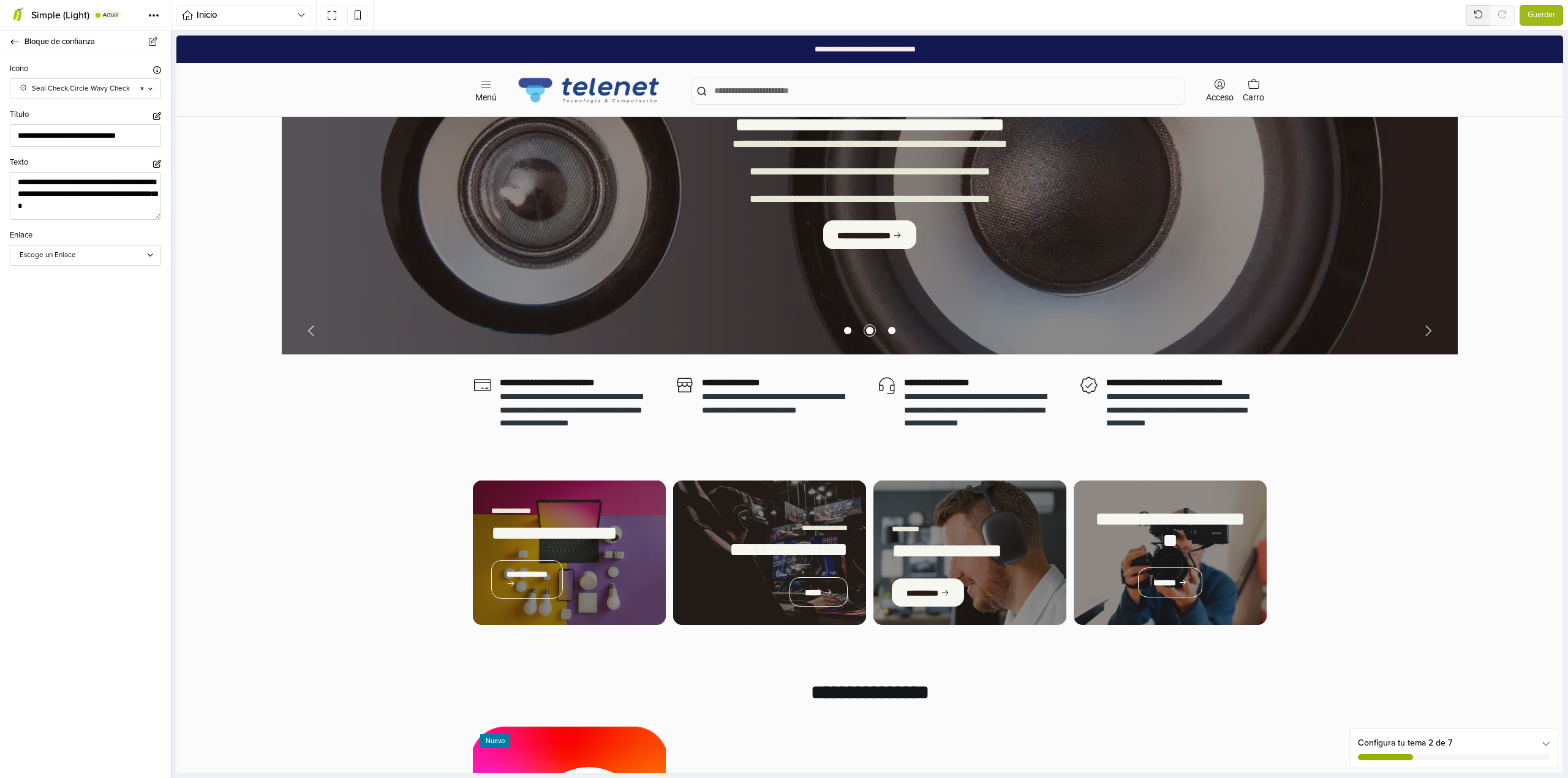
scroll to position [106, 0]
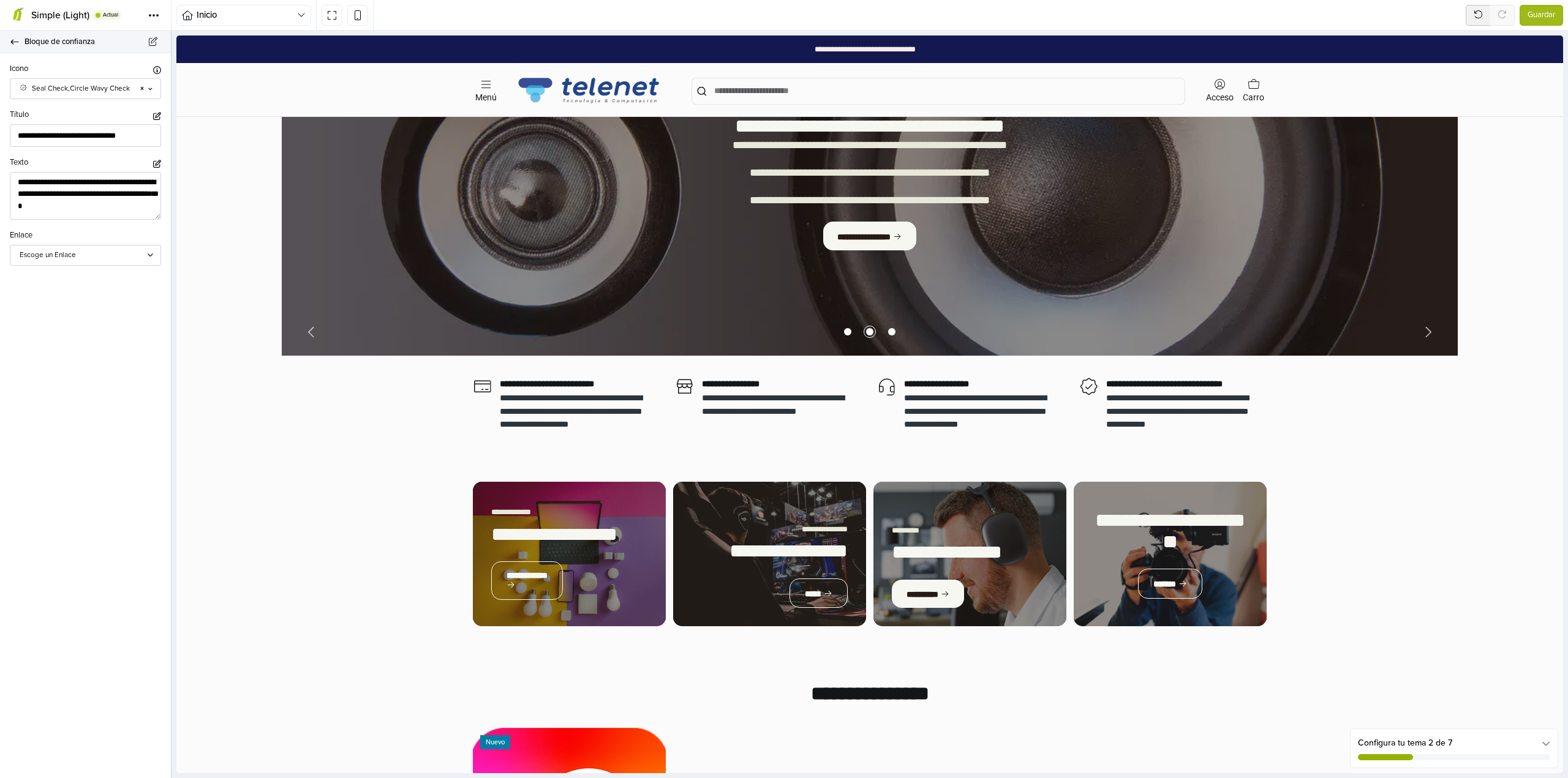
click at [17, 38] on icon at bounding box center [15, 42] width 10 height 8
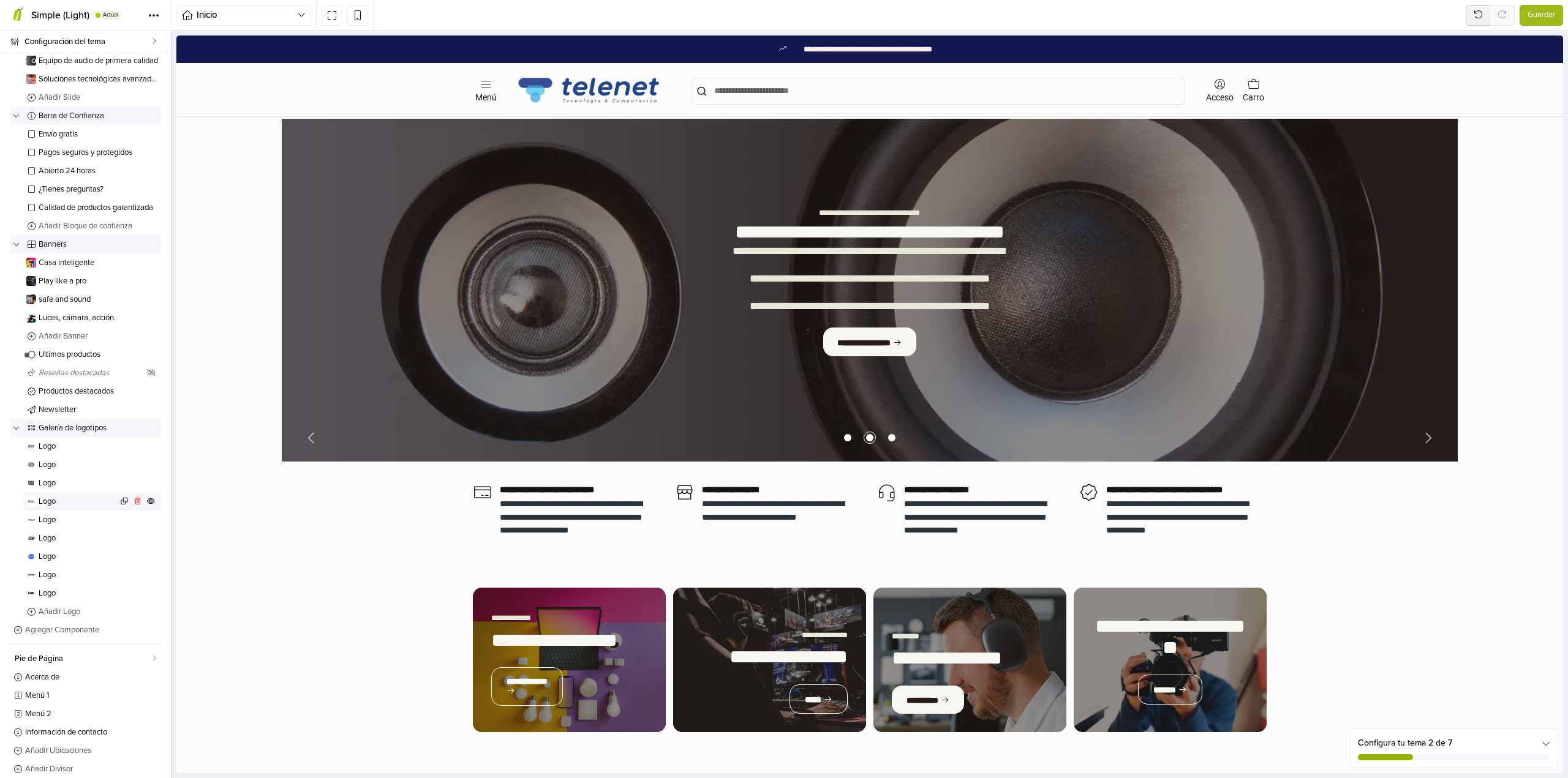
scroll to position [197, 0]
click at [74, 396] on span "Newsletter" at bounding box center [84, 400] width 92 height 8
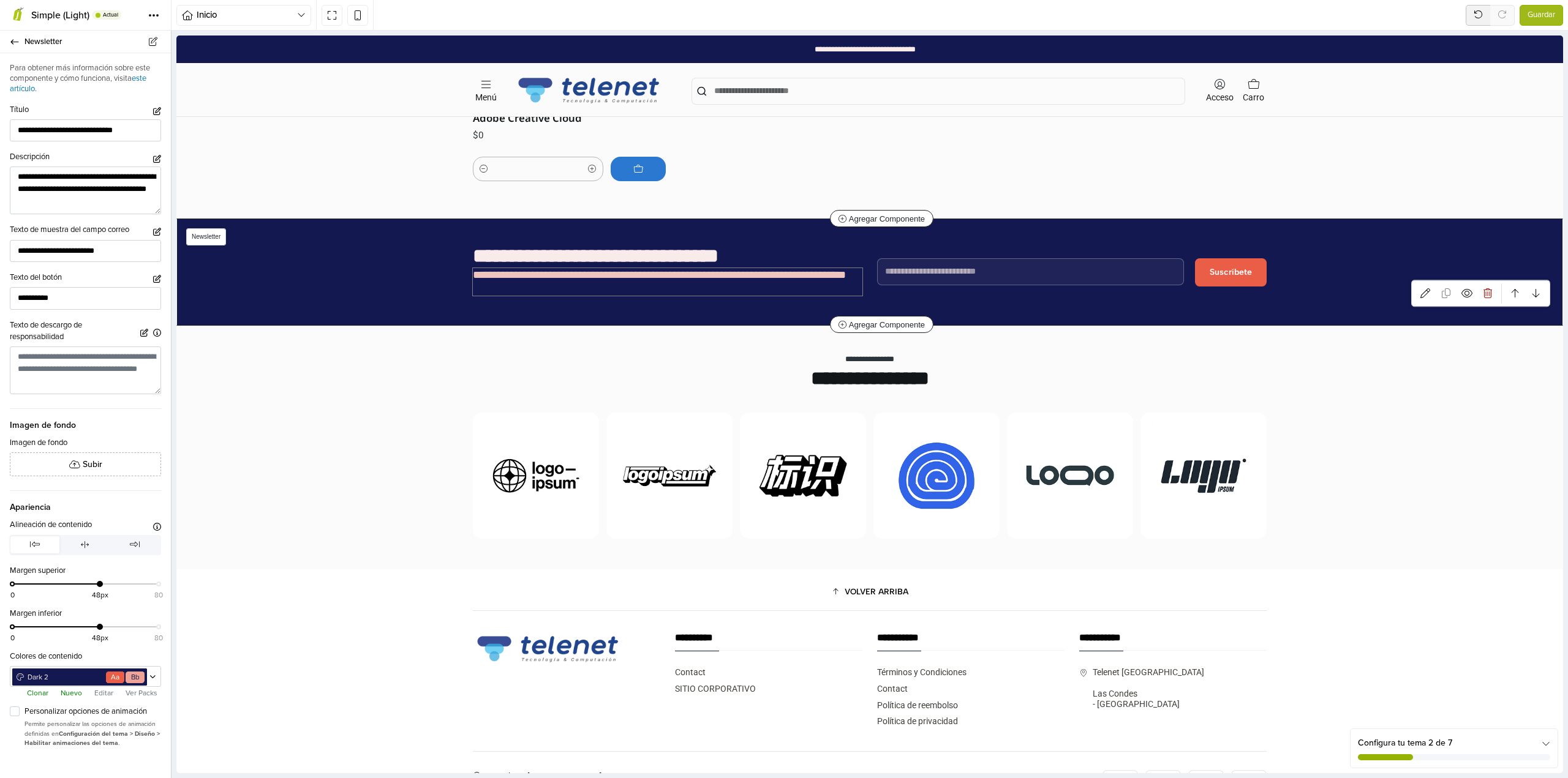
scroll to position [1373, 0]
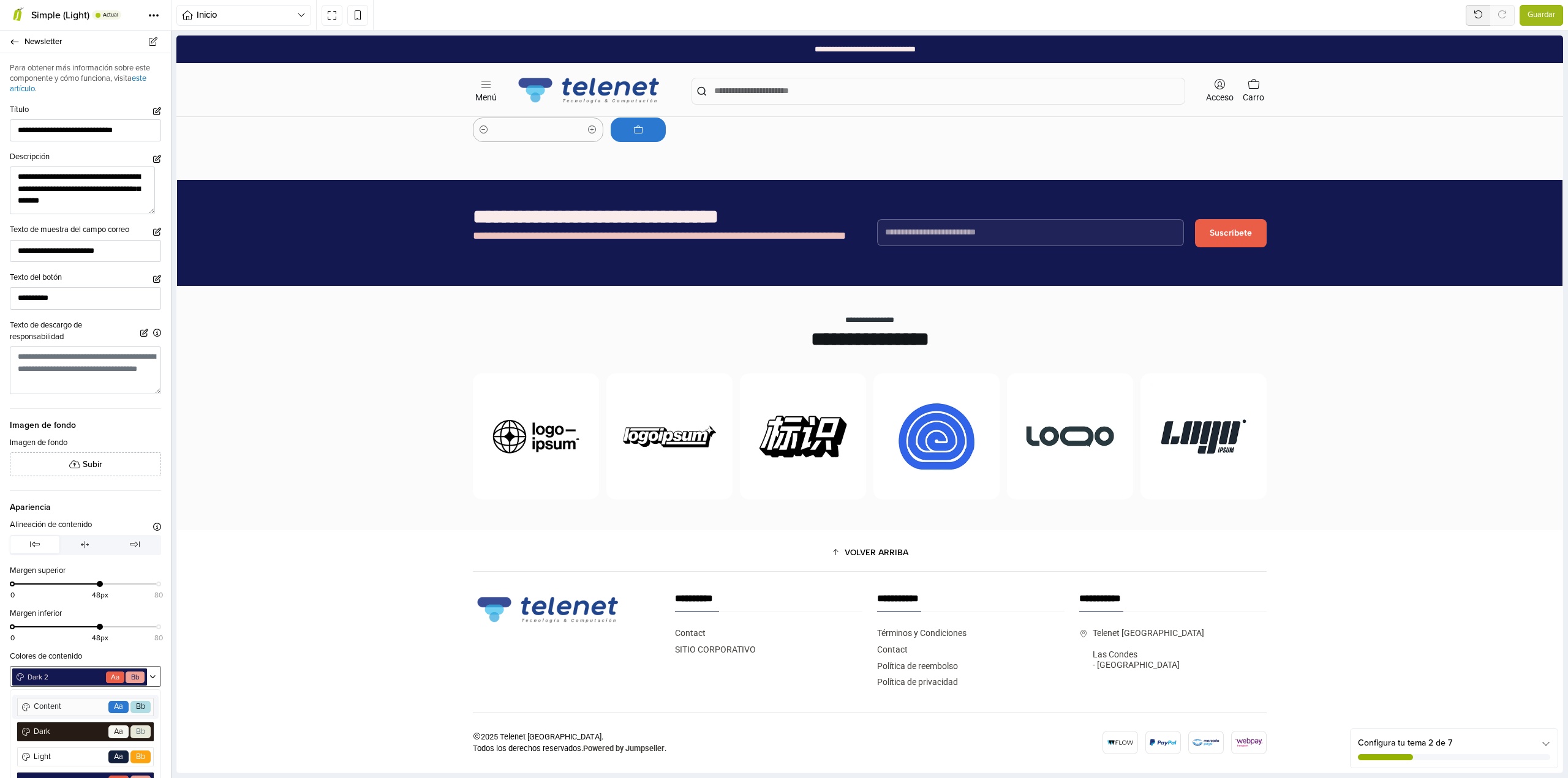
click at [79, 678] on span "Dark 2" at bounding box center [65, 678] width 78 height 11
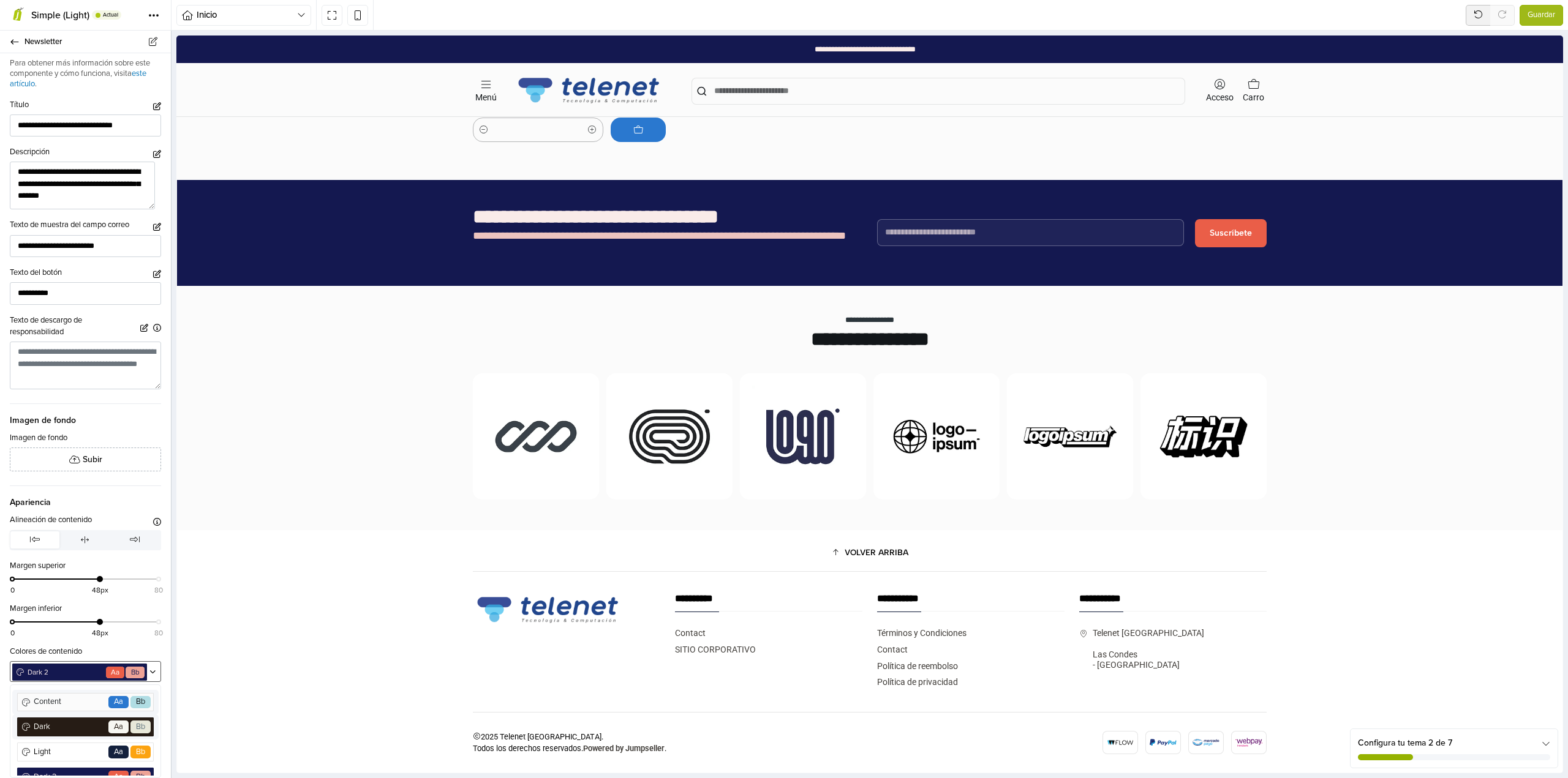
scroll to position [16, 0]
click at [67, 736] on span "Light" at bounding box center [69, 736] width 75 height 12
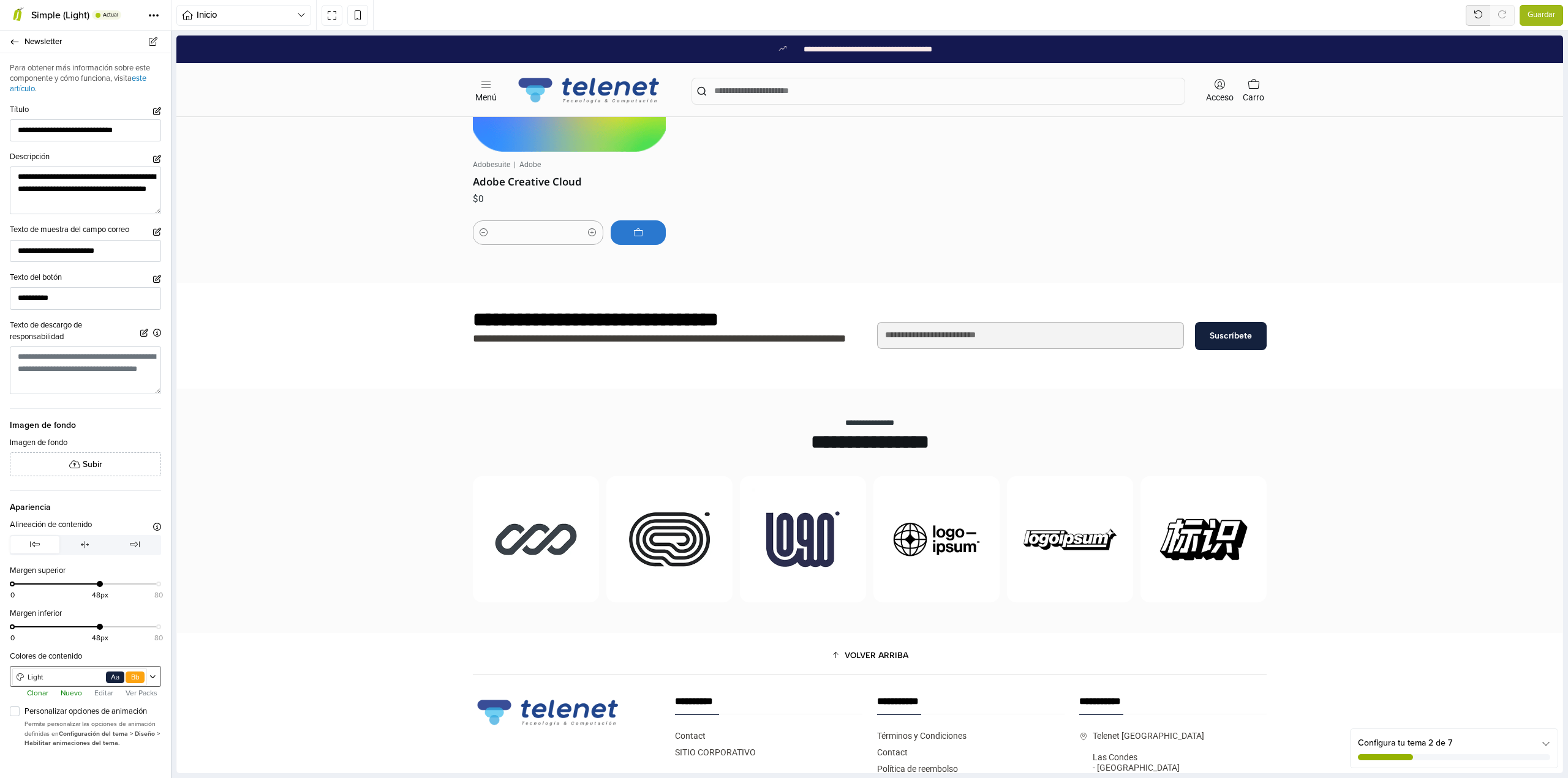
scroll to position [1202, 0]
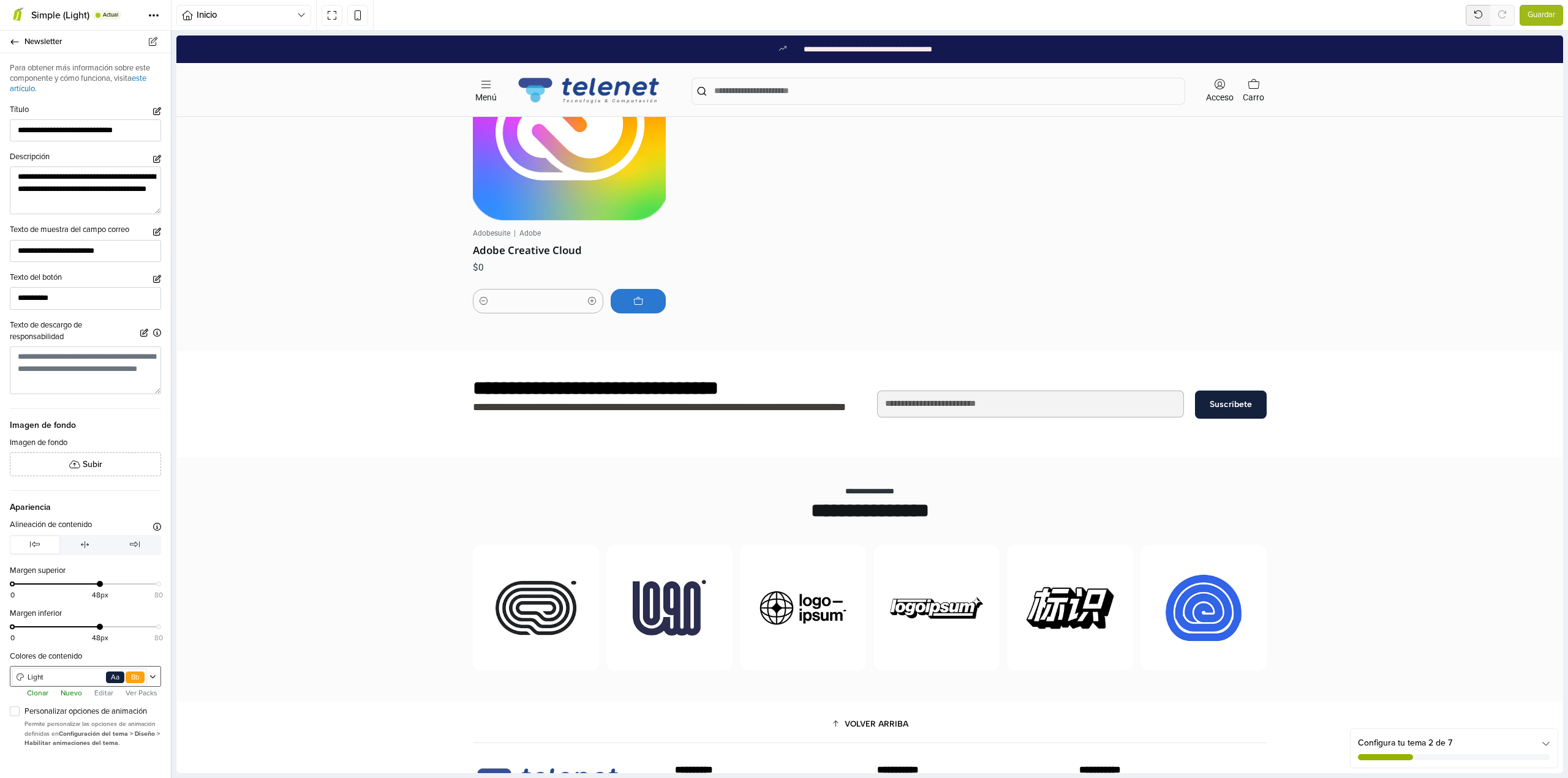
click at [63, 678] on span "Light" at bounding box center [65, 678] width 78 height 11
click at [73, 711] on span "Content" at bounding box center [69, 706] width 75 height 12
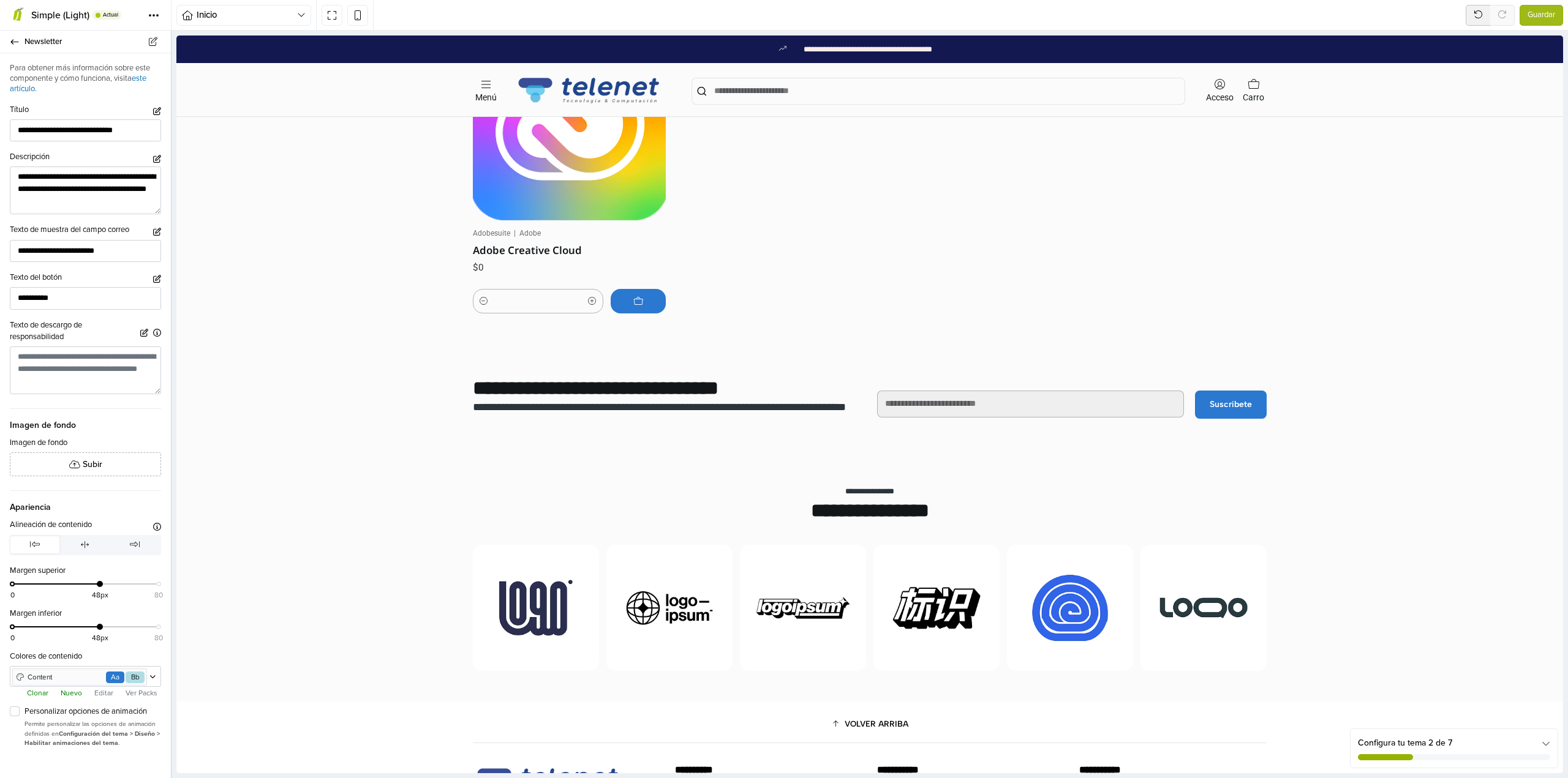
click at [99, 691] on button "Editar" at bounding box center [104, 693] width 26 height 12
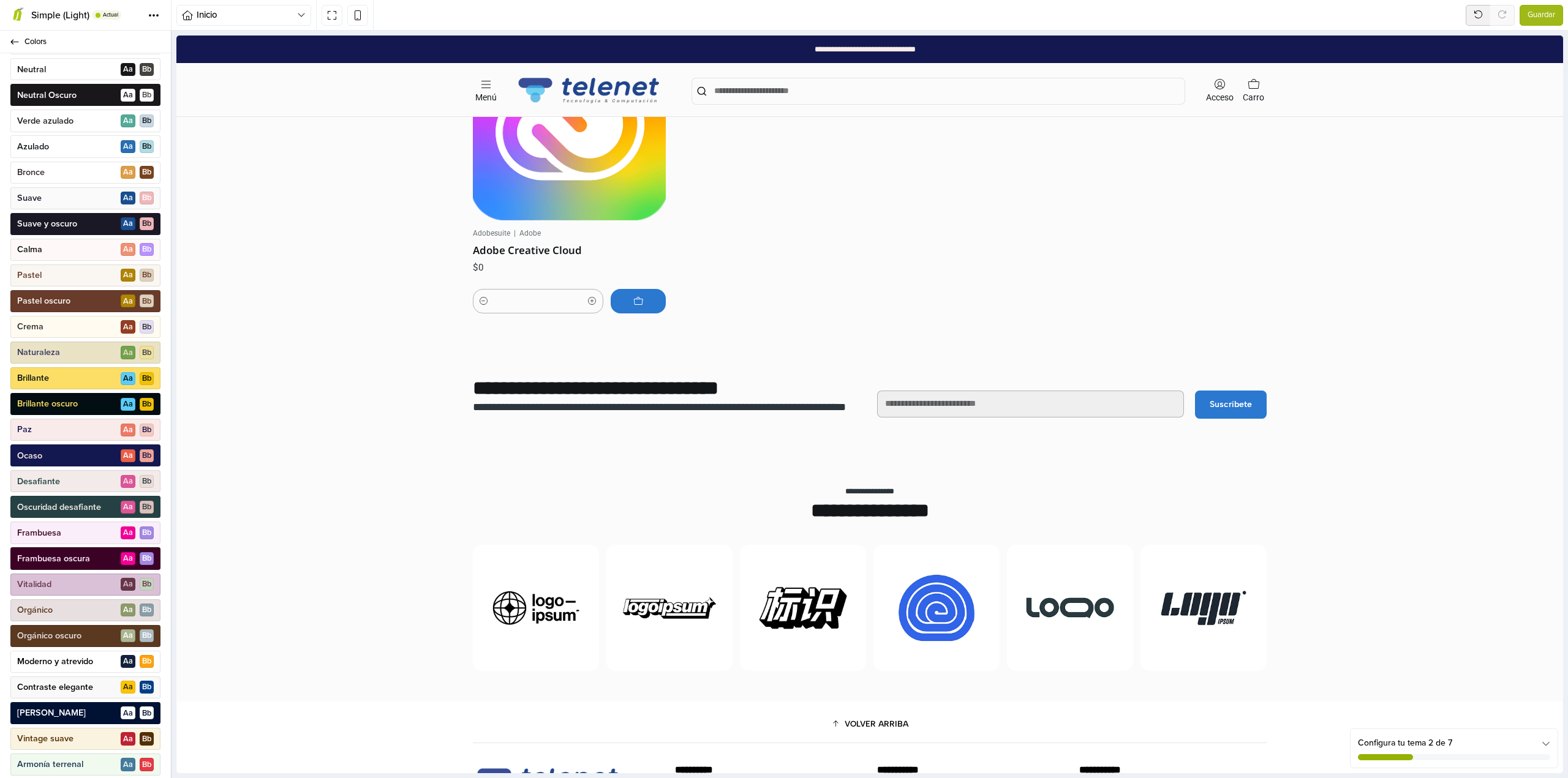
scroll to position [276, 0]
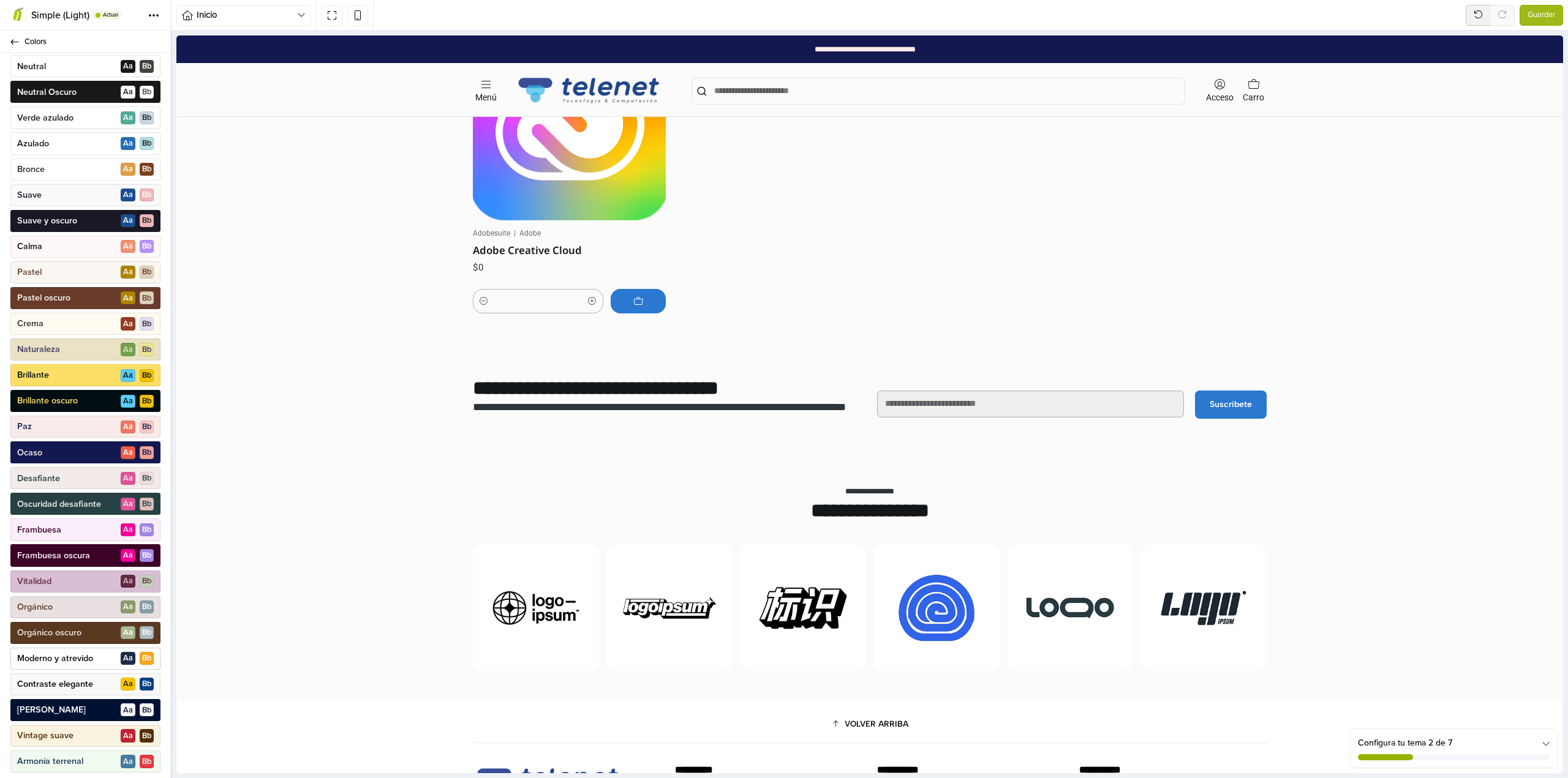
click at [72, 655] on p "Moderno y atrevido" at bounding box center [55, 658] width 76 height 12
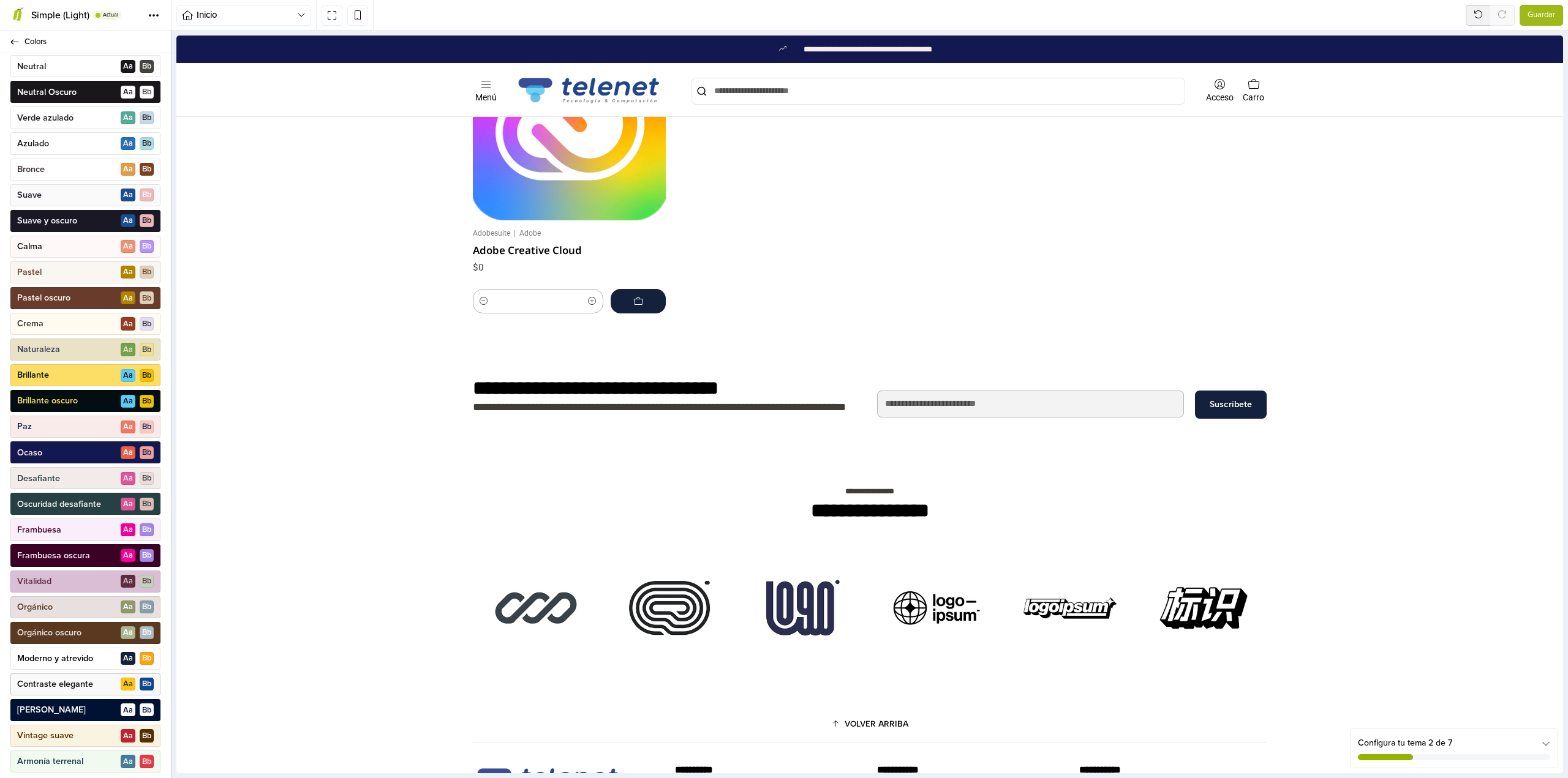
click at [71, 688] on p "Contraste elegante" at bounding box center [55, 684] width 76 height 12
click at [77, 663] on p "Moderno y atrevido" at bounding box center [55, 658] width 76 height 12
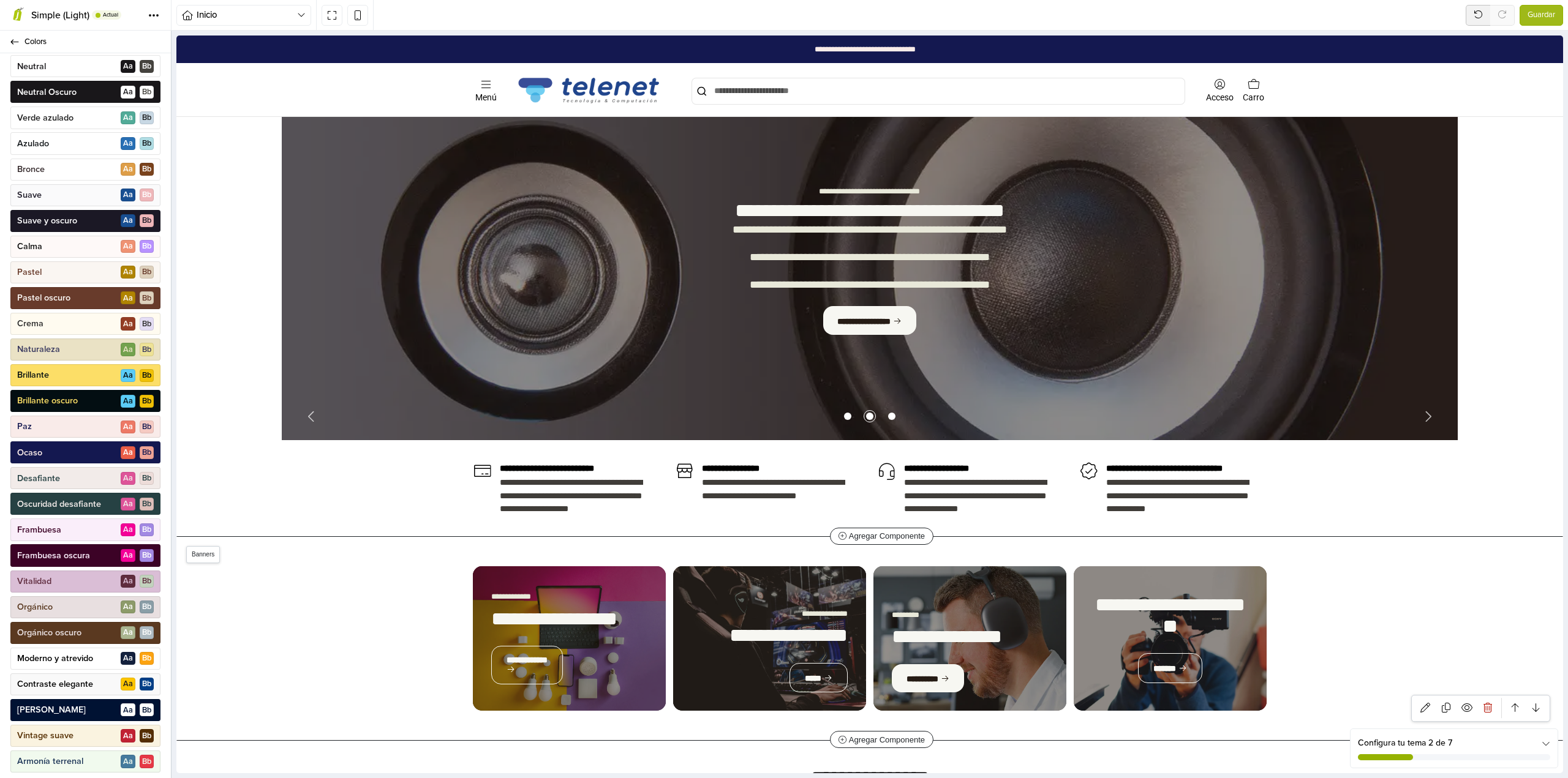
scroll to position [0, 0]
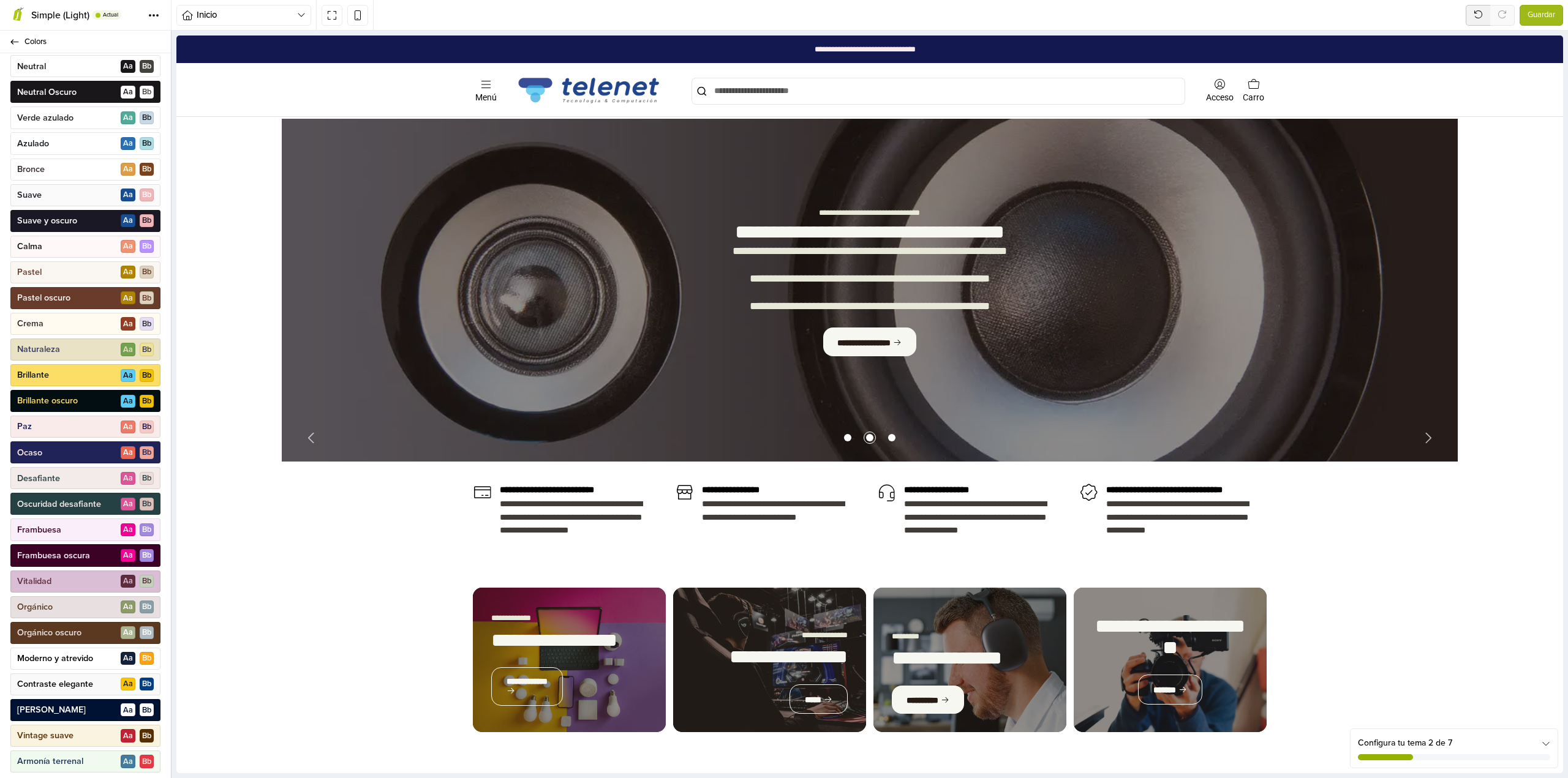
click at [86, 455] on div "Ocaso A a B b" at bounding box center [86, 452] width 150 height 22
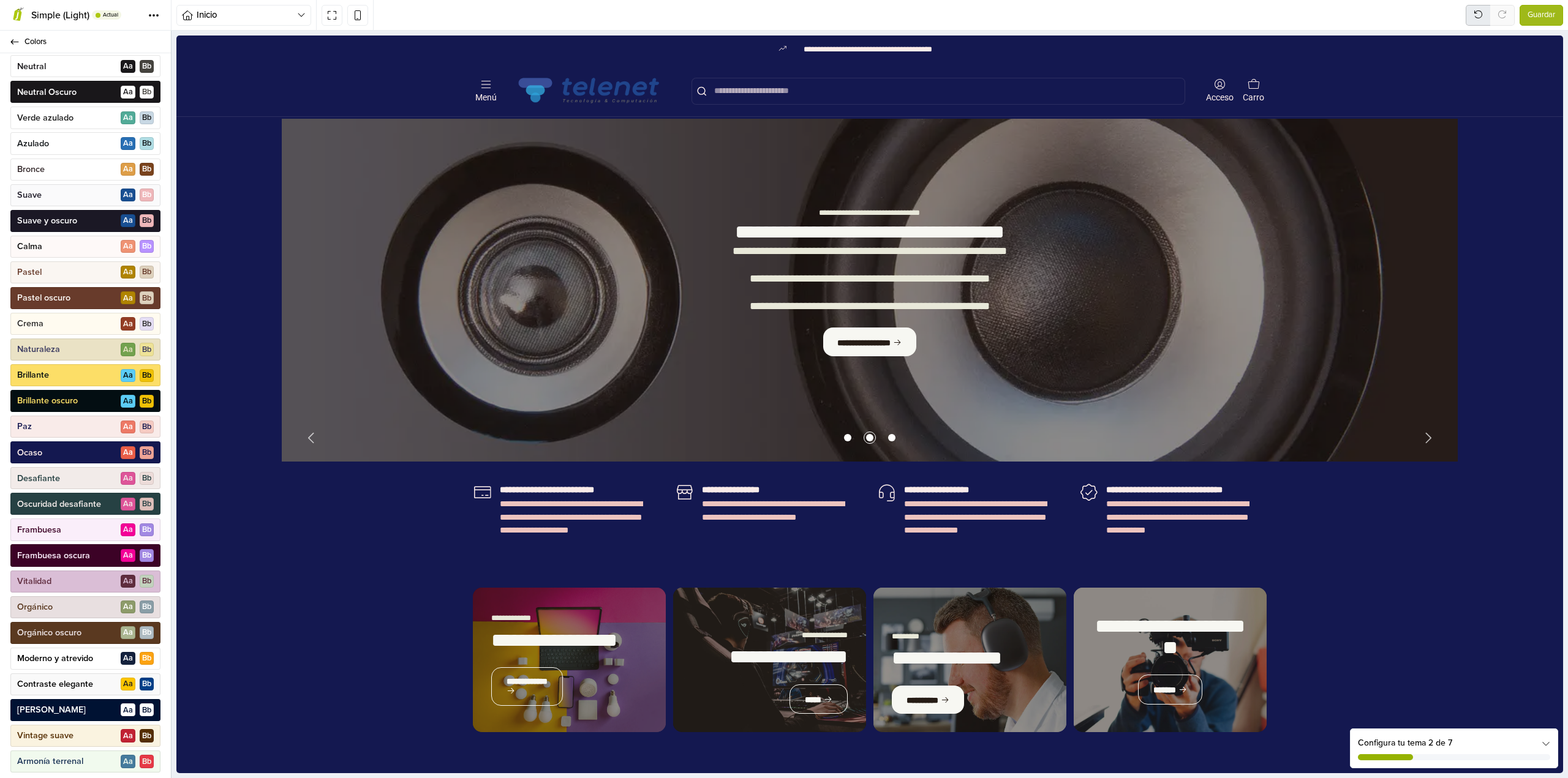
click at [1473, 13] on icon at bounding box center [1478, 14] width 13 height 13
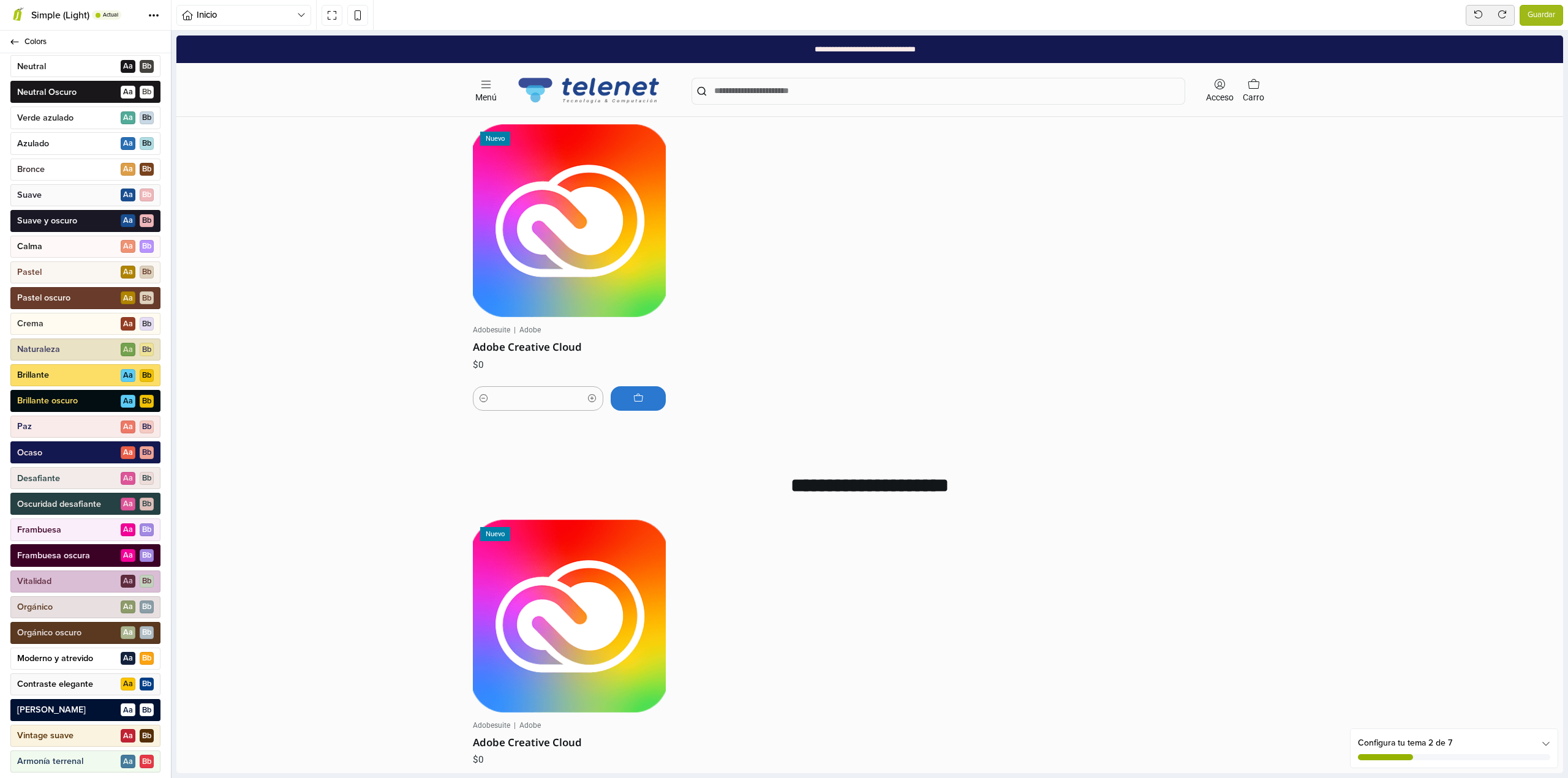
scroll to position [1102, 0]
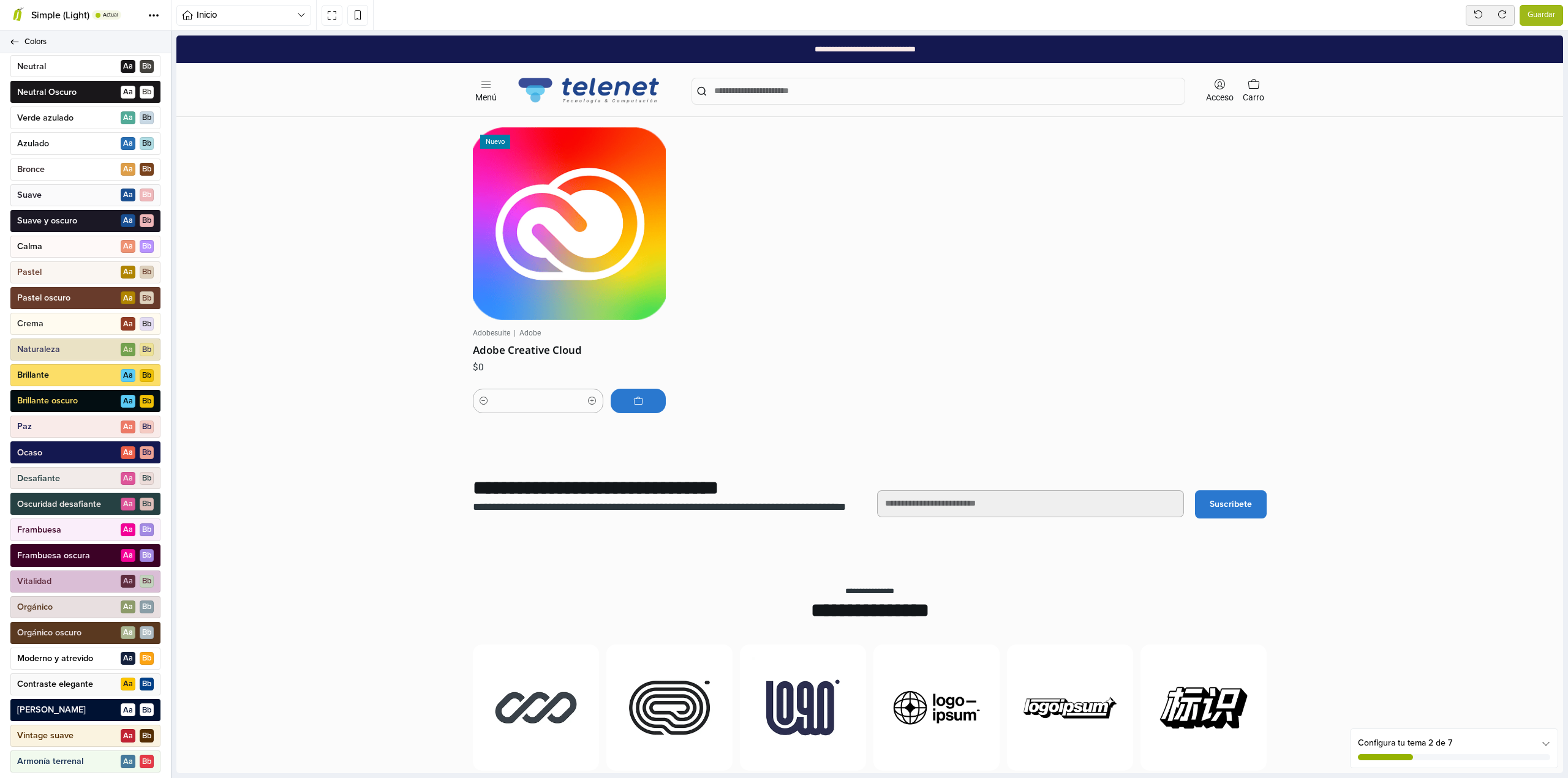
click at [13, 42] on icon at bounding box center [14, 42] width 8 height 5
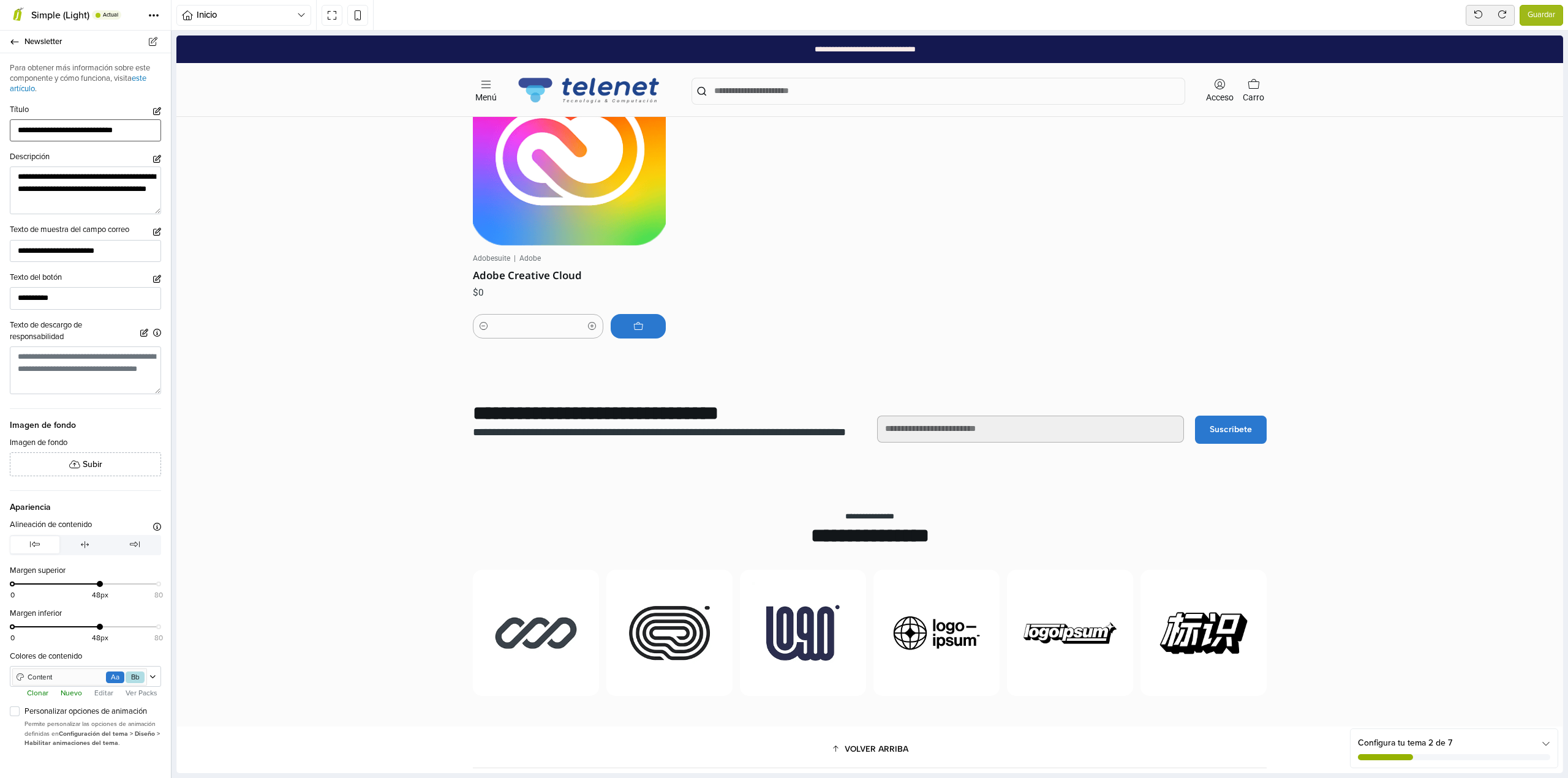
scroll to position [1202, 0]
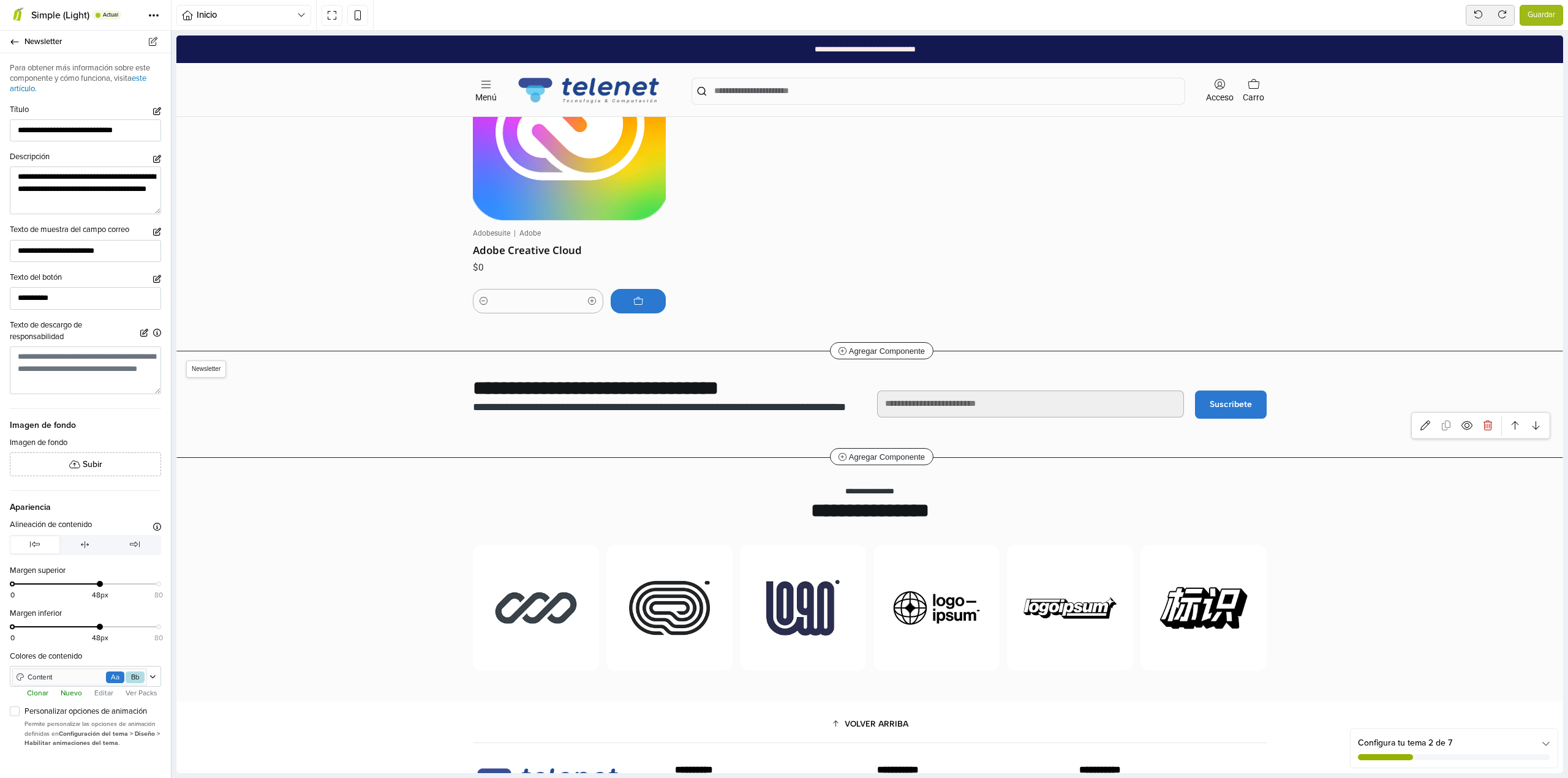
click at [418, 429] on section "**********" at bounding box center [870, 404] width 1385 height 106
click at [400, 422] on section "**********" at bounding box center [870, 404] width 1385 height 106
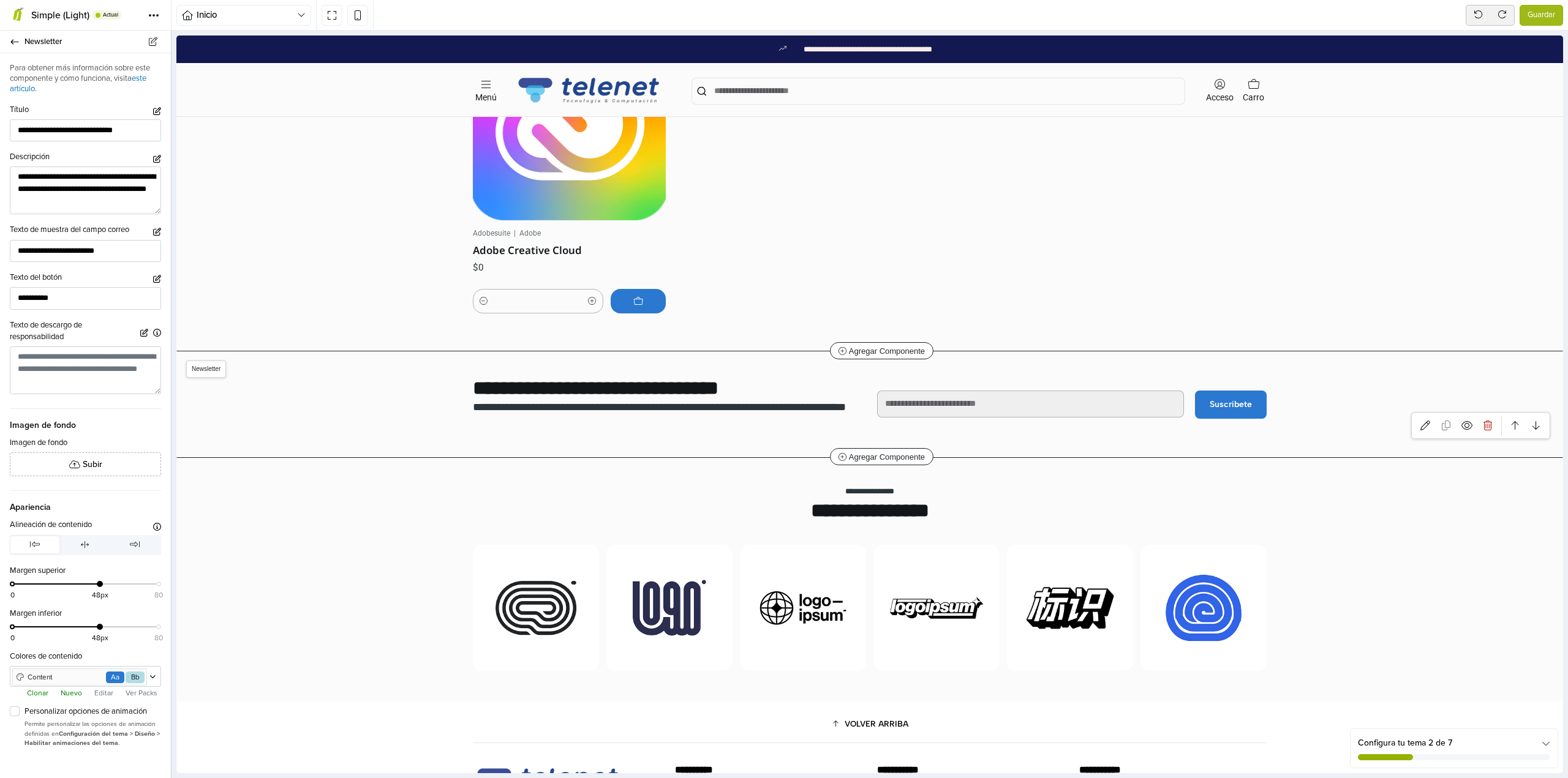
click at [458, 424] on section "**********" at bounding box center [870, 404] width 1385 height 106
click at [1416, 431] on link at bounding box center [1425, 426] width 21 height 21
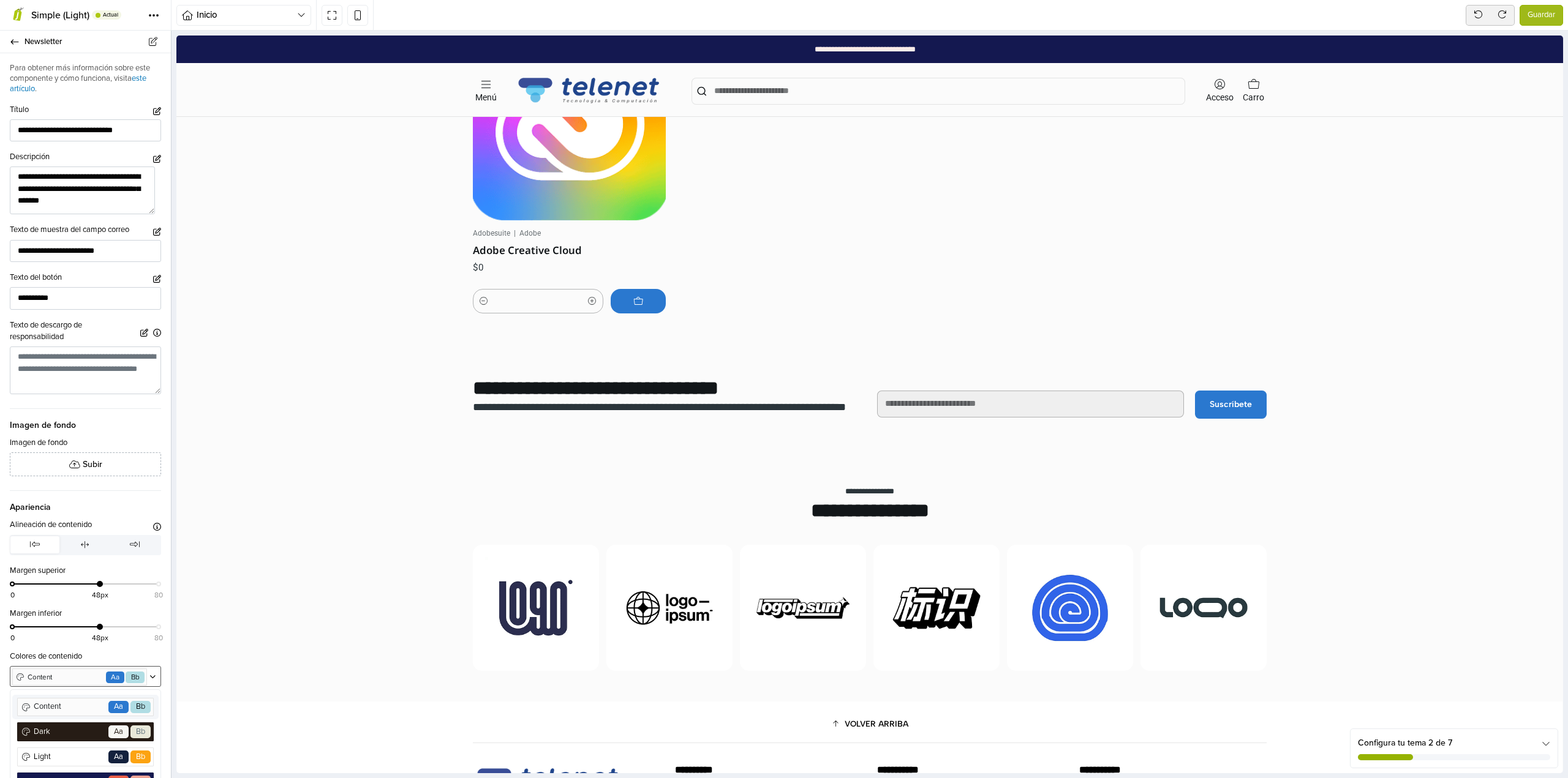
click at [153, 681] on div "Content Go Aa Bb" at bounding box center [86, 676] width 151 height 21
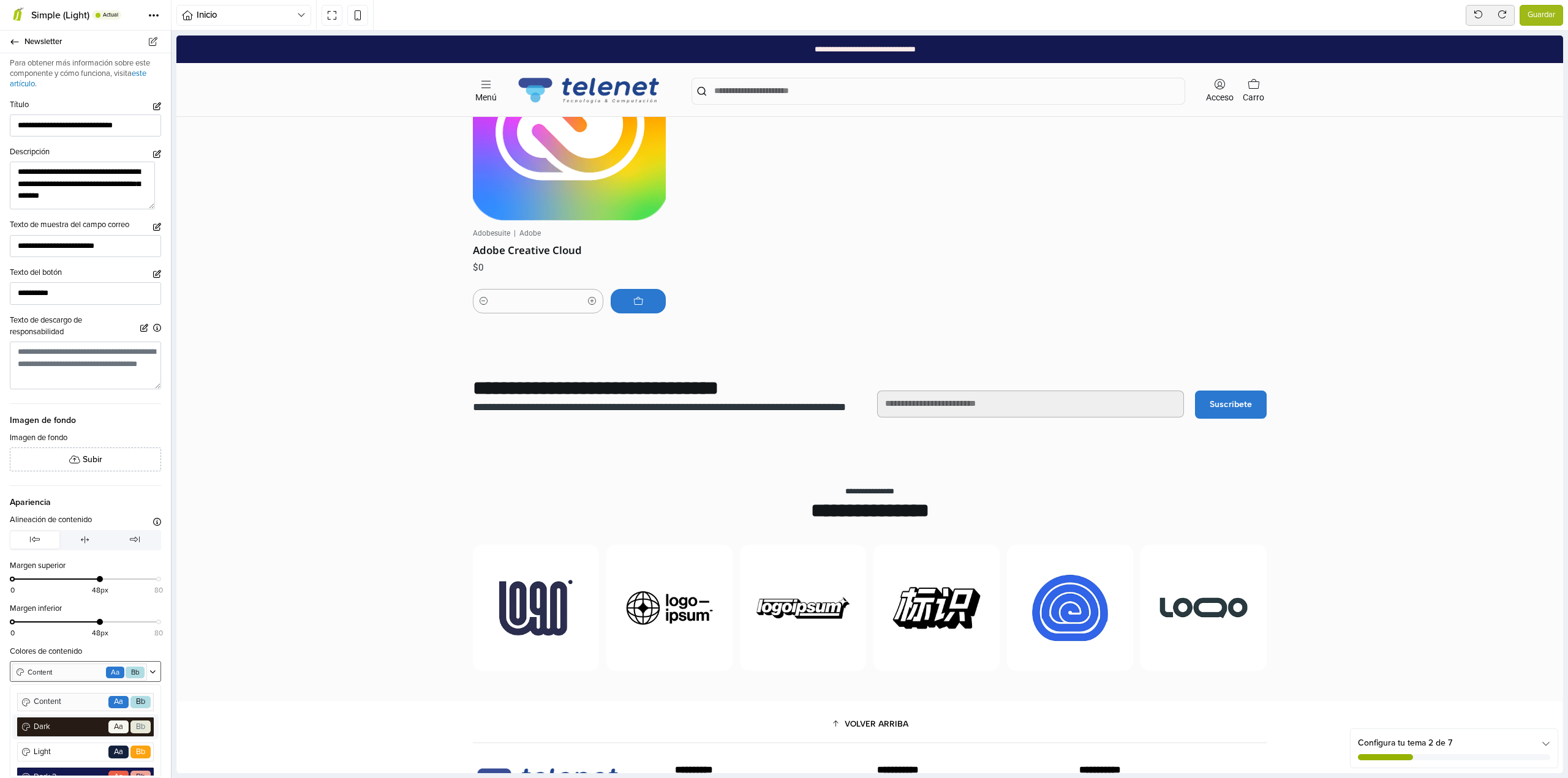
click at [78, 727] on span "Dark" at bounding box center [69, 727] width 75 height 12
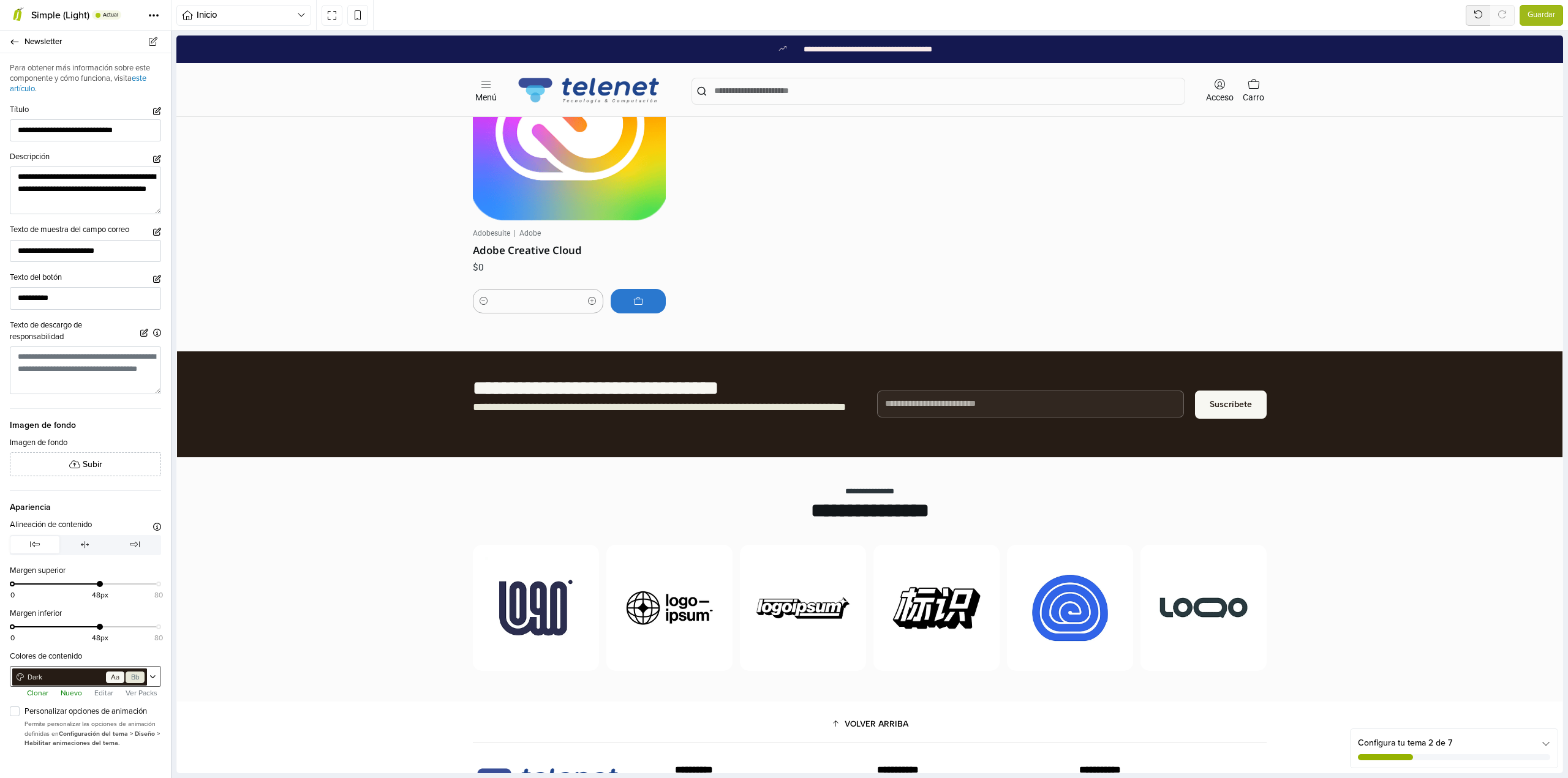
click at [153, 673] on div "Dark Go Aa Bb" at bounding box center [86, 676] width 151 height 21
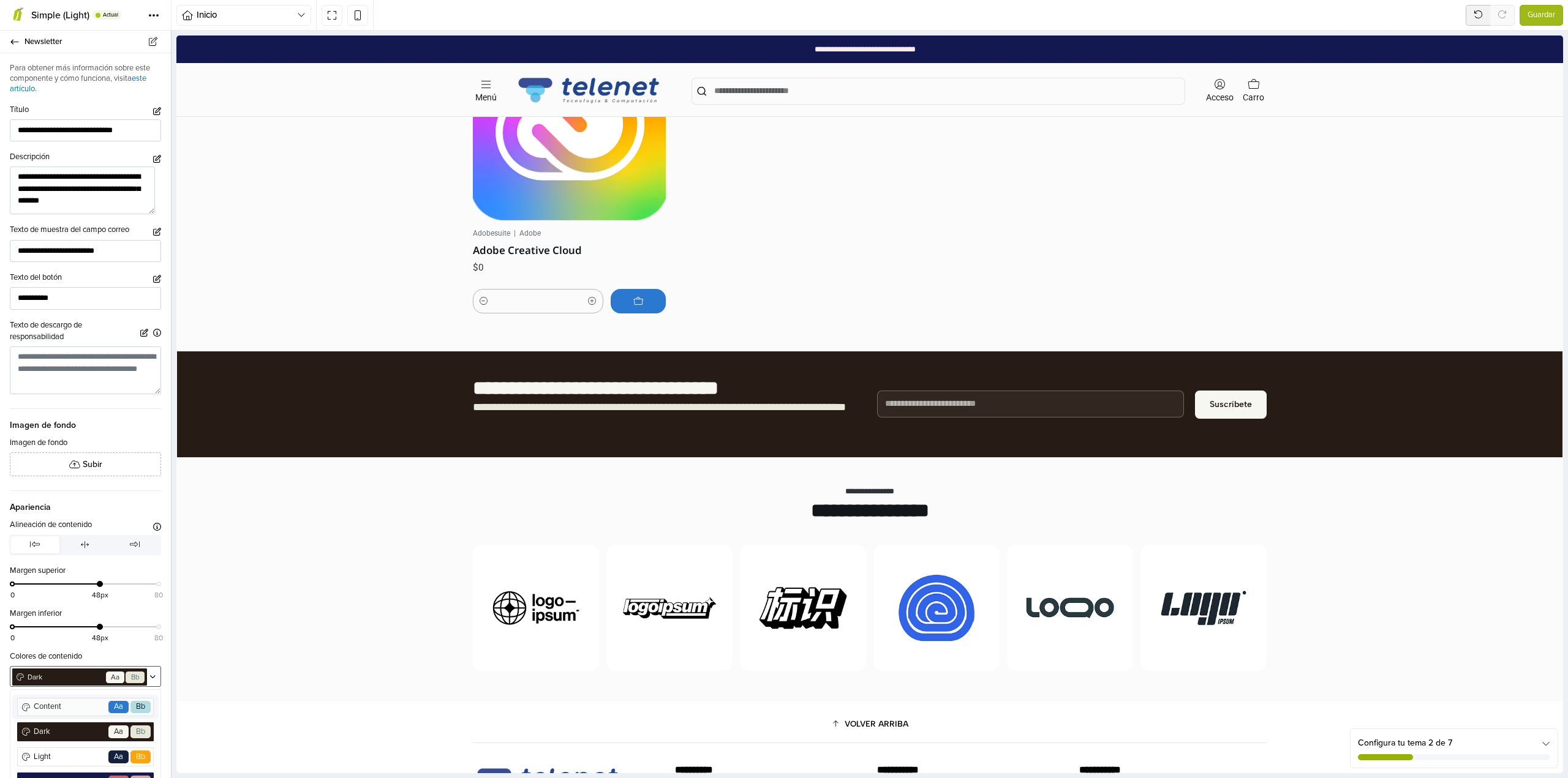
click at [80, 706] on span "Content" at bounding box center [69, 706] width 75 height 12
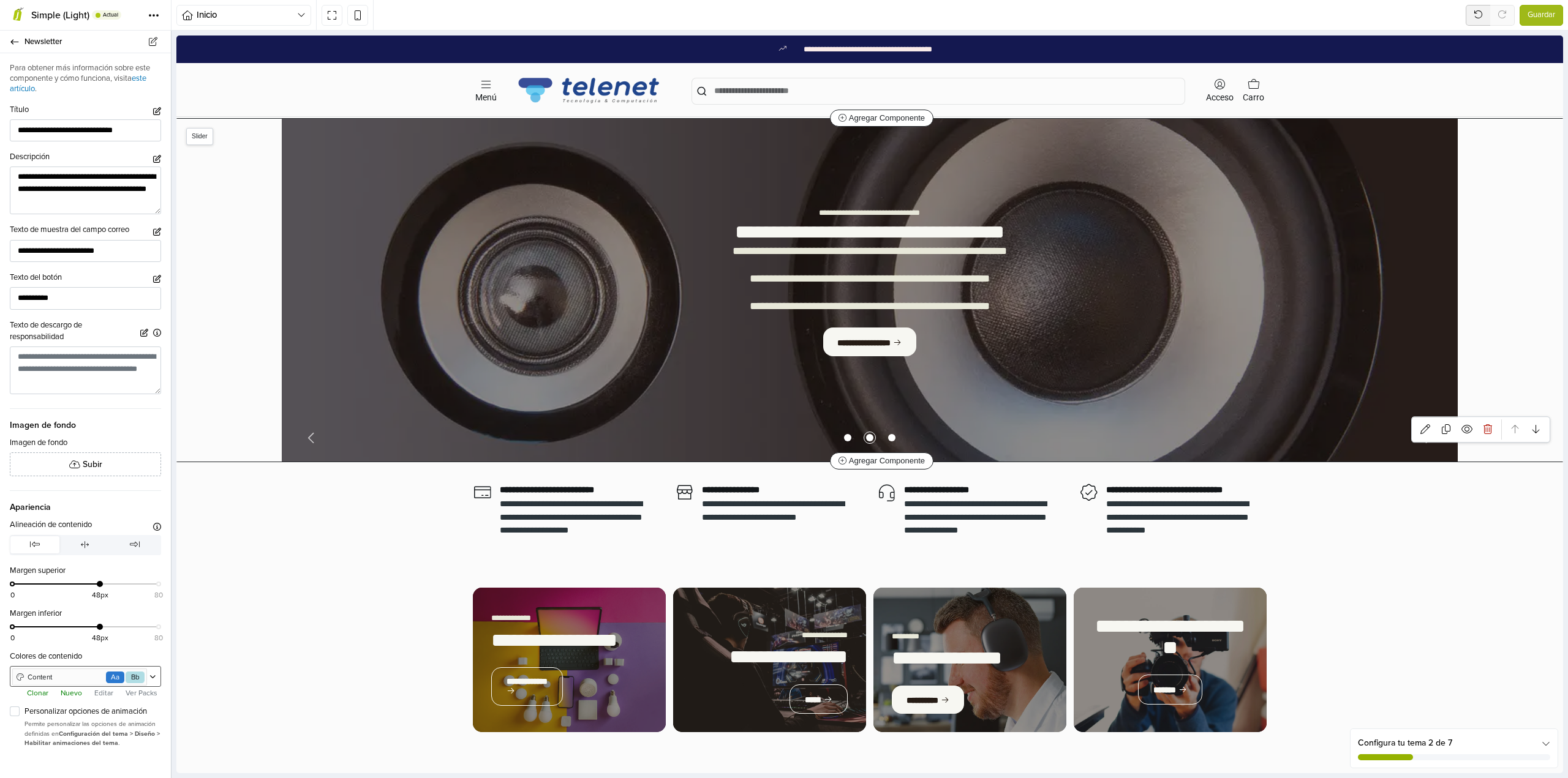
click at [684, 331] on div "**********" at bounding box center [870, 291] width 371 height 221
type input "**********"
type textarea "**********"
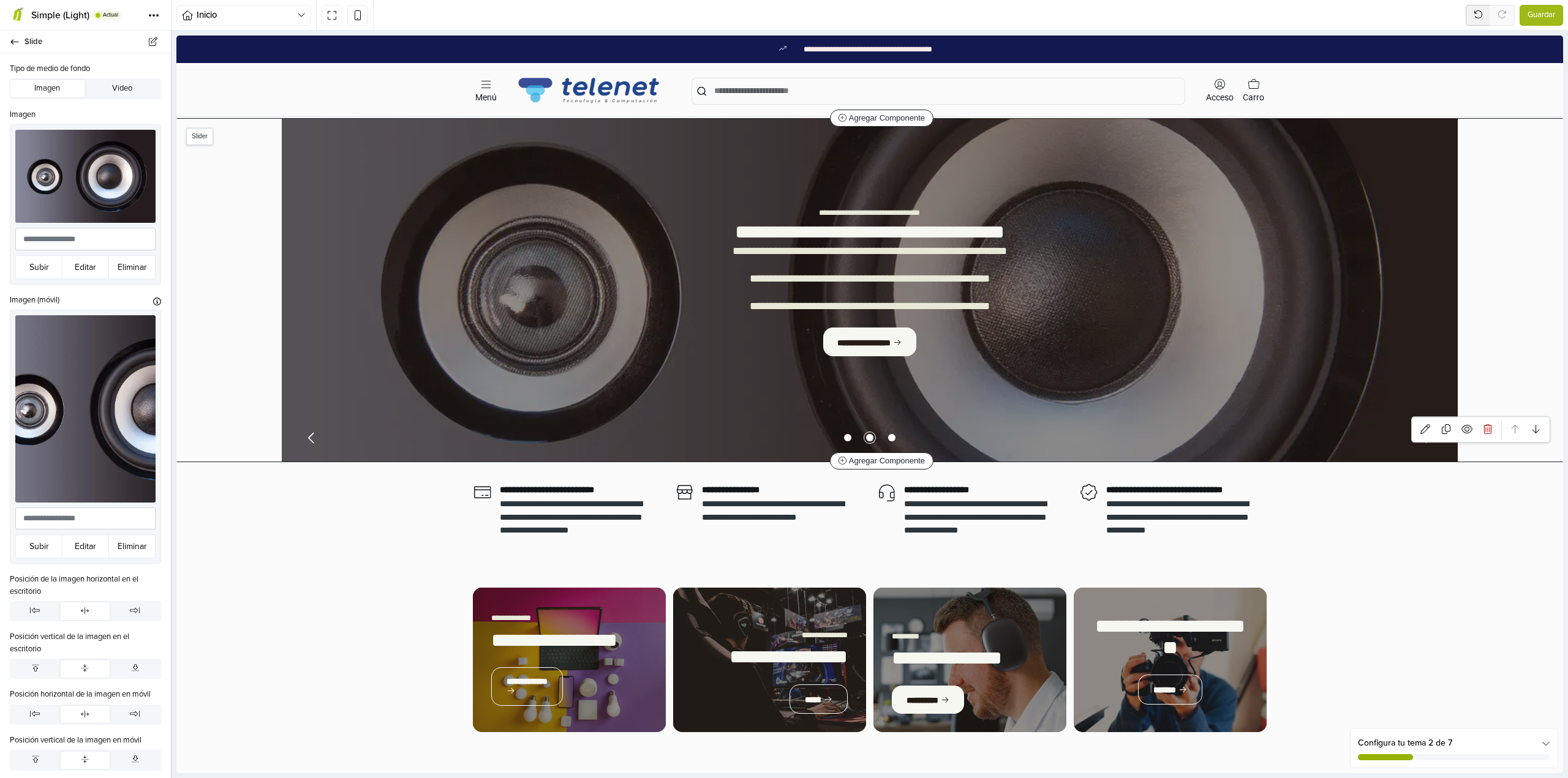
click at [307, 437] on icon "Previous slide" at bounding box center [311, 438] width 15 height 15
select select "******"
select select "*****"
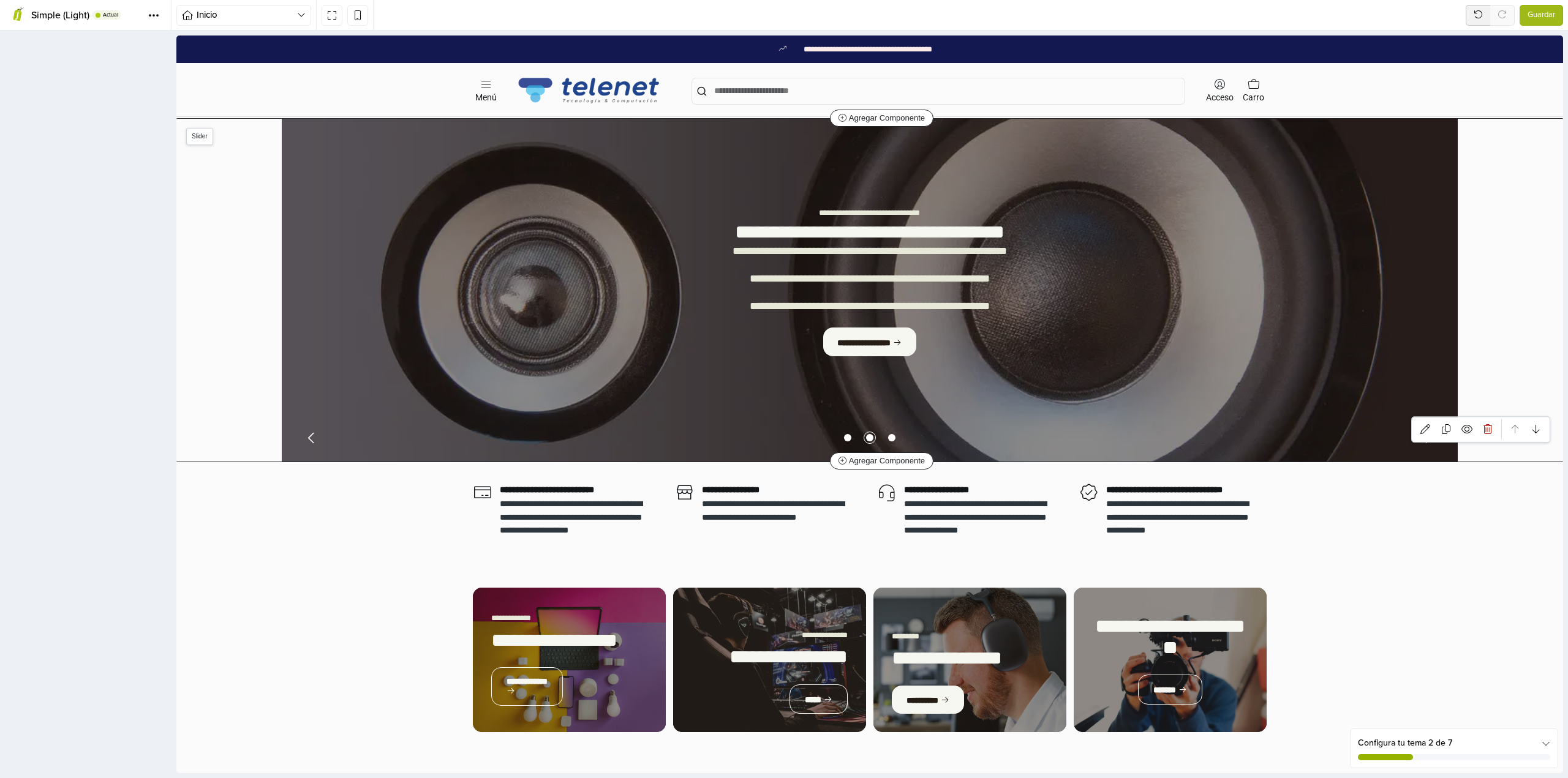
click at [307, 437] on icon "Previous slide" at bounding box center [311, 438] width 15 height 15
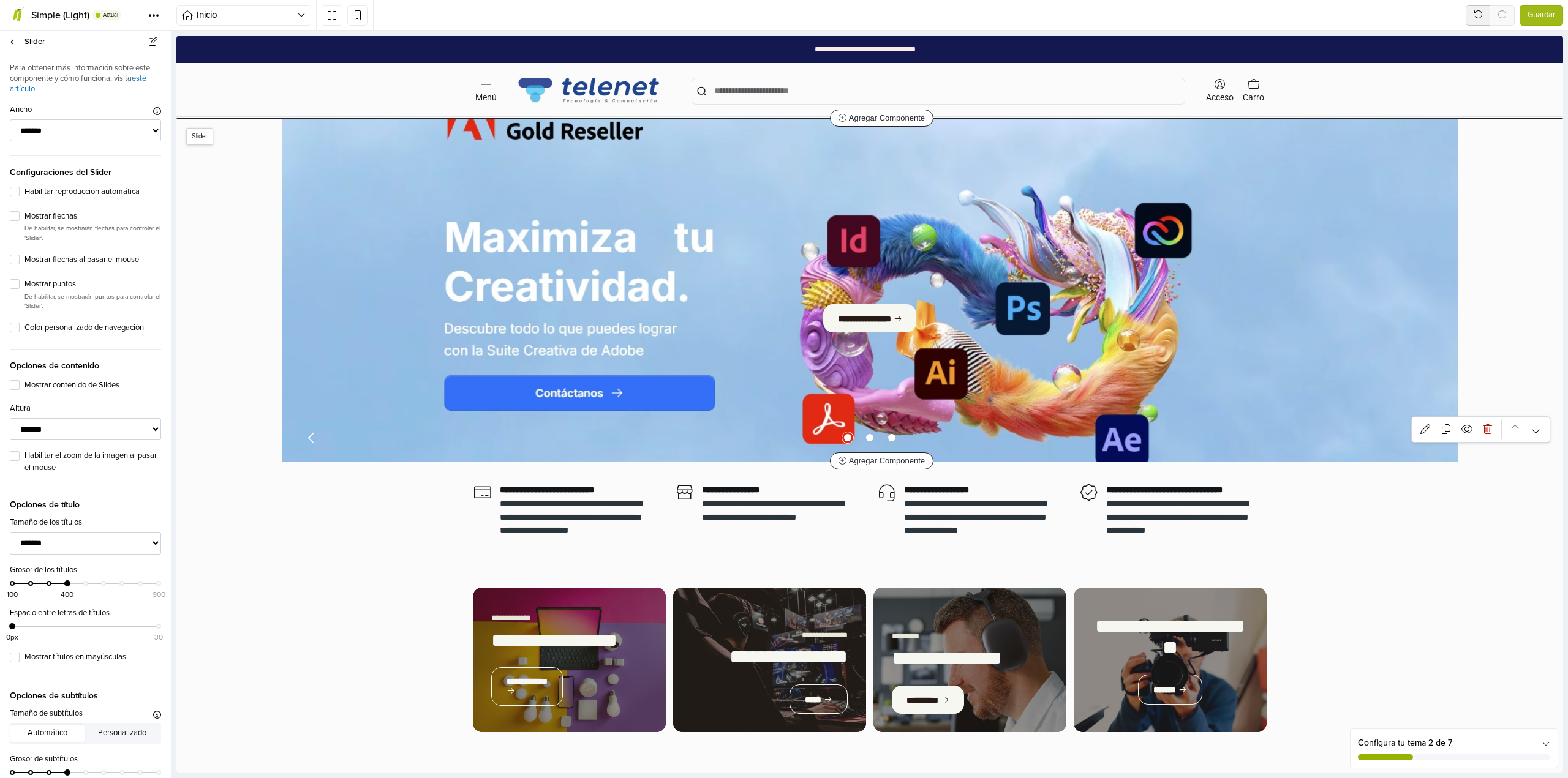
click at [307, 437] on icon "Previous slide" at bounding box center [311, 438] width 15 height 15
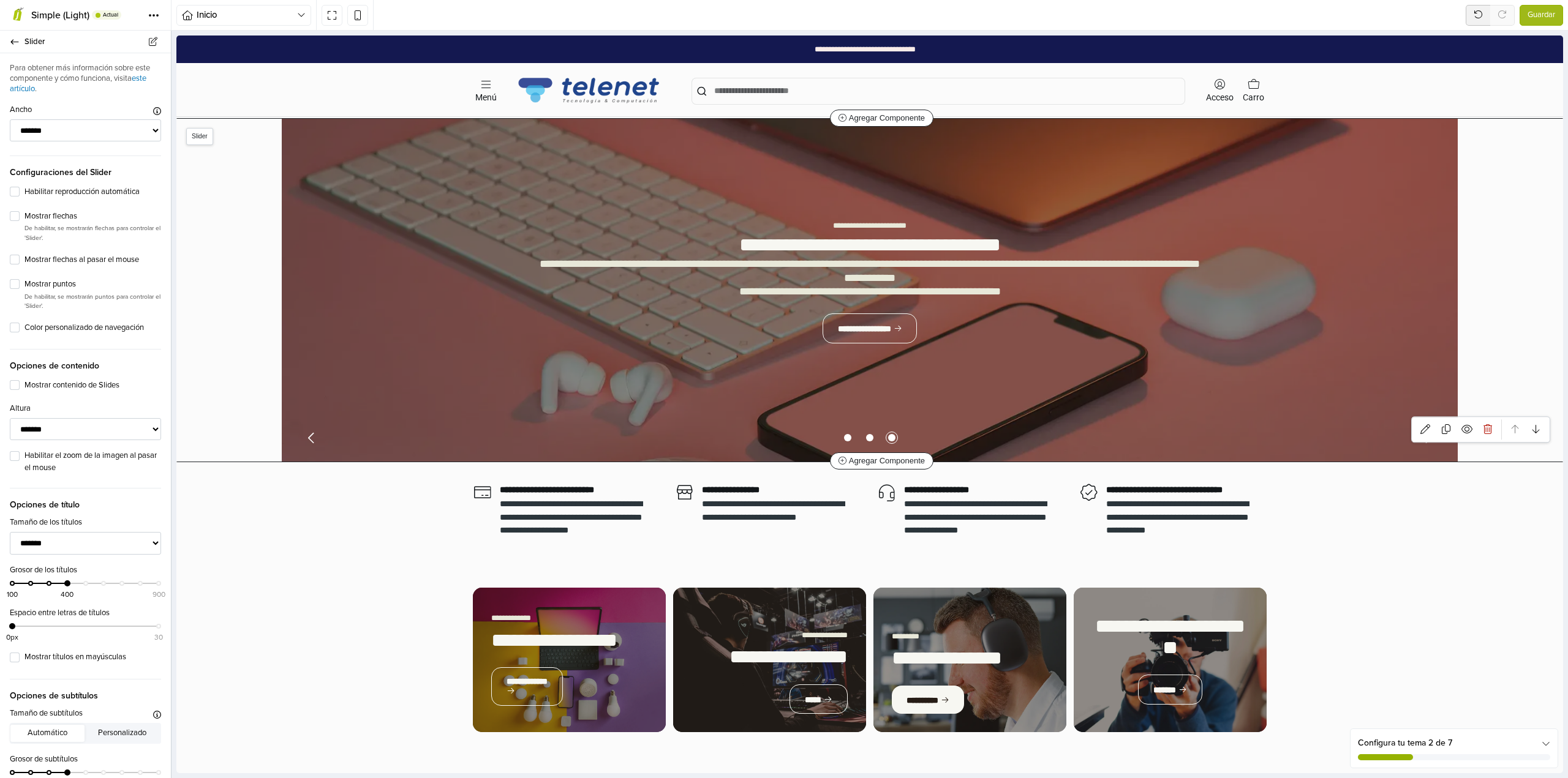
click at [307, 437] on icon "Previous slide" at bounding box center [311, 438] width 15 height 15
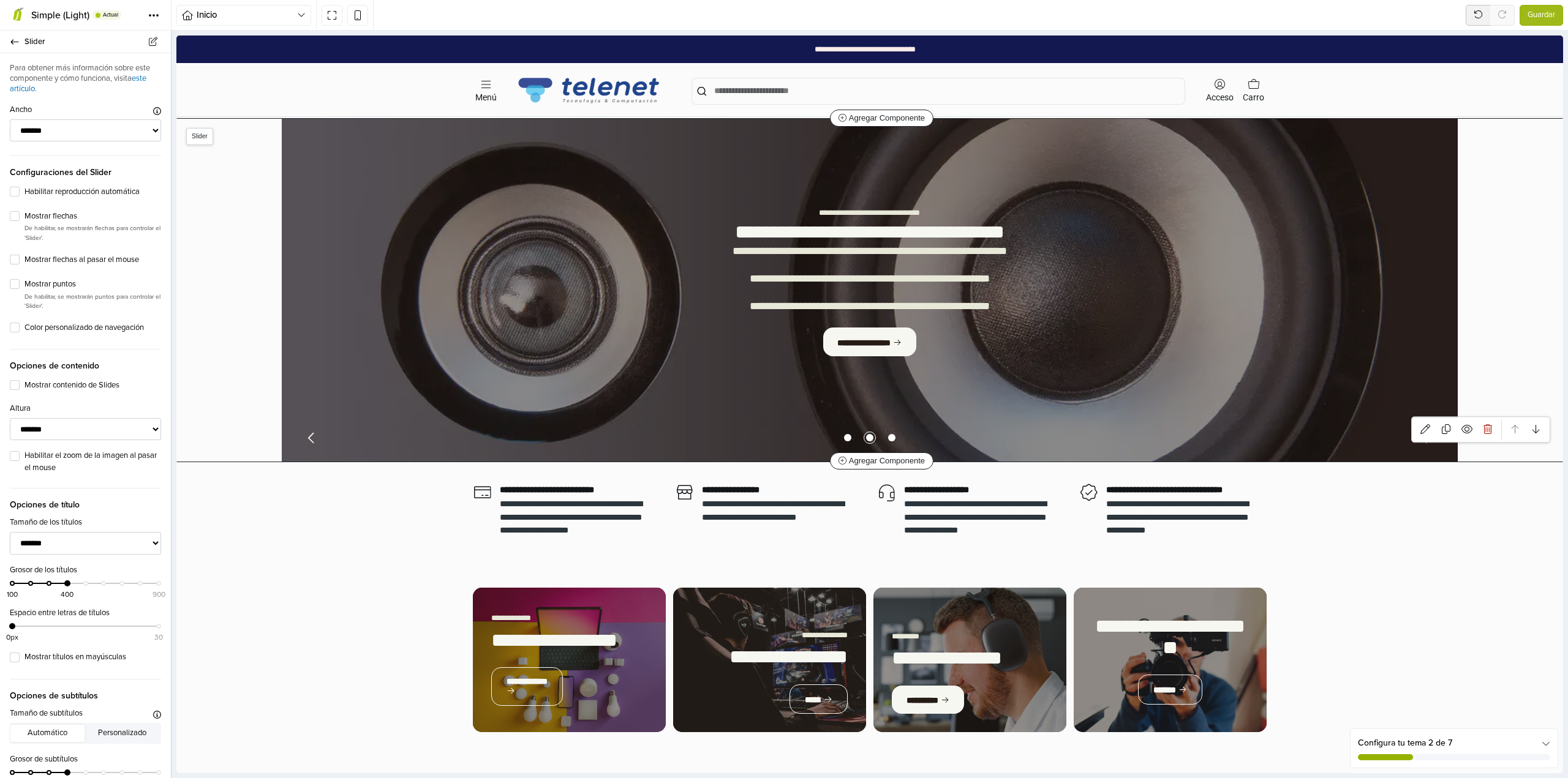
click at [307, 437] on icon "Previous slide" at bounding box center [311, 438] width 15 height 15
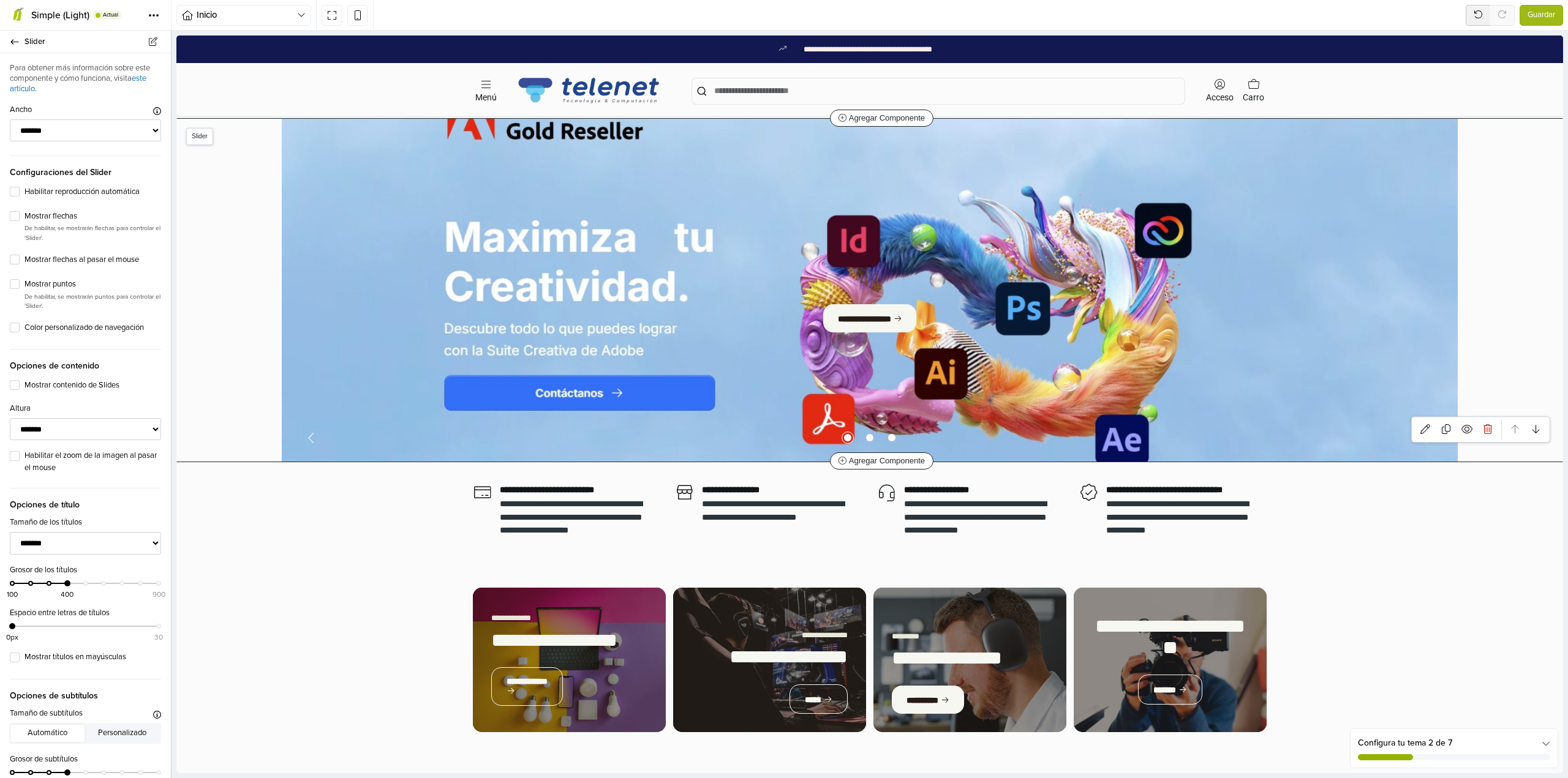
click at [384, 372] on div "**********" at bounding box center [870, 290] width 1176 height 343
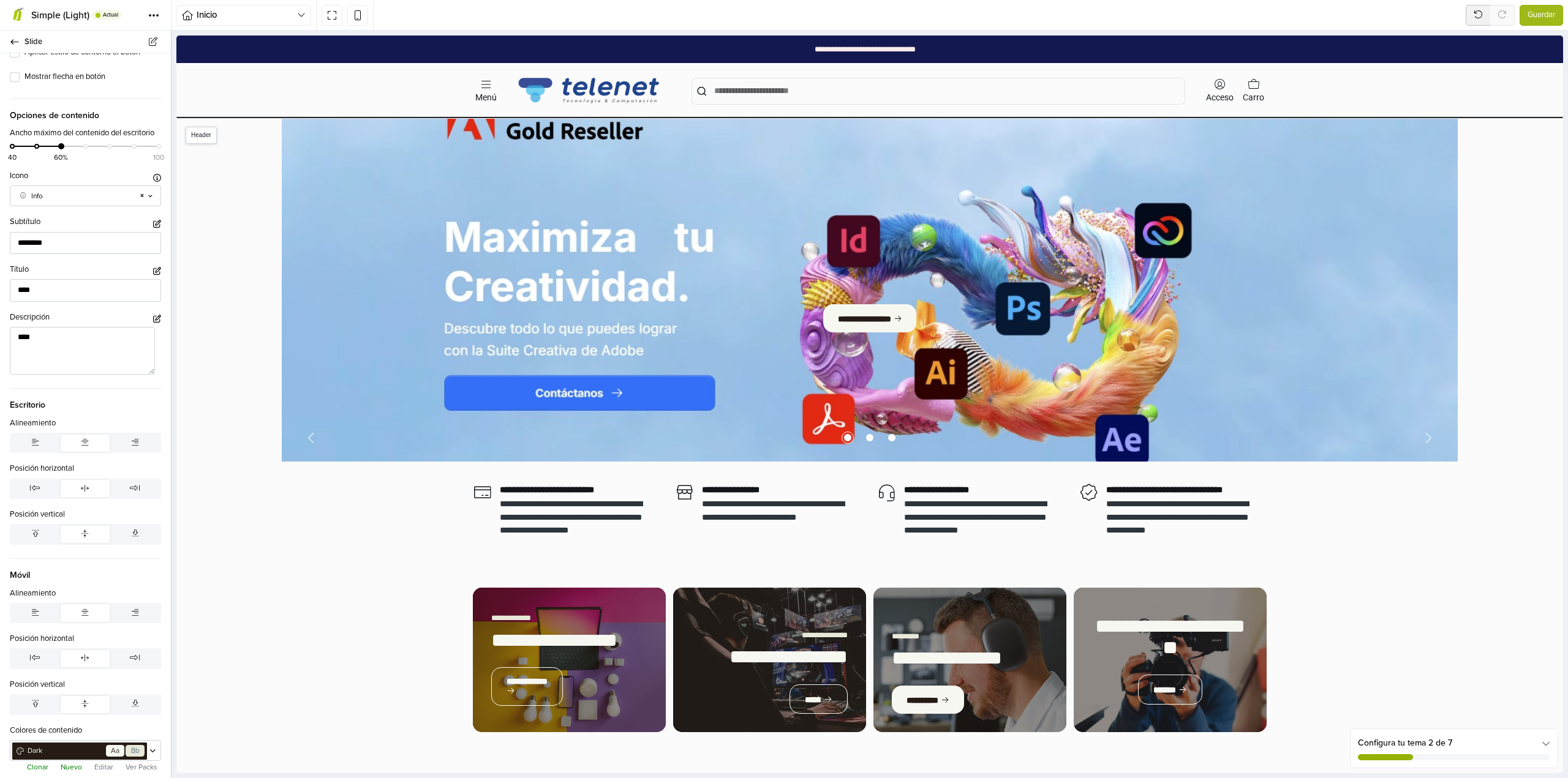
click at [733, 54] on div "**********" at bounding box center [865, 49] width 1363 height 27
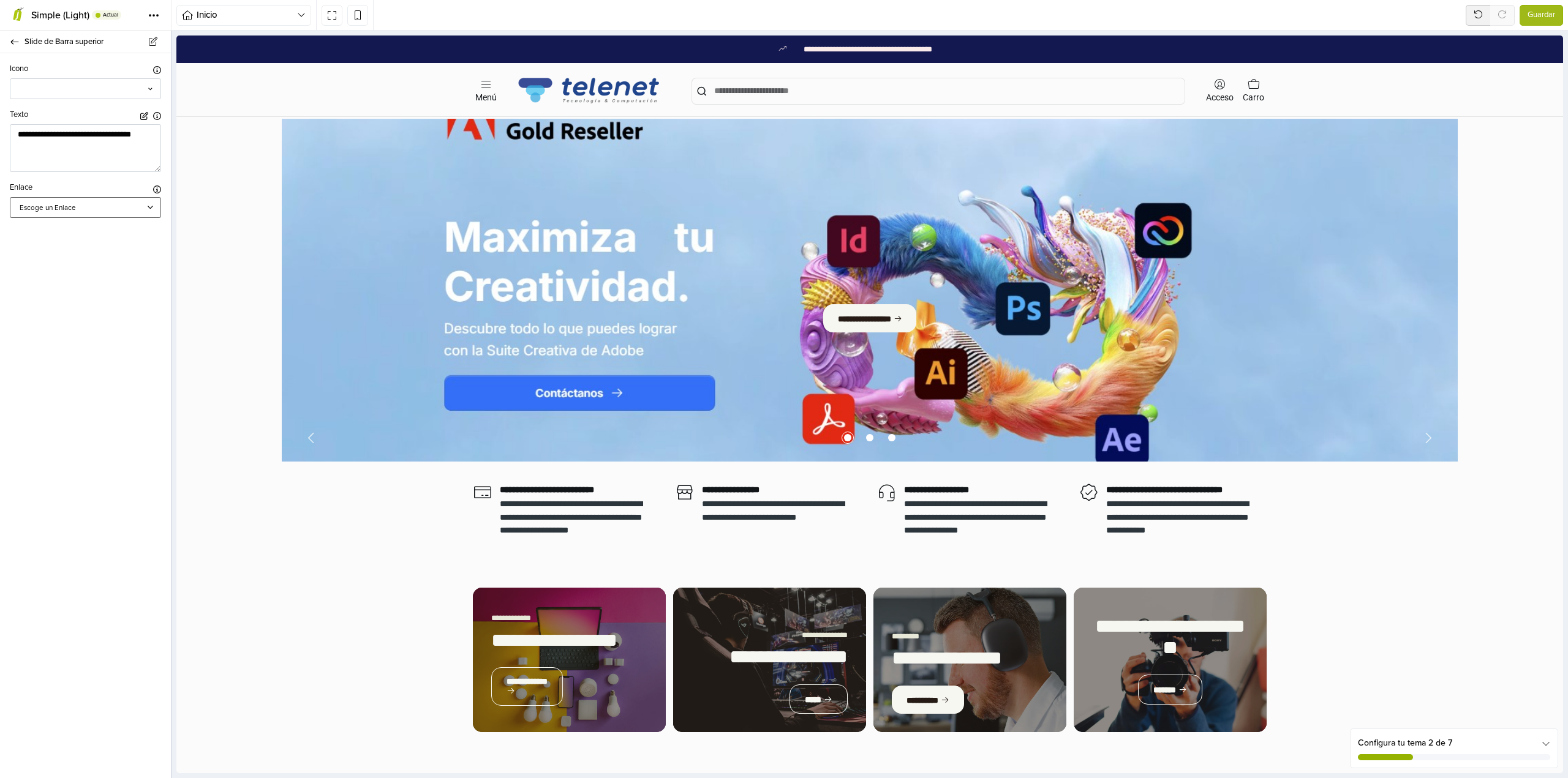
click at [117, 216] on div "Escoge un Enlace" at bounding box center [86, 208] width 151 height 21
click at [99, 413] on div "**********" at bounding box center [86, 416] width 171 height 725
click at [151, 45] on icon at bounding box center [153, 42] width 11 height 9
click at [158, 41] on icon at bounding box center [153, 42] width 11 height 9
click at [11, 43] on icon at bounding box center [15, 42] width 10 height 8
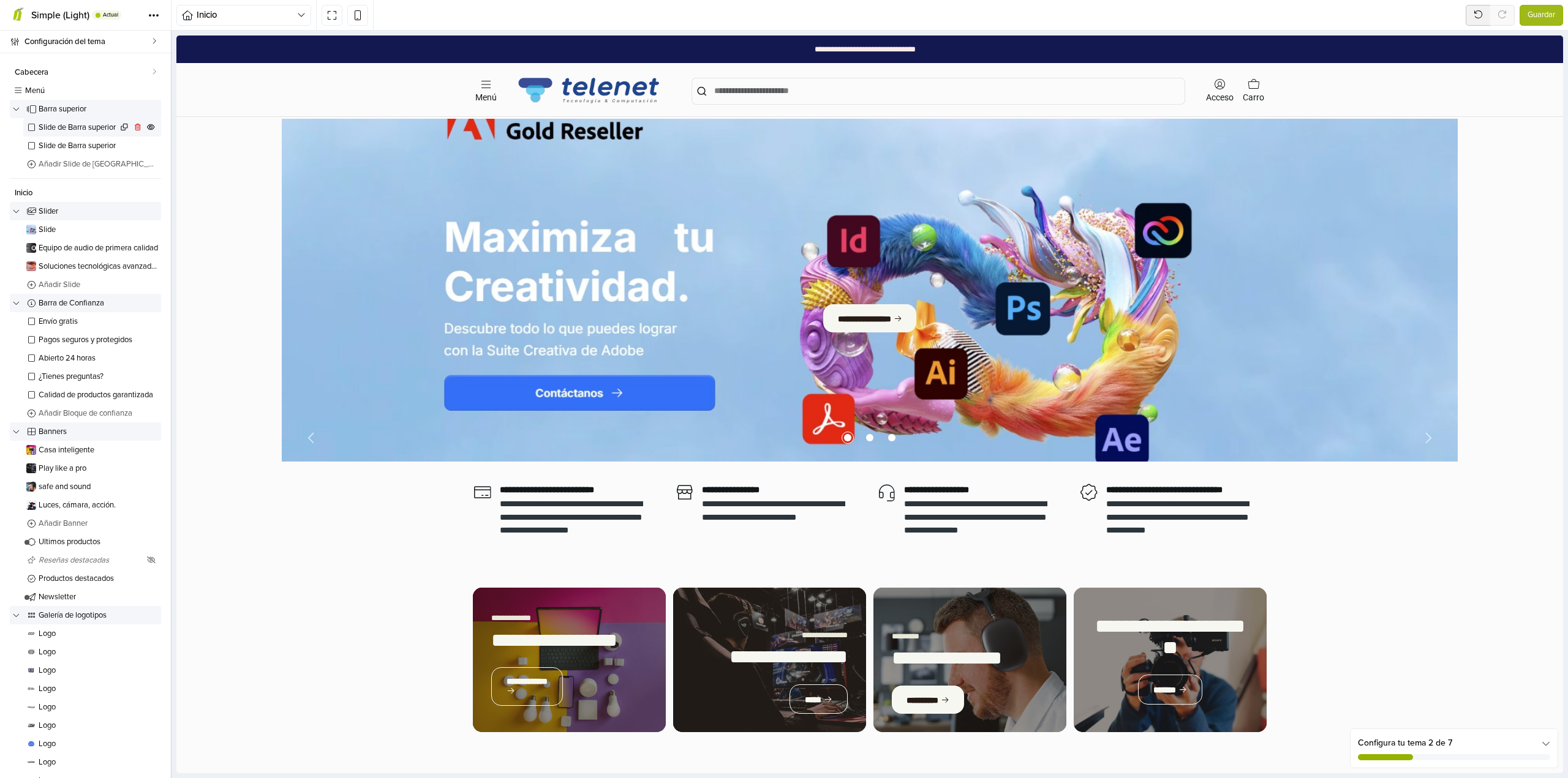
click at [92, 124] on span "Slide de Barra superior" at bounding box center [77, 128] width 79 height 8
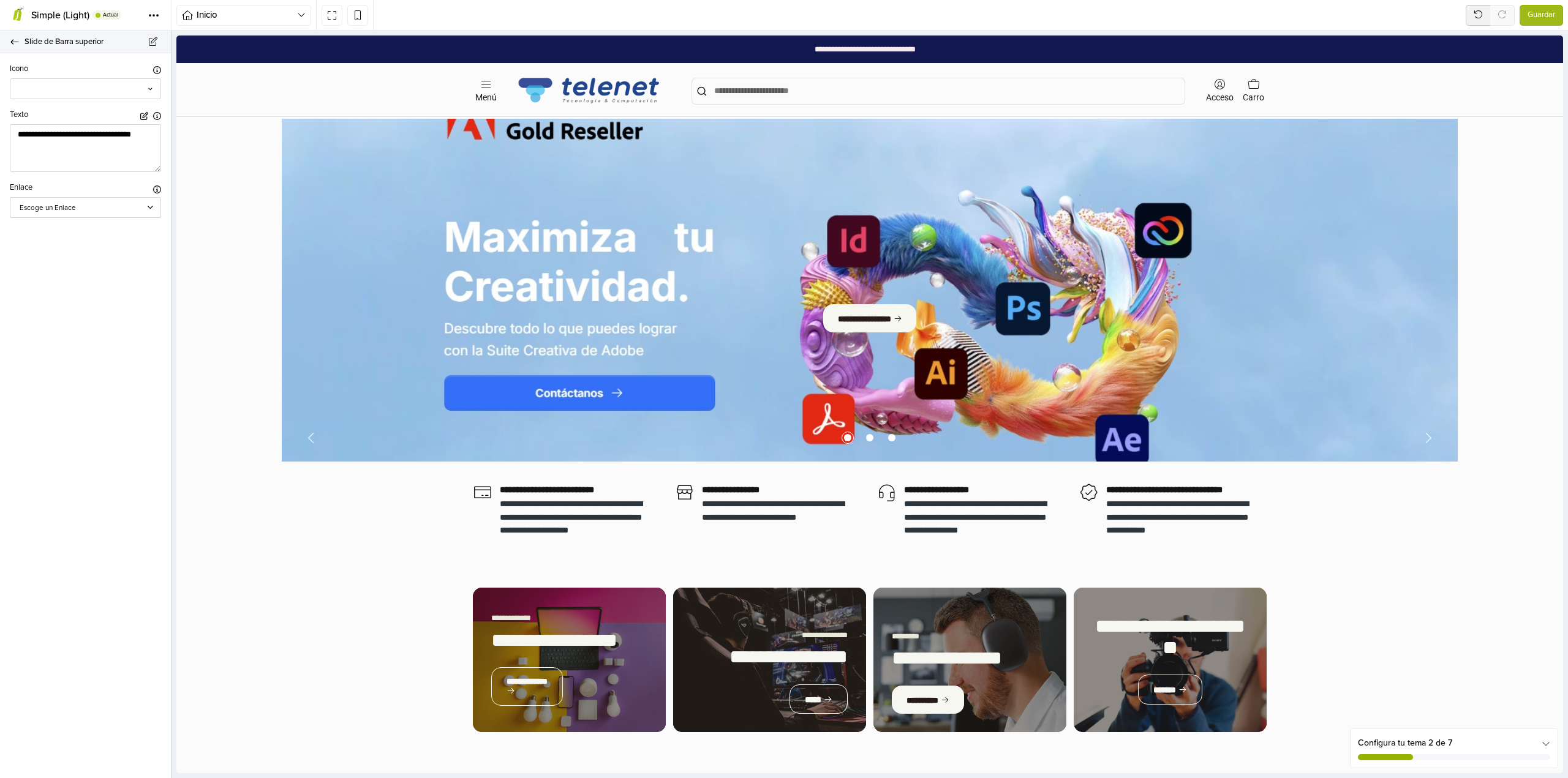
click at [15, 43] on icon at bounding box center [15, 42] width 10 height 8
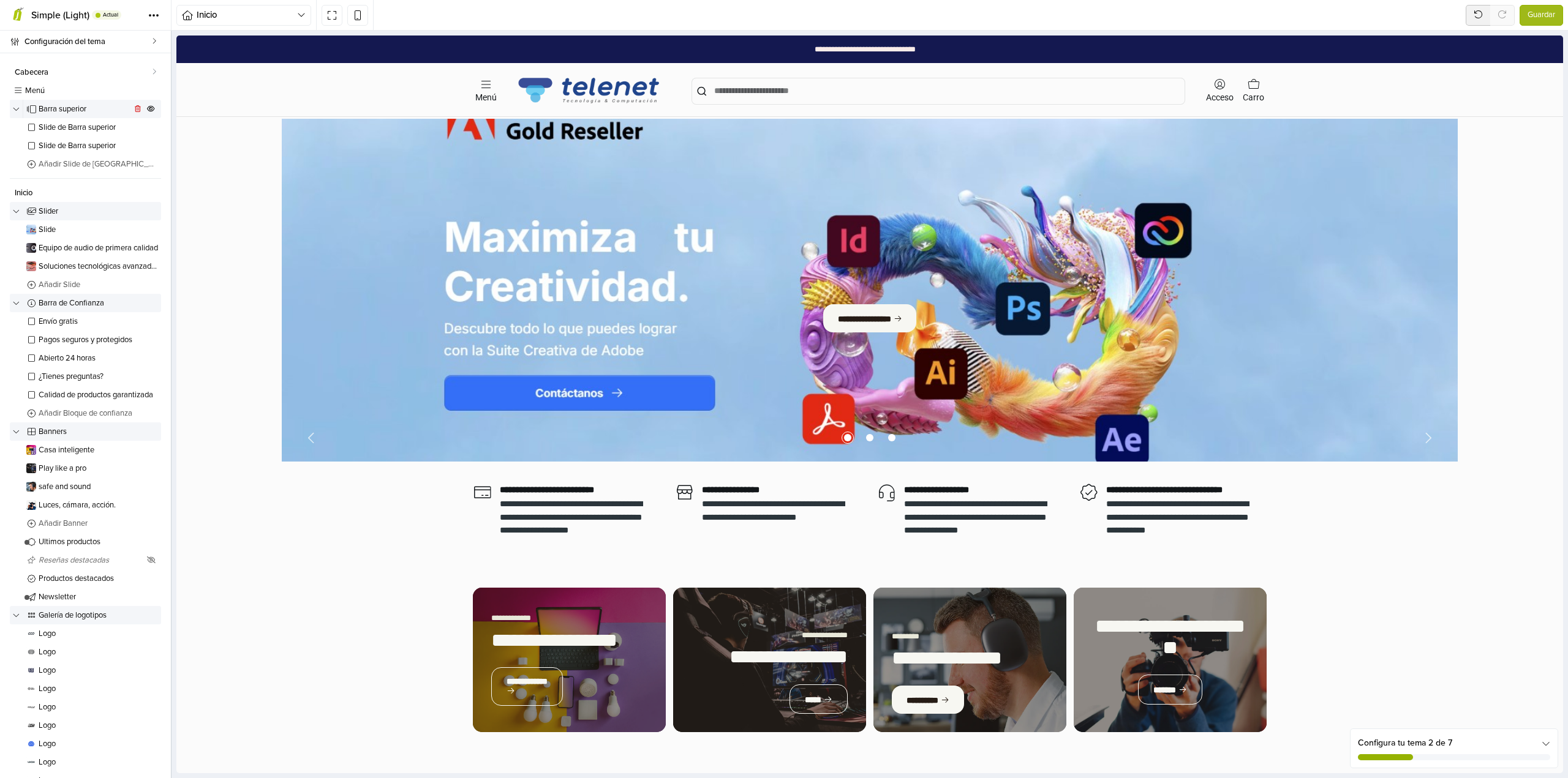
click at [66, 111] on span "Barra superior" at bounding box center [84, 109] width 92 height 8
select select "*****"
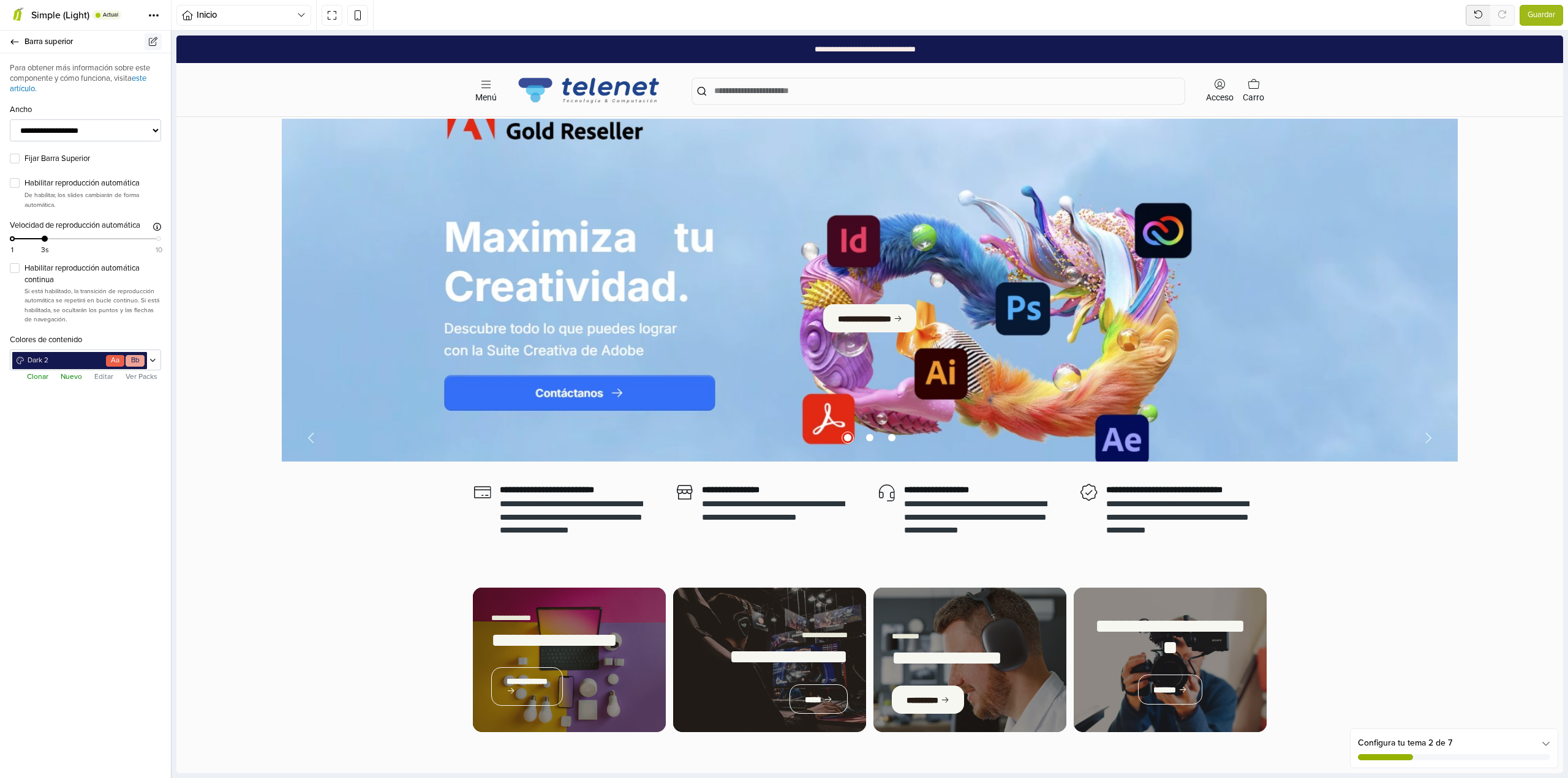
click at [150, 47] on link at bounding box center [153, 42] width 17 height 17
click at [17, 44] on icon at bounding box center [15, 42] width 10 height 8
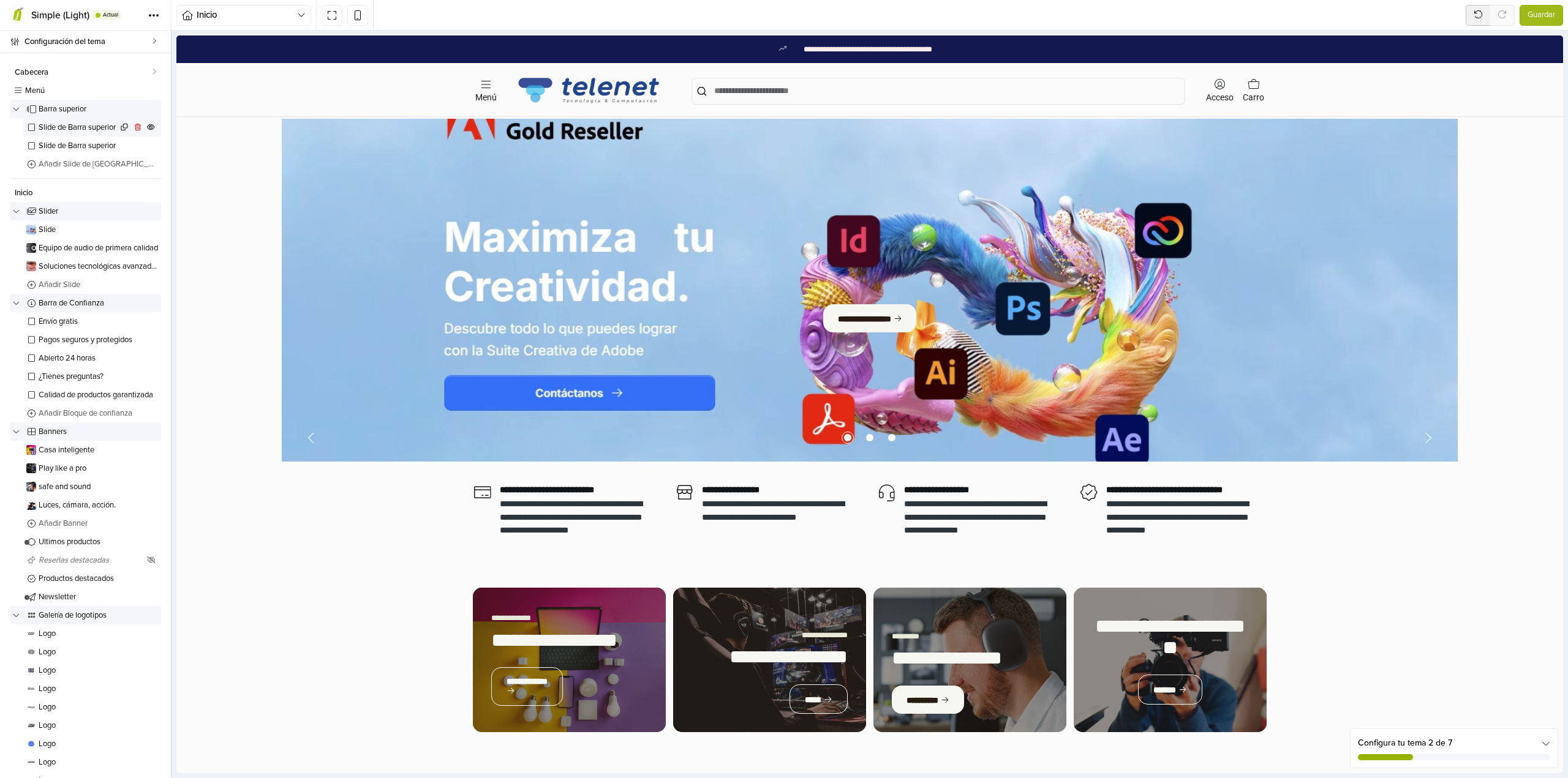
click at [68, 128] on span "Slide de Barra superior" at bounding box center [77, 128] width 79 height 8
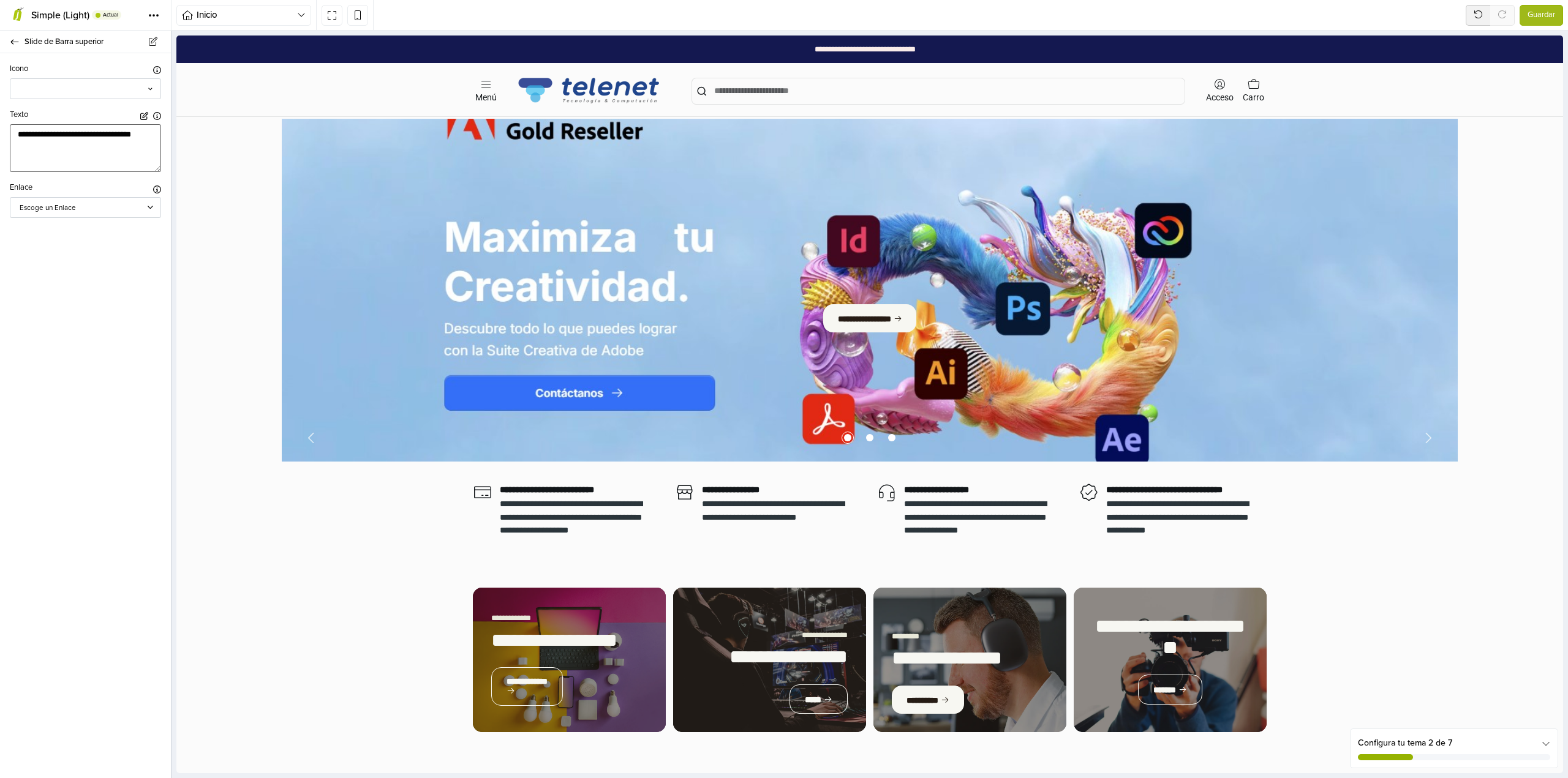
click at [150, 142] on textarea "**********" at bounding box center [86, 148] width 151 height 48
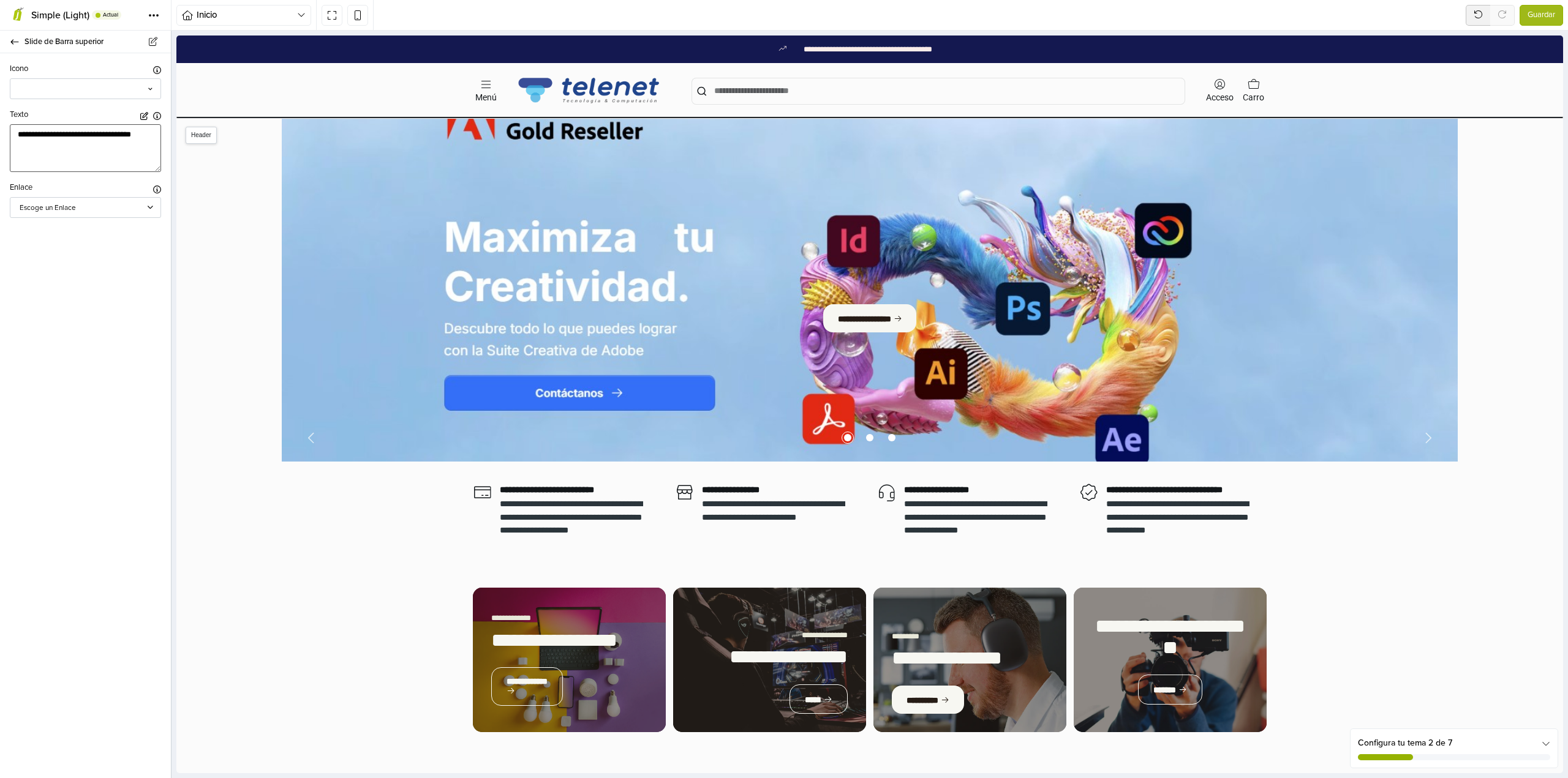
click at [610, 46] on div "**********" at bounding box center [865, 49] width 1363 height 27
click at [361, 54] on div "**********" at bounding box center [865, 49] width 1363 height 27
click at [558, 39] on div "**********" at bounding box center [865, 49] width 1363 height 27
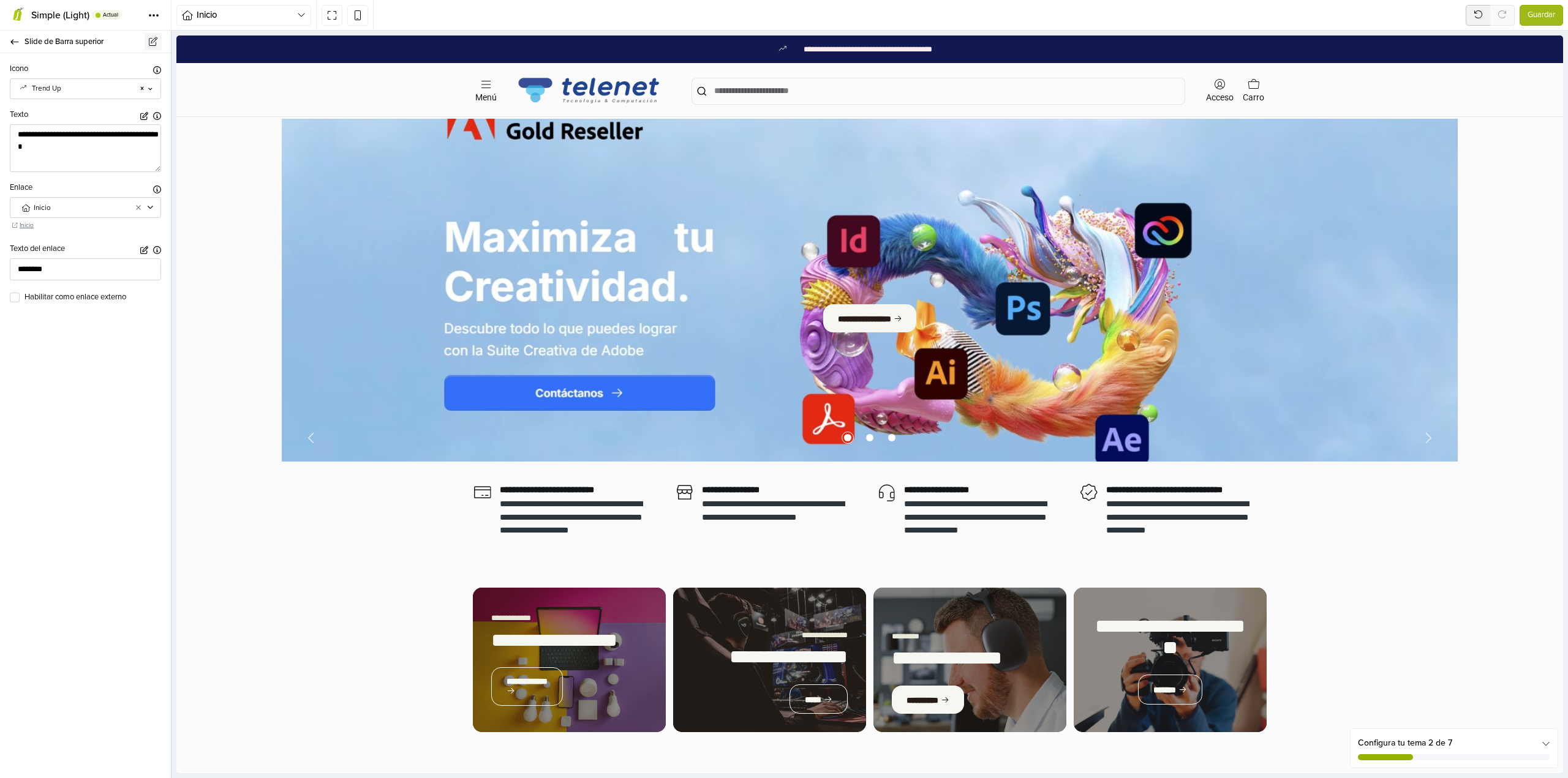
click at [153, 47] on link at bounding box center [153, 42] width 17 height 17
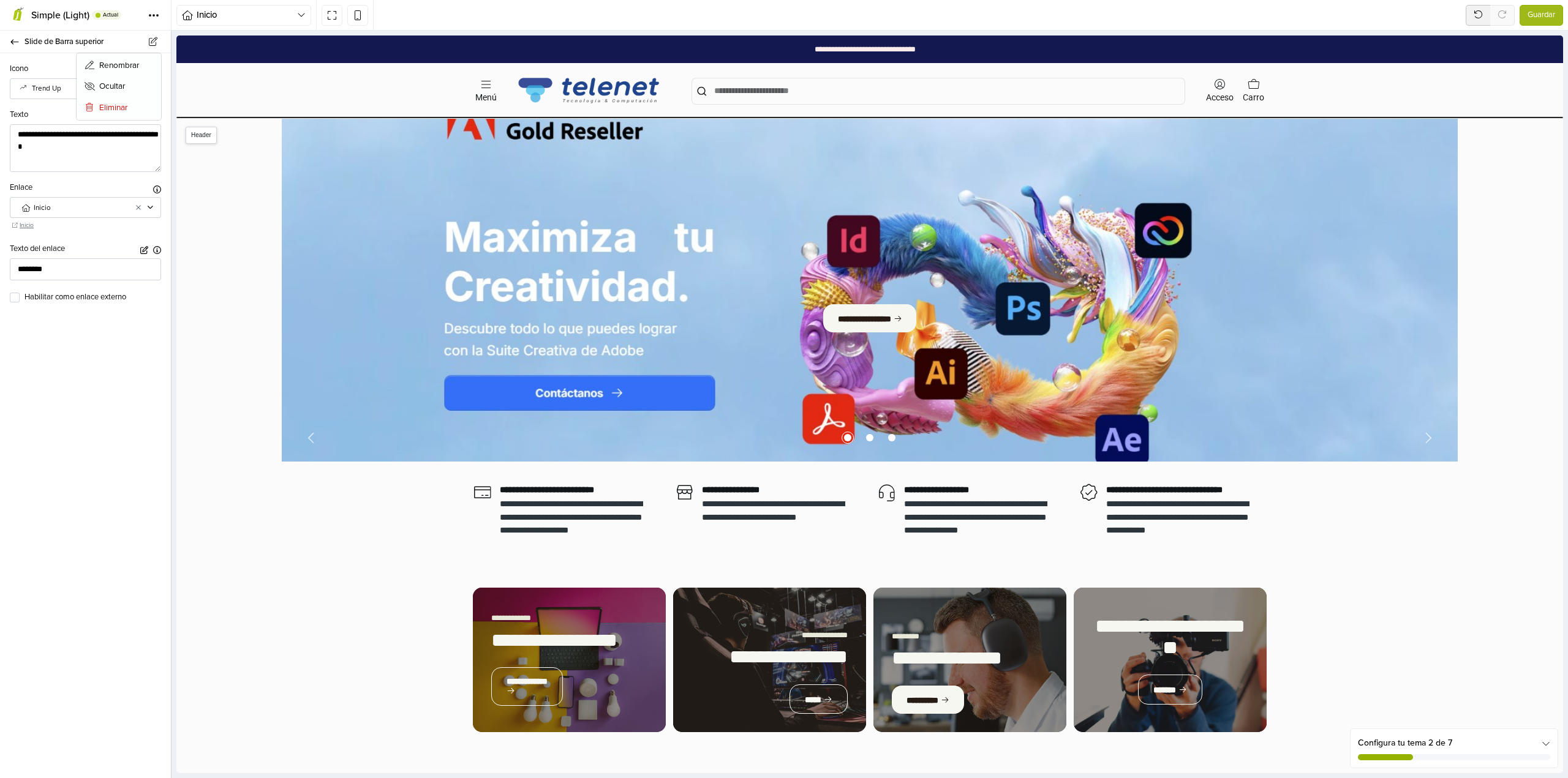
click at [298, 54] on div "**********" at bounding box center [865, 49] width 1363 height 27
type textarea "**********"
click at [296, 46] on div "**********" at bounding box center [865, 49] width 1363 height 27
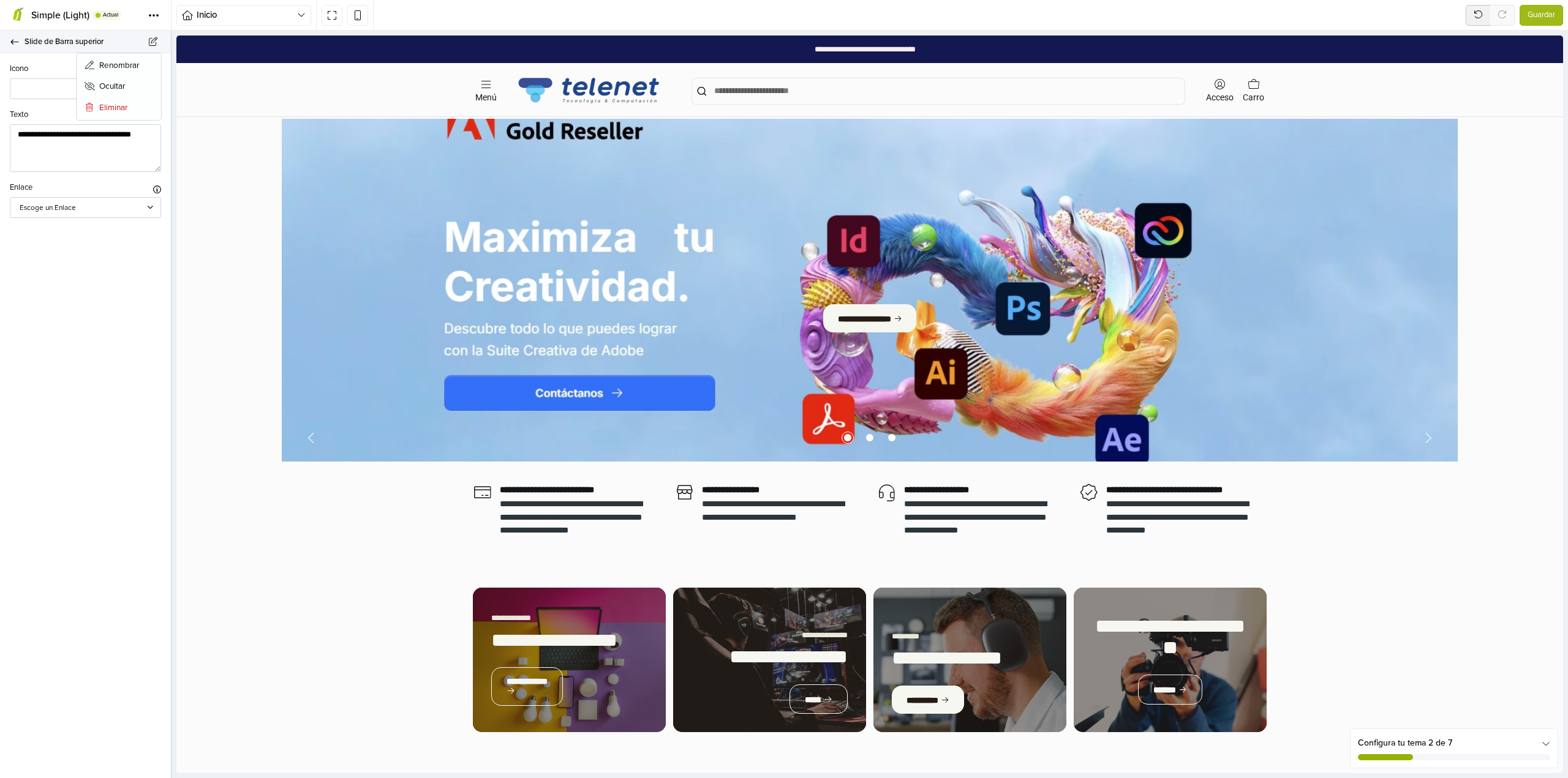
click at [13, 44] on icon at bounding box center [15, 42] width 10 height 8
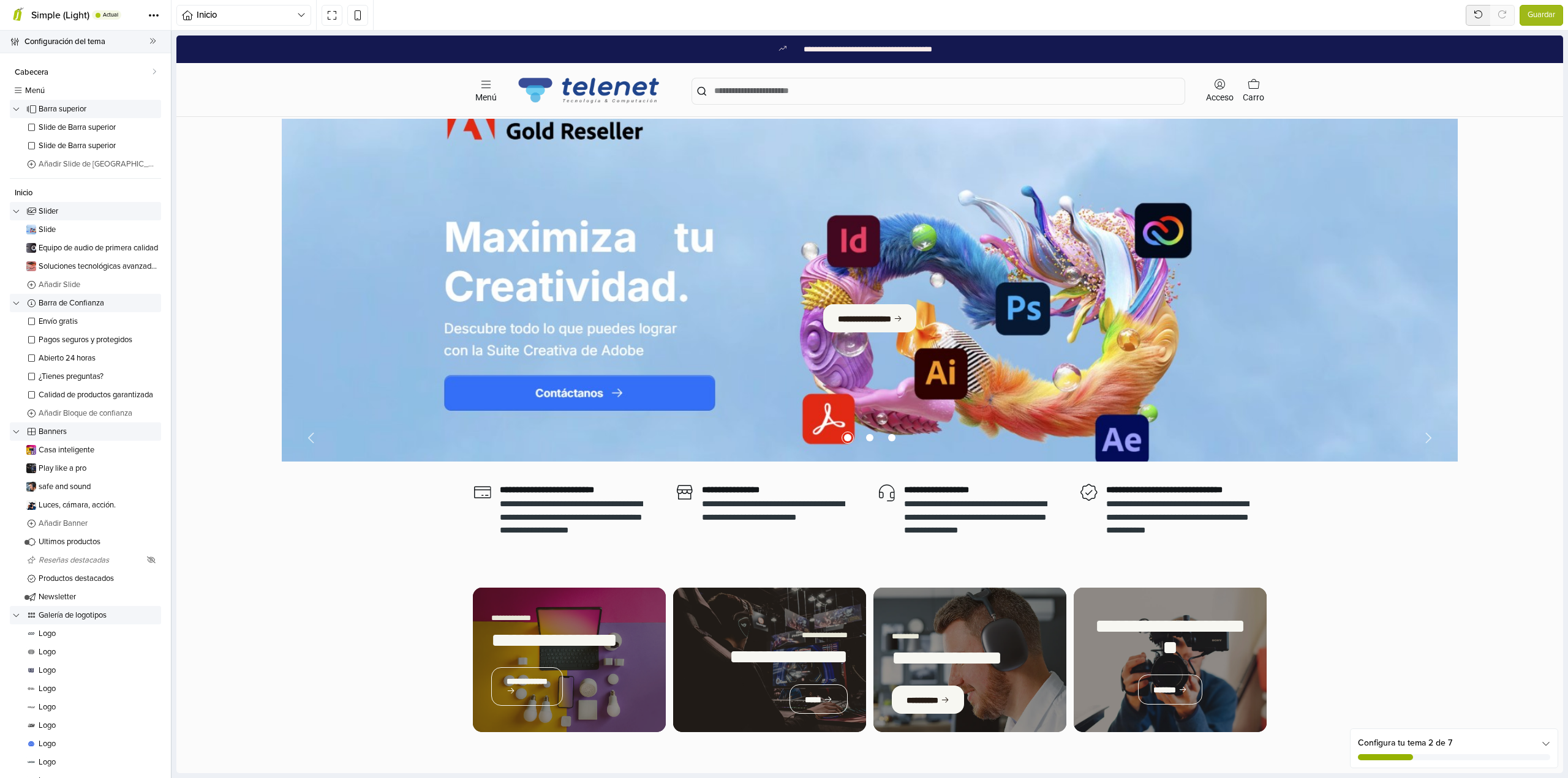
click at [46, 42] on span "Configuración del tema" at bounding box center [87, 42] width 125 height 17
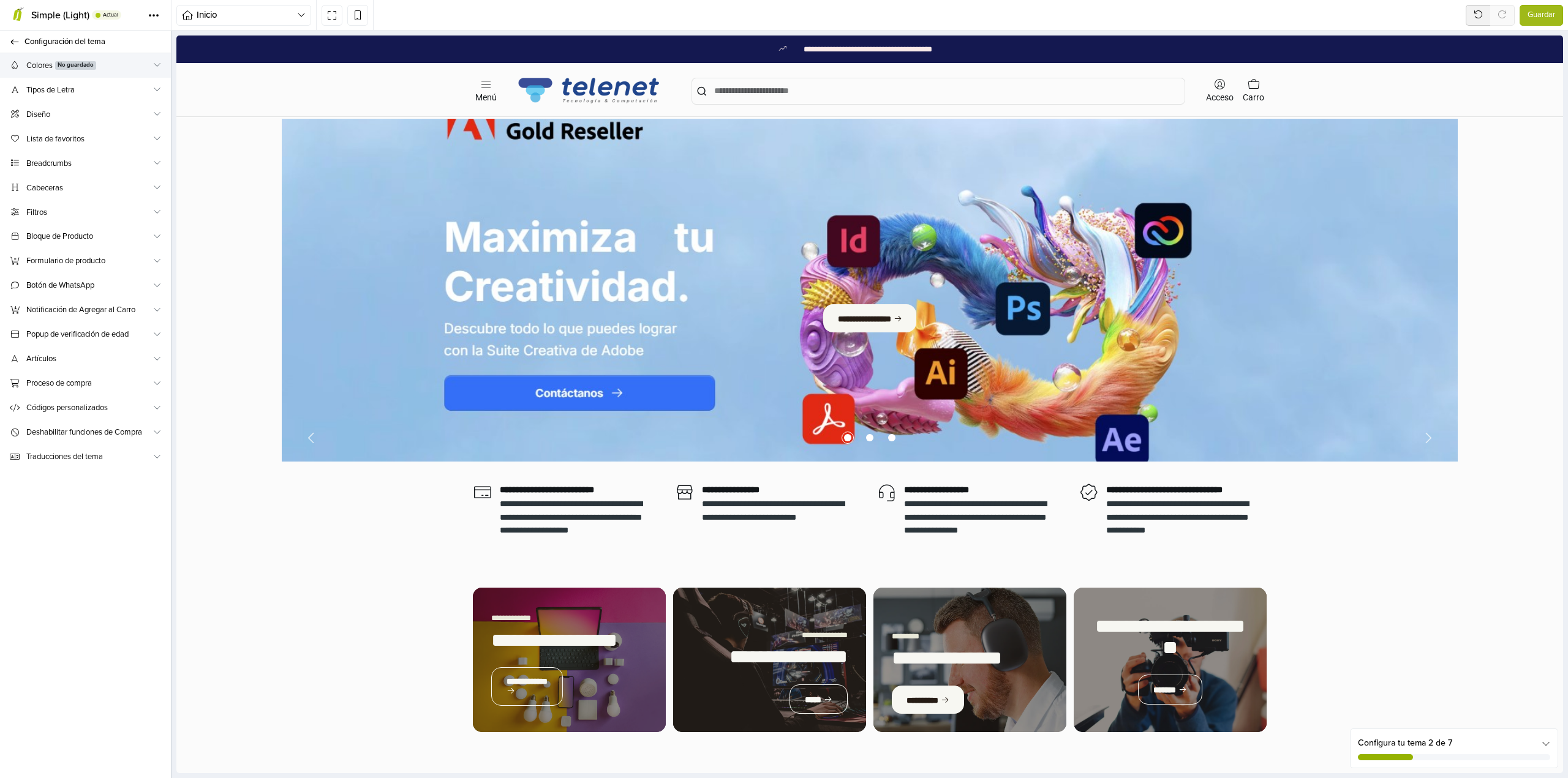
click at [63, 68] on span "No guardado" at bounding box center [76, 66] width 41 height 9
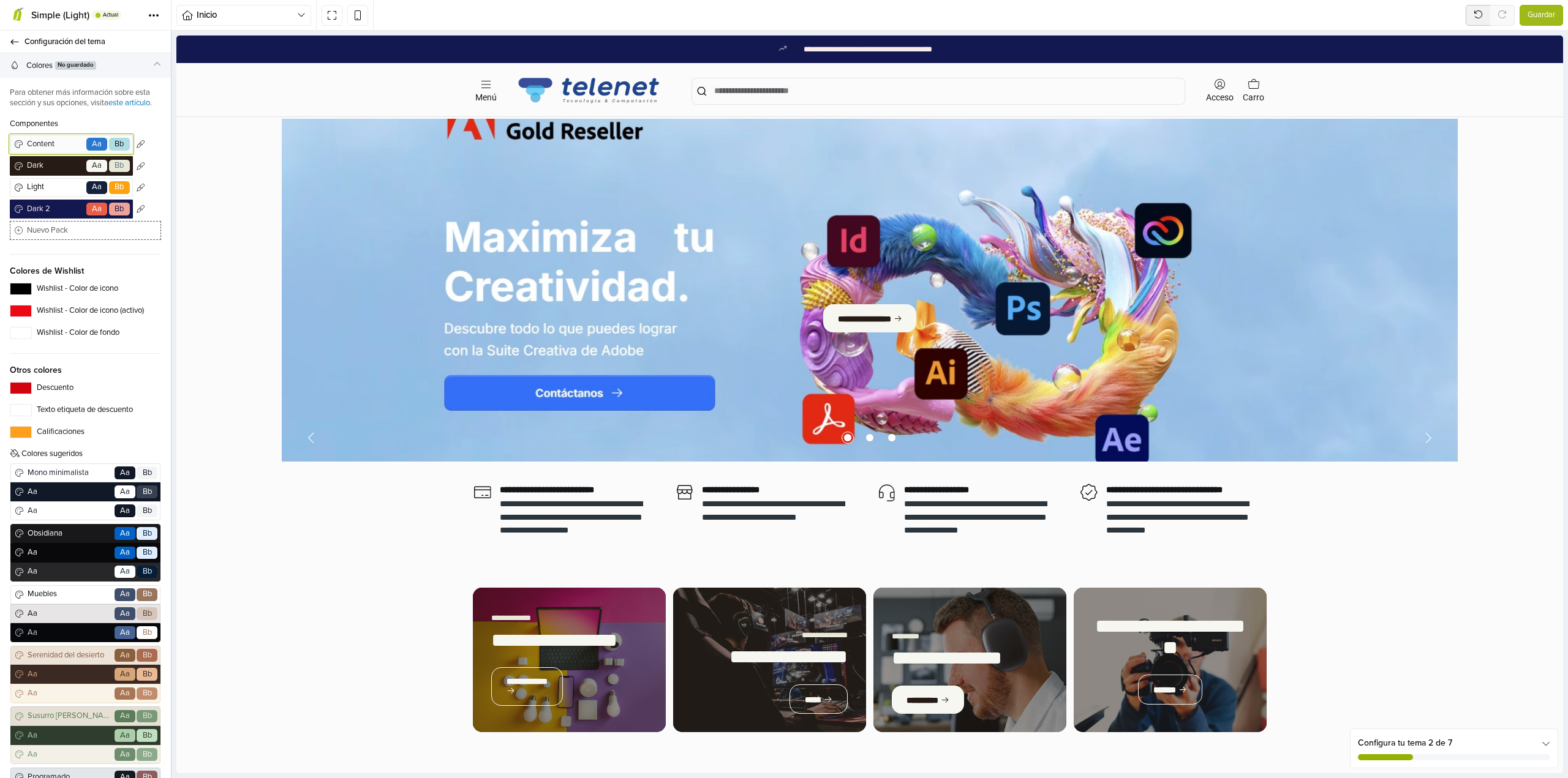
click at [61, 151] on span "Content" at bounding box center [55, 144] width 60 height 12
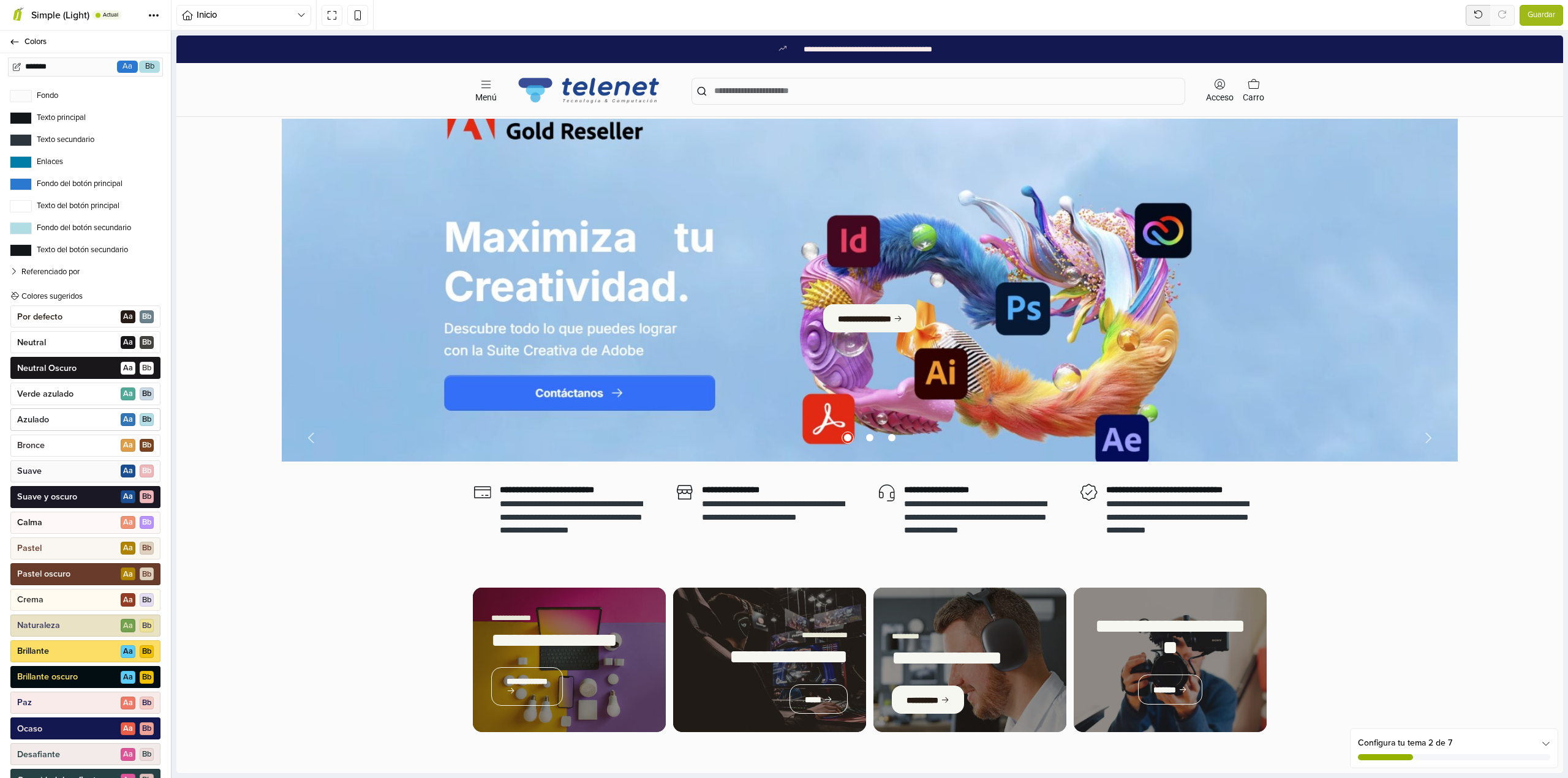
click at [89, 411] on div "Azulado A a B b" at bounding box center [86, 419] width 150 height 22
click at [92, 419] on div "Azulado A a B b" at bounding box center [86, 419] width 150 height 22
click at [69, 549] on div "Pastel A a B b" at bounding box center [86, 549] width 150 height 22
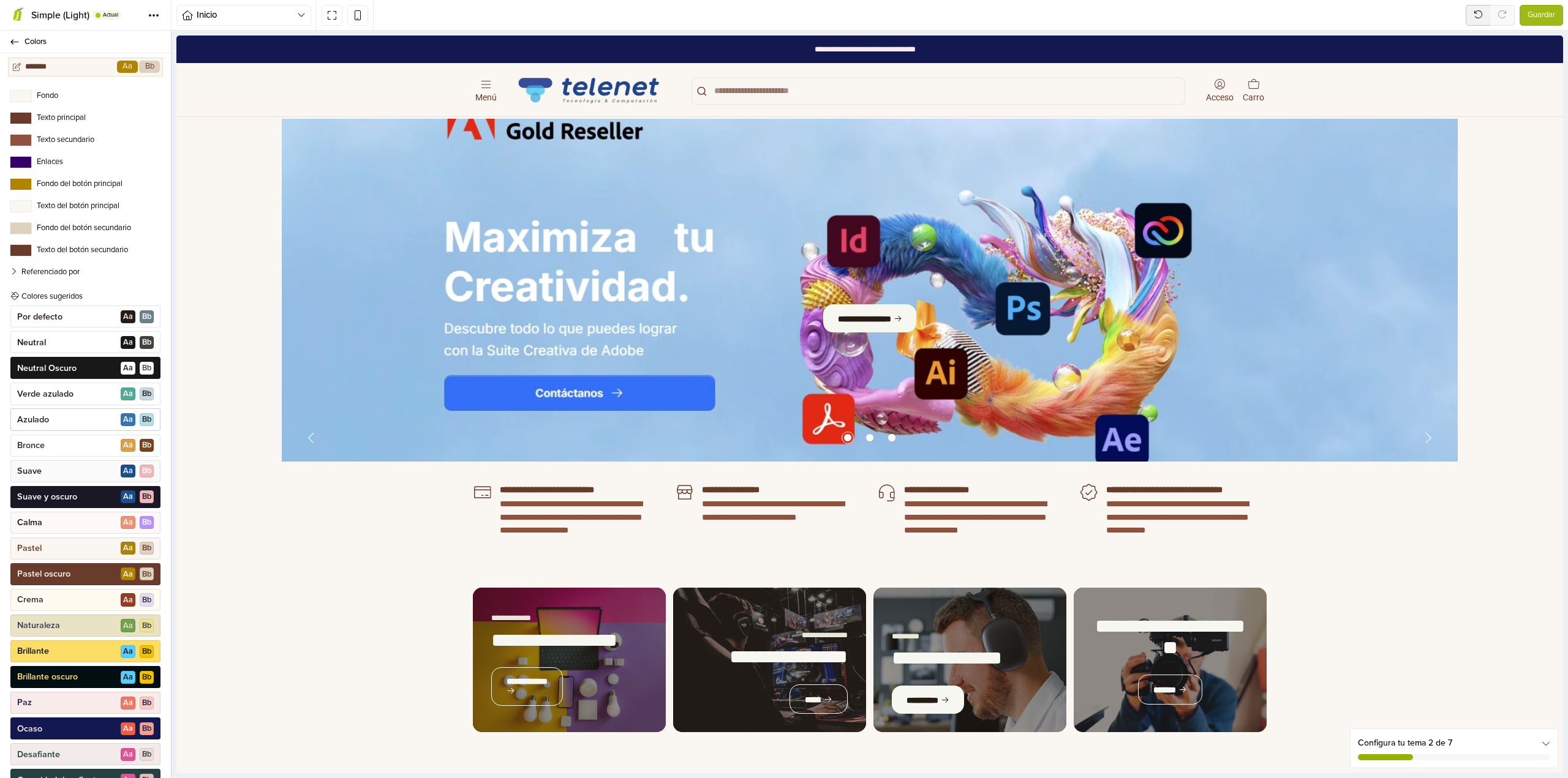
click at [72, 426] on div "Azulado A a B b" at bounding box center [86, 419] width 150 height 22
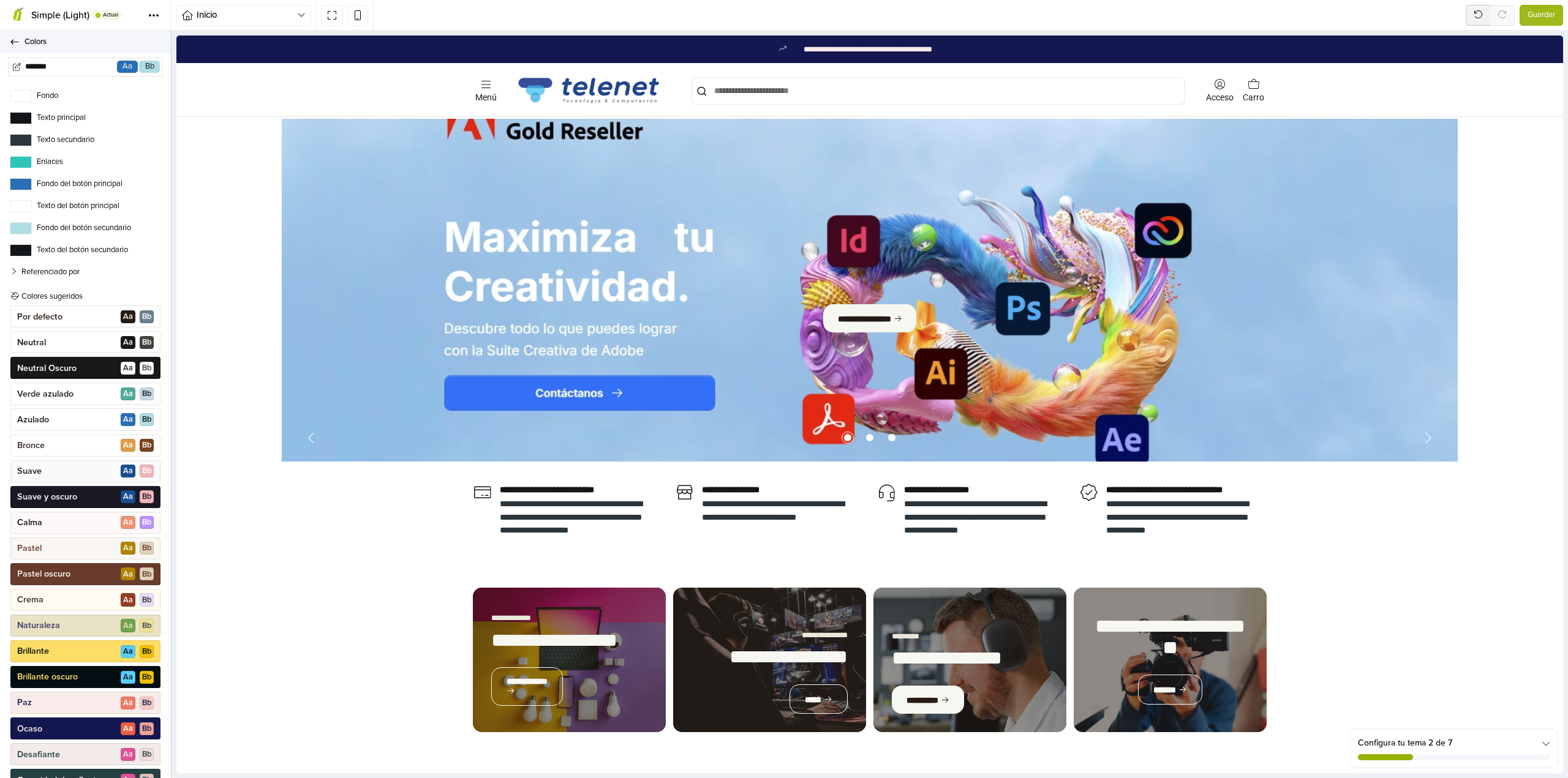
click at [20, 44] on link "Colors" at bounding box center [86, 42] width 171 height 23
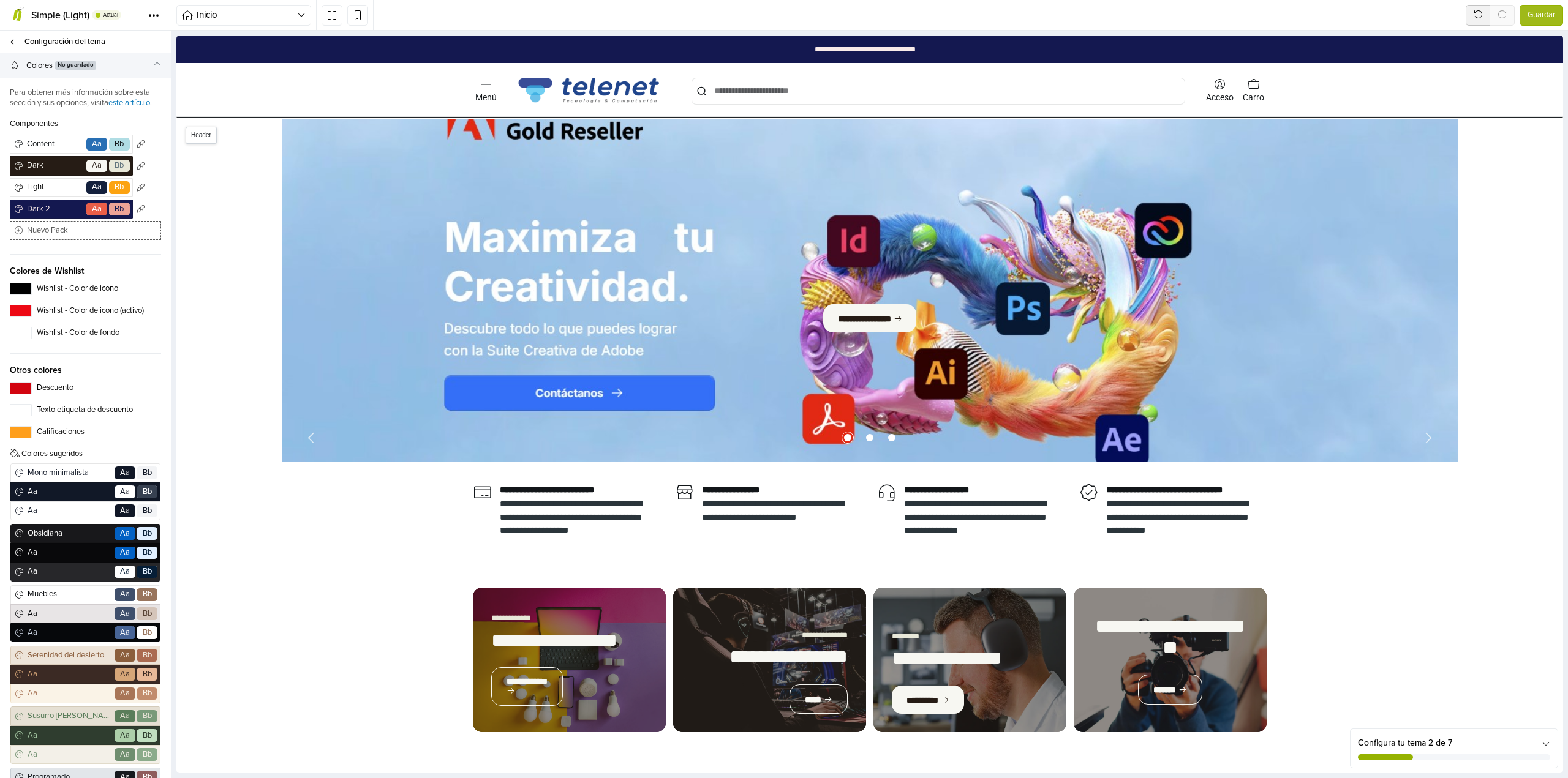
click at [337, 55] on div "**********" at bounding box center [865, 49] width 1363 height 27
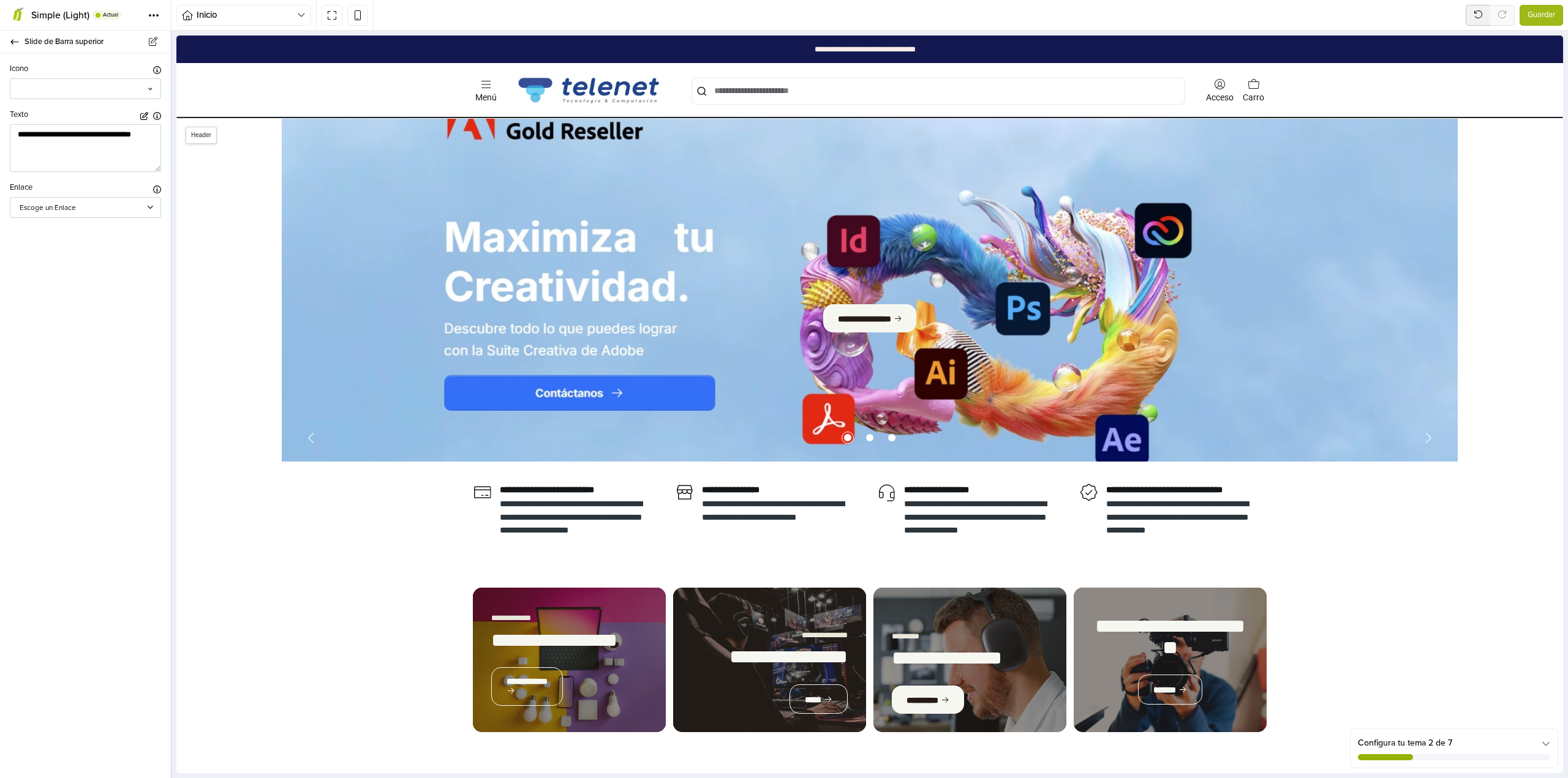
click at [284, 63] on div "**********" at bounding box center [865, 49] width 1363 height 27
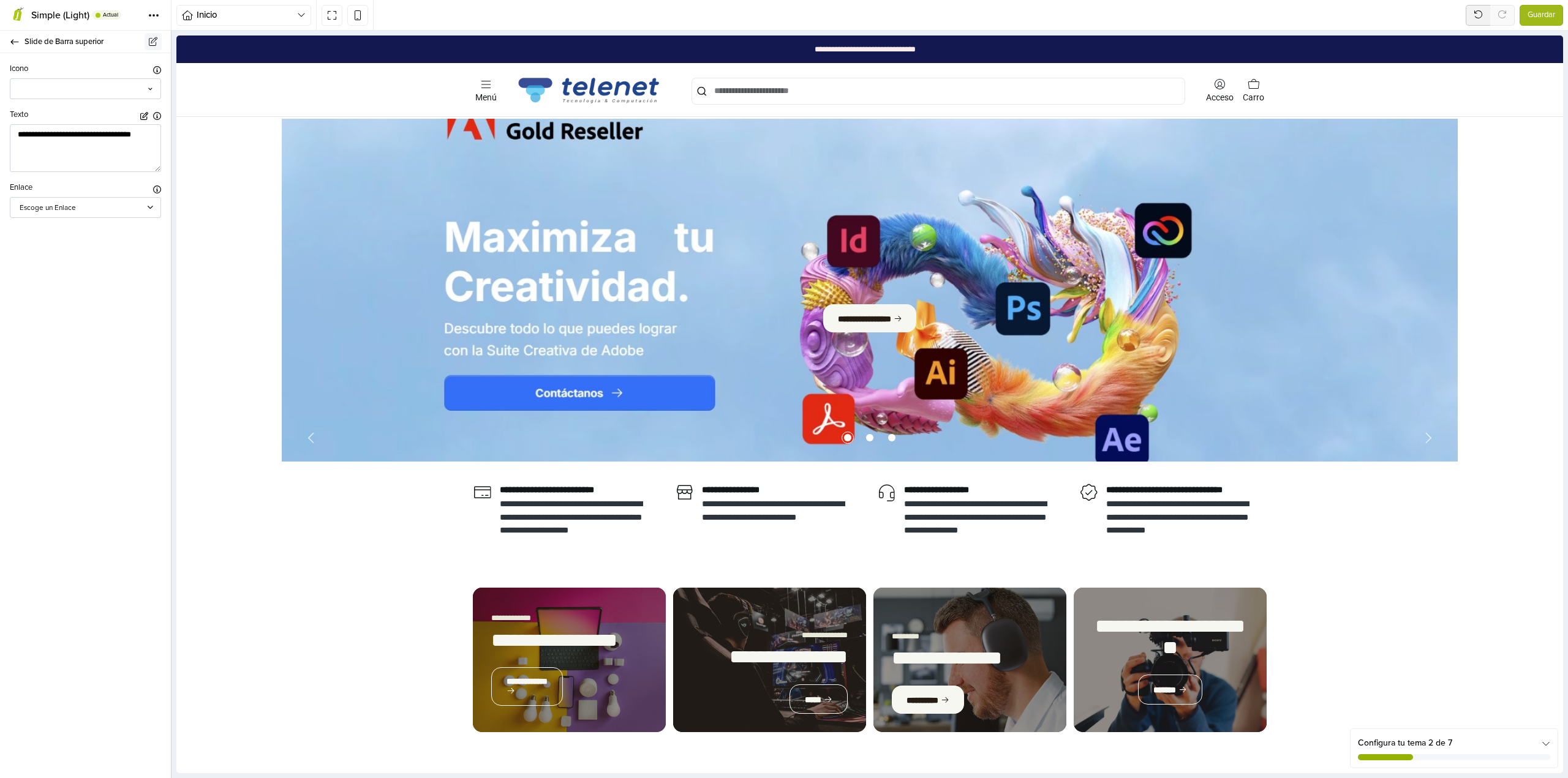
click at [149, 42] on icon at bounding box center [153, 42] width 11 height 9
click at [82, 45] on span "Slide de Barra superior" at bounding box center [90, 42] width 131 height 17
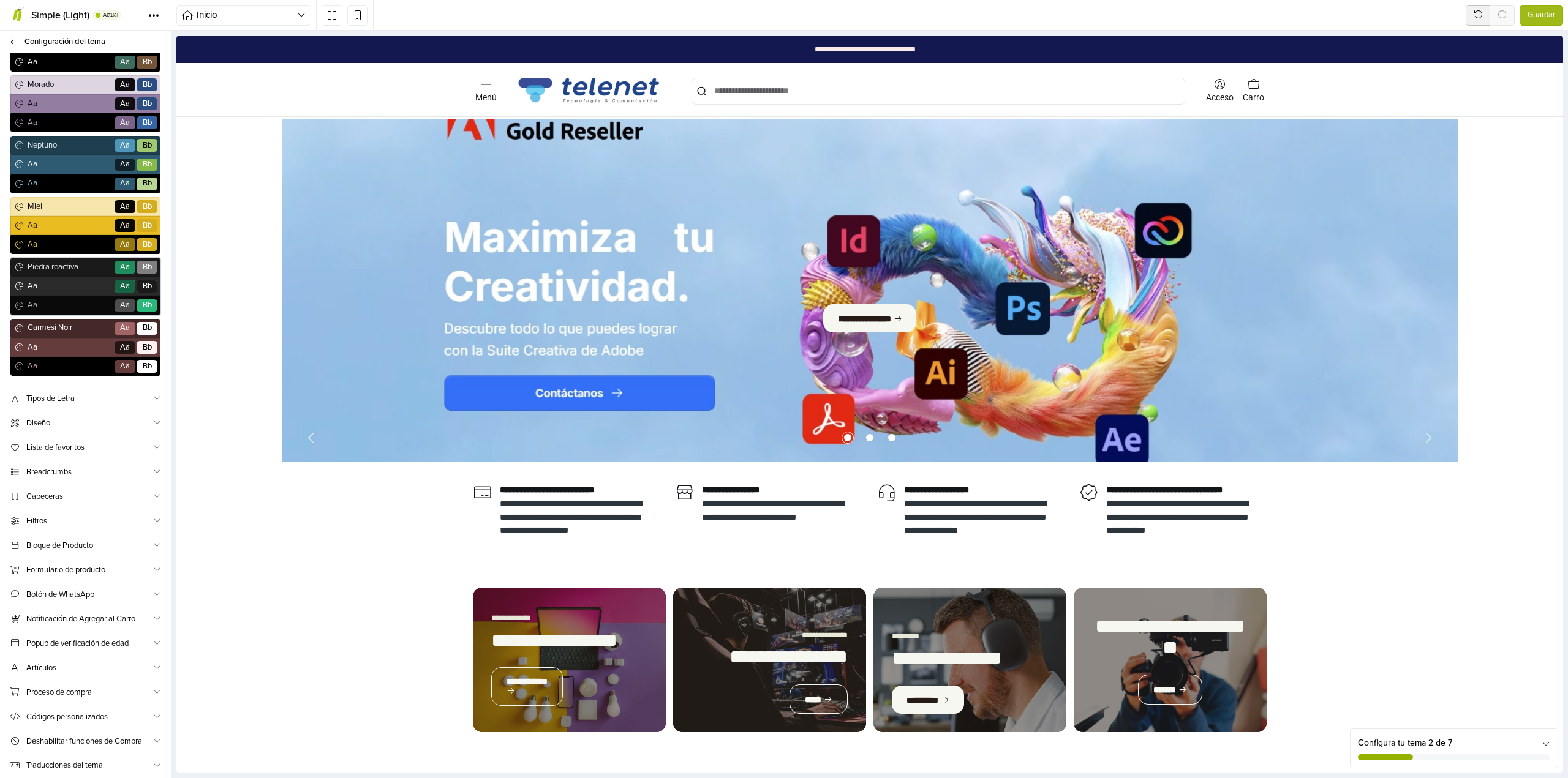
scroll to position [946, 0]
click at [79, 546] on span "Bloque de Producto" at bounding box center [89, 546] width 126 height 13
select select "******"
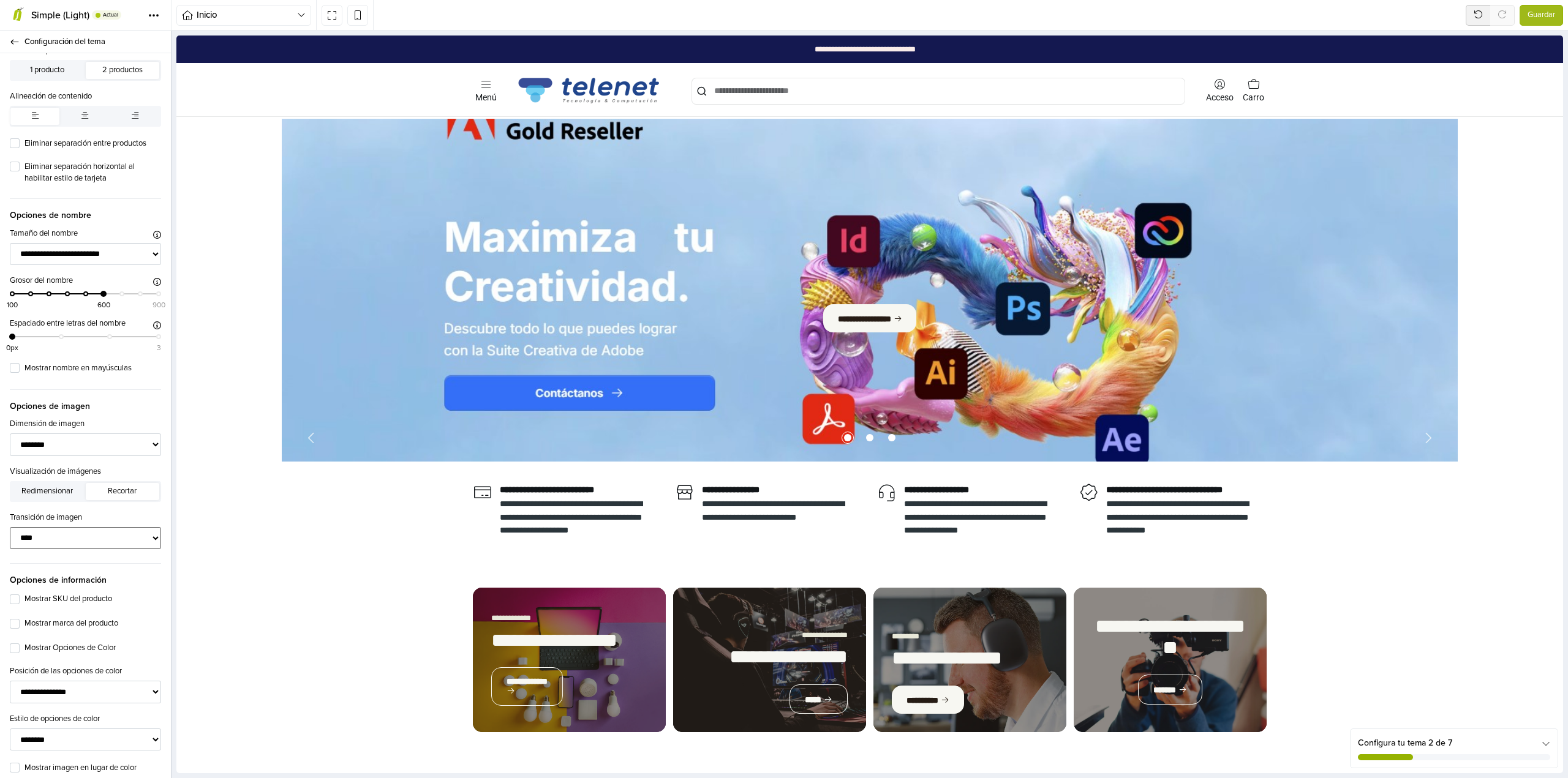
scroll to position [367, 0]
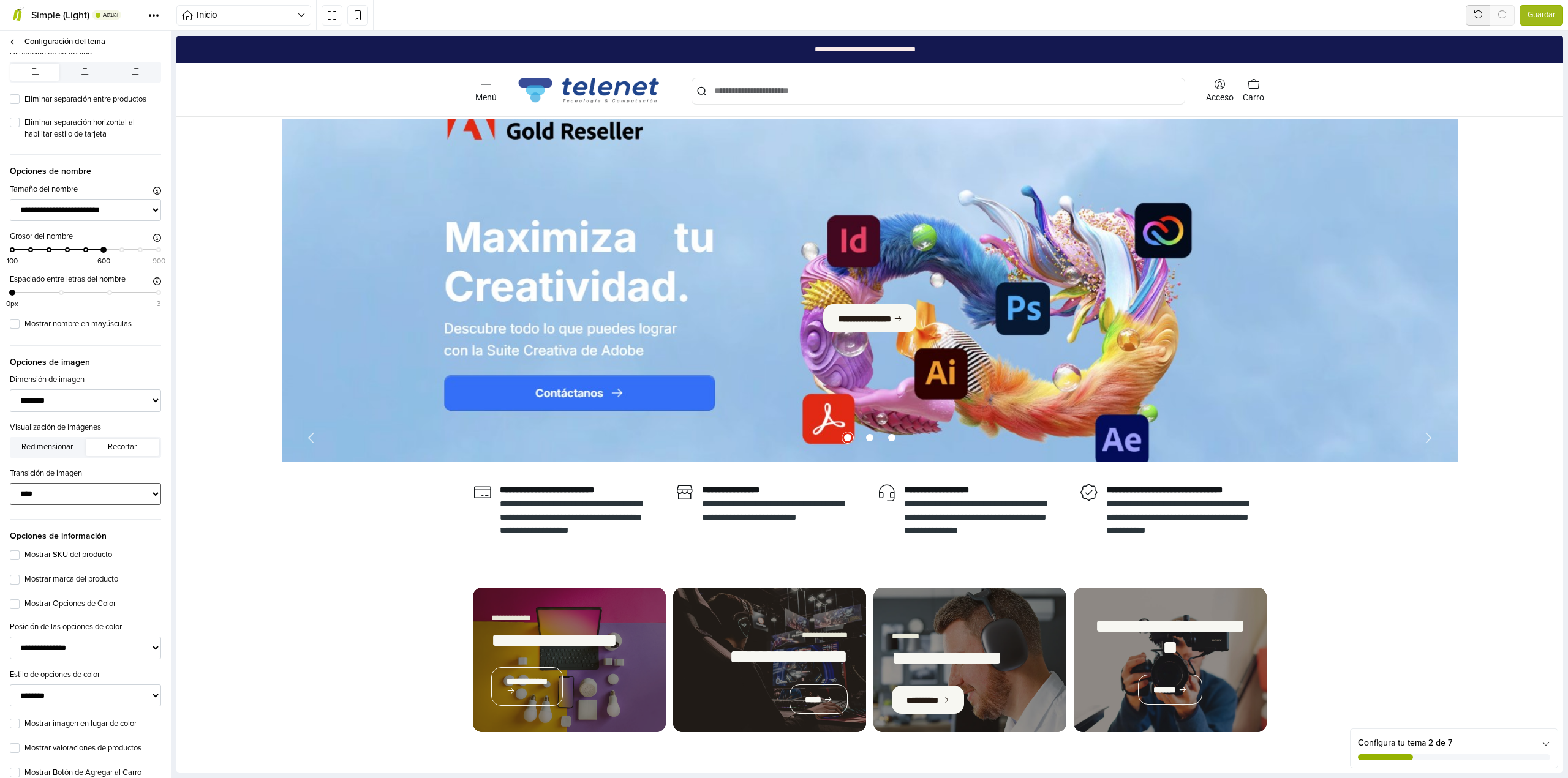
click at [96, 504] on select "**********" at bounding box center [86, 494] width 151 height 23
select select "****"
click at [10, 493] on select "**********" at bounding box center [86, 494] width 151 height 23
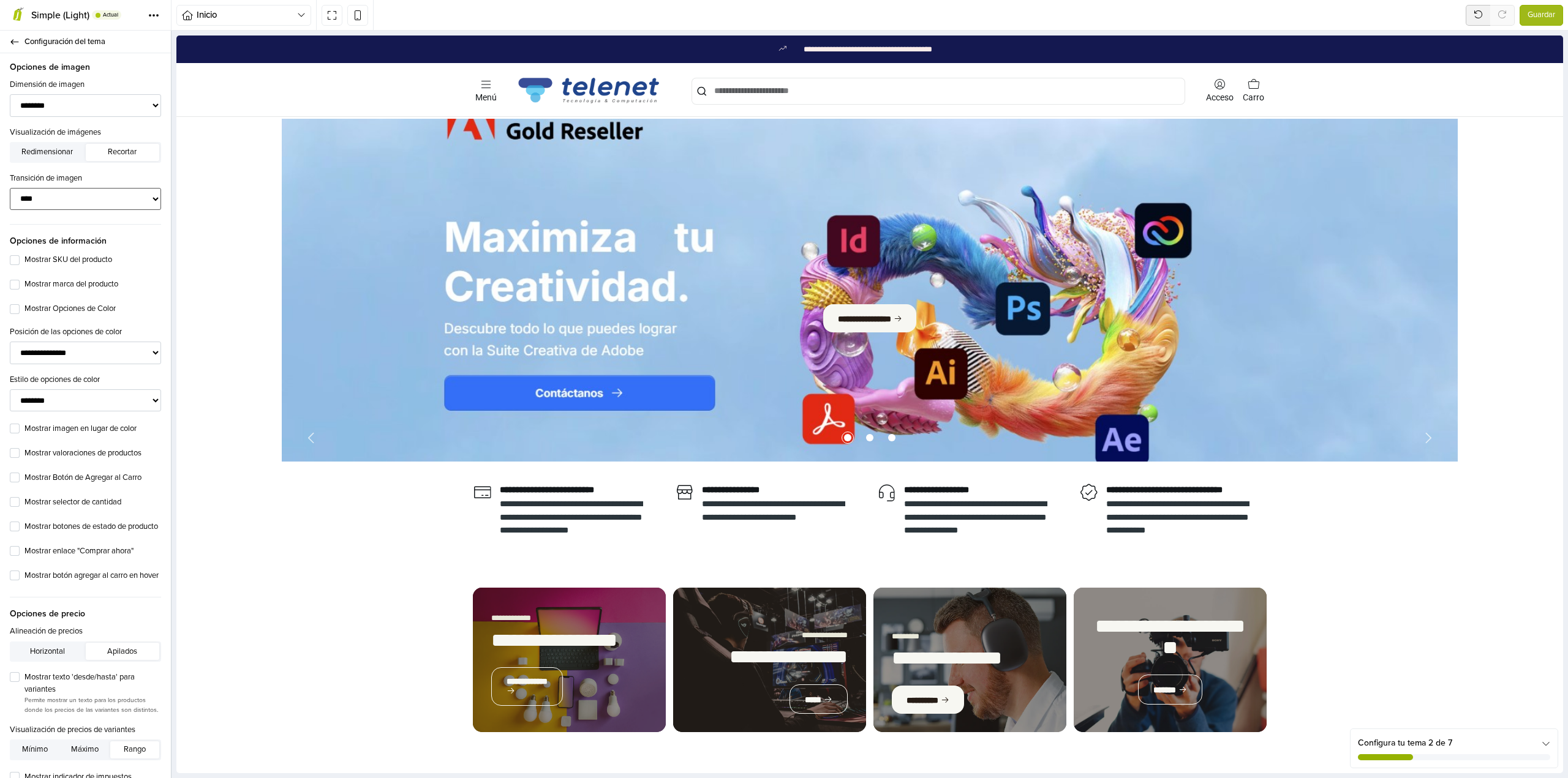
scroll to position [673, 0]
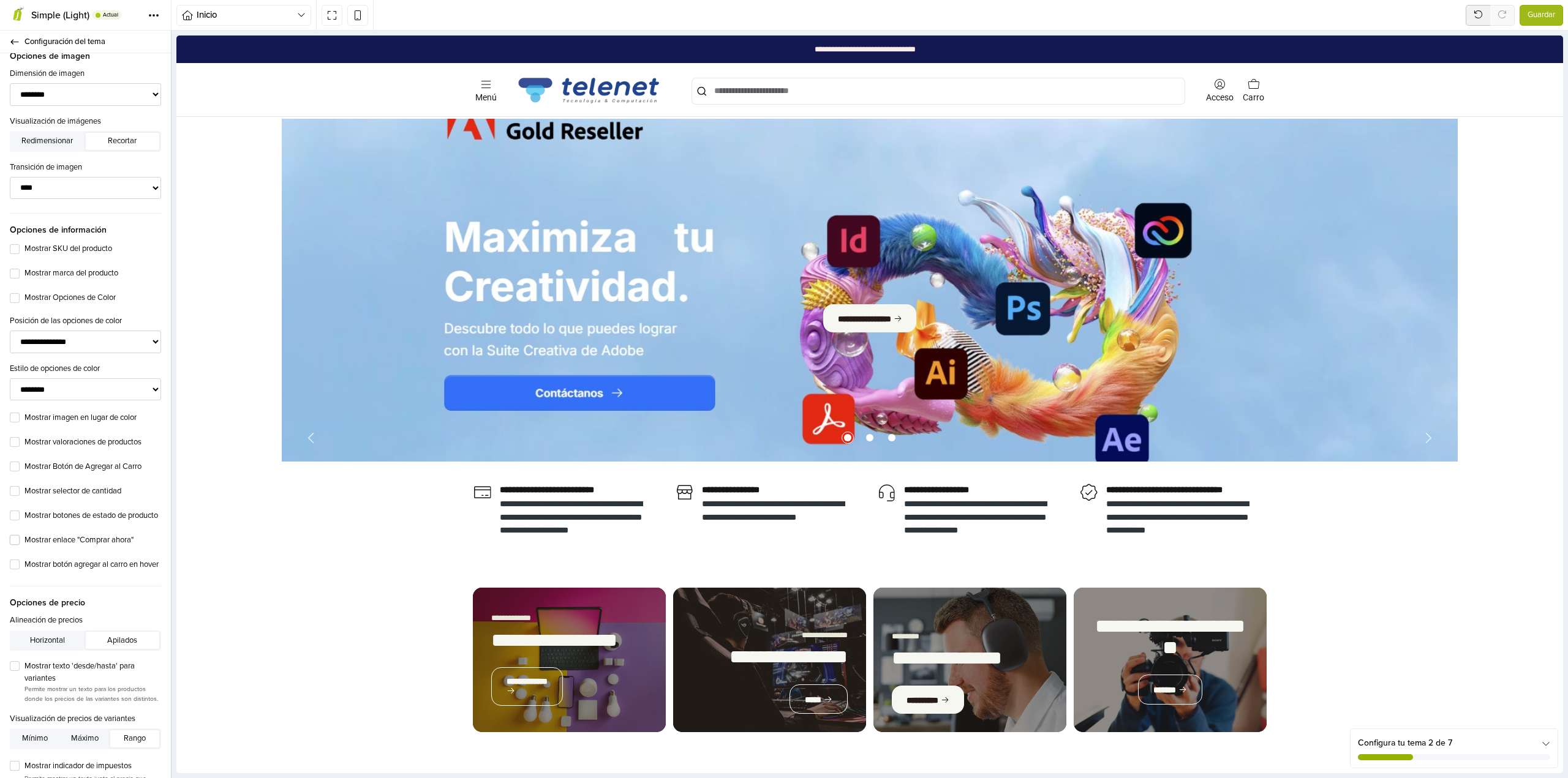
click at [100, 546] on label "Mostrar enlace "Comprar ahora"" at bounding box center [93, 541] width 136 height 12
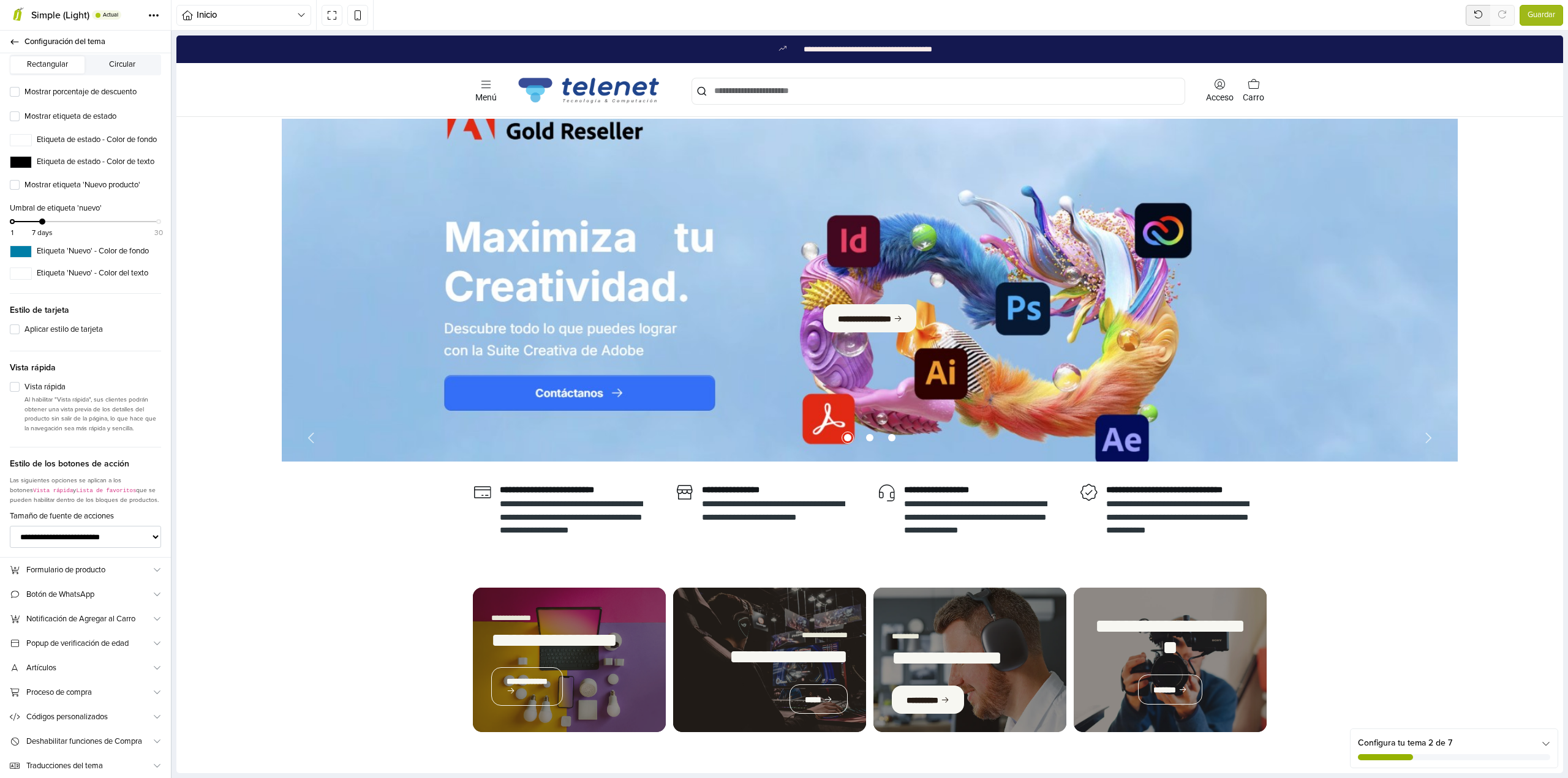
scroll to position [1678, 0]
click at [102, 572] on span "Formulario de producto" at bounding box center [89, 570] width 126 height 13
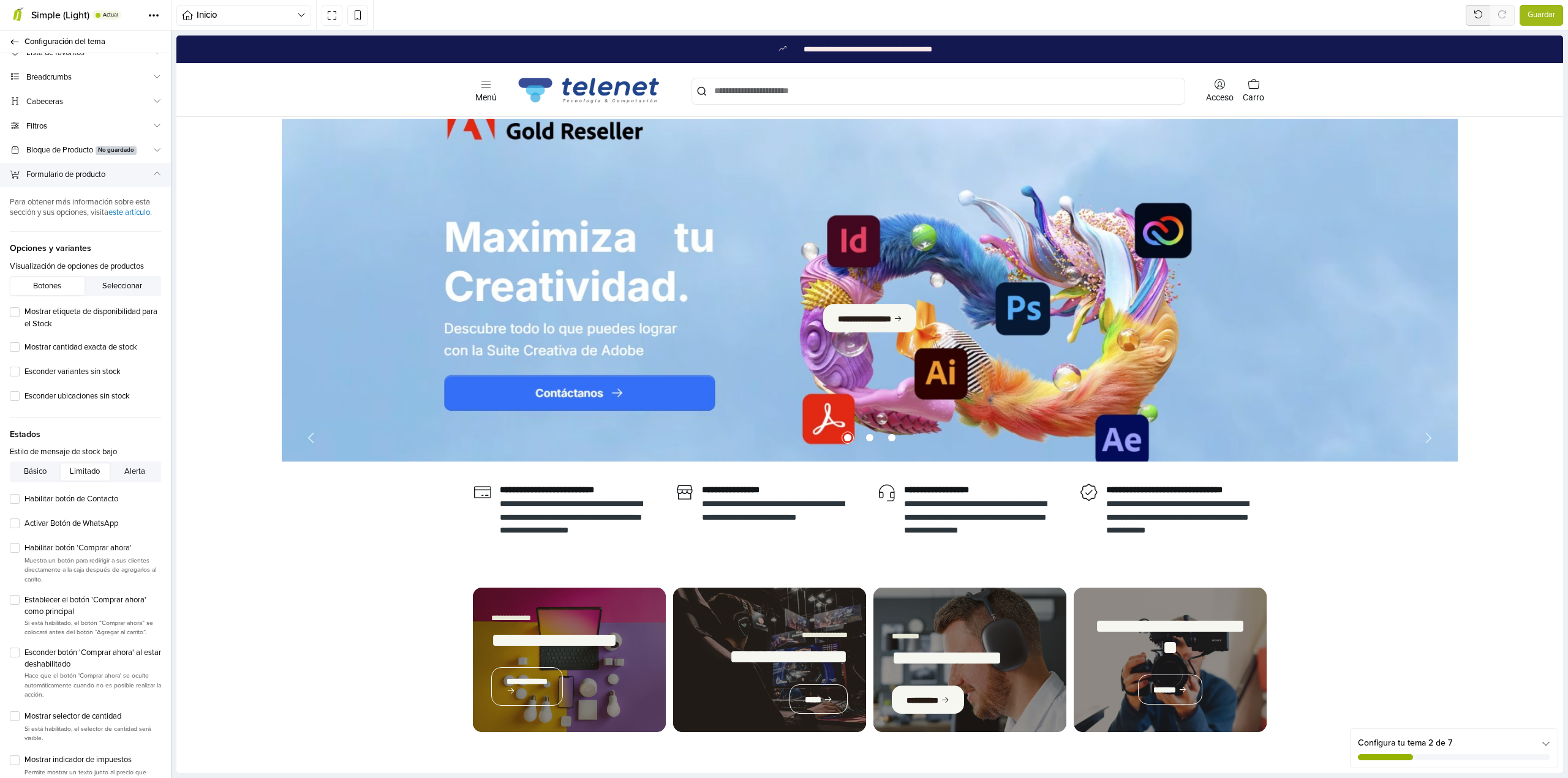
scroll to position [129, 0]
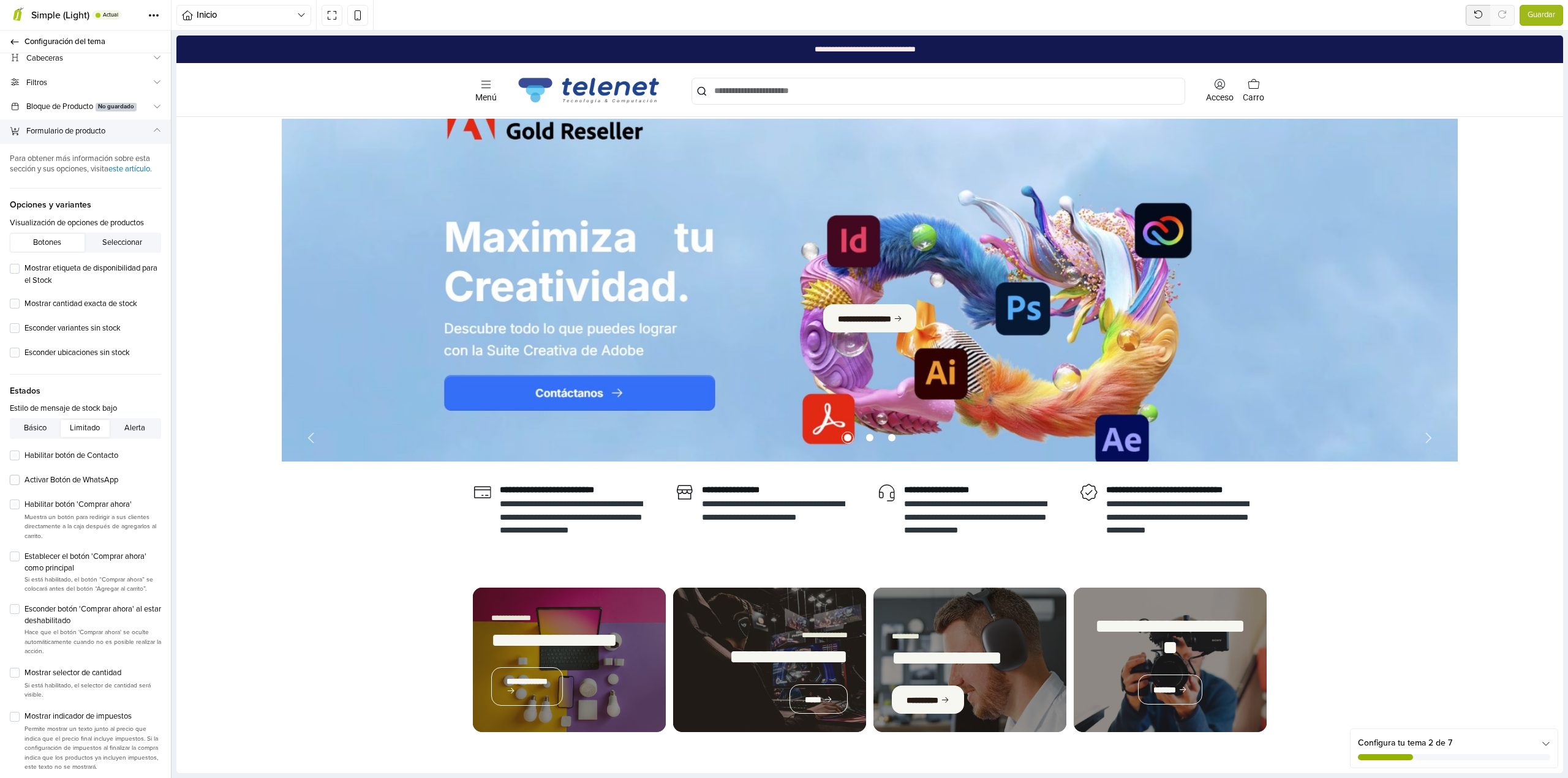
click at [25, 487] on label "Activar Botón de WhatsApp" at bounding box center [93, 481] width 136 height 12
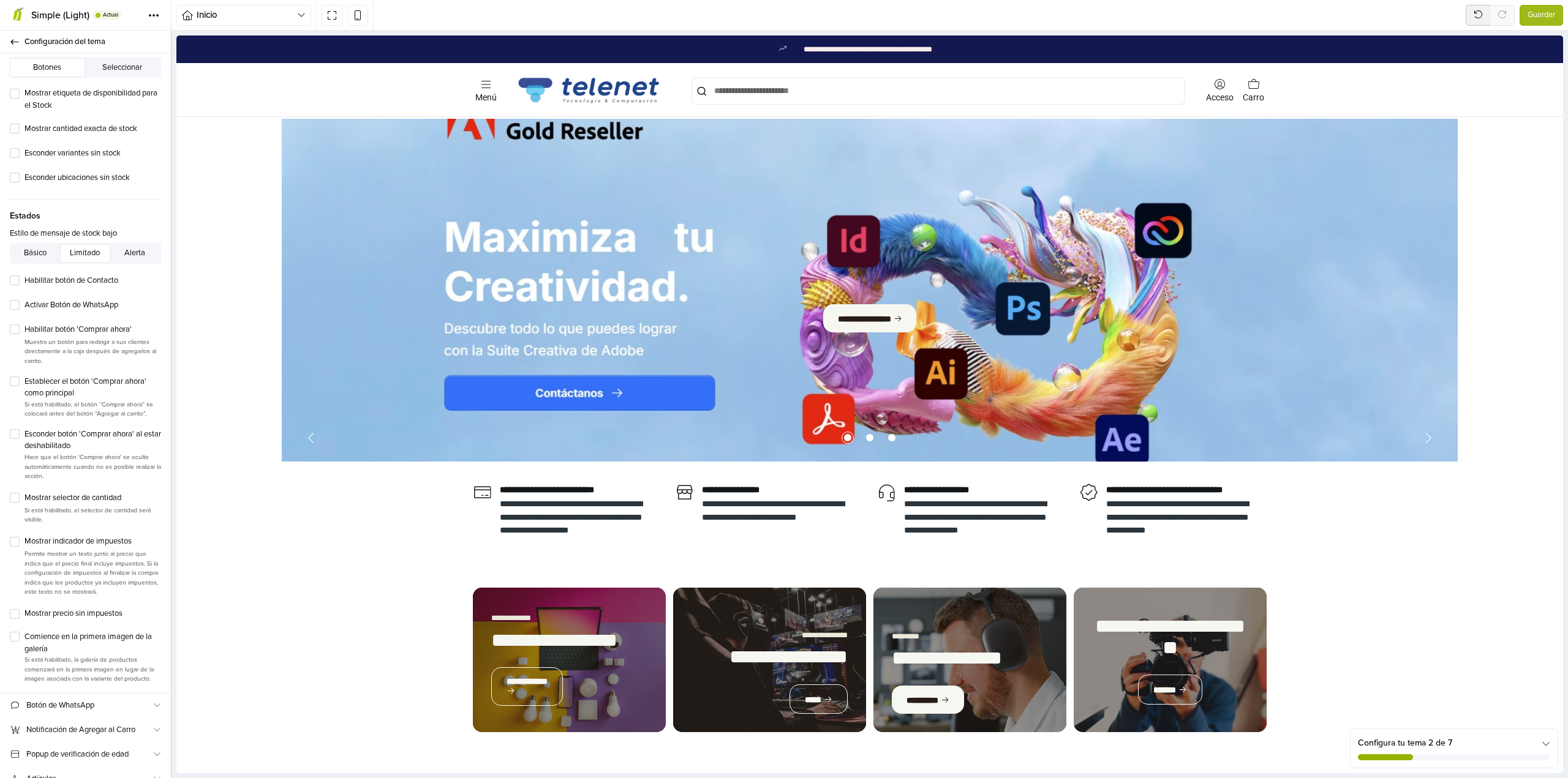
scroll to position [313, 0]
click at [25, 385] on label "Establecer el botón 'Comprar ahora' como principal" at bounding box center [93, 379] width 136 height 24
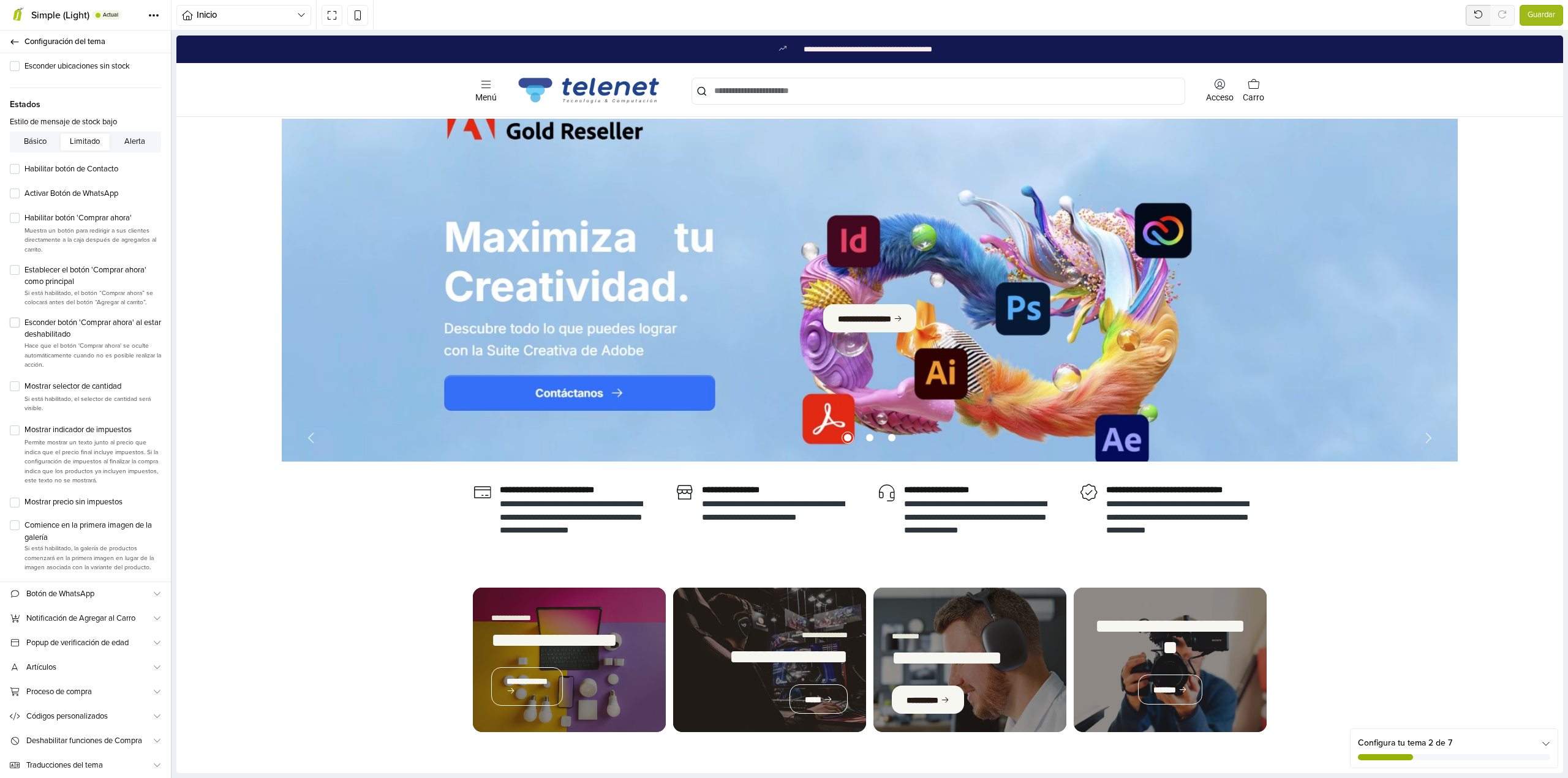
scroll to position [436, 0]
click at [104, 690] on span "Proceso de compra" at bounding box center [89, 692] width 126 height 13
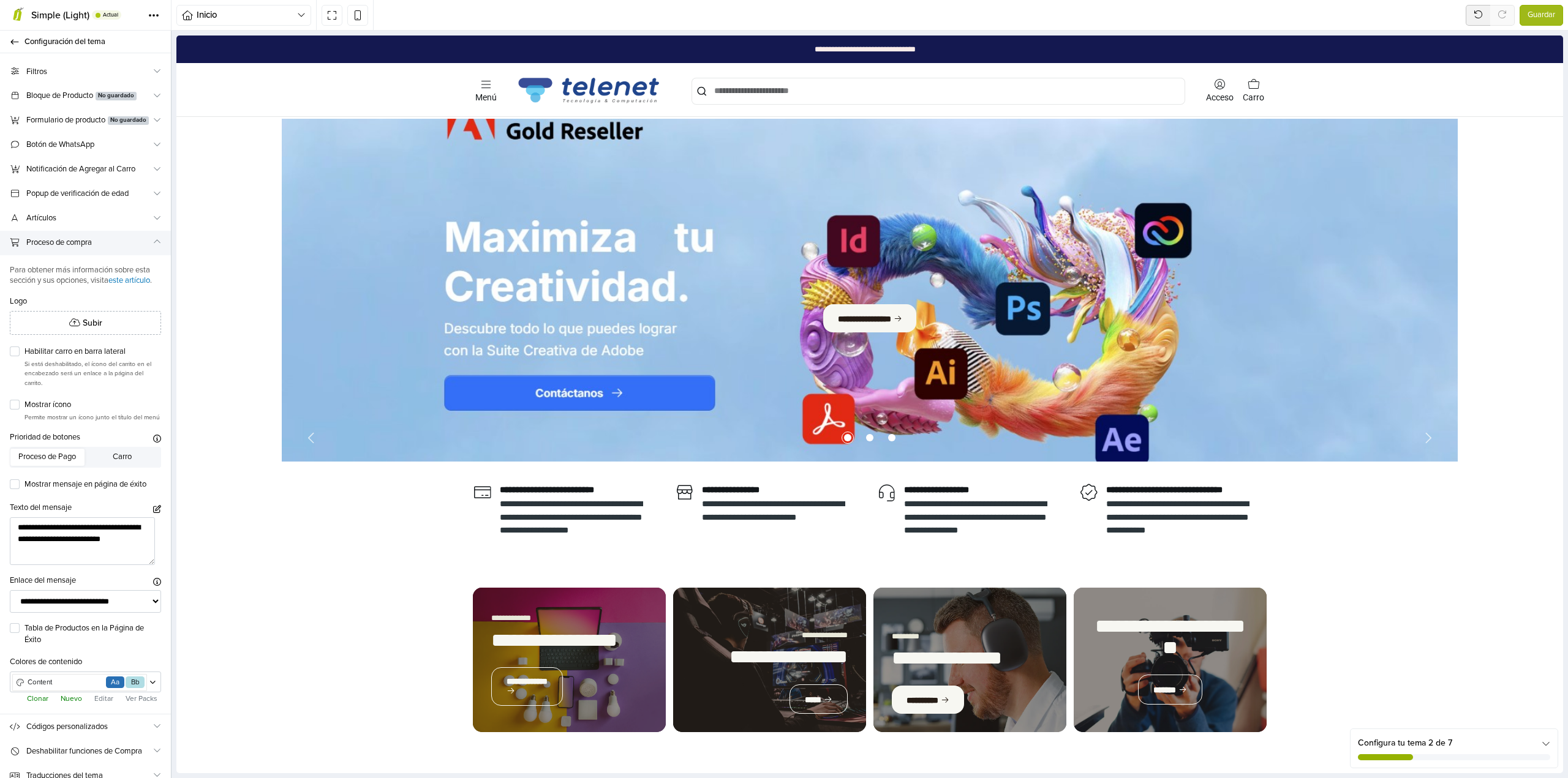
scroll to position [171, 0]
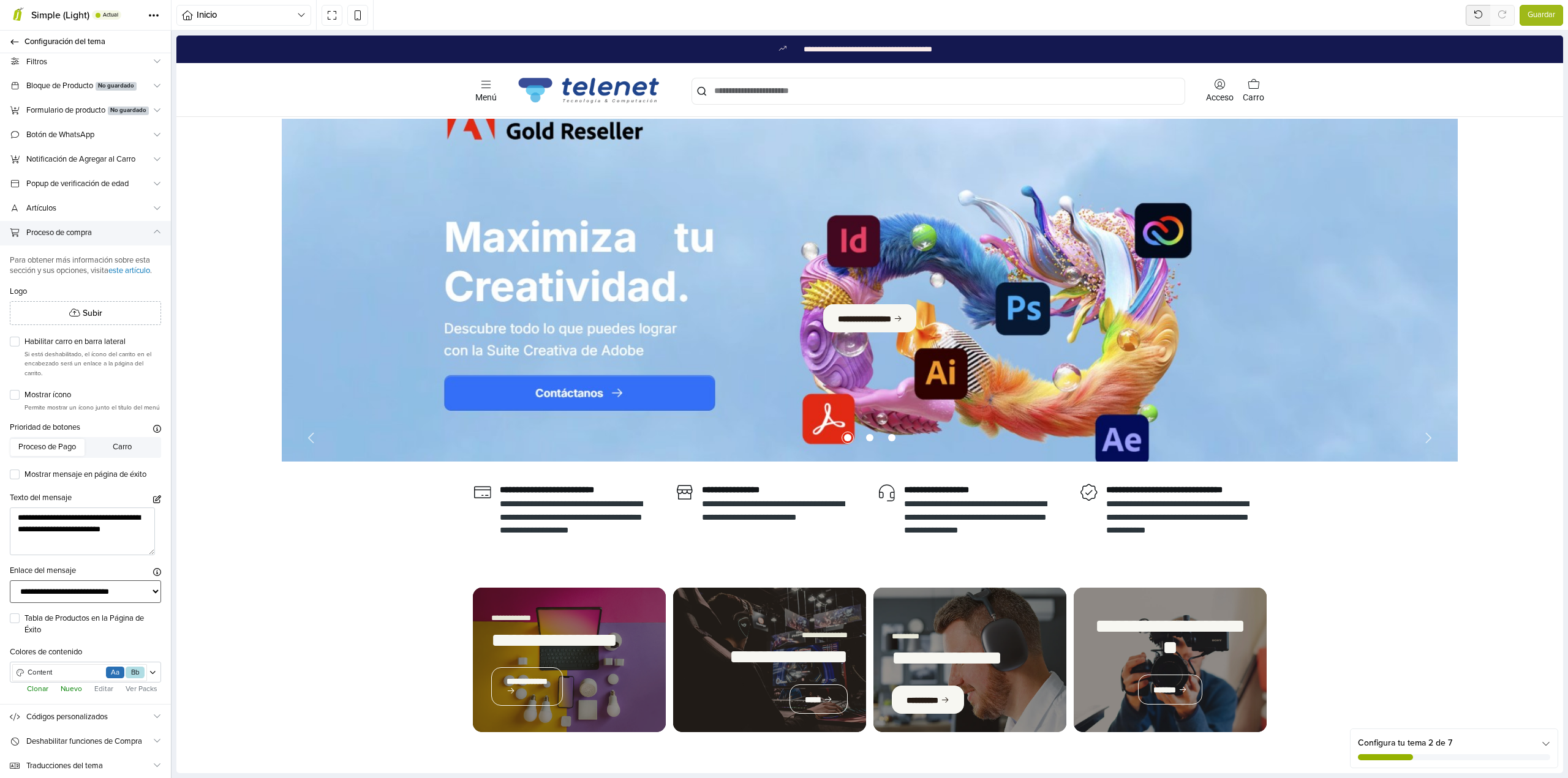
click at [113, 591] on select "**********" at bounding box center [86, 592] width 151 height 23
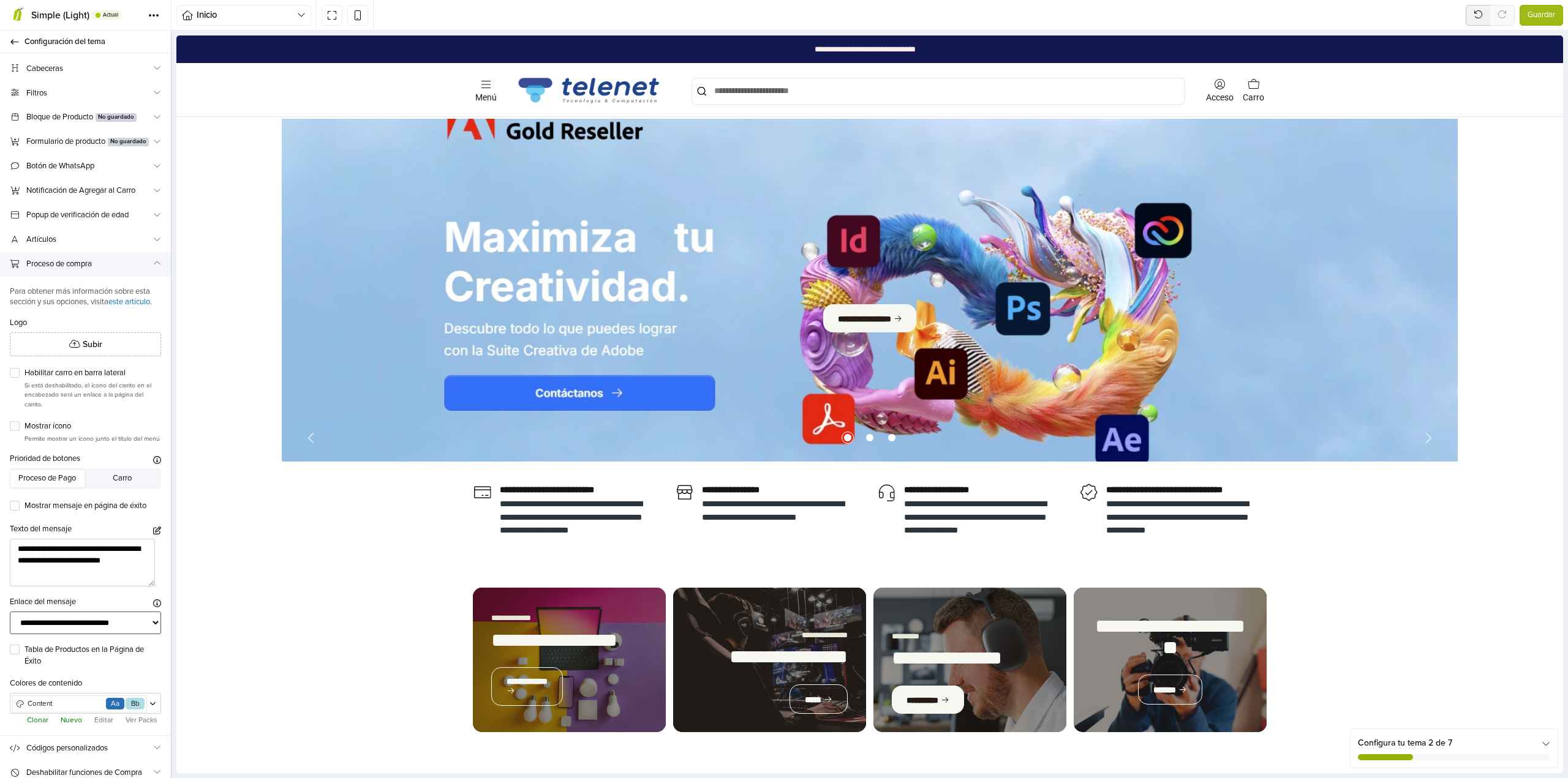
scroll to position [0, 0]
